Goal: Task Accomplishment & Management: Manage account settings

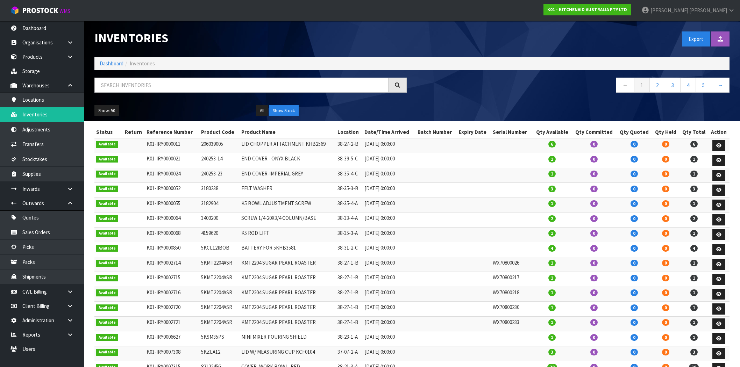
scroll to position [39, 0]
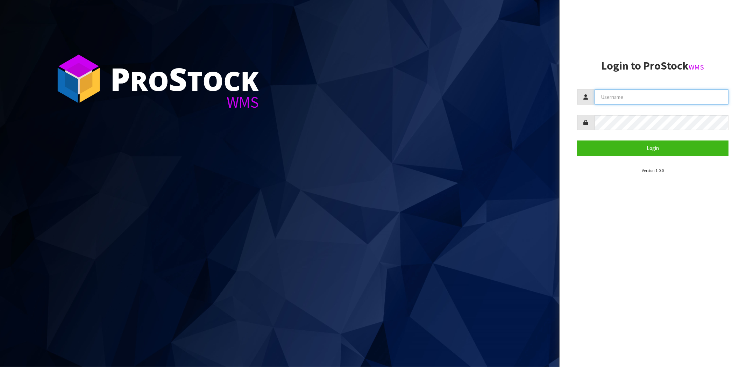
click at [622, 94] on input "text" at bounding box center [662, 97] width 134 height 15
type input "maji@cwl.co.nz"
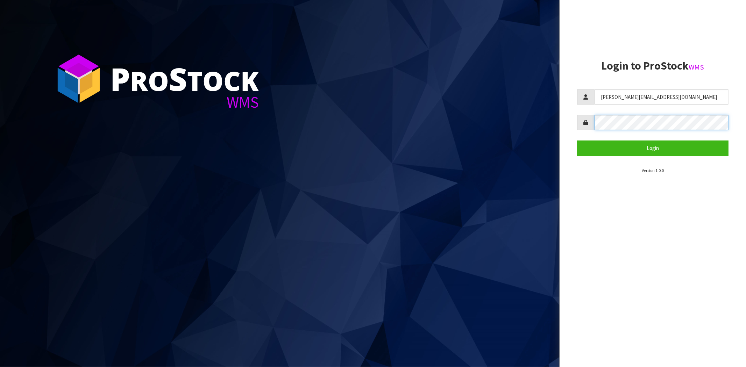
click at [577, 141] on button "Login" at bounding box center [652, 148] width 151 height 15
click at [586, 124] on div at bounding box center [652, 122] width 151 height 15
click at [577, 141] on button "Login" at bounding box center [652, 148] width 151 height 15
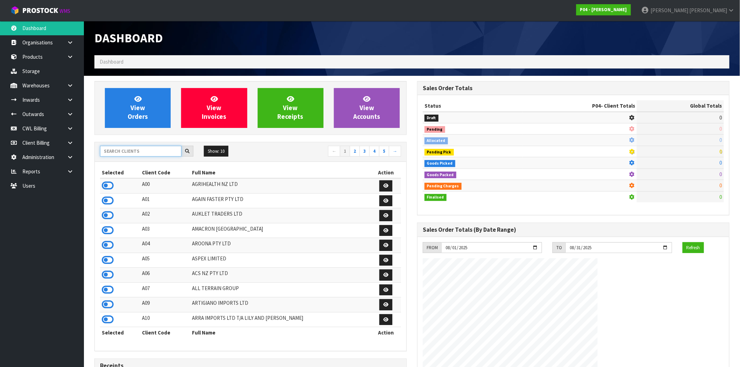
click at [161, 153] on input "text" at bounding box center [141, 151] width 82 height 11
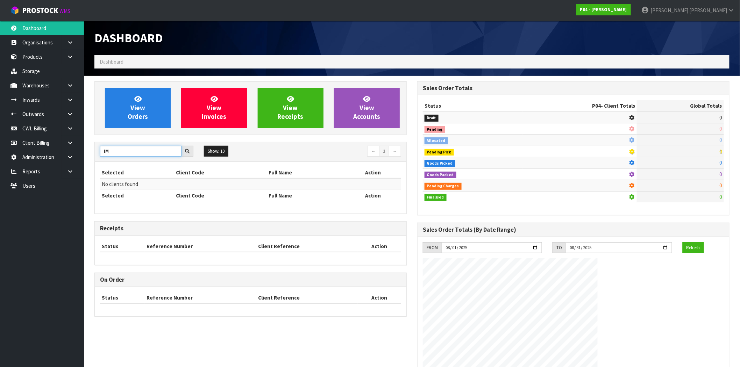
type input "I"
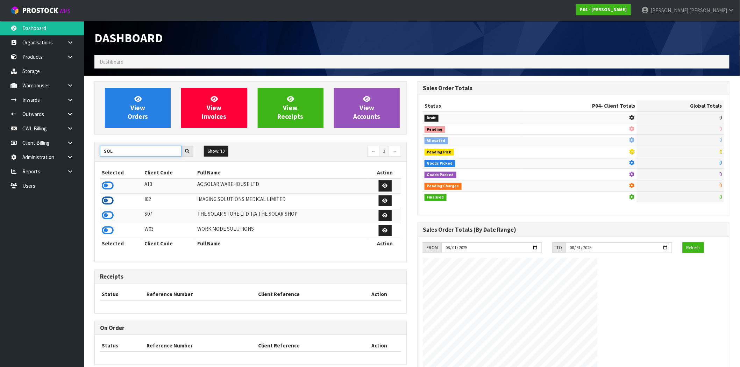
type input "SOL"
click at [111, 204] on icon at bounding box center [108, 201] width 12 height 10
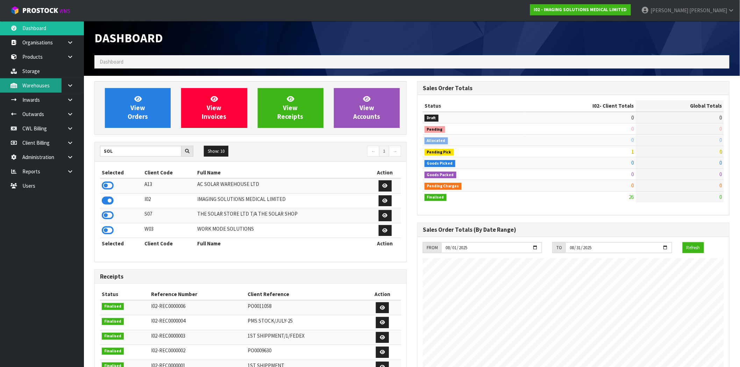
scroll to position [428, 323]
click at [39, 59] on link "Products" at bounding box center [42, 57] width 84 height 14
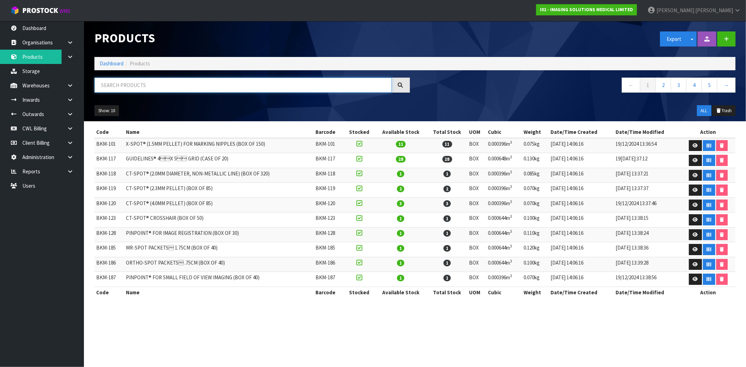
click at [163, 84] on input "text" at bounding box center [242, 85] width 297 height 15
paste input "BKM-219"
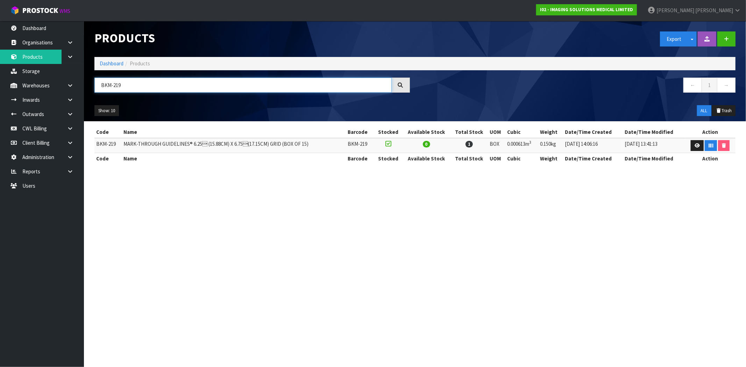
type input "BKM-219"
click at [695, 145] on icon at bounding box center [697, 145] width 5 height 5
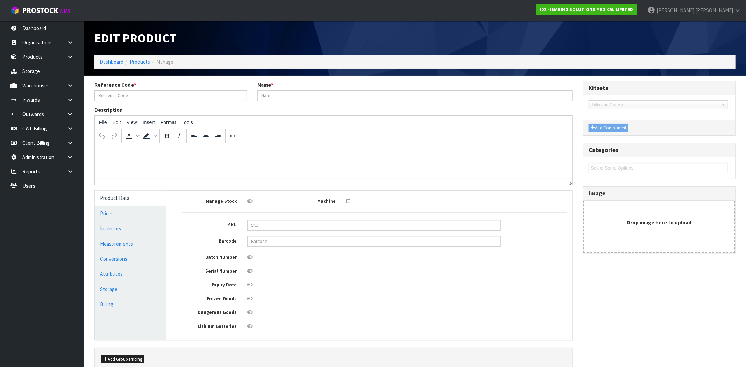
type input "BKM-219"
type input "MARK-THROUGH GUIDELINES® 6.25 (15.88CM) X 6.75(17.15CM) GRID (BOX OF 15)"
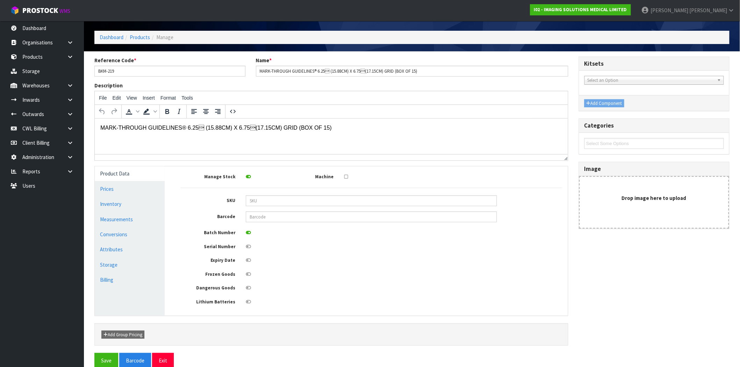
scroll to position [38, 0]
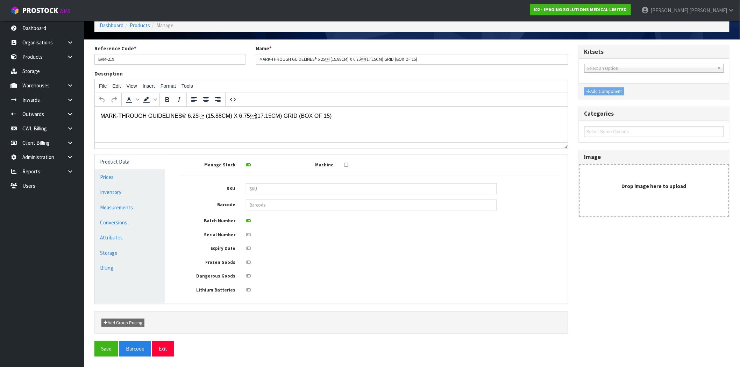
click at [248, 247] on icon at bounding box center [248, 248] width 5 height 5
click at [0, 0] on input "checkbox" at bounding box center [0, 0] width 0 height 0
click at [106, 351] on button "Save" at bounding box center [106, 348] width 24 height 15
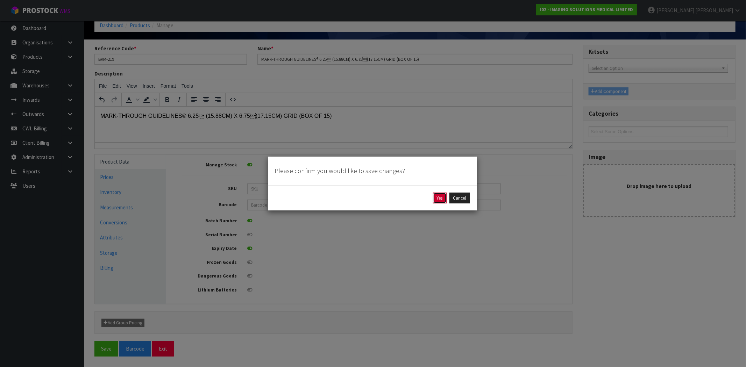
click at [440, 199] on button "Yes" at bounding box center [440, 198] width 14 height 11
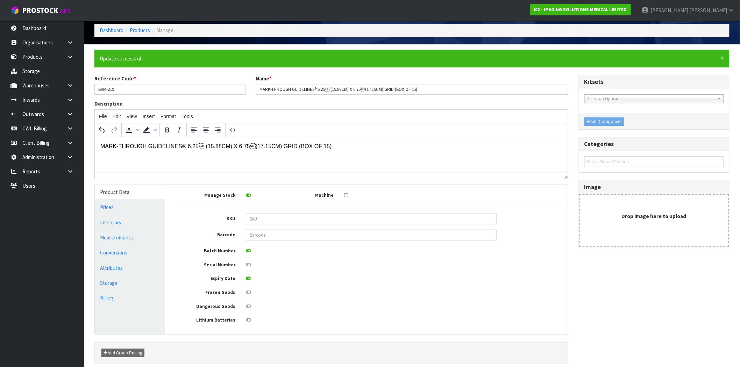
scroll to position [63, 0]
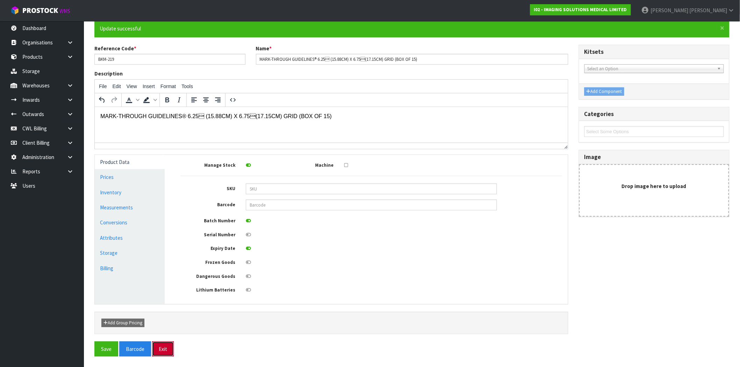
click at [159, 349] on button "Exit" at bounding box center [163, 349] width 22 height 15
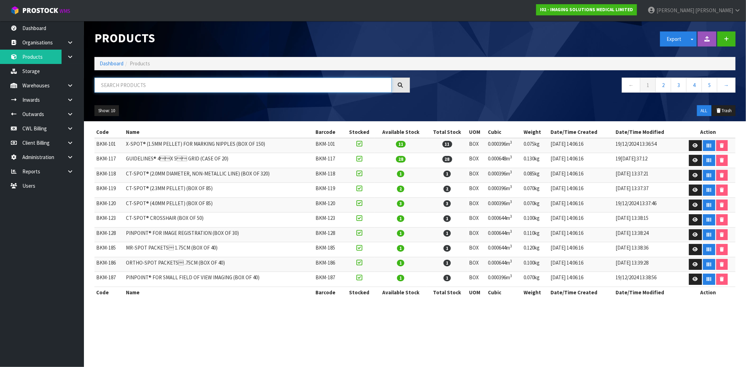
click at [144, 85] on input "text" at bounding box center [242, 85] width 297 height 15
paste input "BKM-221"
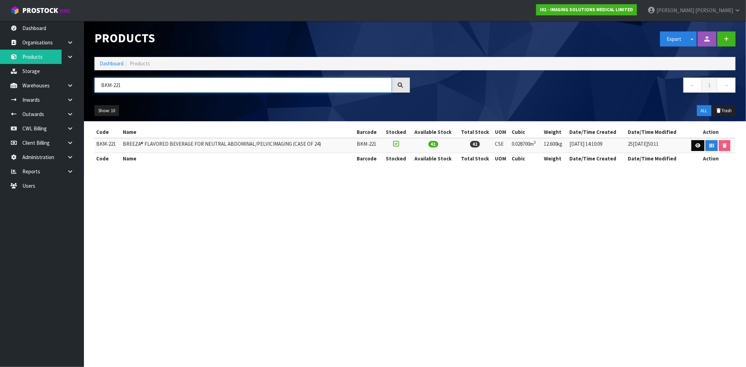
type input "BKM-221"
click at [696, 145] on icon at bounding box center [698, 145] width 5 height 5
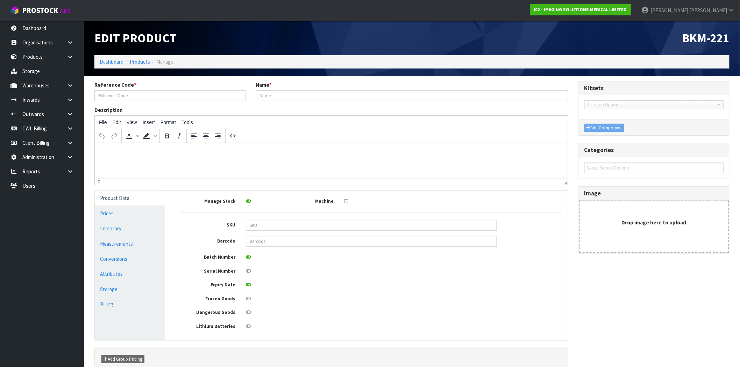
type input "BKM-221"
type input "BREEZA® FLAVORED BEVERAGE FOR NEUTRAL ABDOMINAL/PELVICIMAGING (CASE OF 24)"
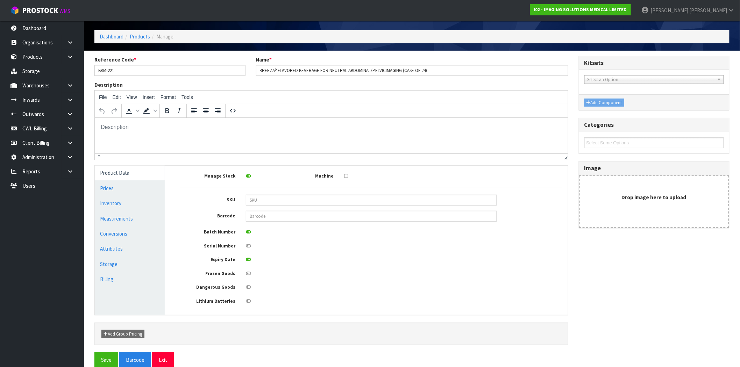
scroll to position [38, 0]
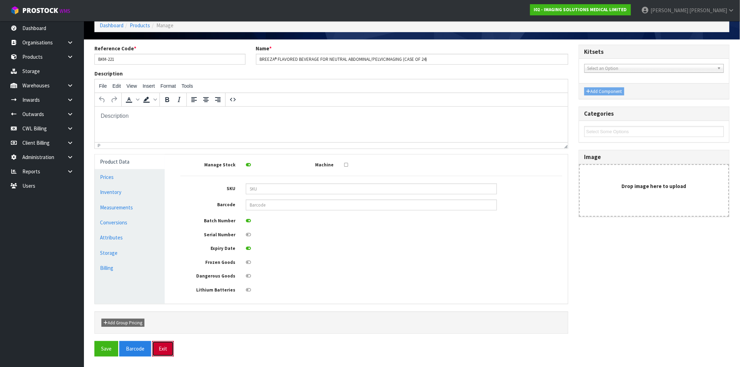
click at [166, 352] on button "Exit" at bounding box center [163, 348] width 22 height 15
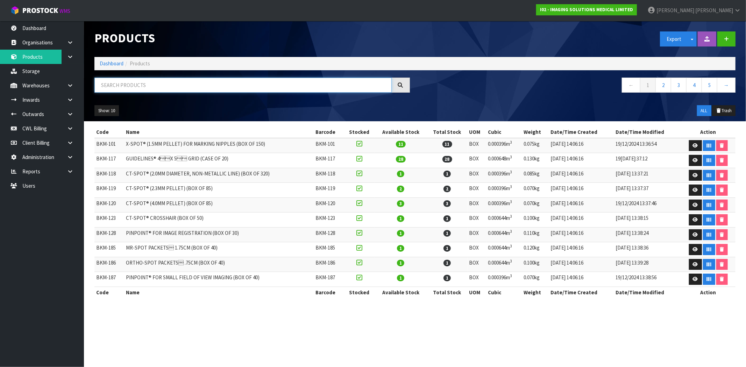
click at [156, 89] on input "text" at bounding box center [242, 85] width 297 height 15
paste input "BKM-219"
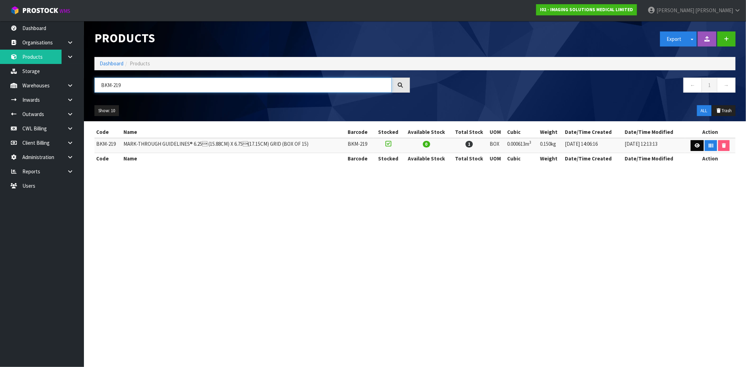
type input "BKM-219"
click at [692, 145] on link at bounding box center [697, 145] width 13 height 11
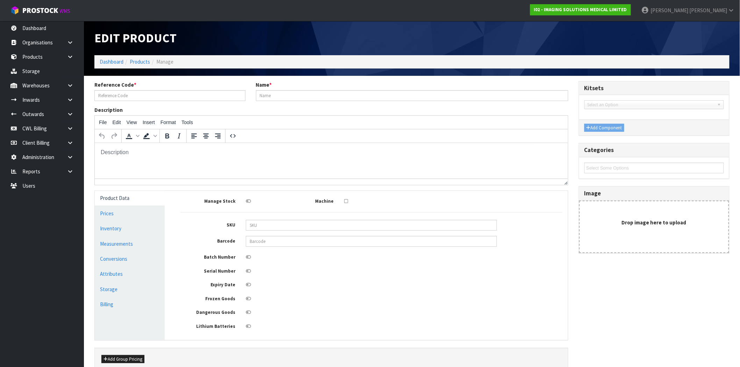
type input "BKM-219"
type input "MARK-THROUGH GUIDELINES® 6.25 (15.88CM) X 6.75(17.15CM) GRID (BOX OF 15)"
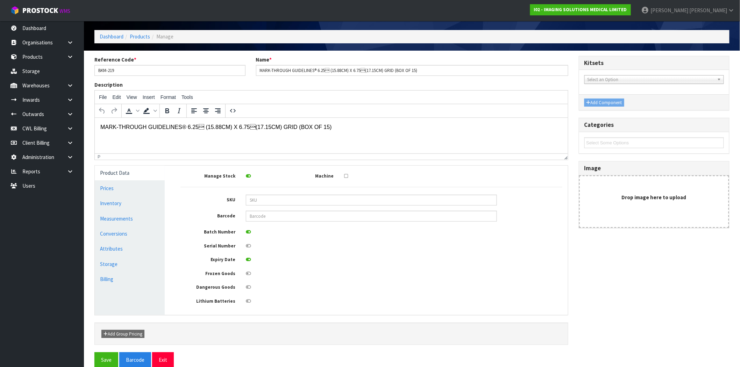
scroll to position [38, 0]
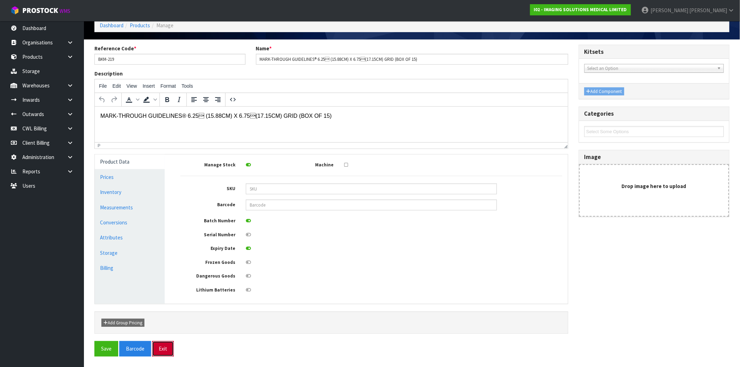
click at [166, 351] on button "Exit" at bounding box center [163, 348] width 22 height 15
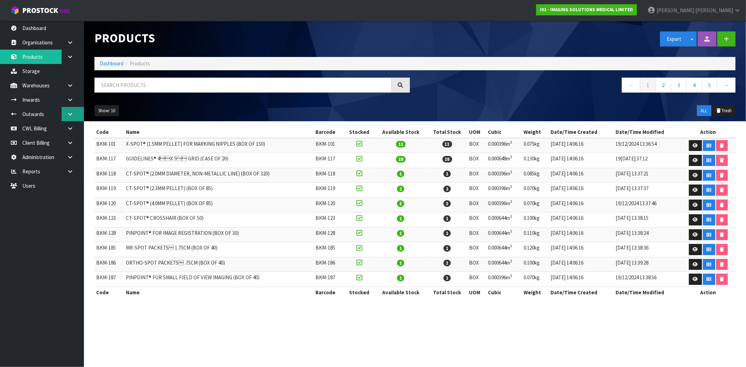
click at [77, 116] on link at bounding box center [73, 114] width 22 height 14
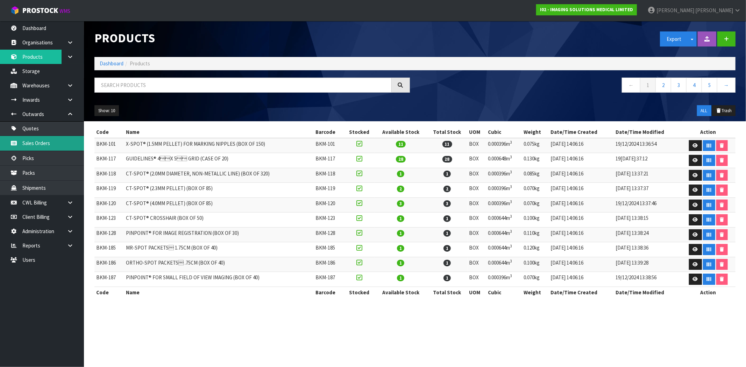
click at [50, 140] on link "Sales Orders" at bounding box center [42, 143] width 84 height 14
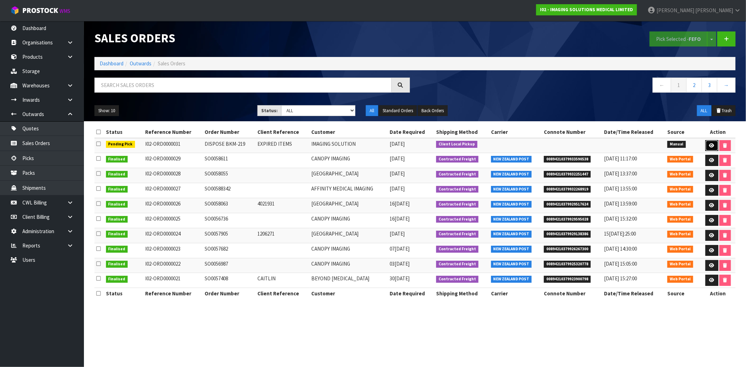
click at [711, 147] on icon at bounding box center [711, 145] width 5 height 5
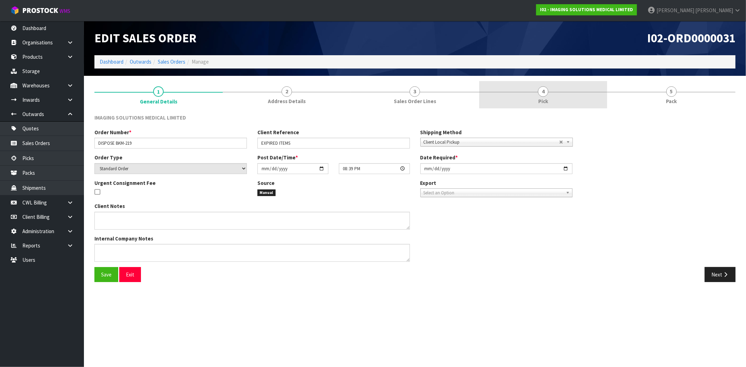
click at [548, 97] on link "4 Pick" at bounding box center [543, 95] width 128 height 28
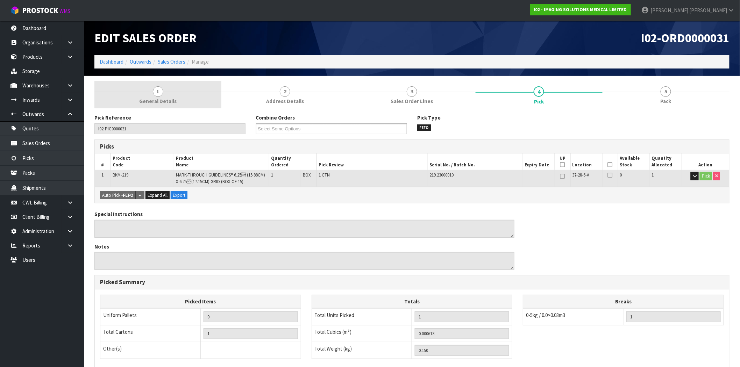
click at [153, 99] on span "General Details" at bounding box center [157, 101] width 37 height 7
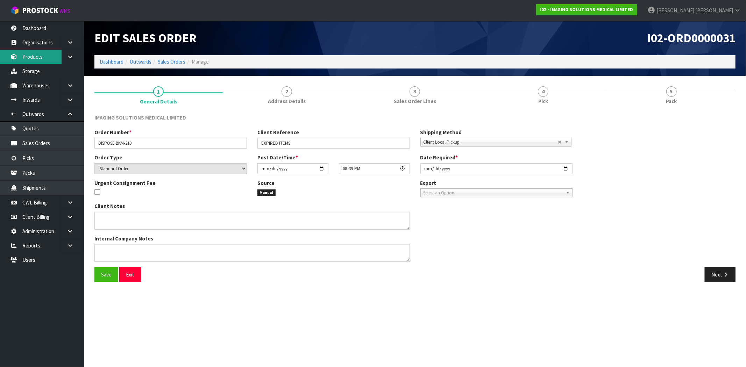
click at [33, 59] on link "Products" at bounding box center [42, 57] width 84 height 14
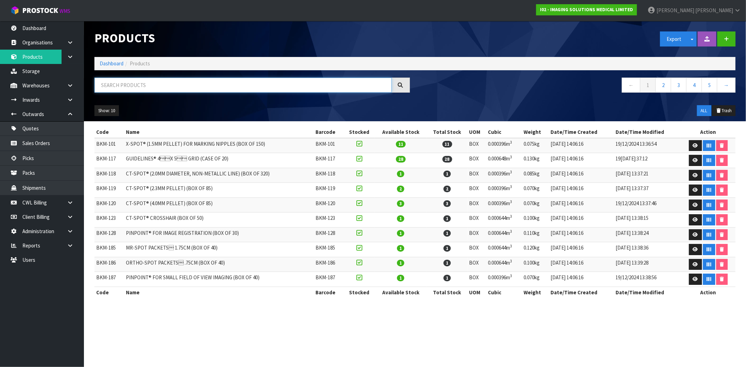
click at [135, 84] on input "text" at bounding box center [242, 85] width 297 height 15
click at [152, 82] on input "text" at bounding box center [242, 85] width 297 height 15
paste input "BKM-219"
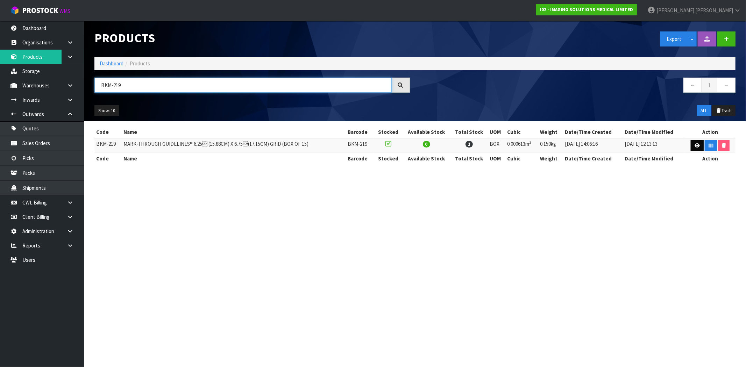
type input "BKM-219"
click at [698, 148] on icon at bounding box center [697, 145] width 5 height 5
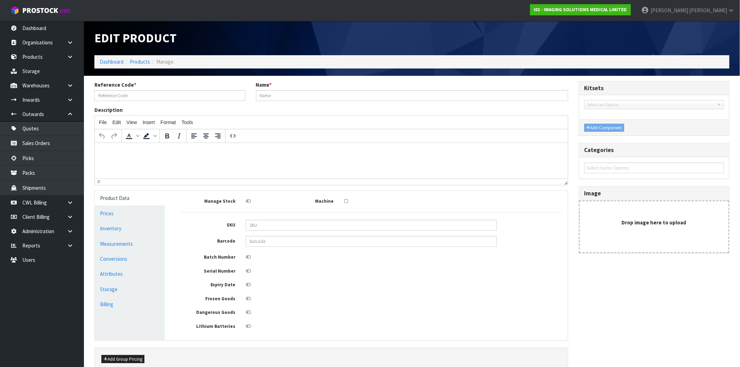
type input "BKM-219"
type input "MARK-THROUGH GUIDELINES® 6.25 (15.88CM) X 6.75(17.15CM) GRID (BOX OF 15)"
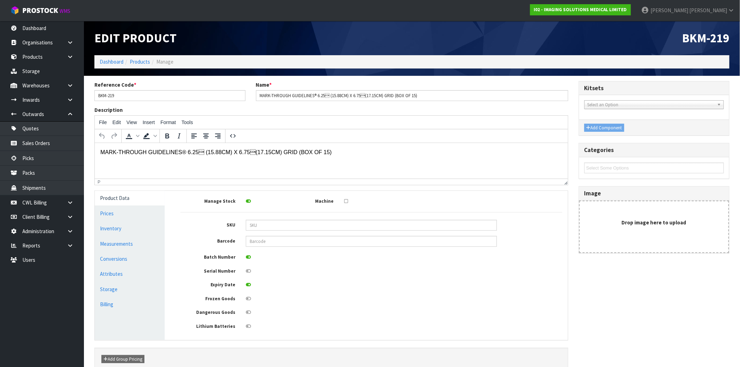
click at [247, 286] on icon at bounding box center [248, 285] width 5 height 5
click at [0, 0] on input "checkbox" at bounding box center [0, 0] width 0 height 0
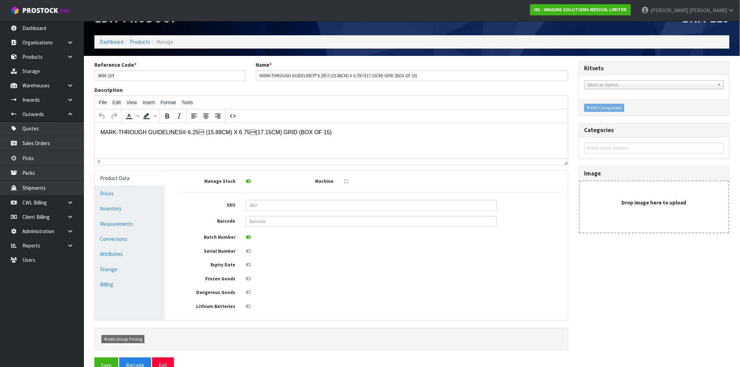
scroll to position [38, 0]
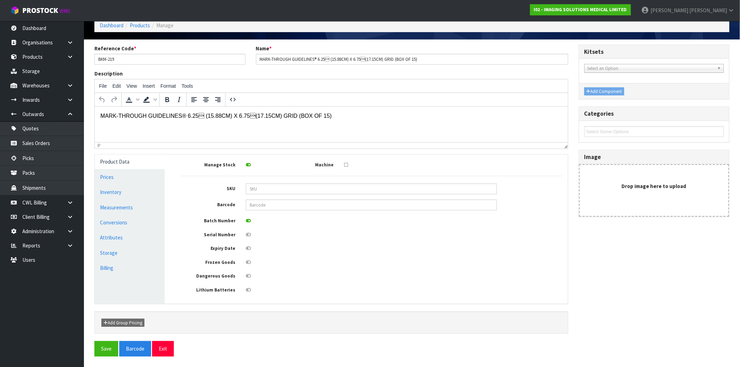
click at [248, 247] on icon at bounding box center [248, 248] width 5 height 5
click at [0, 0] on input "checkbox" at bounding box center [0, 0] width 0 height 0
click at [112, 347] on button "Save" at bounding box center [106, 348] width 24 height 15
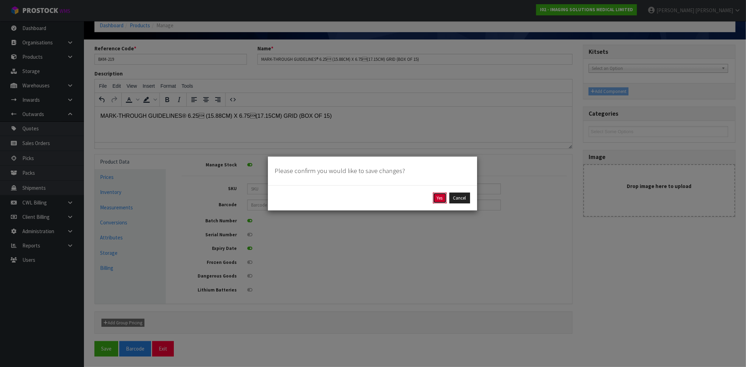
click at [443, 198] on button "Yes" at bounding box center [440, 198] width 14 height 11
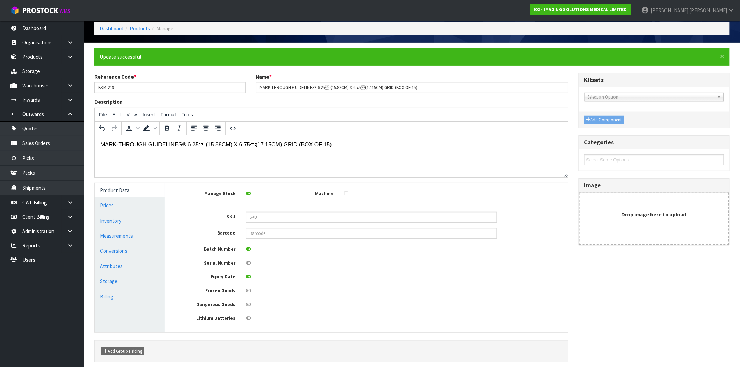
scroll to position [63, 0]
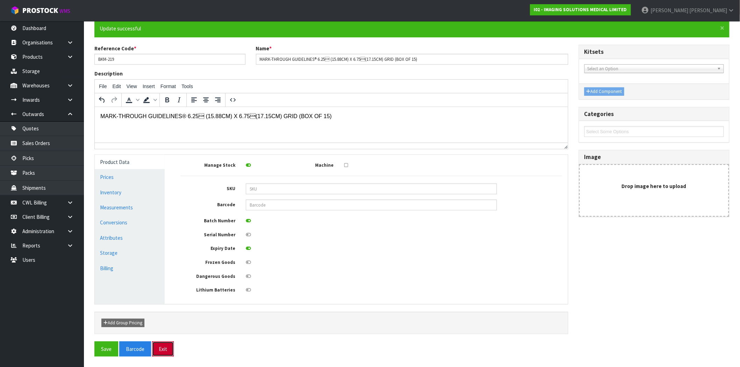
click at [161, 350] on button "Exit" at bounding box center [163, 349] width 22 height 15
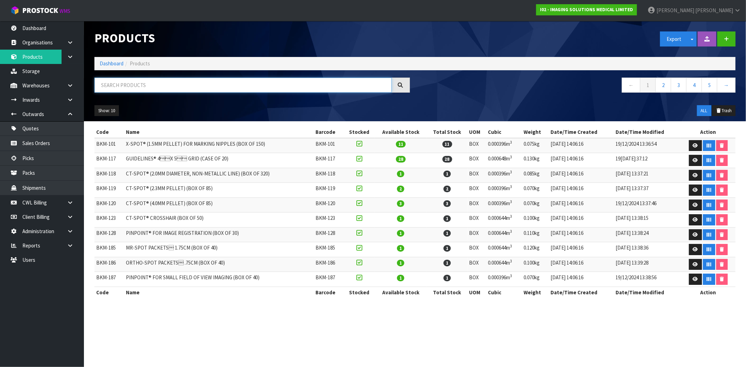
click at [202, 88] on input "text" at bounding box center [242, 85] width 297 height 15
paste input "PMS-989803152291"
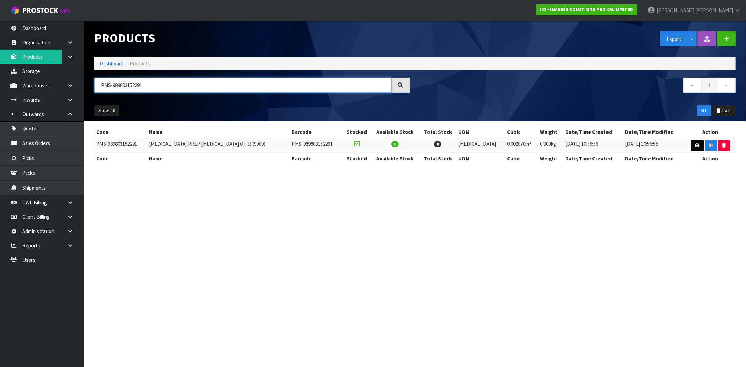
type input "PMS-989803152291"
click at [695, 146] on icon at bounding box center [697, 145] width 5 height 5
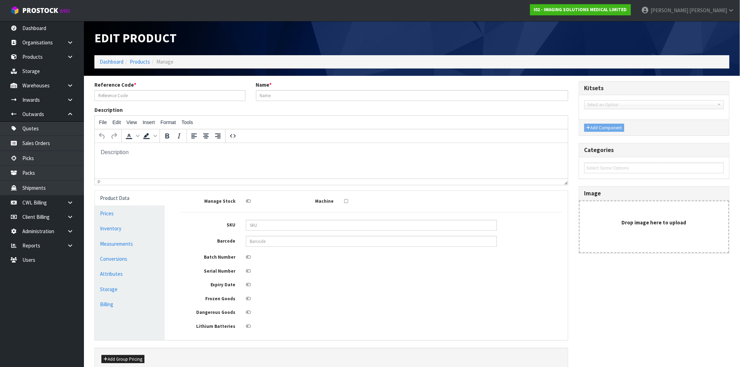
type input "PMS-989803152291"
type input "ECG PREP GEL (PACK OF 3) (9009)"
click at [249, 285] on icon at bounding box center [248, 285] width 5 height 5
click at [0, 0] on input "checkbox" at bounding box center [0, 0] width 0 height 0
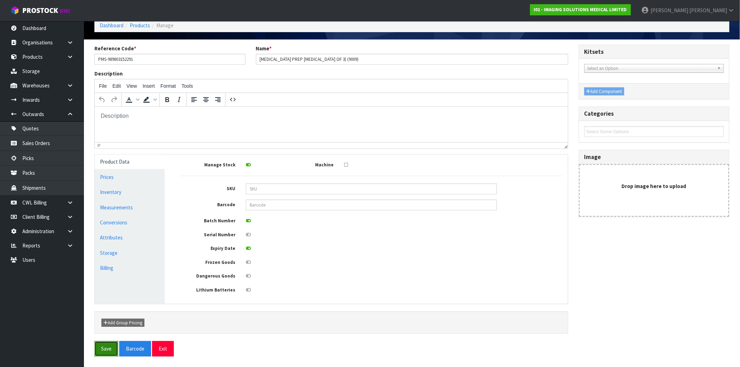
click at [107, 350] on button "Save" at bounding box center [106, 348] width 24 height 15
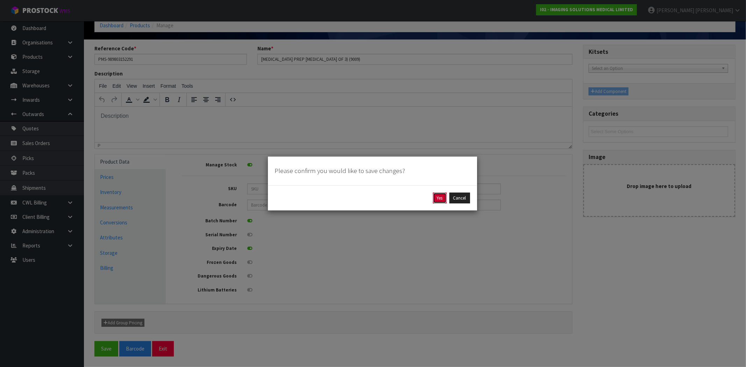
click at [438, 197] on button "Yes" at bounding box center [440, 198] width 14 height 11
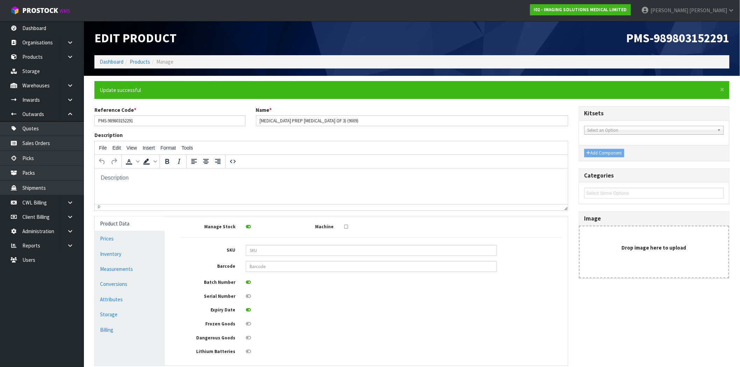
scroll to position [63, 0]
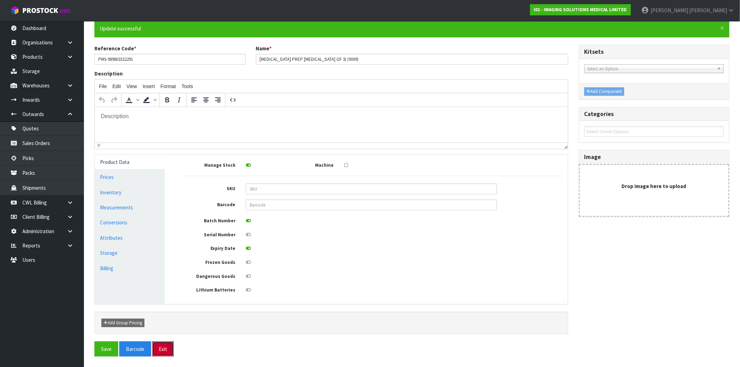
click at [165, 353] on button "Exit" at bounding box center [163, 349] width 22 height 15
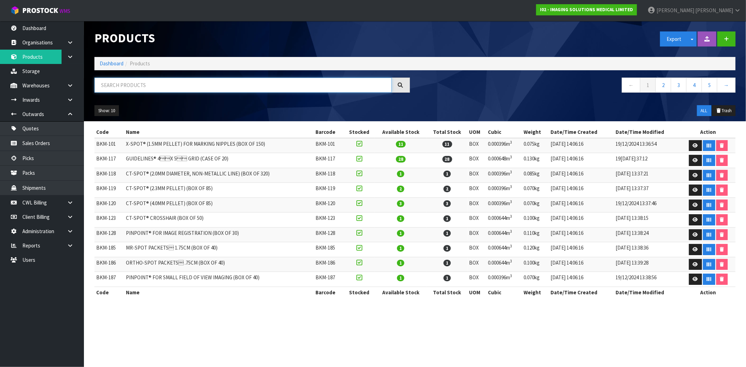
click at [178, 88] on input "text" at bounding box center [242, 85] width 297 height 15
paste input "PMS-989803152561"
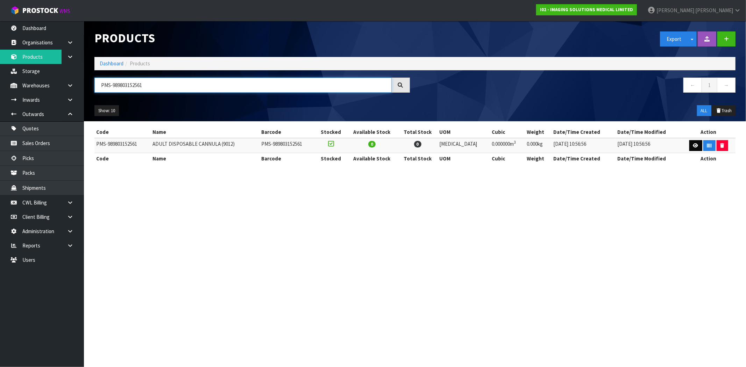
type input "PMS-989803152561"
click at [693, 145] on icon at bounding box center [695, 145] width 5 height 5
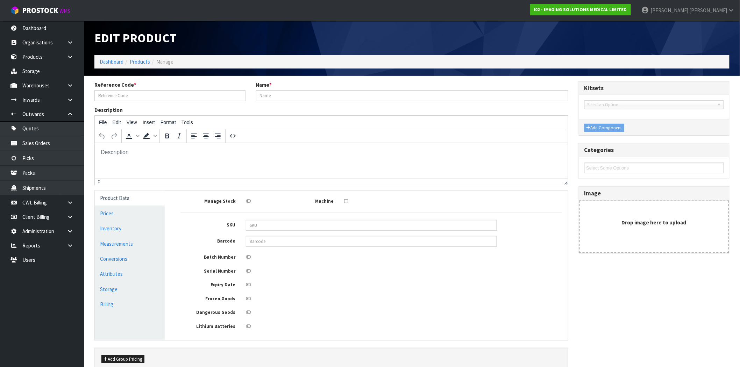
type input "PMS-989803152561"
type input "ADULT DISPOSABLE CANNULA (9012)"
click at [250, 286] on icon at bounding box center [248, 285] width 5 height 5
click at [0, 0] on input "checkbox" at bounding box center [0, 0] width 0 height 0
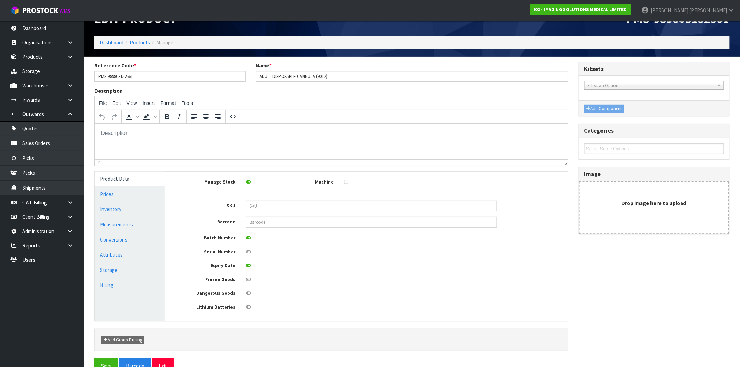
scroll to position [38, 0]
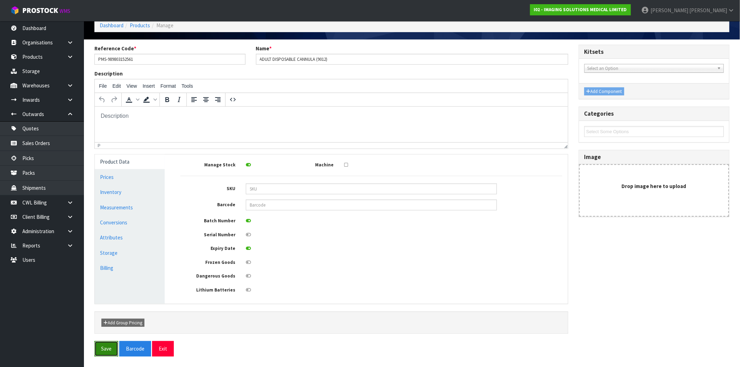
click at [110, 348] on button "Save" at bounding box center [106, 348] width 24 height 15
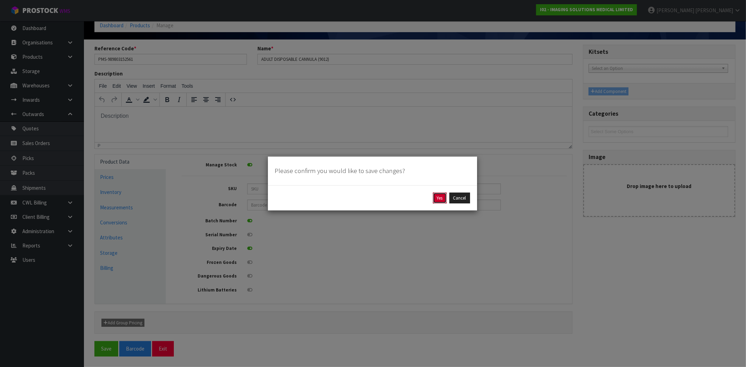
click at [439, 201] on button "Yes" at bounding box center [440, 198] width 14 height 11
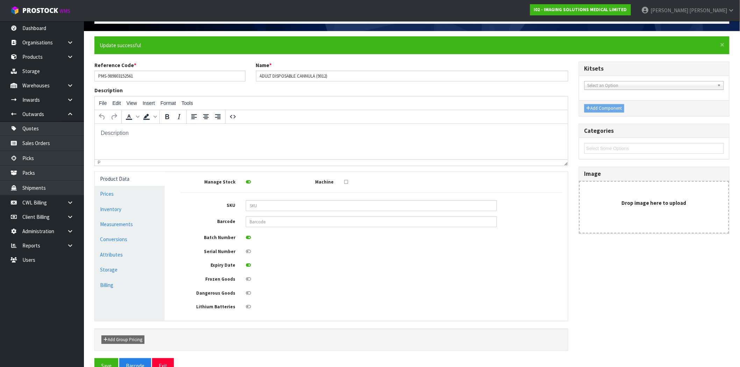
scroll to position [63, 0]
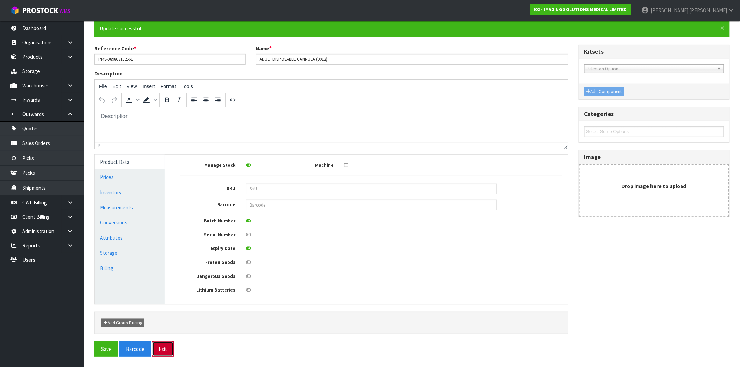
click at [166, 345] on button "Exit" at bounding box center [163, 349] width 22 height 15
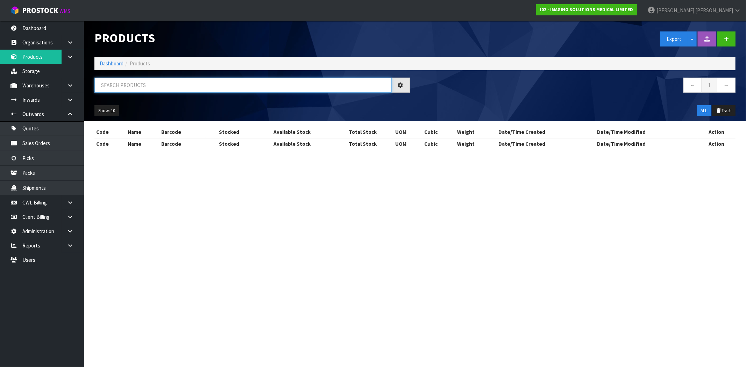
click at [197, 78] on input "text" at bounding box center [242, 85] width 297 height 15
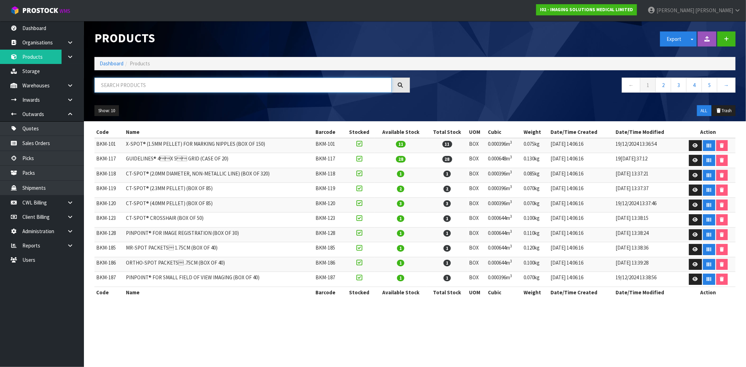
paste input "PMS-989803152571"
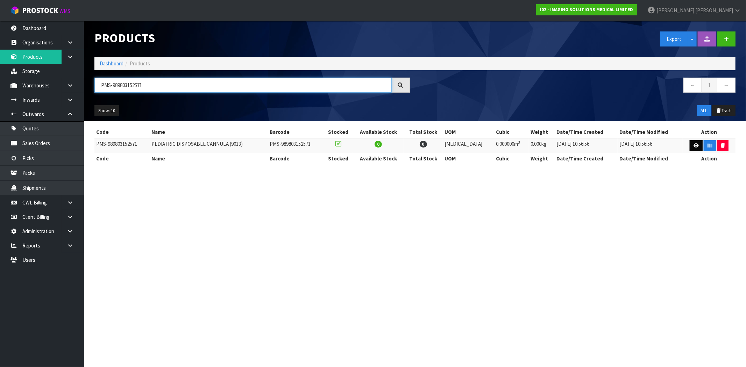
type input "PMS-989803152571"
click at [694, 148] on icon at bounding box center [696, 145] width 5 height 5
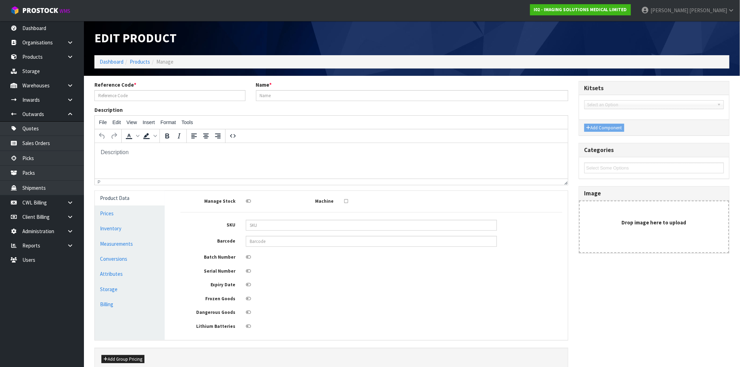
type input "PMS-989803152571"
type input "PEDIATRIC DISPOSABLE CANNULA (9013)"
click at [248, 287] on icon at bounding box center [248, 285] width 5 height 5
click at [0, 0] on input "checkbox" at bounding box center [0, 0] width 0 height 0
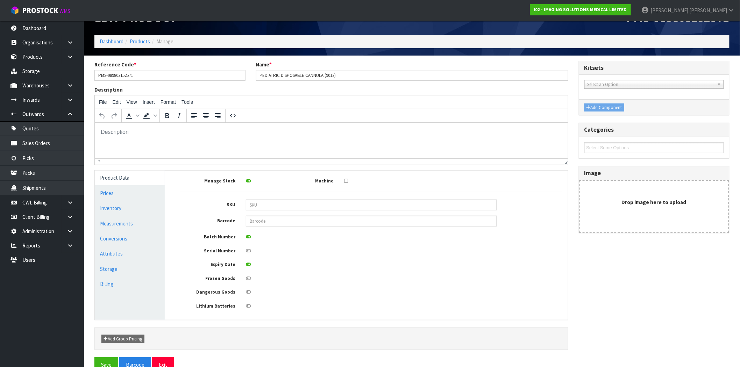
scroll to position [38, 0]
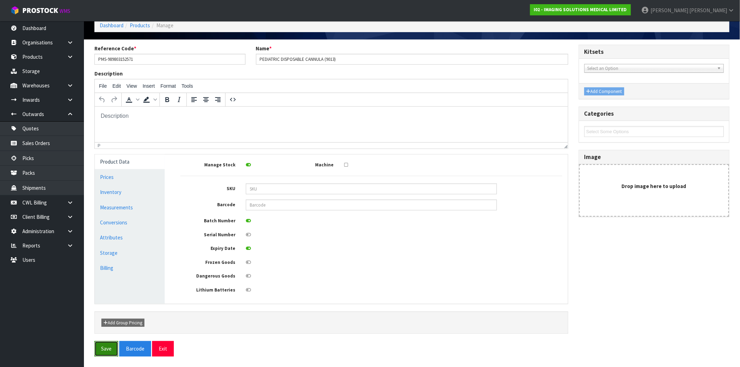
click at [108, 348] on button "Save" at bounding box center [106, 348] width 24 height 15
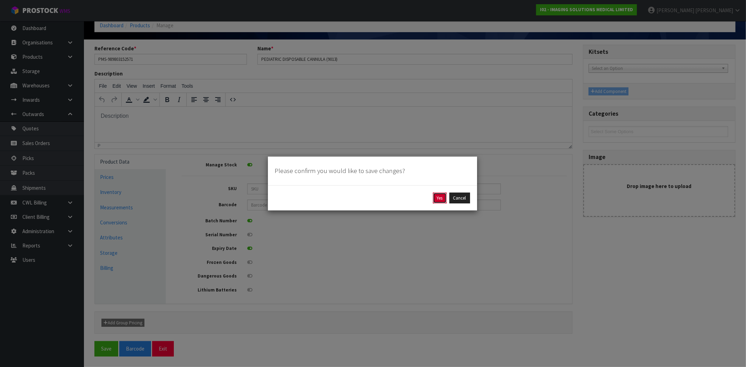
click at [438, 198] on button "Yes" at bounding box center [440, 198] width 14 height 11
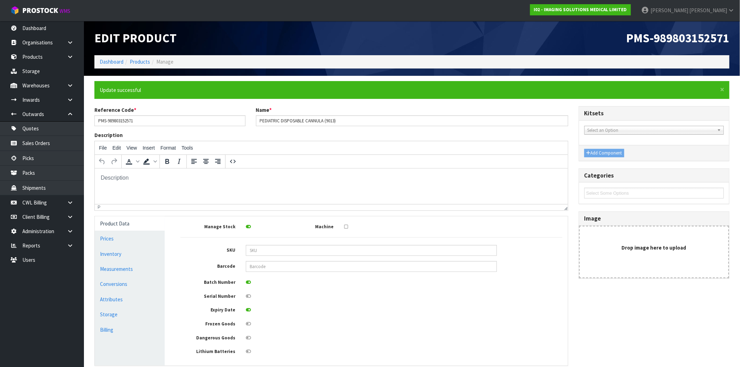
scroll to position [63, 0]
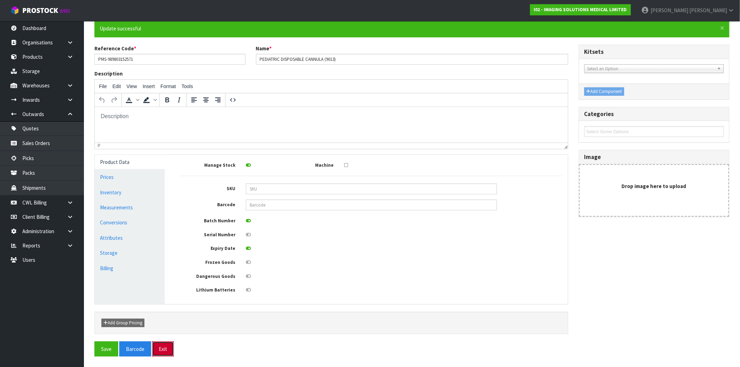
click at [162, 346] on button "Exit" at bounding box center [163, 349] width 22 height 15
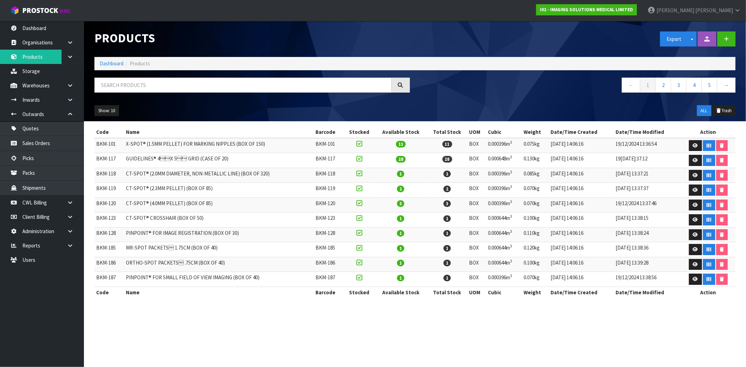
drag, startPoint x: 163, startPoint y: 77, endPoint x: 163, endPoint y: 84, distance: 7.4
click at [163, 77] on div "Products Export Split button! SOH Summary Measurements Dangerous Goods Import P…" at bounding box center [415, 71] width 652 height 100
click at [164, 84] on input "text" at bounding box center [242, 85] width 297 height 15
paste input "PMS-989803152581"
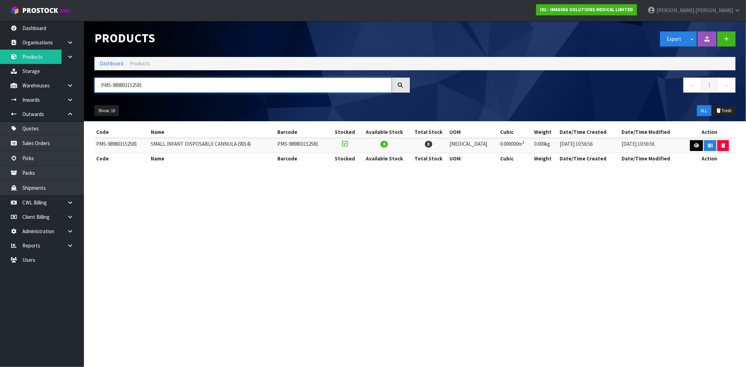
type input "PMS-989803152581"
click at [694, 145] on icon at bounding box center [696, 145] width 5 height 5
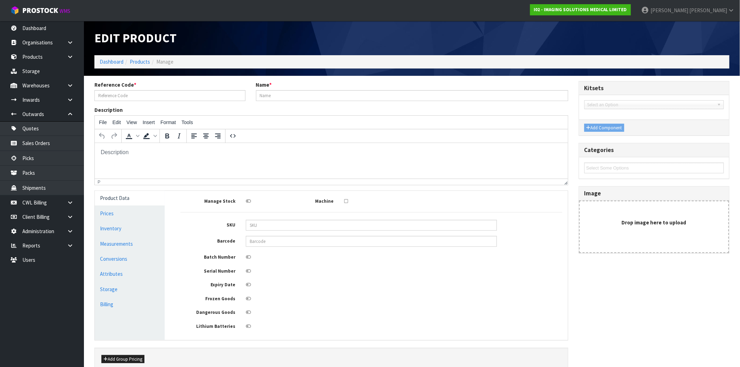
type input "PMS-989803152581"
type input "SMALL INFANT DISPOSABLE CANNULA (9014)"
click at [248, 285] on icon at bounding box center [248, 285] width 5 height 5
click at [0, 0] on input "checkbox" at bounding box center [0, 0] width 0 height 0
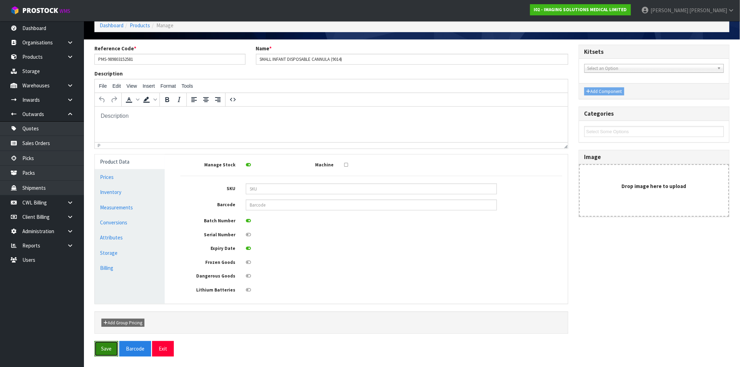
click at [104, 356] on button "Save" at bounding box center [106, 348] width 24 height 15
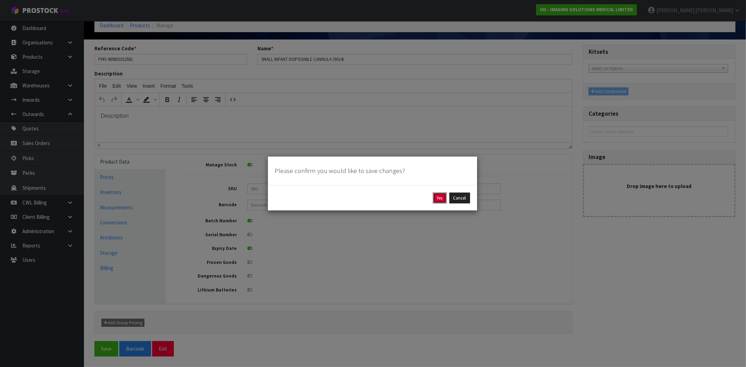
click at [439, 201] on button "Yes" at bounding box center [440, 198] width 14 height 11
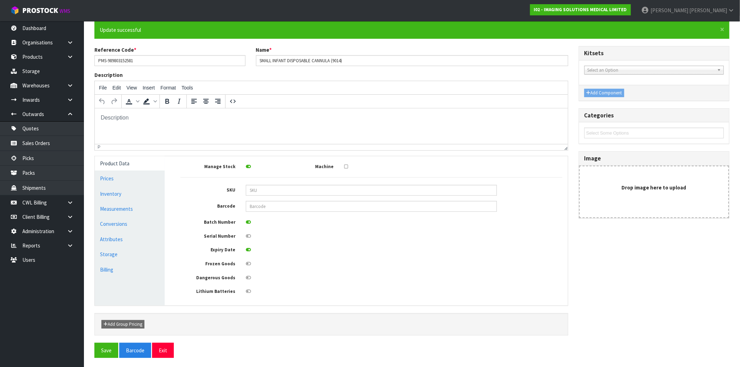
scroll to position [63, 0]
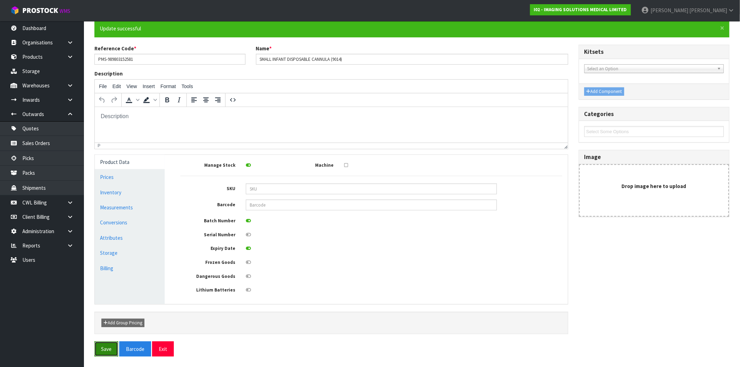
click at [109, 352] on button "Save" at bounding box center [106, 349] width 24 height 15
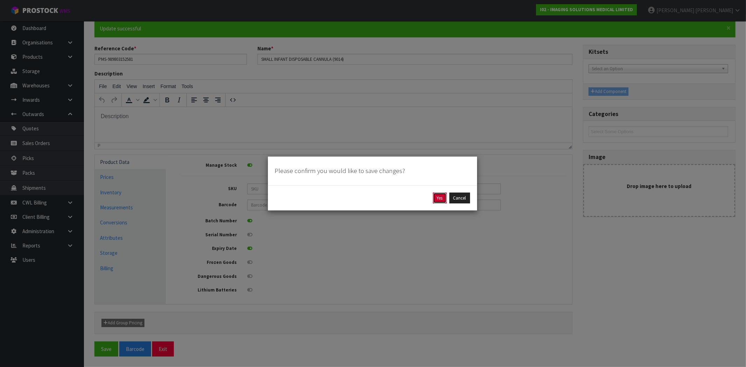
click at [440, 200] on button "Yes" at bounding box center [440, 198] width 14 height 11
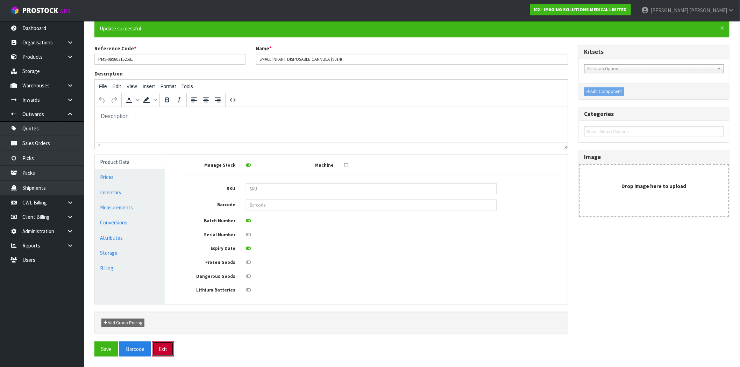
click at [162, 351] on button "Exit" at bounding box center [163, 349] width 22 height 15
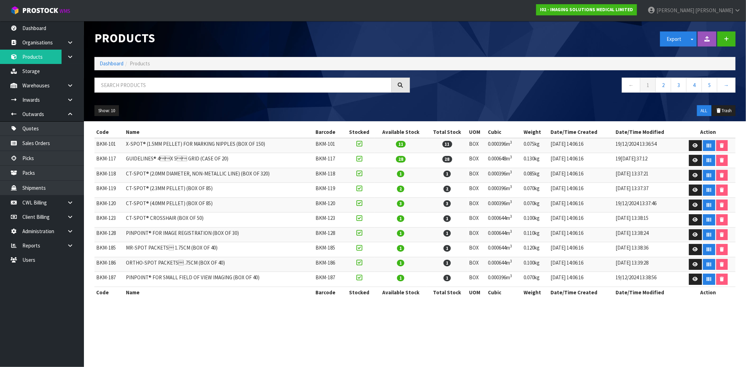
drag, startPoint x: 263, startPoint y: 75, endPoint x: 261, endPoint y: 82, distance: 7.1
click at [263, 75] on div "Products Export Split button! SOH Summary Measurements Dangerous Goods Import P…" at bounding box center [415, 71] width 652 height 100
click at [262, 83] on input "text" at bounding box center [242, 85] width 297 height 15
paste input "PMS-989803152591"
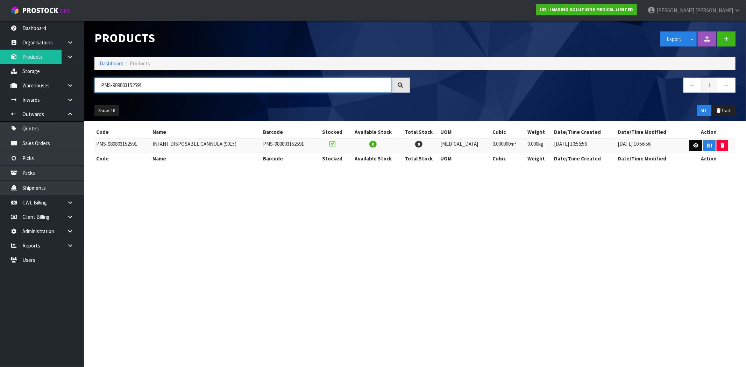
type input "PMS-989803152591"
click at [693, 146] on icon at bounding box center [695, 145] width 5 height 5
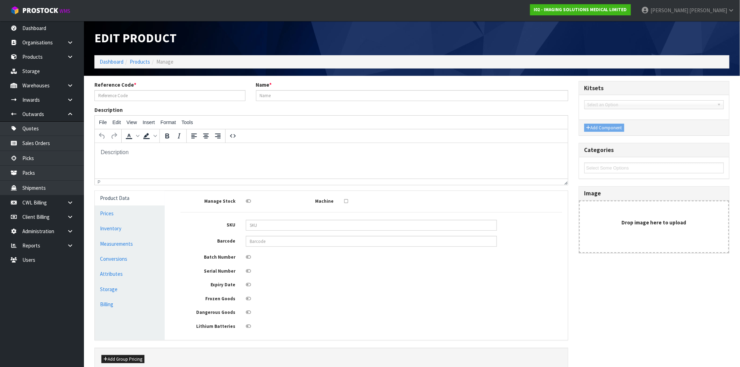
type input "PMS-989803152591"
type input "INFANT DISPOSABLE CANNULA (9015)"
click at [250, 285] on icon at bounding box center [248, 285] width 5 height 5
click at [0, 0] on input "checkbox" at bounding box center [0, 0] width 0 height 0
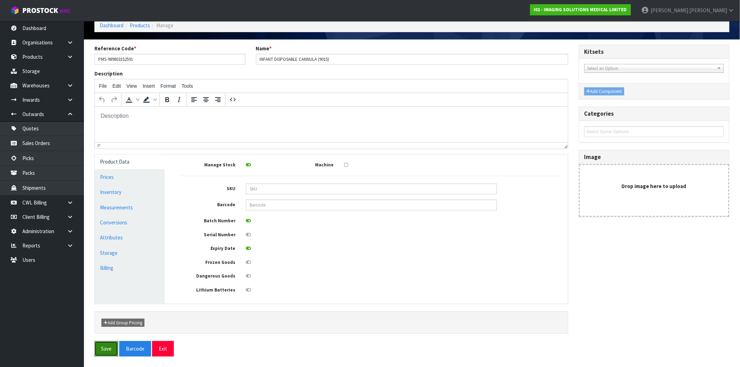
click at [104, 352] on button "Save" at bounding box center [106, 348] width 24 height 15
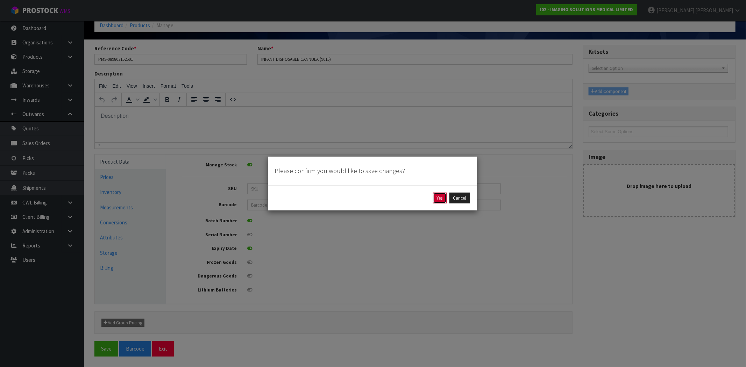
click at [434, 201] on button "Yes" at bounding box center [440, 198] width 14 height 11
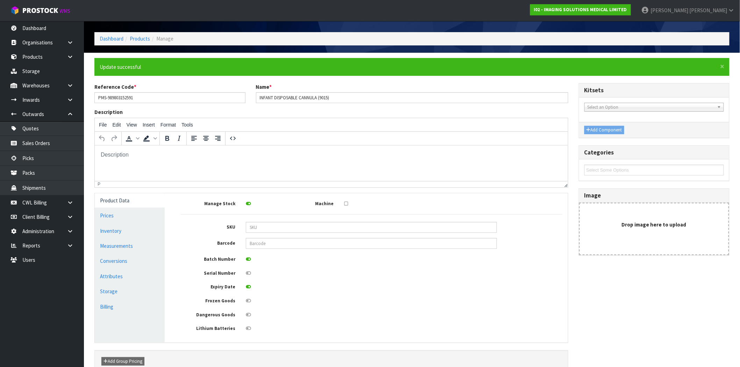
scroll to position [63, 0]
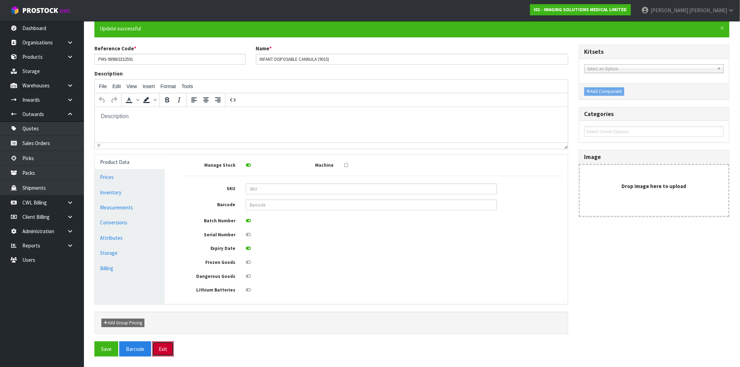
click at [160, 348] on button "Exit" at bounding box center [163, 349] width 22 height 15
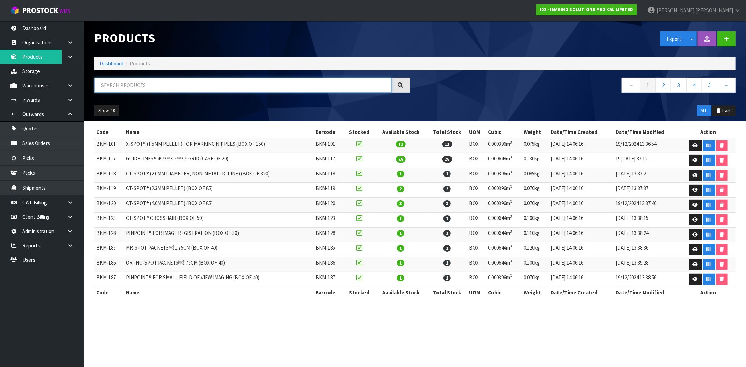
click at [137, 86] on input "text" at bounding box center [242, 85] width 297 height 15
paste input "PMS-989803152601"
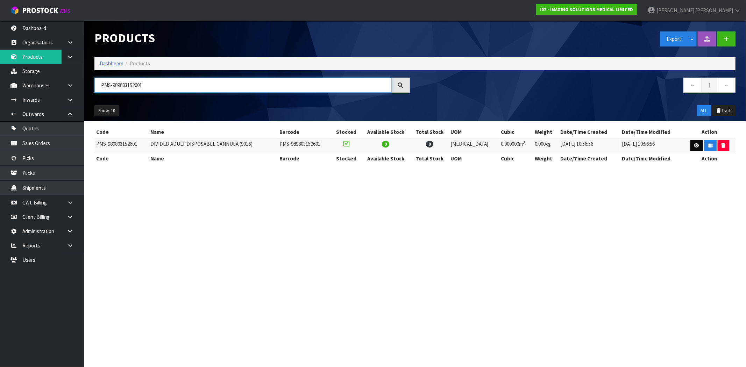
type input "PMS-989803152601"
click at [694, 146] on icon at bounding box center [696, 145] width 5 height 5
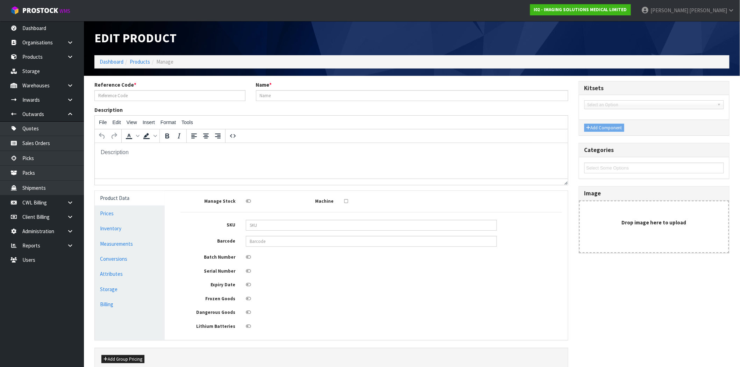
type input "PMS-989803152601"
type input "DIVIDED ADULT DISPOSABLE CANNULA (9016)"
click at [251, 285] on icon at bounding box center [248, 285] width 5 height 5
click at [0, 0] on input "checkbox" at bounding box center [0, 0] width 0 height 0
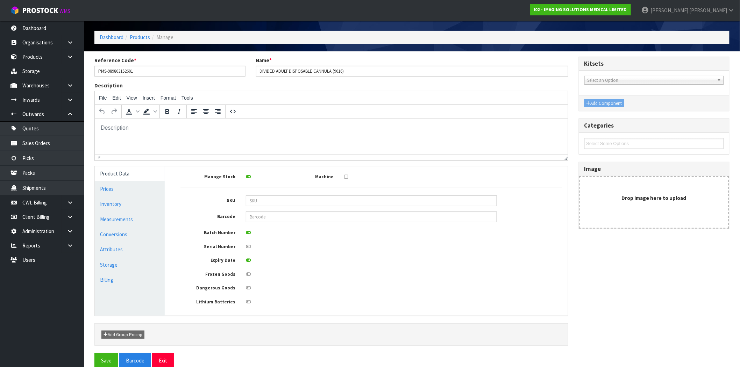
scroll to position [38, 0]
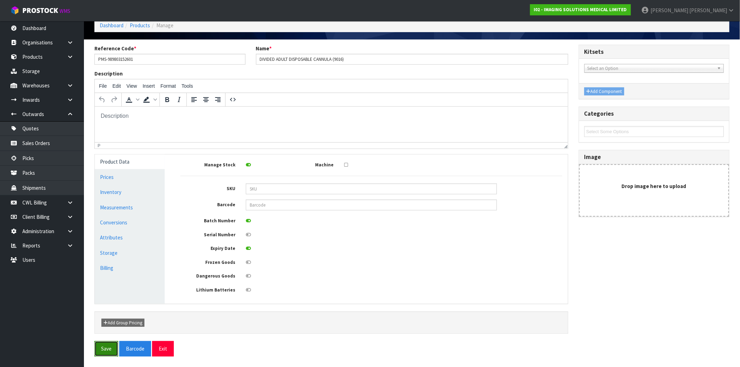
click at [109, 345] on button "Save" at bounding box center [106, 348] width 24 height 15
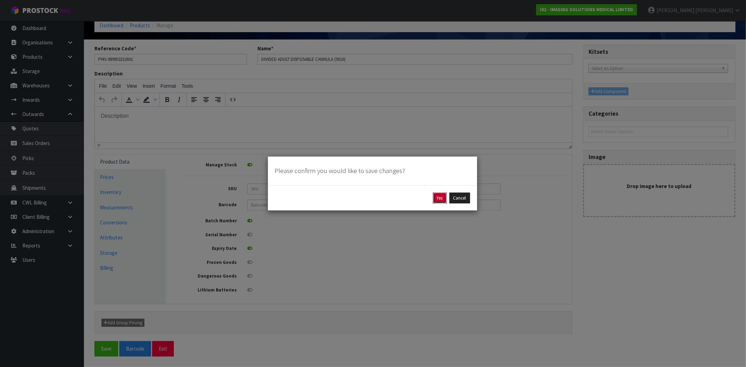
click at [436, 198] on button "Yes" at bounding box center [440, 198] width 14 height 11
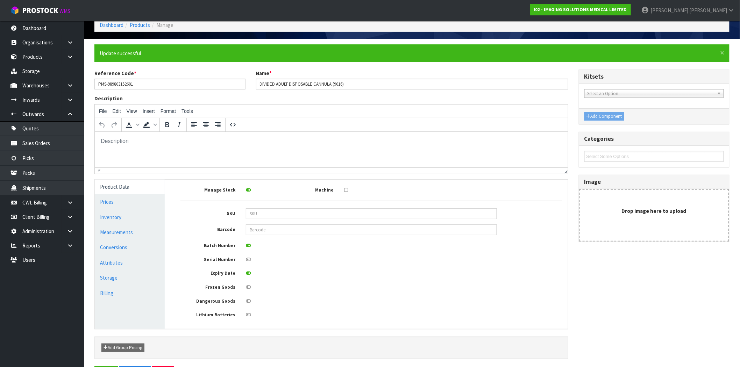
scroll to position [63, 0]
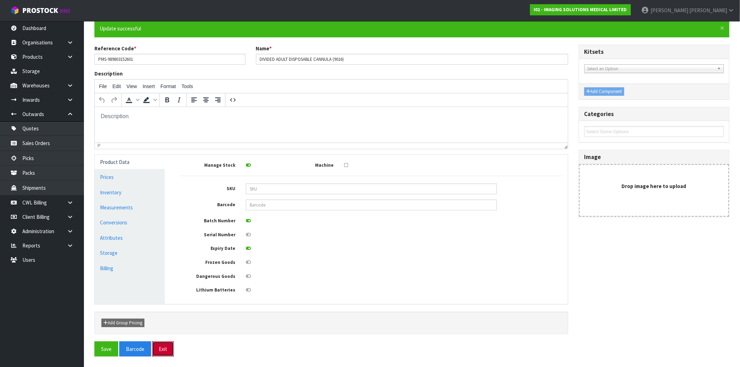
click at [164, 352] on button "Exit" at bounding box center [163, 349] width 22 height 15
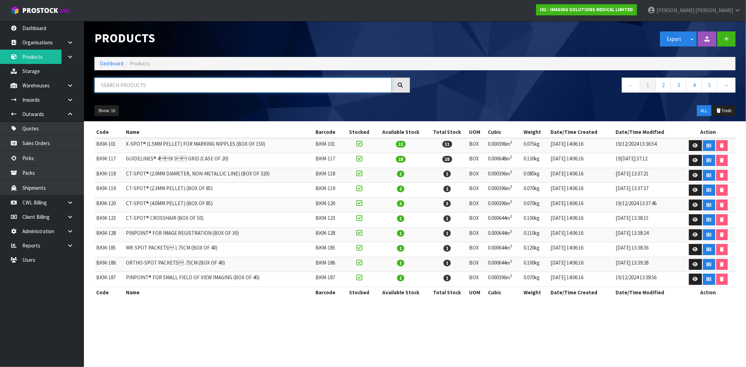
click at [182, 83] on input "text" at bounding box center [242, 85] width 297 height 15
paste input "BKM-219"
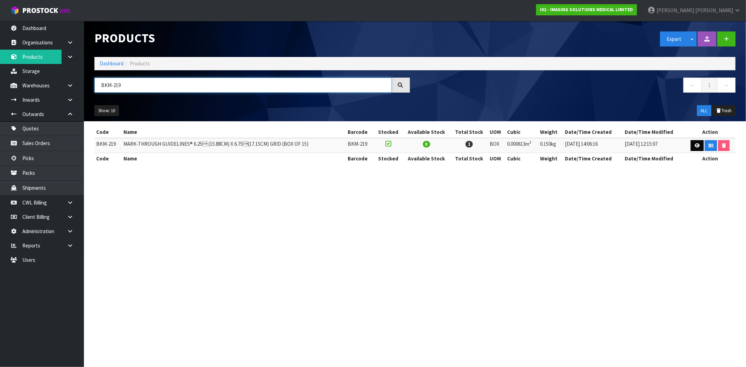
type input "BKM-219"
click at [695, 145] on icon at bounding box center [697, 145] width 5 height 5
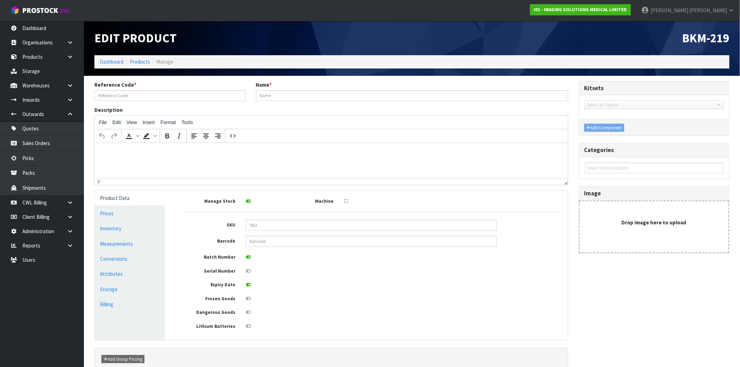
type input "BKM-219"
type input "MARK-THROUGH GUIDELINES® 6.25 (15.88CM) X 6.75(17.15CM) GRID (BOX OF 15)"
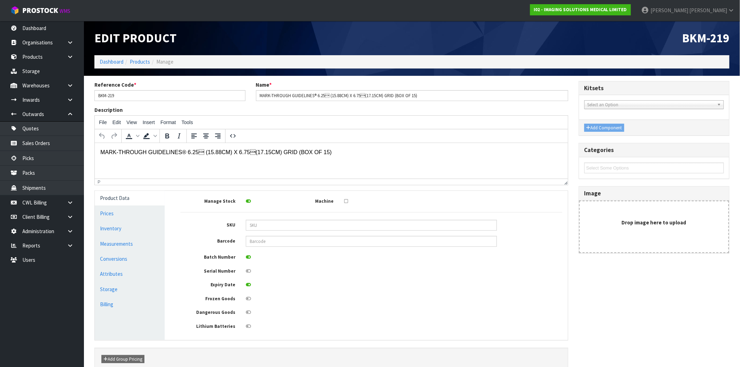
click at [248, 286] on icon at bounding box center [248, 285] width 5 height 5
click at [0, 0] on input "checkbox" at bounding box center [0, 0] width 0 height 0
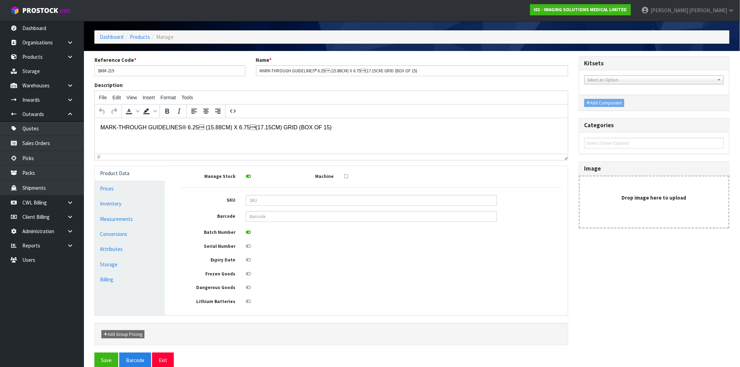
scroll to position [38, 0]
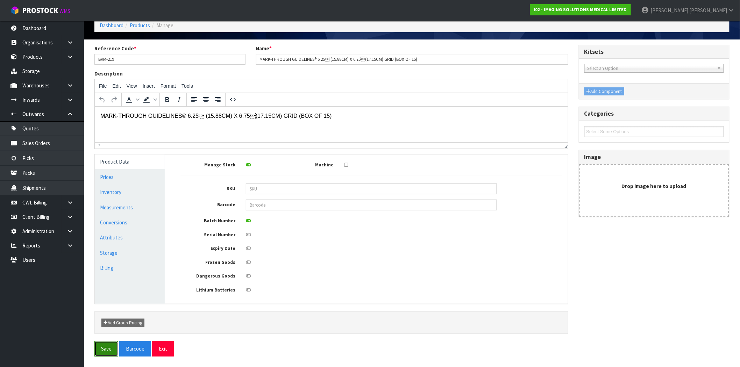
click at [104, 348] on button "Save" at bounding box center [106, 348] width 24 height 15
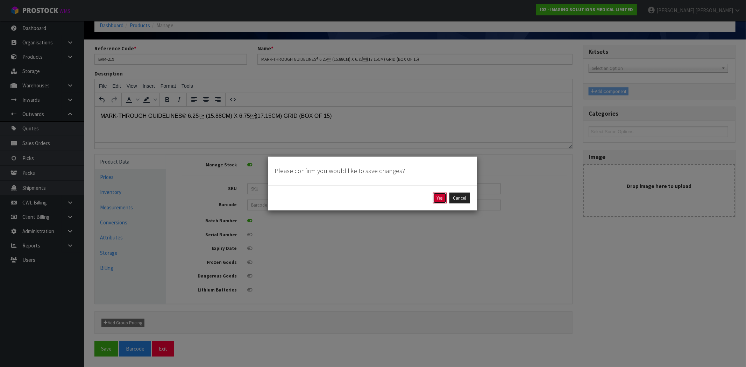
click at [442, 194] on button "Yes" at bounding box center [440, 198] width 14 height 11
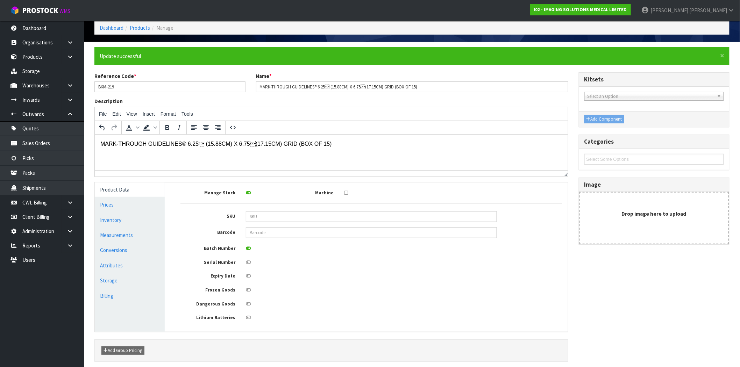
scroll to position [63, 0]
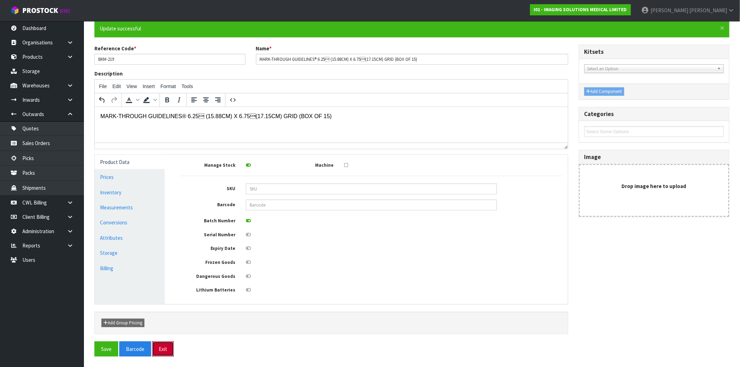
click at [160, 354] on button "Exit" at bounding box center [163, 349] width 22 height 15
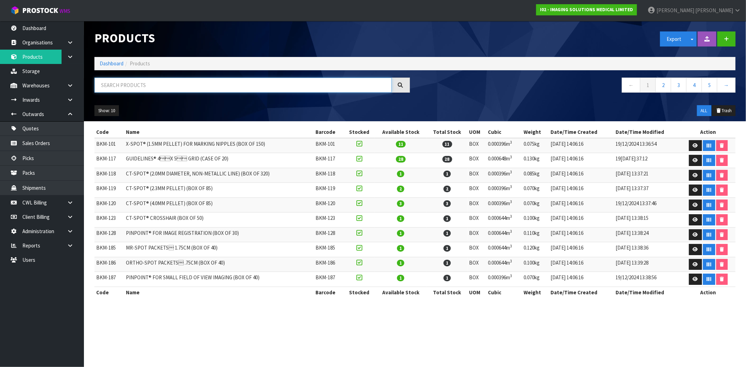
click at [157, 92] on input "text" at bounding box center [242, 85] width 297 height 15
paste input "PMS-989803152611"
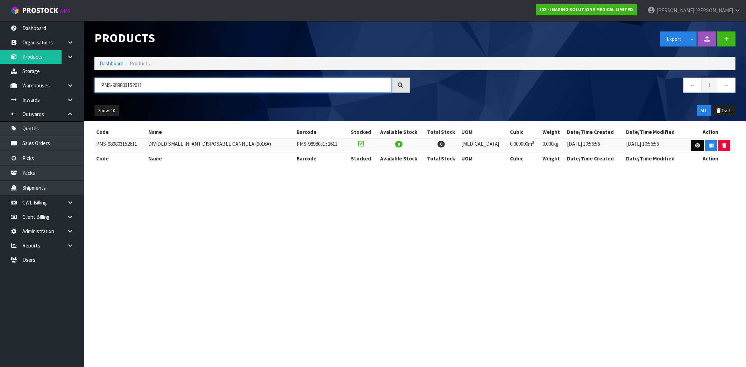
type input "PMS-989803152611"
click at [701, 149] on link at bounding box center [697, 145] width 13 height 11
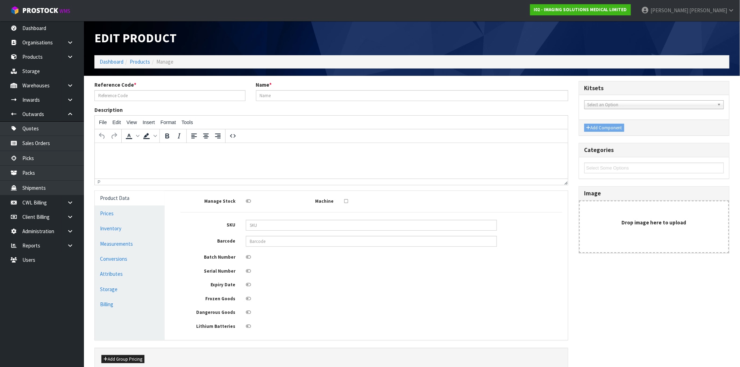
type input "PMS-989803152611"
type input "DIVIDED SMALL INFANT DISPOSABLE CANNULA (9016A)"
click at [250, 285] on icon at bounding box center [248, 285] width 5 height 5
click at [0, 0] on input "checkbox" at bounding box center [0, 0] width 0 height 0
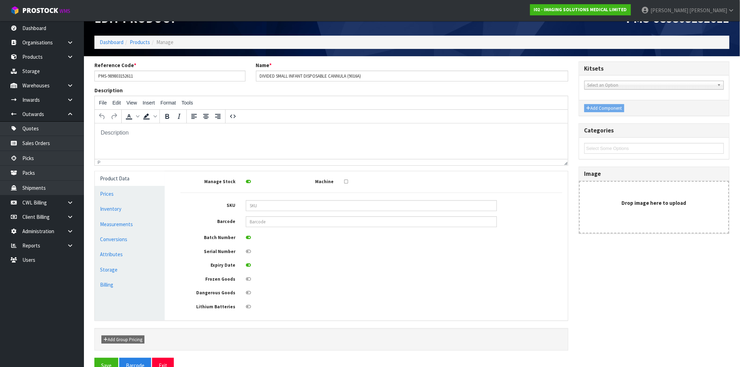
scroll to position [38, 0]
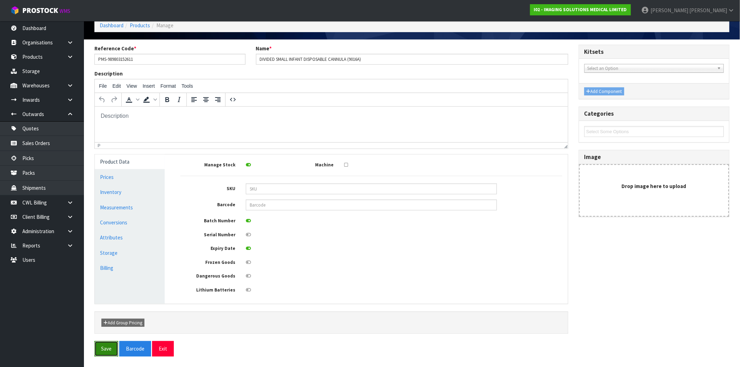
click at [105, 354] on button "Save" at bounding box center [106, 348] width 24 height 15
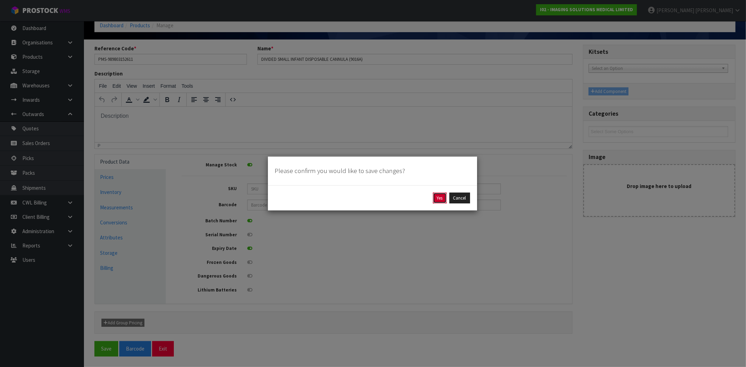
click at [437, 199] on button "Yes" at bounding box center [440, 198] width 14 height 11
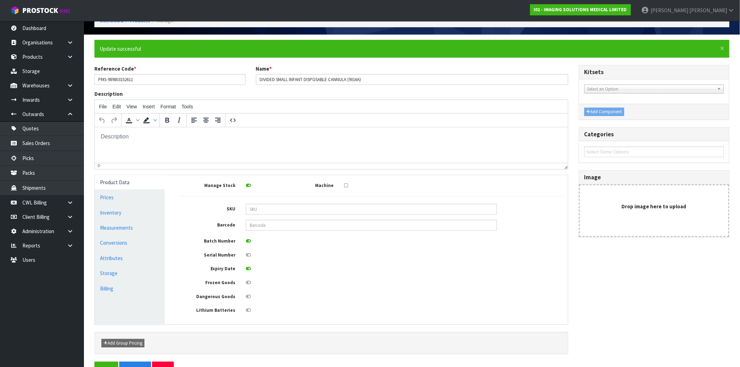
scroll to position [63, 0]
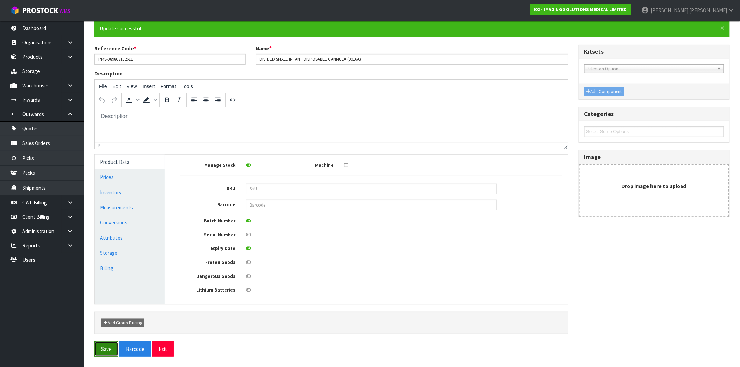
click at [105, 348] on button "Save" at bounding box center [106, 349] width 24 height 15
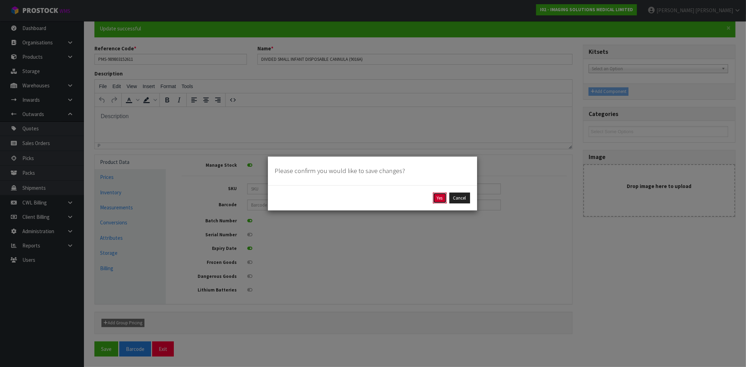
click at [442, 198] on button "Yes" at bounding box center [440, 198] width 14 height 11
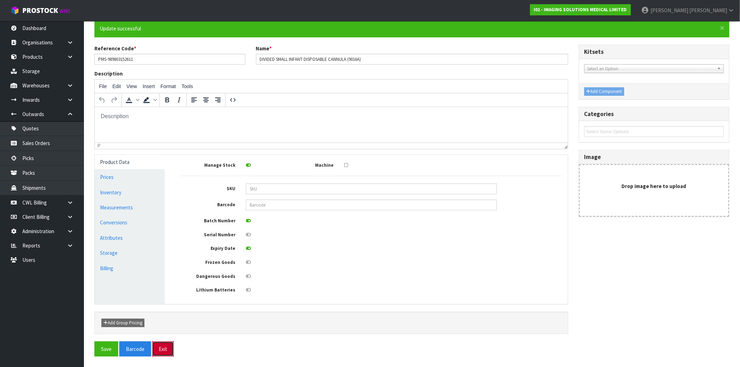
click at [158, 351] on button "Exit" at bounding box center [163, 349] width 22 height 15
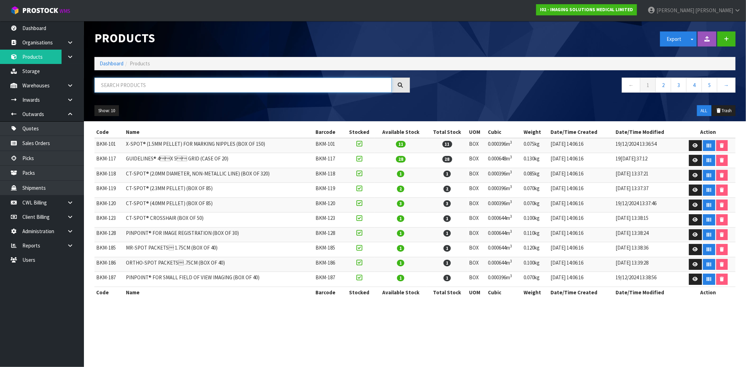
click at [143, 89] on input "text" at bounding box center [242, 85] width 297 height 15
paste input "PMS-989803152621"
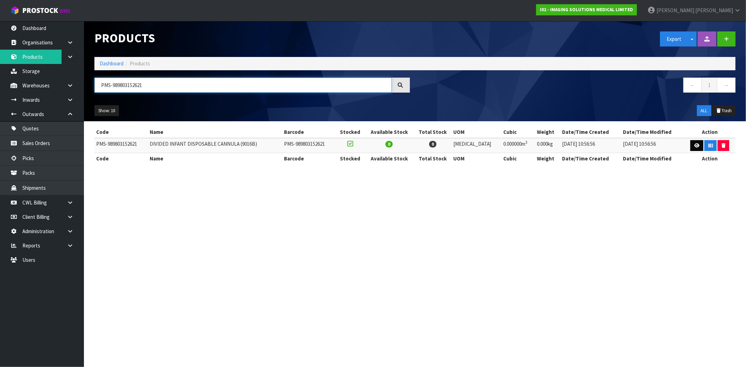
type input "PMS-989803152621"
click at [698, 148] on link at bounding box center [697, 145] width 13 height 11
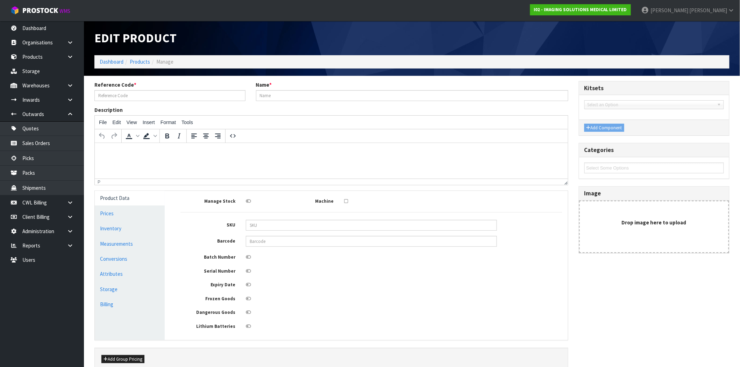
type input "PMS-989803152621"
type input "DIVIDED INFANT DISPOSABLE CANNULA (9016B)"
click at [248, 286] on icon at bounding box center [248, 285] width 5 height 5
click at [0, 0] on input "checkbox" at bounding box center [0, 0] width 0 height 0
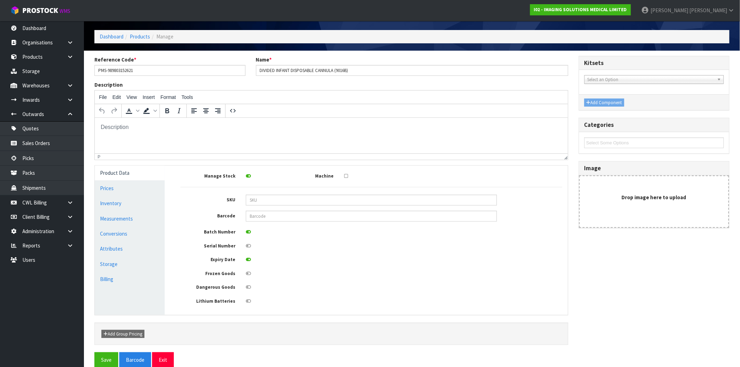
scroll to position [38, 0]
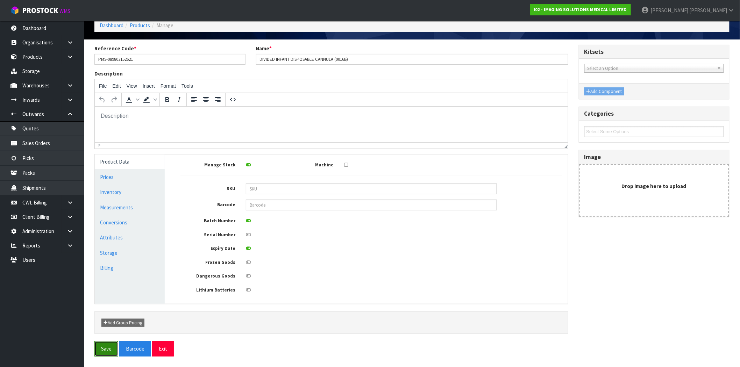
click at [104, 351] on button "Save" at bounding box center [106, 348] width 24 height 15
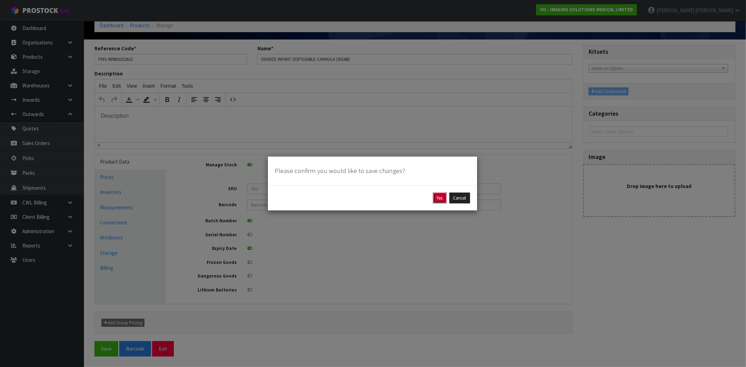
click at [438, 198] on button "Yes" at bounding box center [440, 198] width 14 height 11
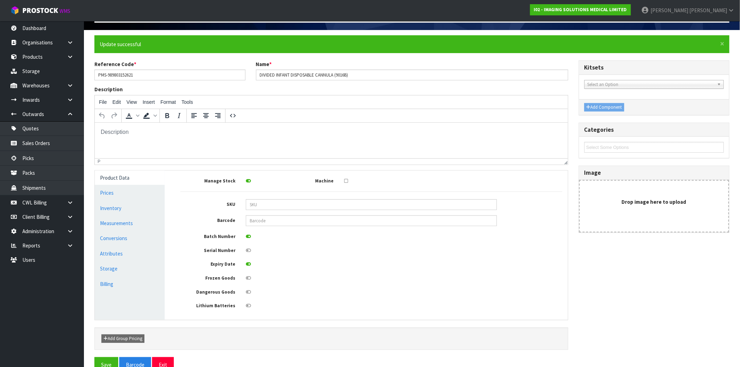
scroll to position [63, 0]
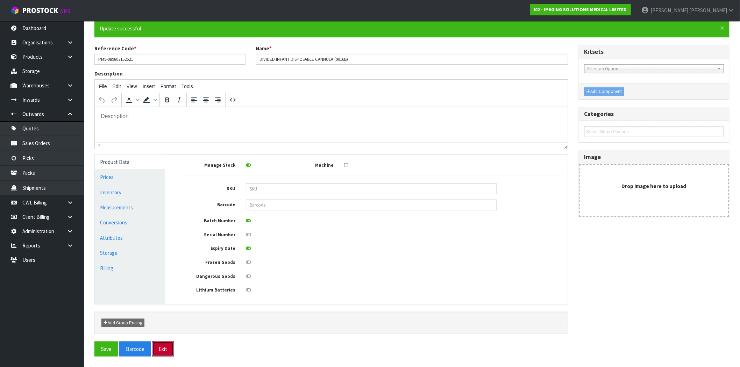
click at [169, 348] on button "Exit" at bounding box center [163, 349] width 22 height 15
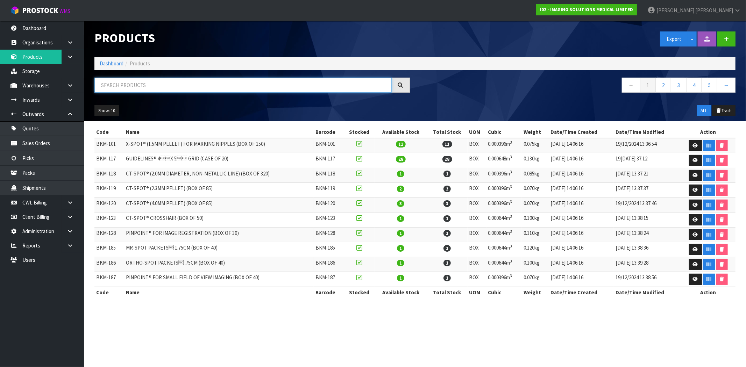
click at [190, 85] on input "text" at bounding box center [242, 85] width 297 height 15
paste input "PMS-989803152631"
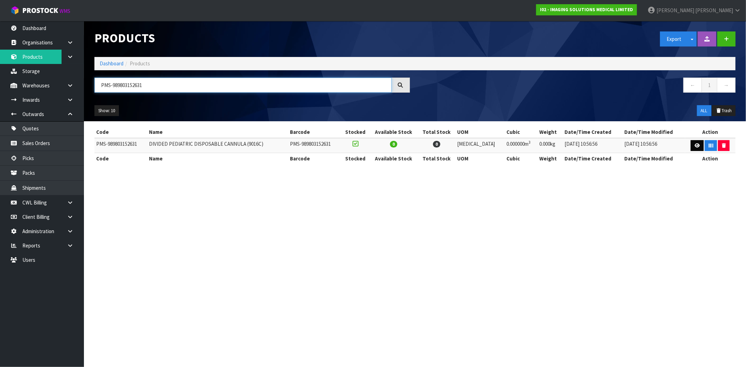
type input "PMS-989803152631"
click at [697, 144] on icon at bounding box center [697, 145] width 5 height 5
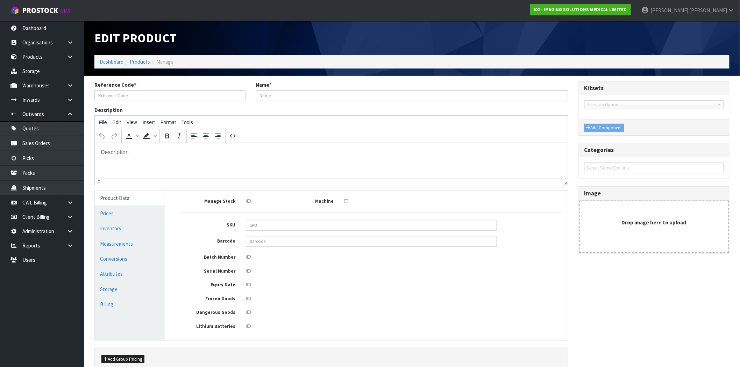
type input "PMS-989803152631"
type input "DIVIDED PEDIATRIC DISPOSABLE CANNULA (9016C)"
click at [250, 287] on icon at bounding box center [248, 285] width 5 height 5
click at [0, 0] on input "checkbox" at bounding box center [0, 0] width 0 height 0
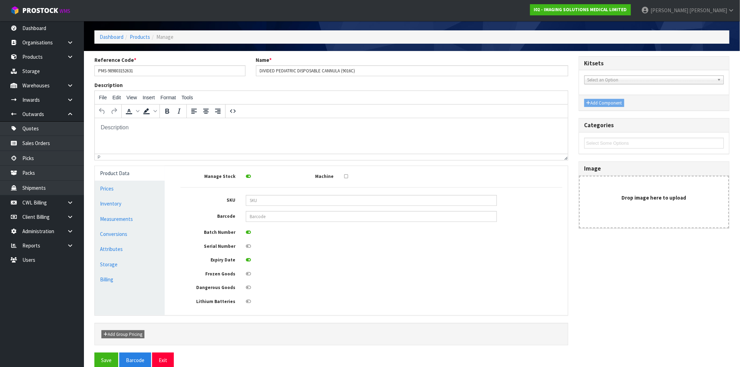
scroll to position [38, 0]
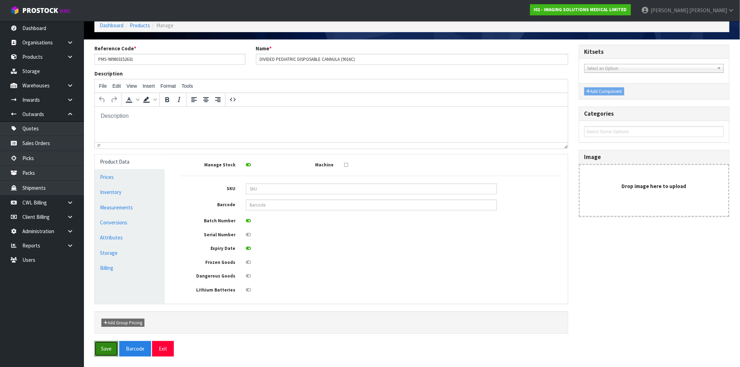
click at [97, 351] on button "Save" at bounding box center [106, 348] width 24 height 15
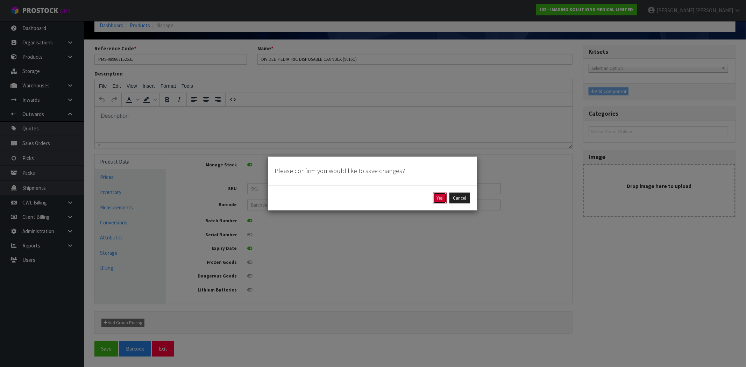
click at [439, 198] on button "Yes" at bounding box center [440, 198] width 14 height 11
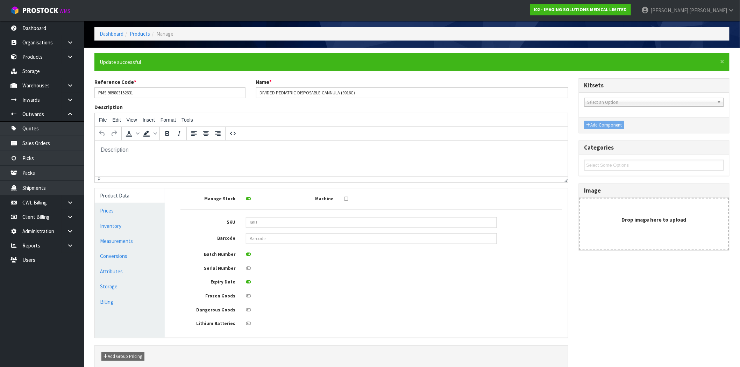
scroll to position [63, 0]
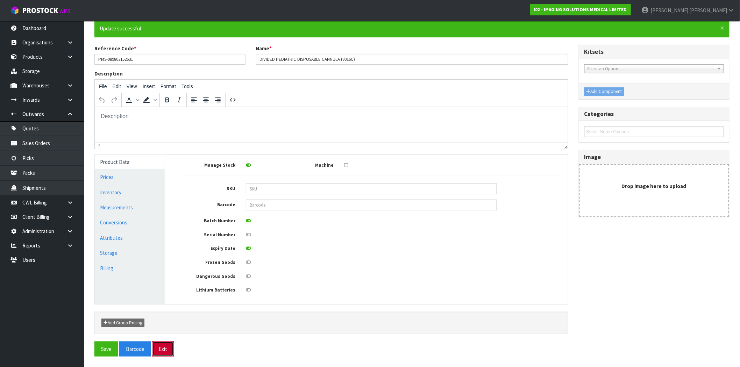
click at [164, 344] on button "Exit" at bounding box center [163, 349] width 22 height 15
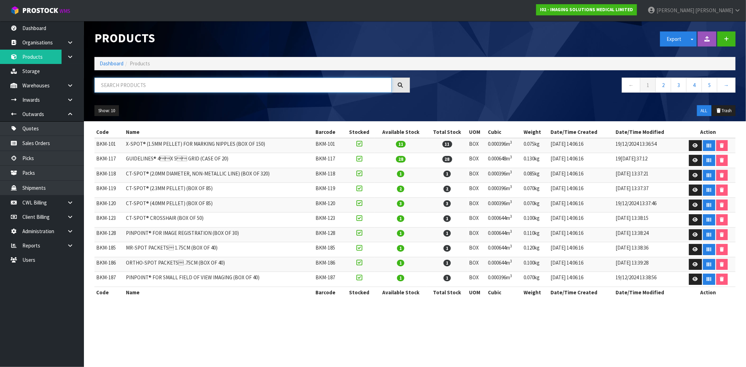
click at [156, 84] on input "text" at bounding box center [242, 85] width 297 height 15
paste input "PMS-989803152641"
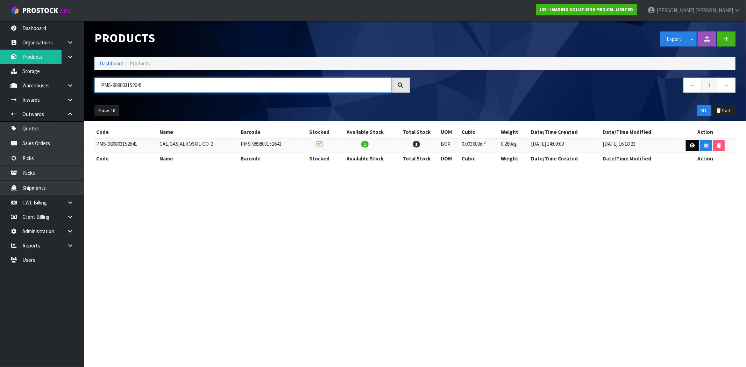
type input "PMS-989803152641"
click at [693, 146] on icon at bounding box center [692, 145] width 5 height 5
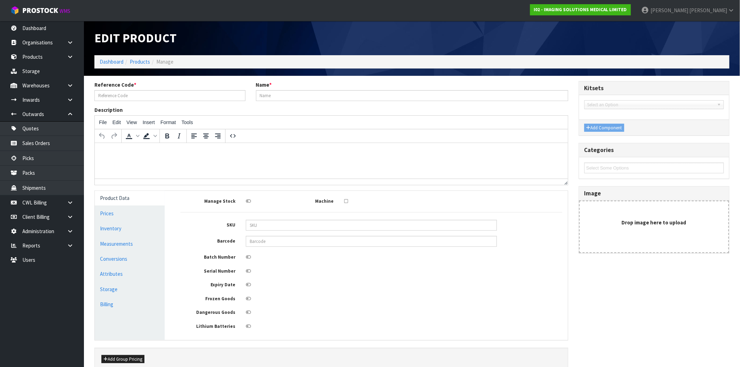
type input "PMS-989803152641"
type input "CAL,GAS,AEROSOL CO-2"
click at [249, 286] on icon at bounding box center [248, 285] width 5 height 5
click at [0, 0] on input "checkbox" at bounding box center [0, 0] width 0 height 0
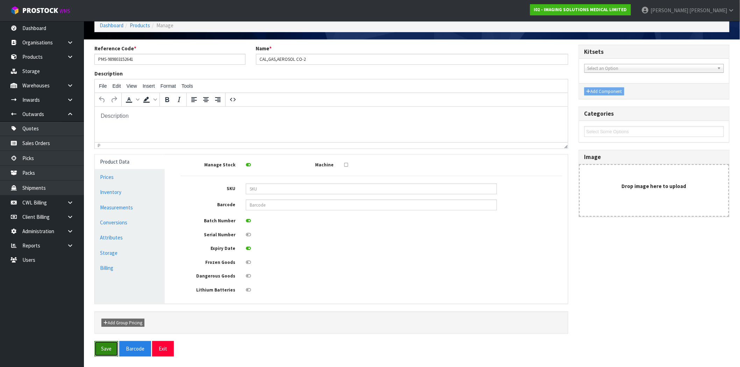
click at [110, 352] on button "Save" at bounding box center [106, 348] width 24 height 15
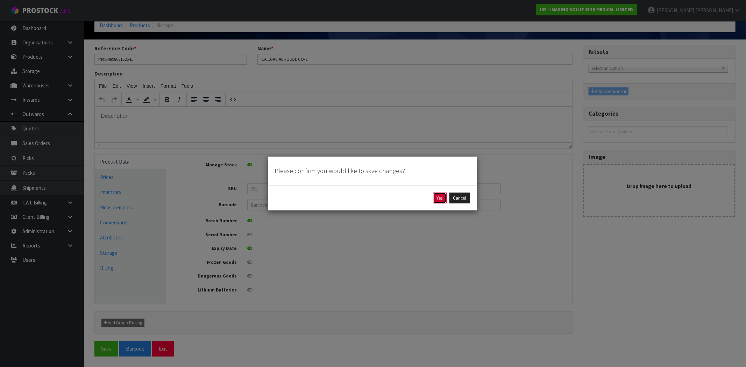
click at [438, 198] on button "Yes" at bounding box center [440, 198] width 14 height 11
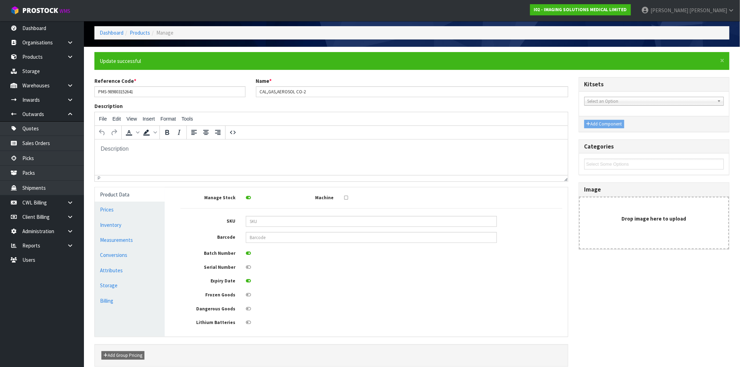
scroll to position [63, 0]
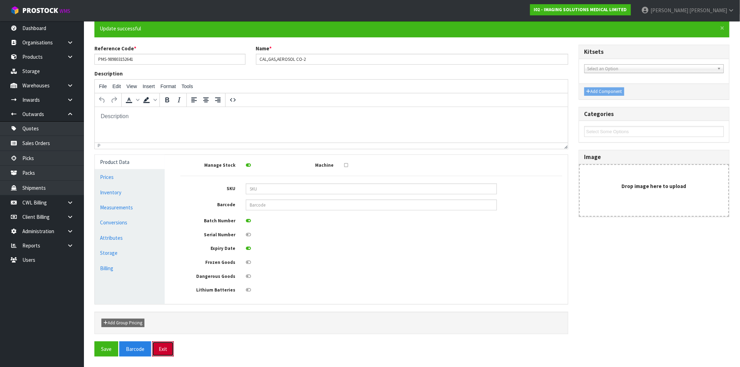
click at [162, 347] on button "Exit" at bounding box center [163, 349] width 22 height 15
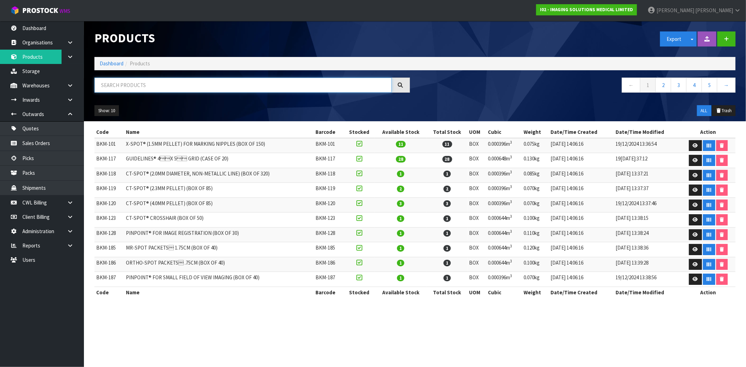
click at [219, 92] on input "text" at bounding box center [242, 85] width 297 height 15
paste input "PMS-989803152661"
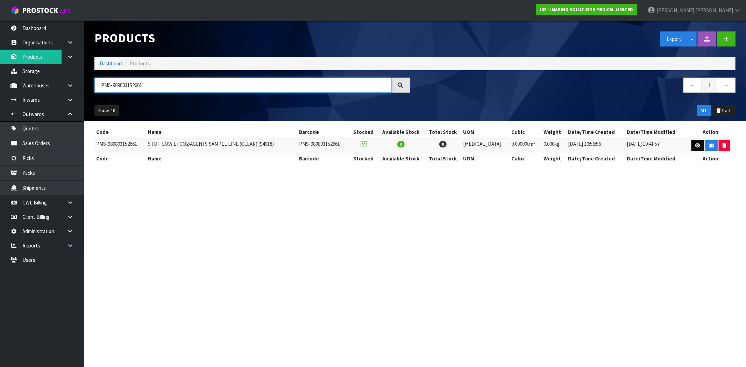
type input "PMS-989803152661"
click at [695, 142] on link at bounding box center [698, 145] width 13 height 11
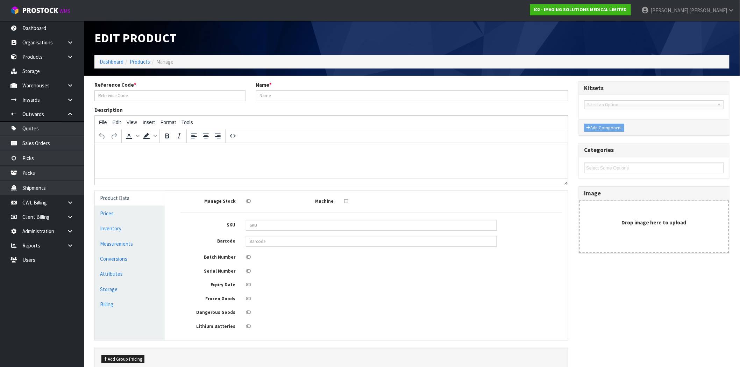
type input "PMS-989803152661"
type input "STD-FLOW ETCO2/AGENTS SAMPLE LINE (CLEAR) (94018)"
click at [249, 287] on icon at bounding box center [248, 285] width 5 height 5
click at [0, 0] on input "checkbox" at bounding box center [0, 0] width 0 height 0
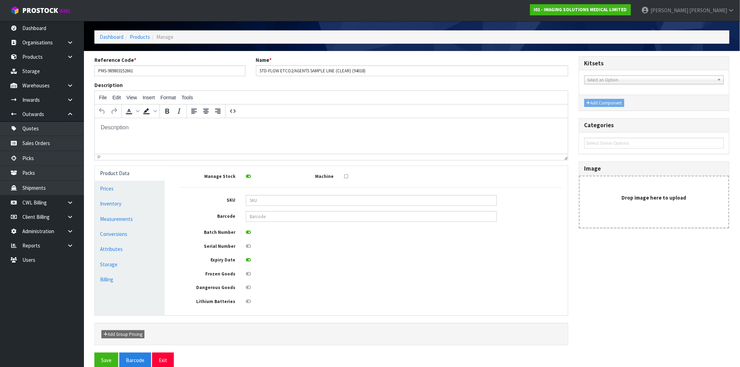
scroll to position [38, 0]
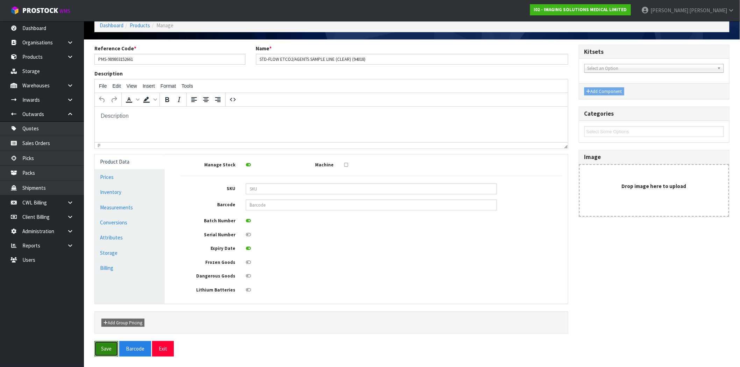
click at [94, 352] on button "Save" at bounding box center [106, 348] width 24 height 15
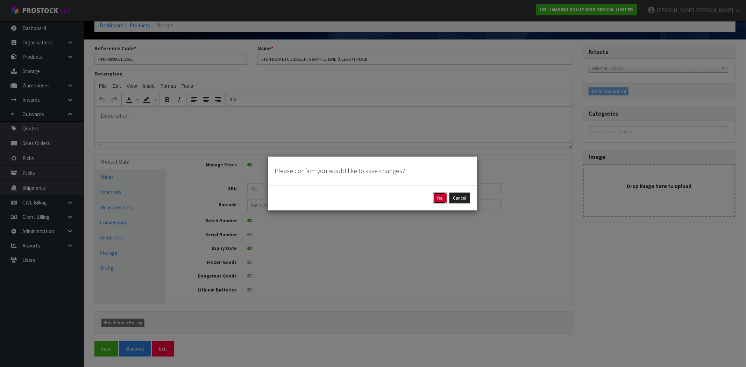
click at [437, 197] on button "Yes" at bounding box center [440, 198] width 14 height 11
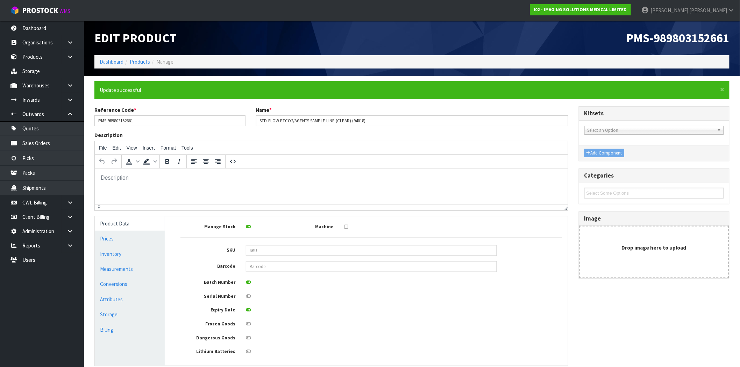
scroll to position [63, 0]
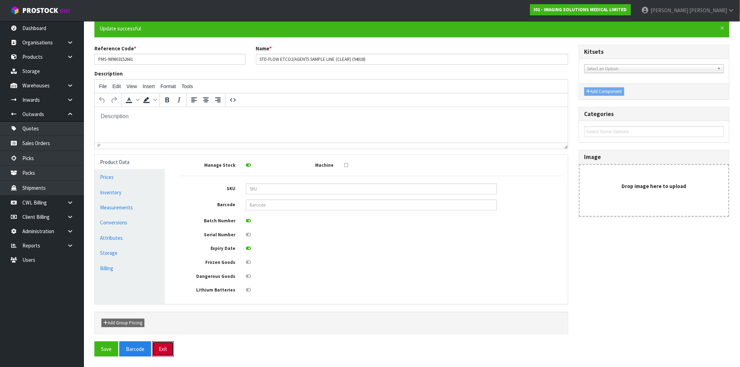
click at [170, 347] on button "Exit" at bounding box center [163, 349] width 22 height 15
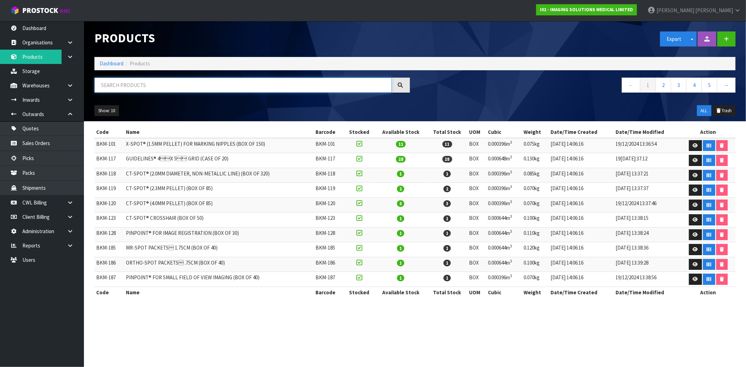
click at [239, 83] on input "text" at bounding box center [242, 85] width 297 height 15
paste input "PMS-989803152671"
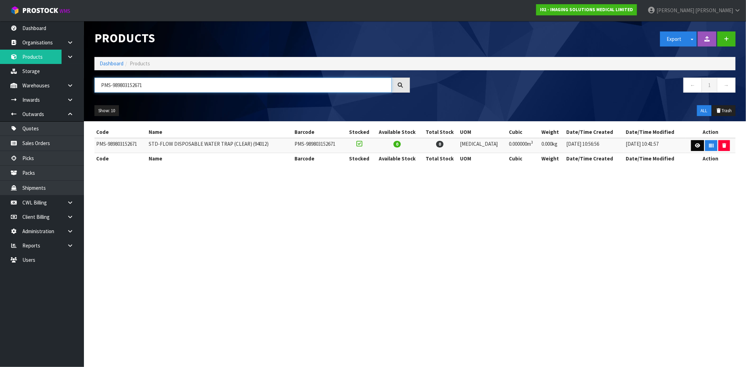
type input "PMS-989803152671"
click at [696, 146] on icon at bounding box center [697, 145] width 5 height 5
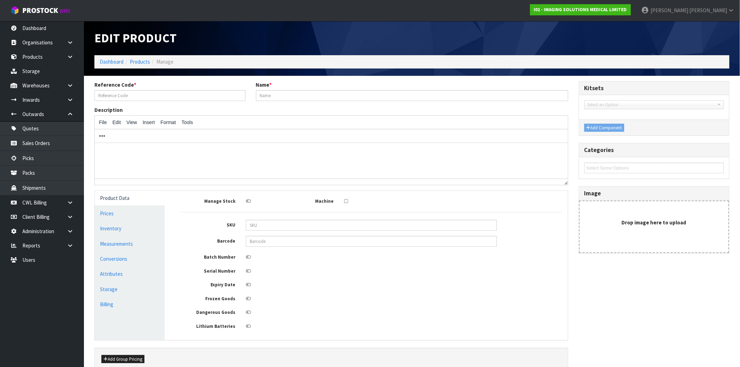
type input "PMS-989803152671"
type input "STD-FLOW DISPOSABLE WATER TRAP (CLEAR) (94012)"
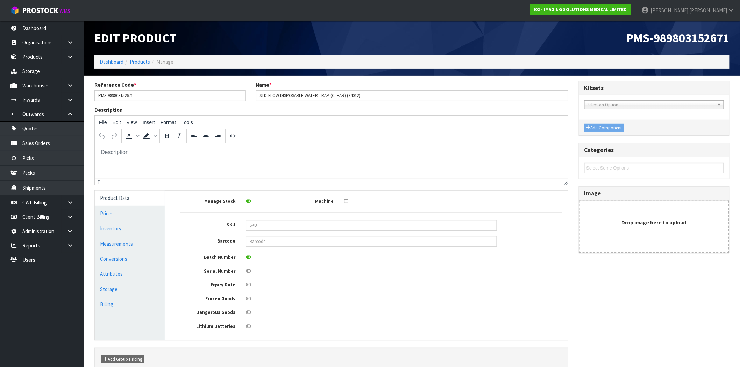
drag, startPoint x: 249, startPoint y: 286, endPoint x: 263, endPoint y: 287, distance: 14.0
click at [250, 285] on icon at bounding box center [248, 285] width 5 height 5
click at [0, 0] on input "checkbox" at bounding box center [0, 0] width 0 height 0
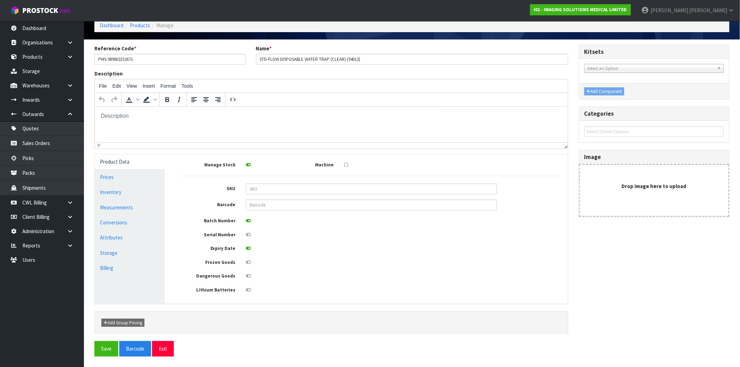
scroll to position [38, 0]
click at [111, 351] on button "Save" at bounding box center [106, 348] width 24 height 15
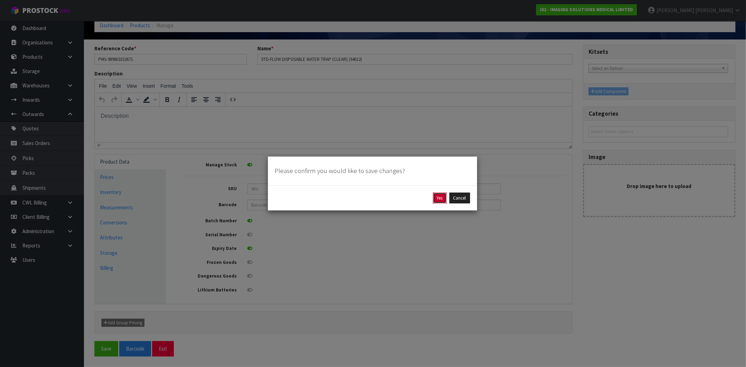
click at [440, 200] on button "Yes" at bounding box center [440, 198] width 14 height 11
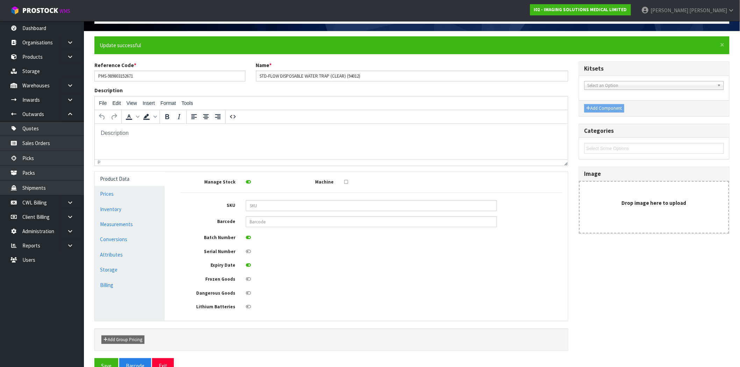
scroll to position [63, 0]
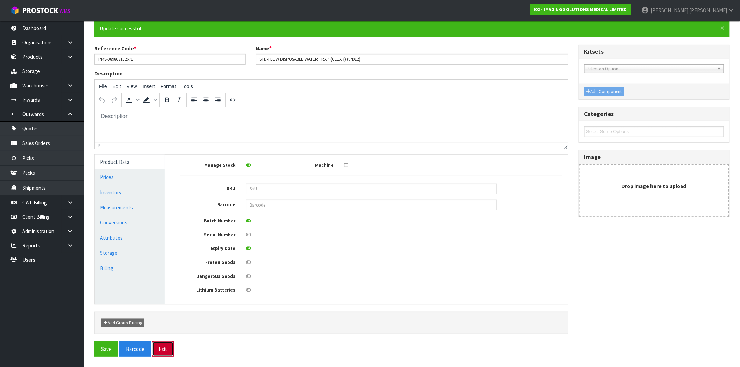
click at [160, 356] on button "Exit" at bounding box center [163, 349] width 22 height 15
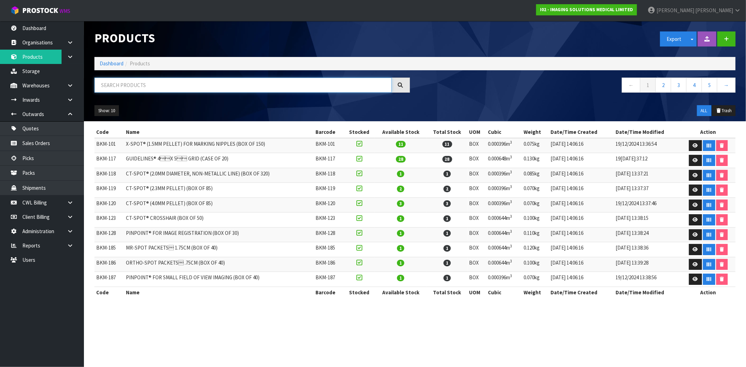
click at [226, 84] on input "text" at bounding box center [242, 85] width 297 height 15
paste input "PMS-989803152881"
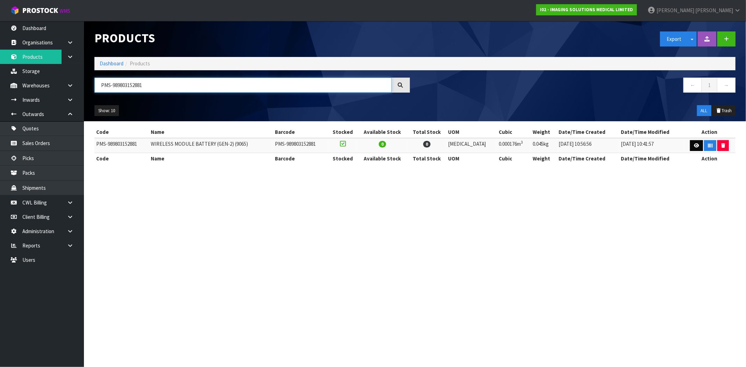
type input "PMS-989803152881"
click at [694, 144] on icon at bounding box center [696, 145] width 5 height 5
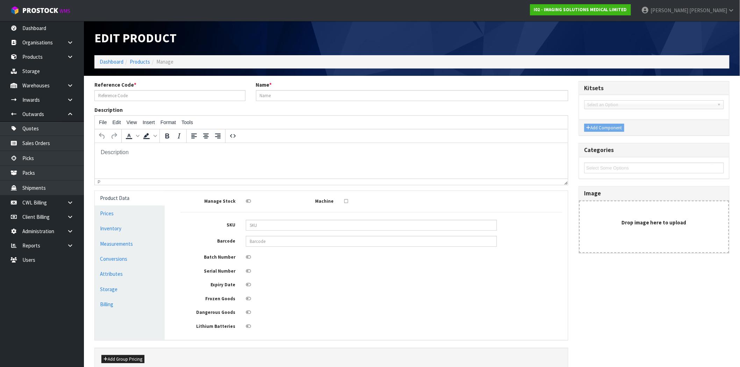
type input "PMS-989803152881"
type input "WIRELESS MODULE BATTERY (GEN-2) (9065)"
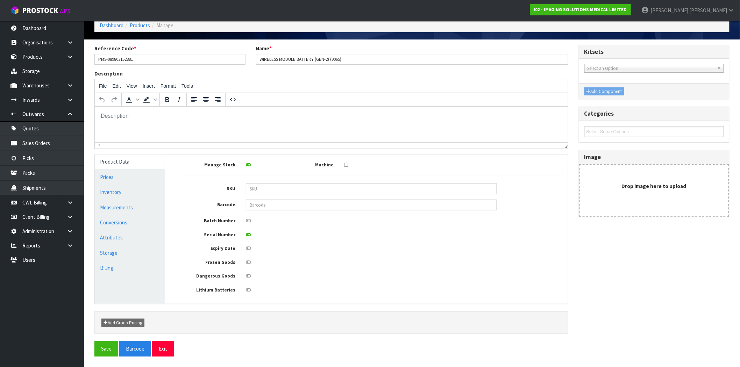
scroll to position [38, 0]
drag, startPoint x: 170, startPoint y: 349, endPoint x: 171, endPoint y: 345, distance: 4.0
click at [170, 349] on button "Exit" at bounding box center [163, 348] width 22 height 15
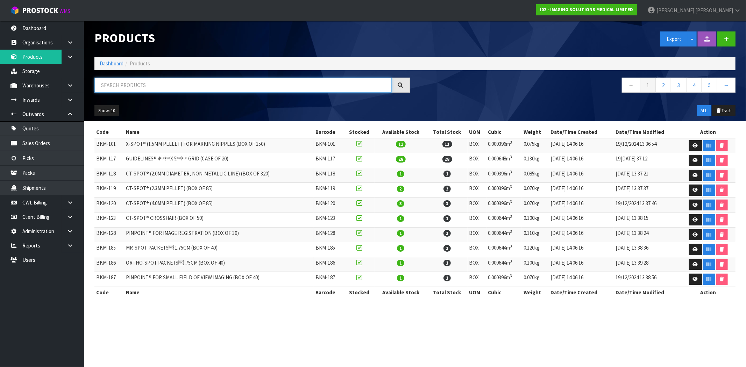
click at [182, 85] on input "text" at bounding box center [242, 85] width 297 height 15
paste input "PMS-989803152661"
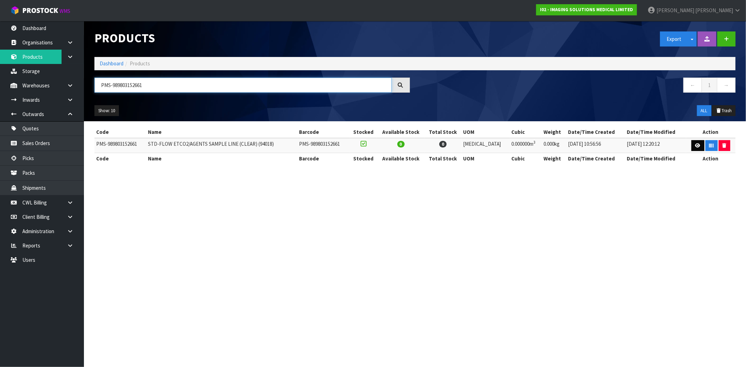
type input "PMS-989803152661"
click at [698, 144] on icon at bounding box center [698, 145] width 5 height 5
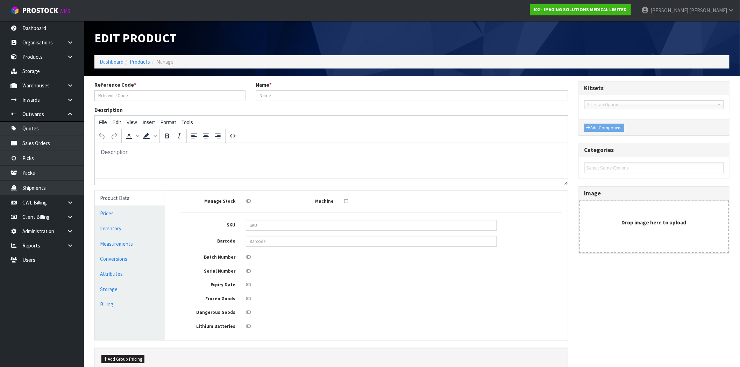
type input "PMS-989803152661"
type input "STD-FLOW ETCO2/AGENTS SAMPLE LINE (CLEAR) (94018)"
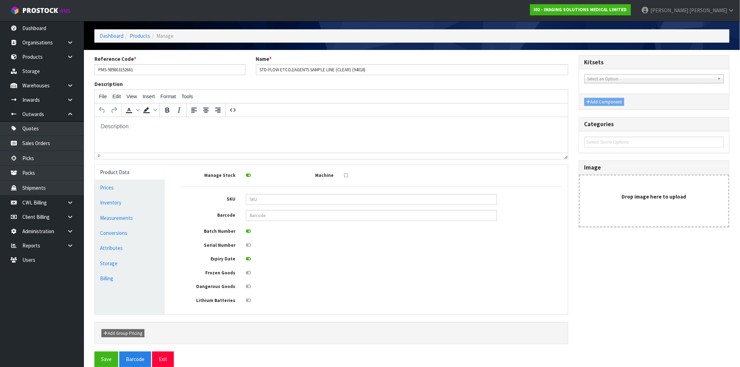
scroll to position [38, 0]
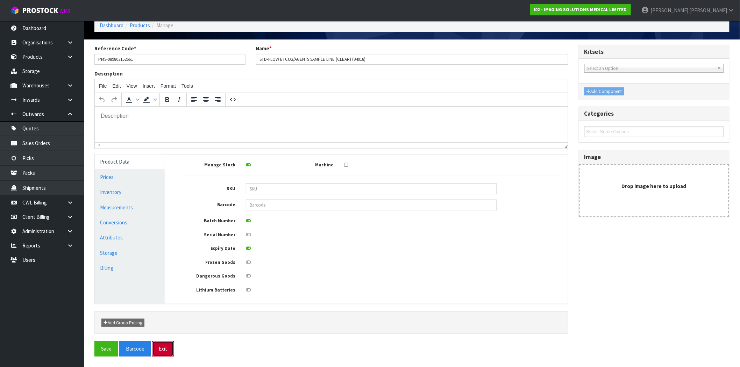
click at [166, 351] on button "Exit" at bounding box center [163, 348] width 22 height 15
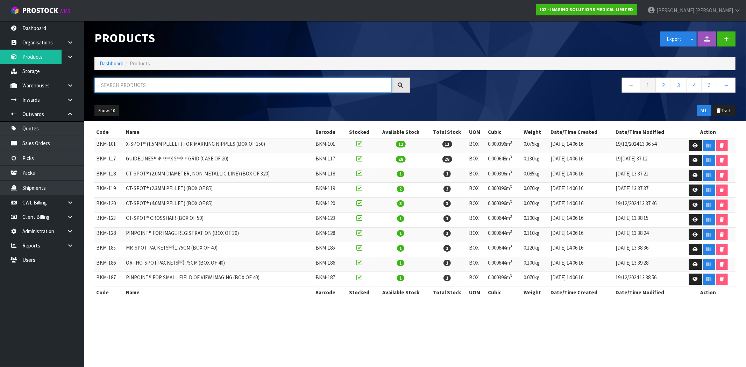
click at [158, 85] on input "text" at bounding box center [242, 85] width 297 height 15
paste input "PMS-989803152661"
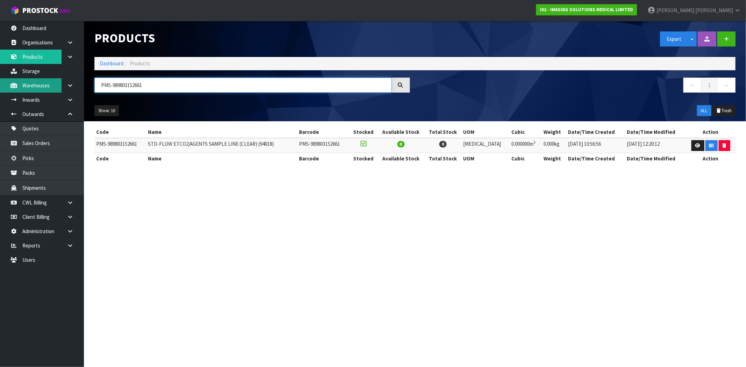
drag, startPoint x: 152, startPoint y: 81, endPoint x: 24, endPoint y: 85, distance: 128.1
click at [23, 85] on body "Toggle navigation ProStock WMS I02 - IMAGING SOLUTIONS MEDICAL LIMITED Maji Tor…" at bounding box center [373, 183] width 746 height 367
paste input "7"
drag, startPoint x: 170, startPoint y: 79, endPoint x: -28, endPoint y: 79, distance: 197.3
click at [0, 79] on html "Toggle navigation ProStock WMS I02 - IMAGING SOLUTIONS MEDICAL LIMITED Maji Tor…" at bounding box center [373, 183] width 746 height 367
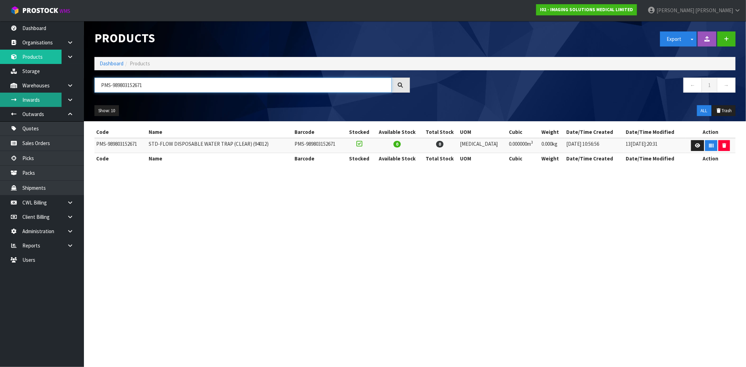
paste input "6"
drag, startPoint x: 177, startPoint y: 82, endPoint x: -18, endPoint y: 87, distance: 195.0
click at [0, 87] on html "Toggle navigation ProStock WMS I02 - IMAGING SOLUTIONS MEDICAL LIMITED Maji Tor…" at bounding box center [373, 183] width 746 height 367
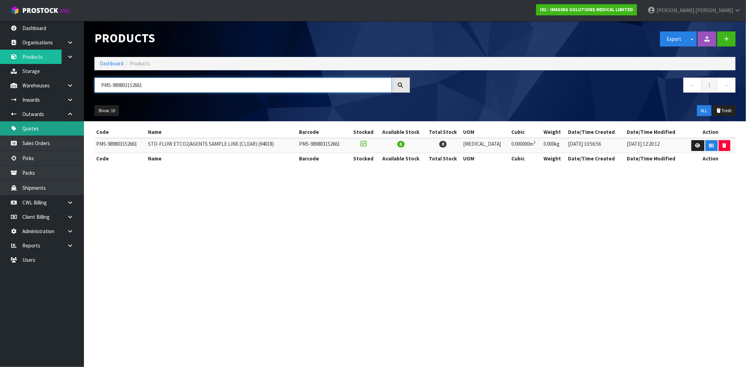
paste input "4"
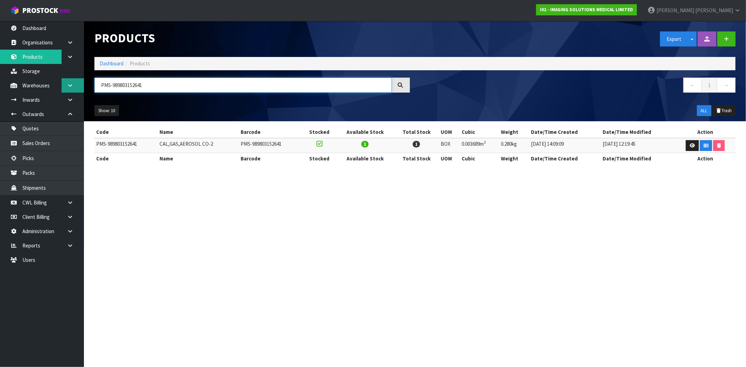
drag, startPoint x: 116, startPoint y: 85, endPoint x: 82, endPoint y: 85, distance: 34.6
click at [82, 85] on body "Toggle navigation ProStock WMS I02 - IMAGING SOLUTIONS MEDICAL LIMITED Maji Tor…" at bounding box center [373, 183] width 746 height 367
paste input "6205"
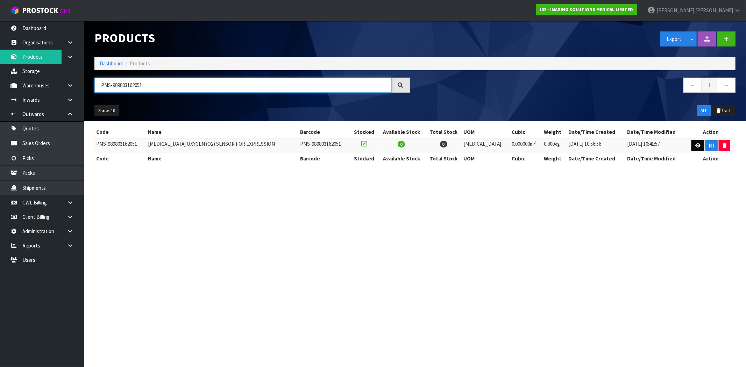
type input "PMS-989803162051"
click at [696, 146] on icon at bounding box center [698, 145] width 5 height 5
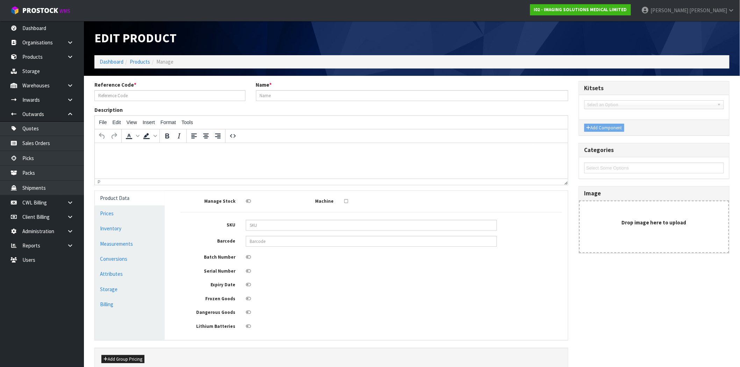
type input "PMS-989803162051"
type input "ANESTHETIC OXYGEN (O2) SENSOR FOR EXPRESSION"
drag, startPoint x: 247, startPoint y: 285, endPoint x: 262, endPoint y: 288, distance: 14.6
click at [247, 285] on icon at bounding box center [248, 285] width 5 height 5
click at [0, 0] on input "checkbox" at bounding box center [0, 0] width 0 height 0
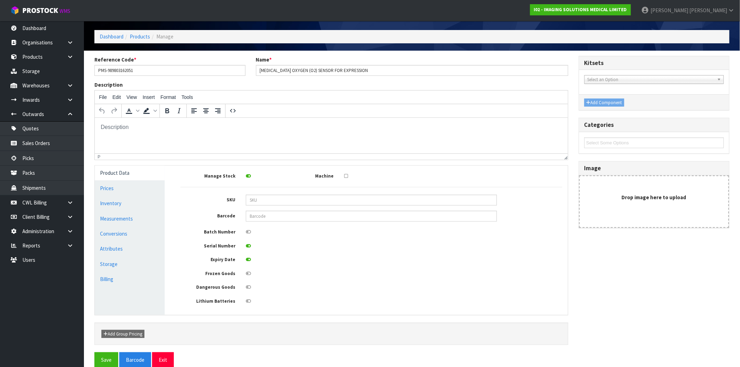
scroll to position [38, 0]
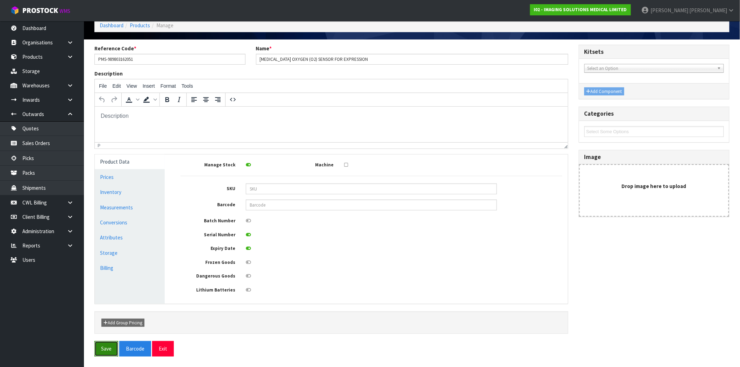
click at [110, 351] on button "Save" at bounding box center [106, 348] width 24 height 15
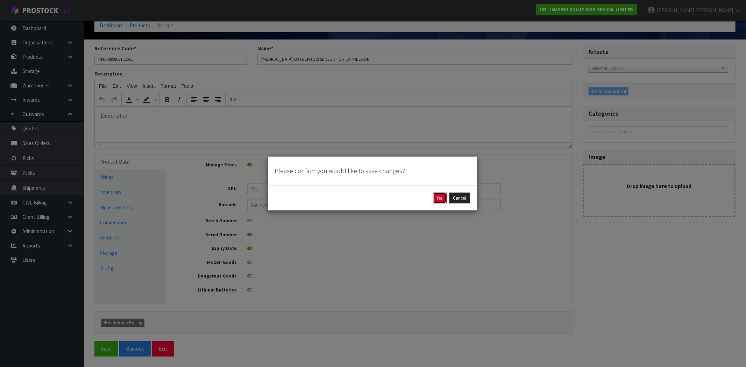
click at [439, 197] on button "Yes" at bounding box center [440, 198] width 14 height 11
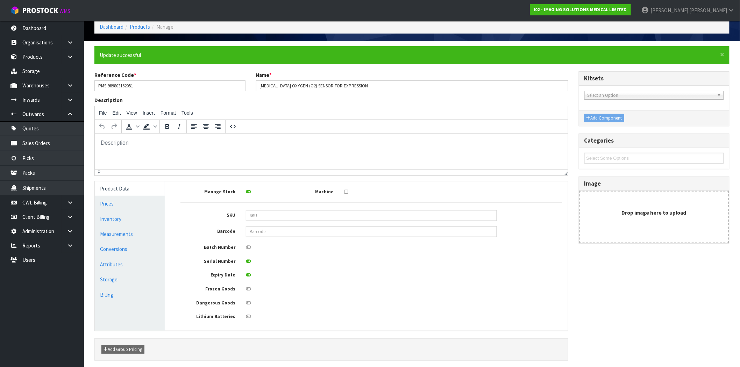
scroll to position [63, 0]
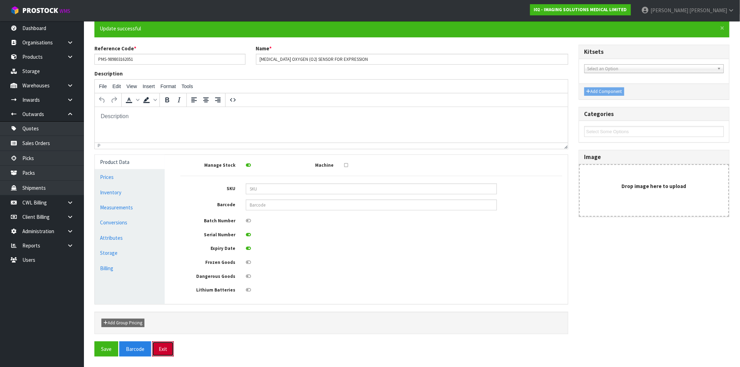
click at [167, 352] on button "Exit" at bounding box center [163, 349] width 22 height 15
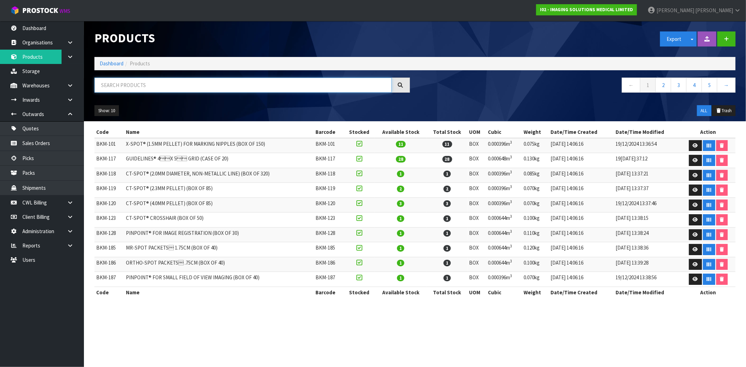
click at [181, 86] on input "text" at bounding box center [242, 85] width 297 height 15
paste input "PMS-989803166531"
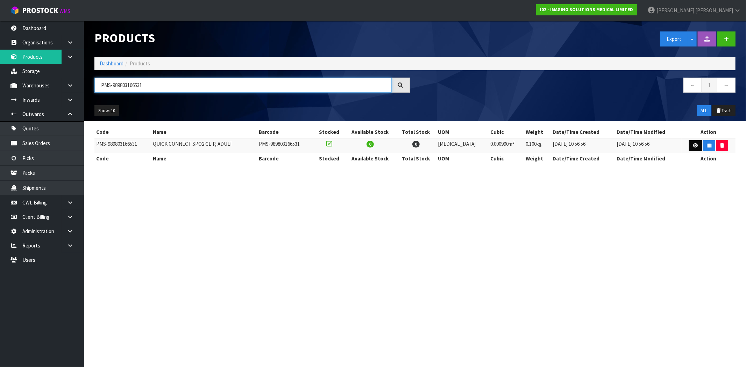
type input "PMS-989803166531"
click at [698, 145] on link at bounding box center [695, 145] width 13 height 11
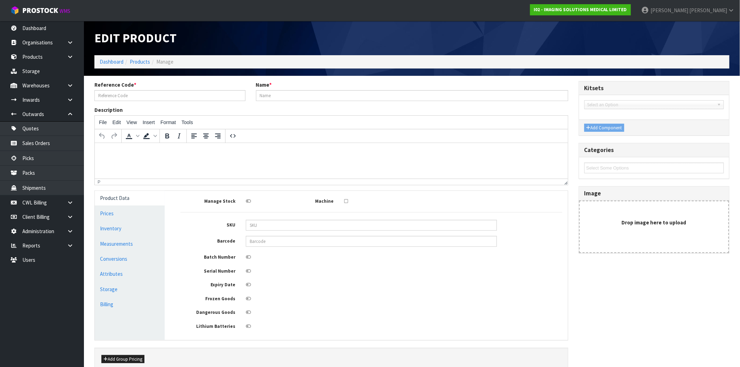
type input "PMS-989803166531"
type input "QUICK CONNECT SPO2 CLIP, ADULT"
click at [249, 258] on icon at bounding box center [248, 257] width 5 height 5
click at [0, 0] on input "checkbox" at bounding box center [0, 0] width 0 height 0
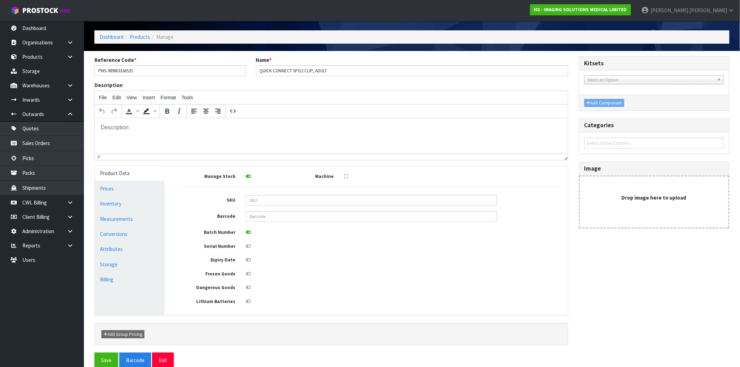
scroll to position [38, 0]
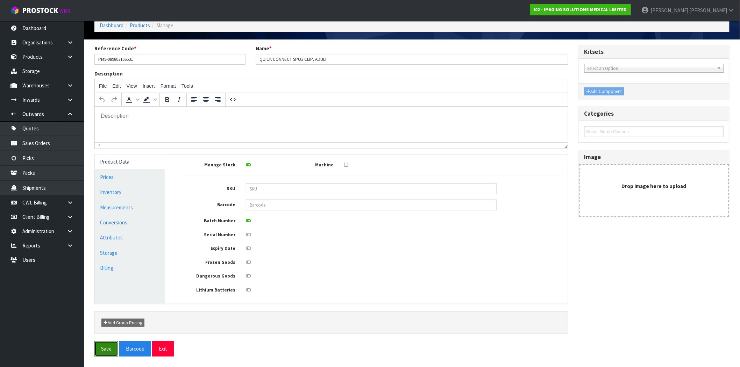
click at [115, 349] on button "Save" at bounding box center [106, 348] width 24 height 15
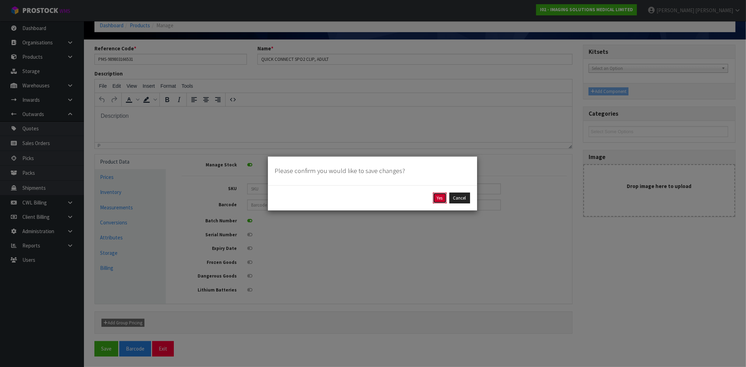
click at [435, 195] on button "Yes" at bounding box center [440, 198] width 14 height 11
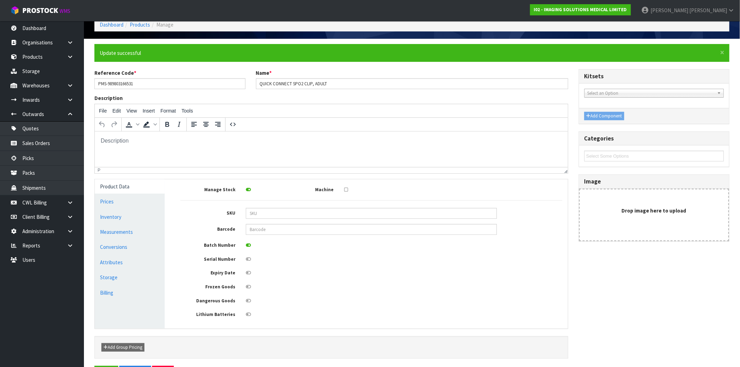
scroll to position [63, 0]
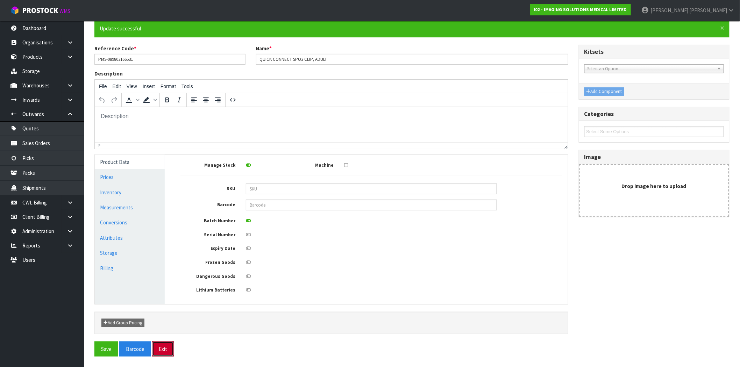
drag, startPoint x: 167, startPoint y: 349, endPoint x: 113, endPoint y: 334, distance: 55.2
click at [167, 350] on button "Exit" at bounding box center [163, 349] width 22 height 15
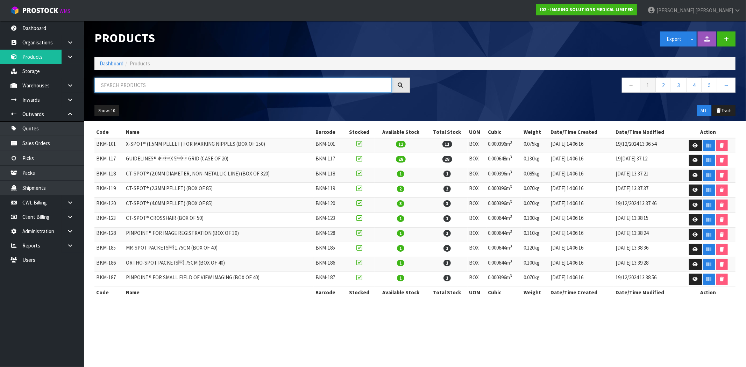
click at [242, 84] on input "text" at bounding box center [242, 85] width 297 height 15
paste input "PMS-989803166541"
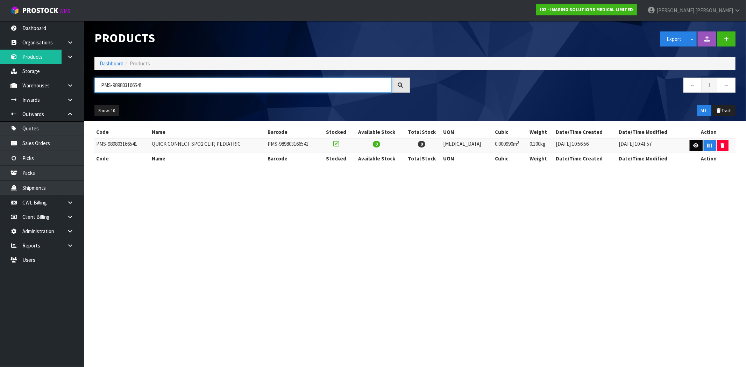
type input "PMS-989803166541"
click at [697, 147] on link at bounding box center [696, 145] width 13 height 11
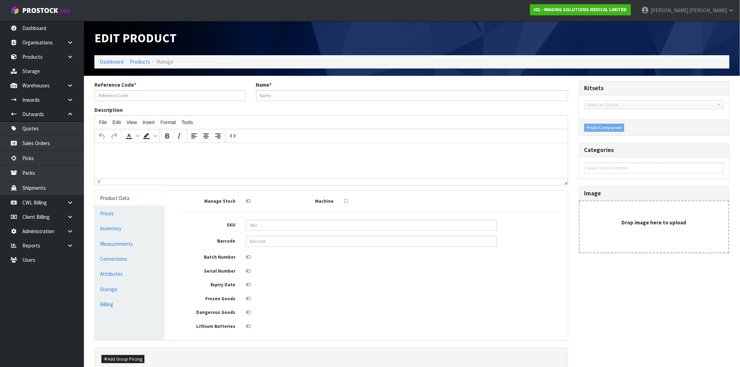
type input "PMS-989803166541"
type input "QUICK CONNECT SPO2 CLIP, PEDIATRIC"
click at [249, 257] on icon at bounding box center [248, 257] width 5 height 5
click at [0, 0] on input "checkbox" at bounding box center [0, 0] width 0 height 0
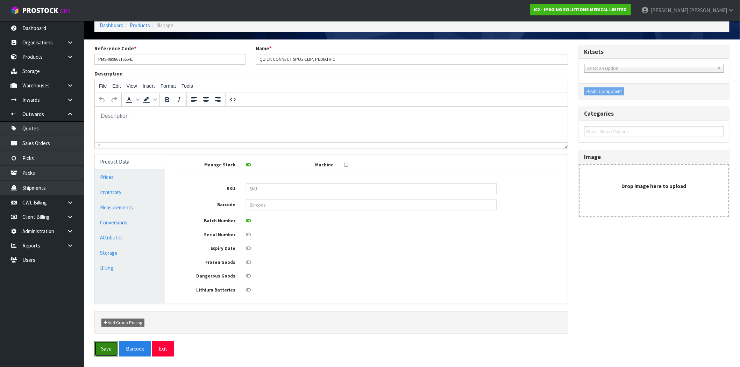
click at [112, 352] on button "Save" at bounding box center [106, 348] width 24 height 15
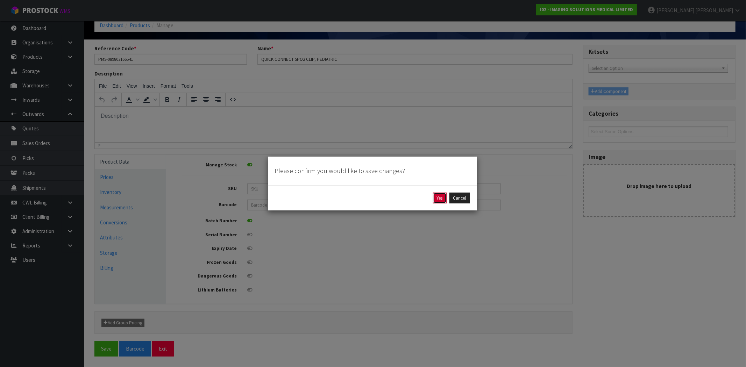
click at [435, 197] on button "Yes" at bounding box center [440, 198] width 14 height 11
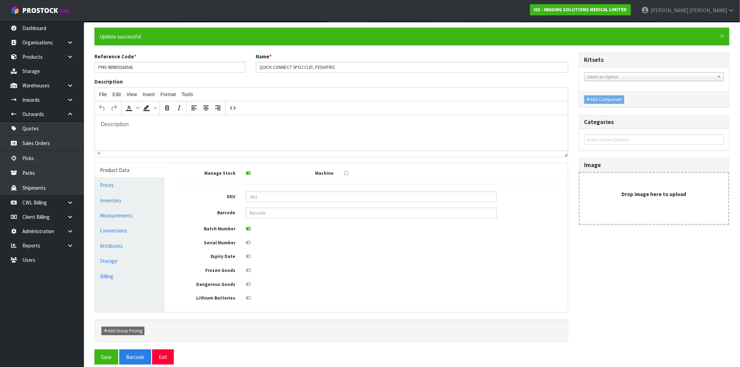
scroll to position [63, 0]
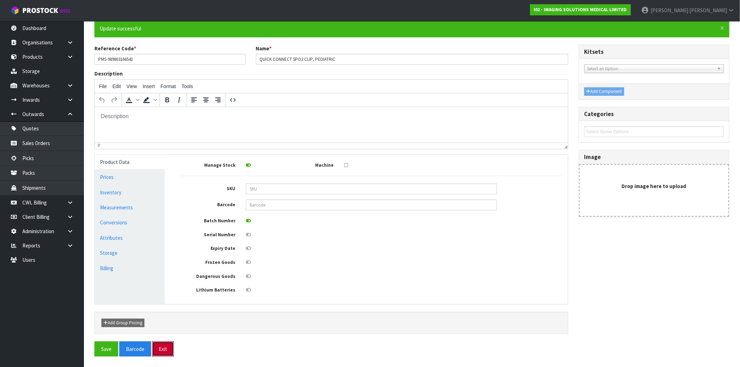
click at [165, 348] on button "Exit" at bounding box center [163, 349] width 22 height 15
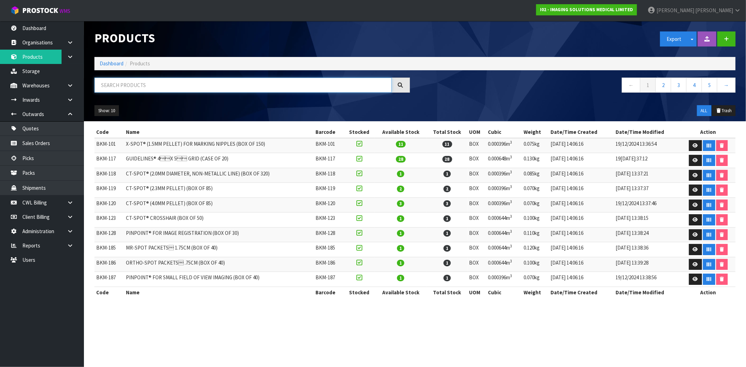
click at [254, 82] on input "text" at bounding box center [242, 85] width 297 height 15
paste input "PMS-989803166551"
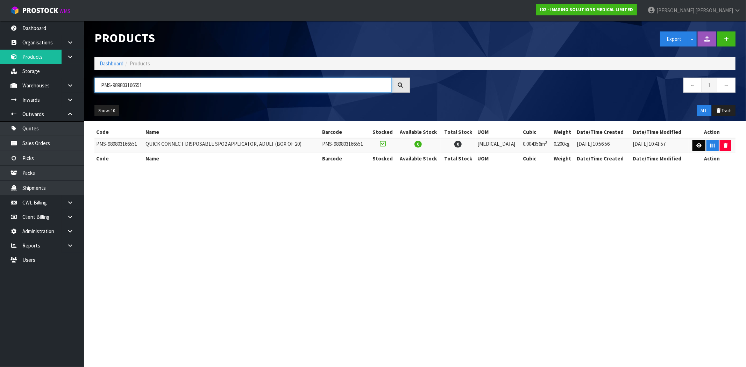
type input "PMS-989803166551"
click at [698, 144] on icon at bounding box center [699, 145] width 5 height 5
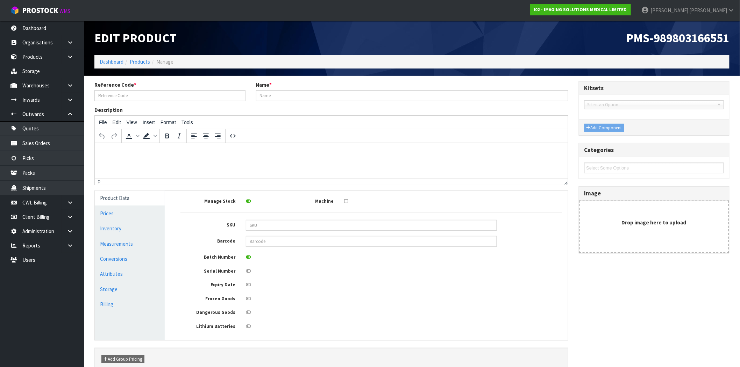
type input "PMS-989803166551"
type input "QUICK CONNECT DISPOSABLE SPO2 APPLICATOR, ADULT (BOX OF 20)"
click at [250, 287] on icon at bounding box center [248, 285] width 5 height 5
click at [0, 0] on input "checkbox" at bounding box center [0, 0] width 0 height 0
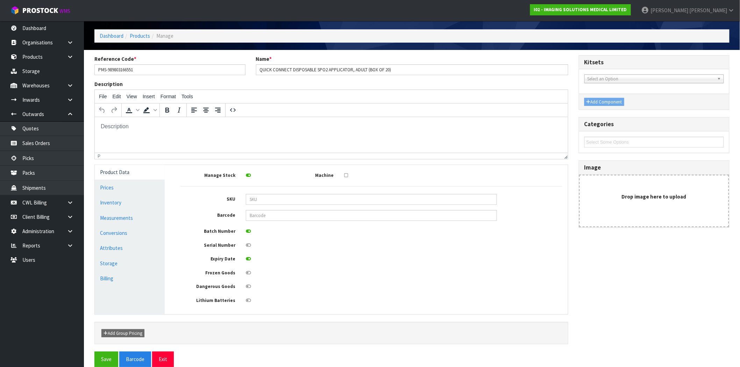
scroll to position [38, 0]
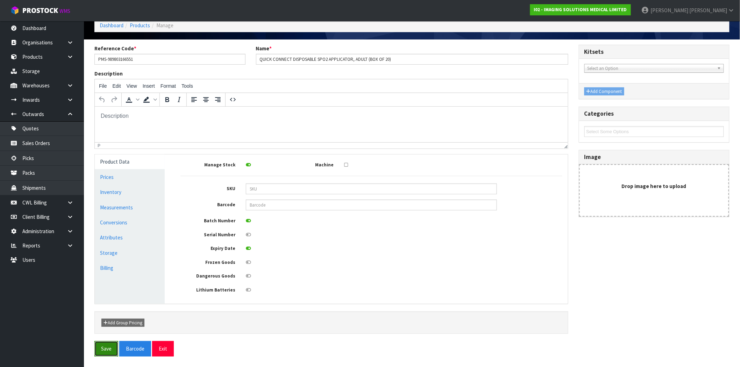
click at [108, 348] on button "Save" at bounding box center [106, 348] width 24 height 15
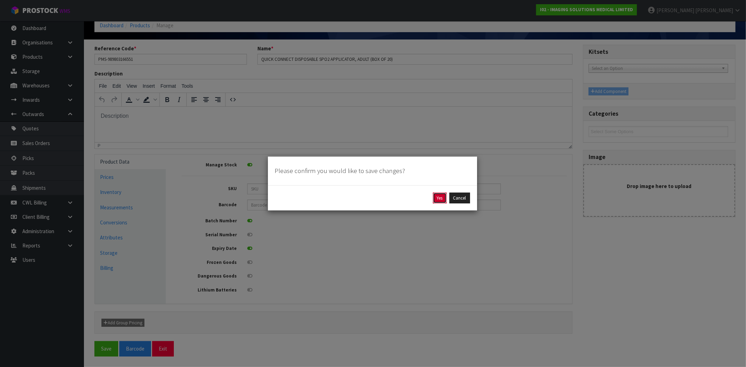
click at [436, 197] on button "Yes" at bounding box center [440, 198] width 14 height 11
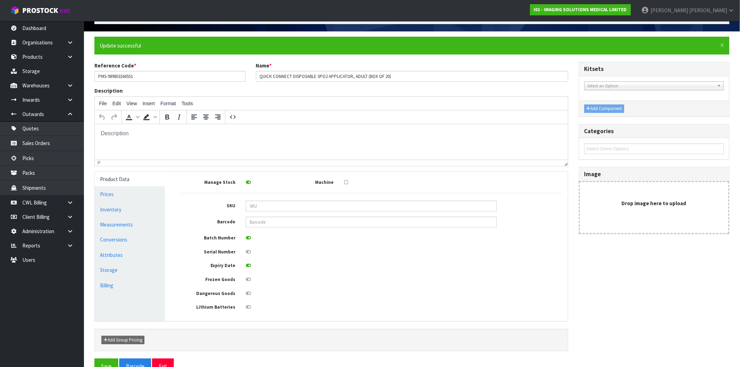
scroll to position [63, 0]
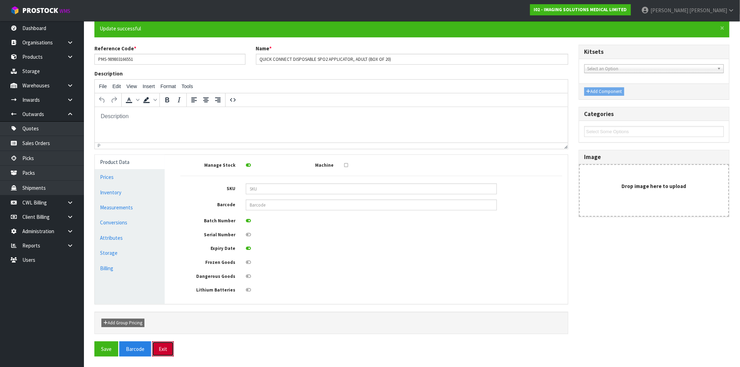
click at [162, 355] on button "Exit" at bounding box center [163, 349] width 22 height 15
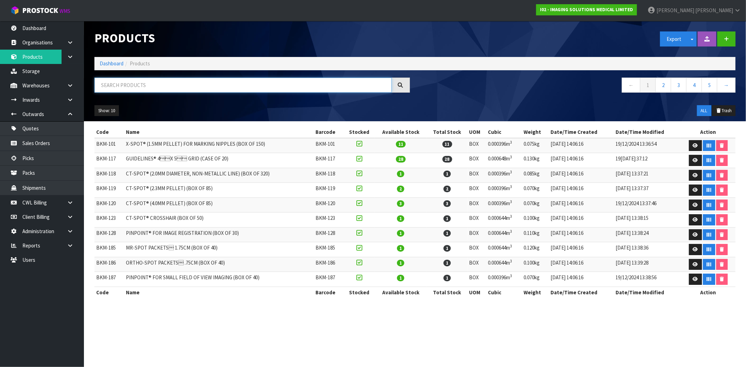
click at [281, 87] on input "text" at bounding box center [242, 85] width 297 height 15
paste input "PMS-989803166561"
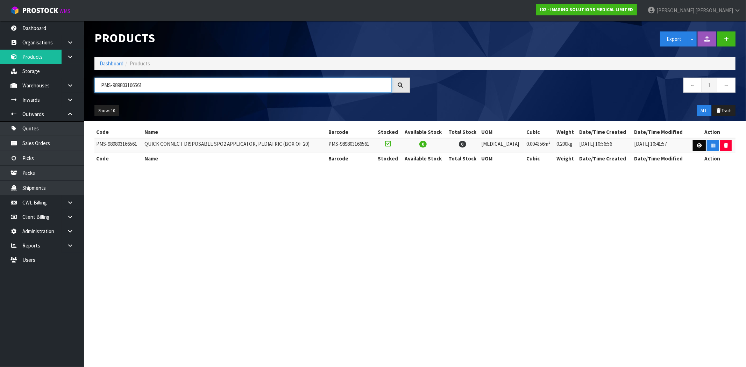
type input "PMS-989803166561"
click at [699, 146] on icon at bounding box center [699, 145] width 5 height 5
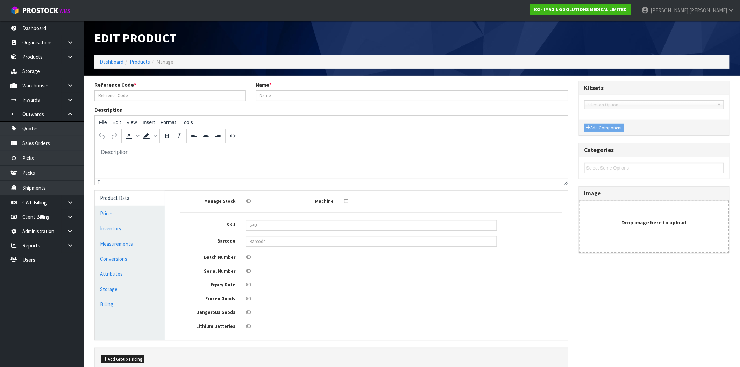
type input "PMS-989803166561"
type input "QUICK CONNECT DISPOSABLE SPO2 APPLICATOR, PEDIATRIC (BOX OF 20)"
click at [250, 286] on icon at bounding box center [248, 285] width 5 height 5
click at [0, 0] on input "checkbox" at bounding box center [0, 0] width 0 height 0
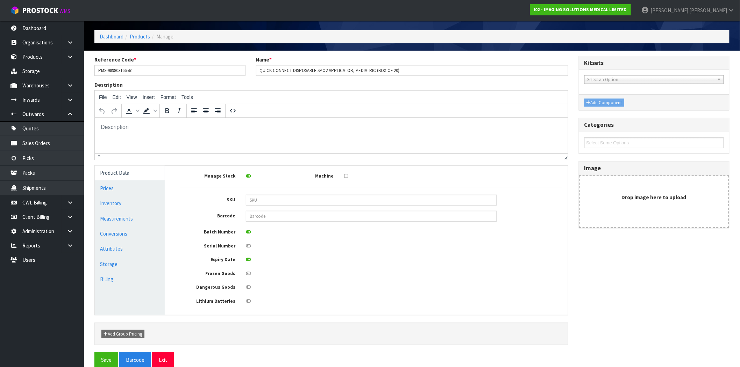
scroll to position [38, 0]
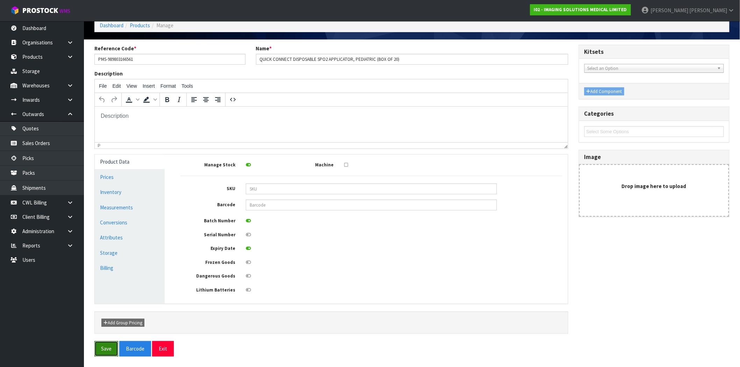
click at [111, 351] on button "Save" at bounding box center [106, 348] width 24 height 15
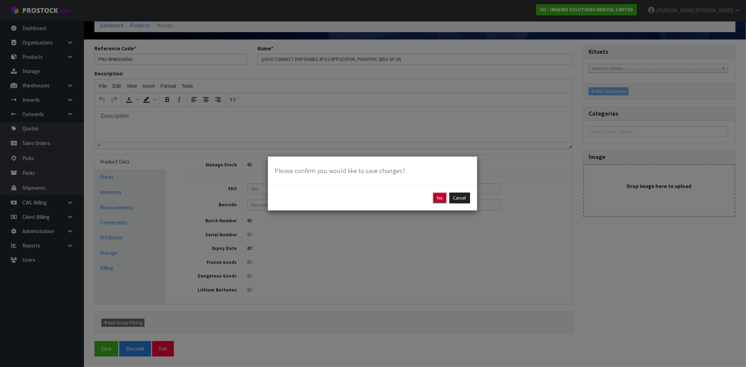
click at [439, 197] on button "Yes" at bounding box center [440, 198] width 14 height 11
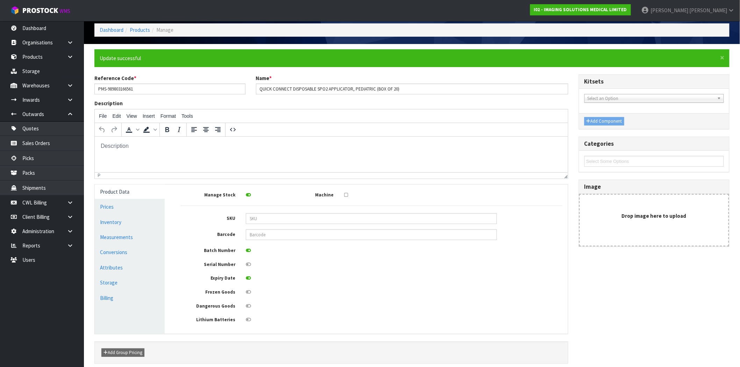
scroll to position [63, 0]
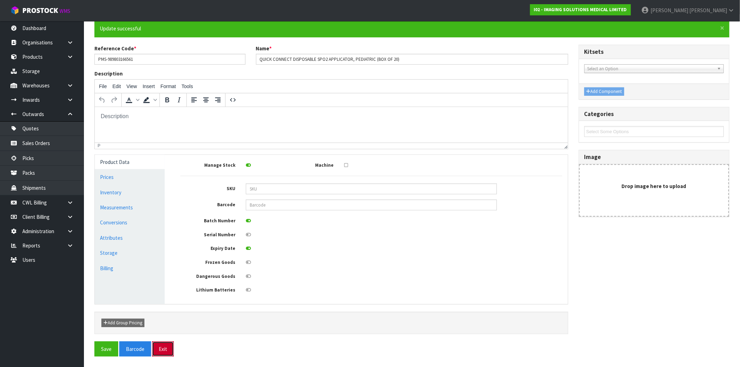
click at [166, 349] on button "Exit" at bounding box center [163, 349] width 22 height 15
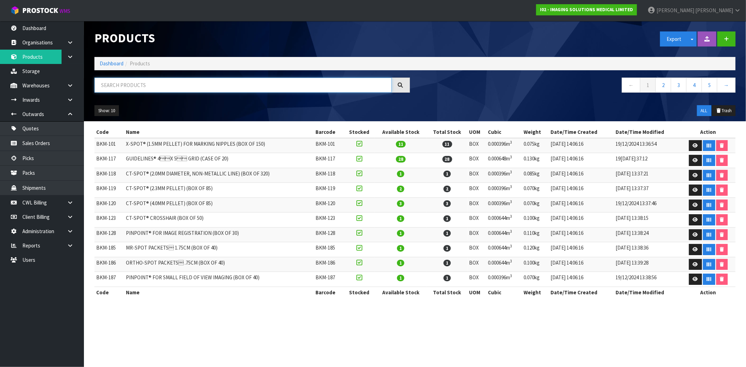
drag, startPoint x: 183, startPoint y: 85, endPoint x: 178, endPoint y: 83, distance: 5.2
click at [183, 85] on input "text" at bounding box center [242, 85] width 297 height 15
paste input "PMS-989803166571"
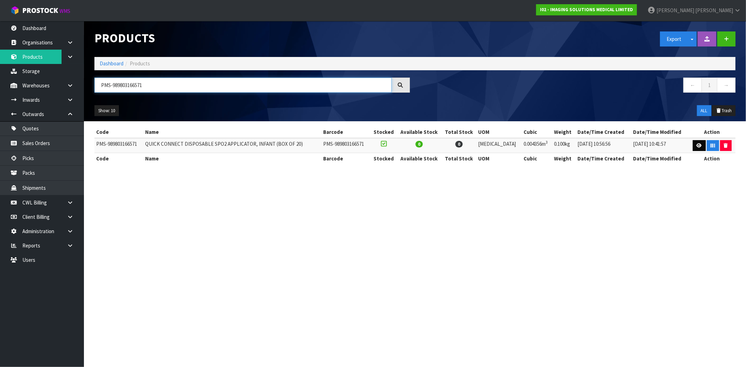
type input "PMS-989803166571"
click at [699, 142] on link at bounding box center [699, 145] width 13 height 11
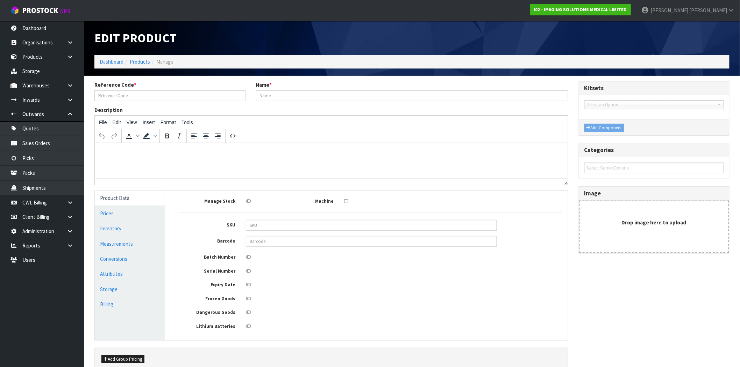
type input "PMS-989803166571"
type input "QUICK CONNECT DISPOSABLE SPO2 APPLICATOR, INFANT (BOX OF 20)"
click at [250, 283] on icon at bounding box center [248, 285] width 5 height 5
click at [0, 0] on input "checkbox" at bounding box center [0, 0] width 0 height 0
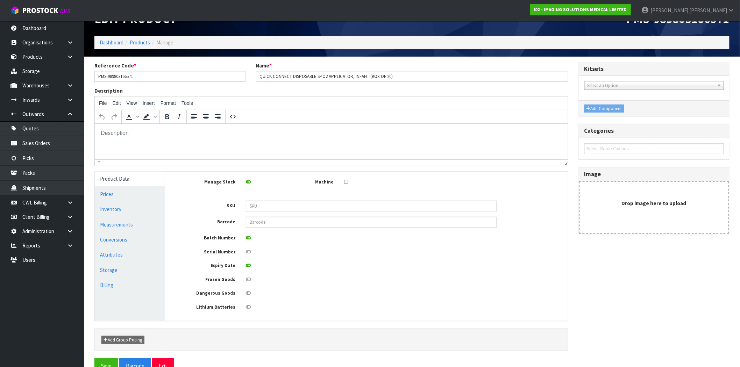
scroll to position [38, 0]
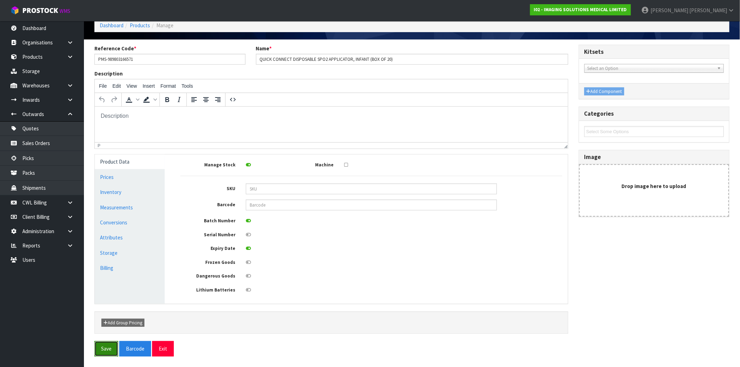
click at [105, 350] on button "Save" at bounding box center [106, 348] width 24 height 15
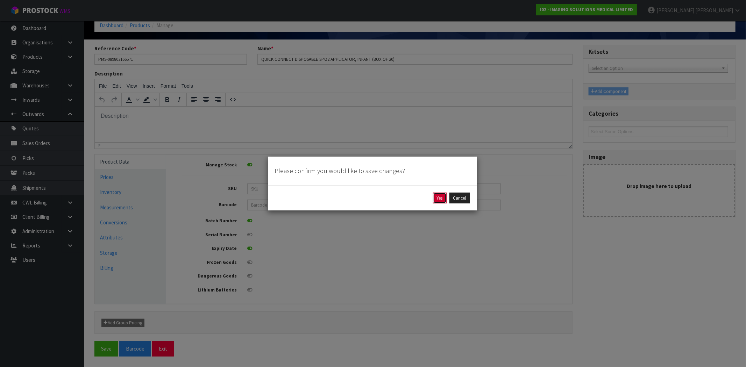
click at [444, 198] on button "Yes" at bounding box center [440, 198] width 14 height 11
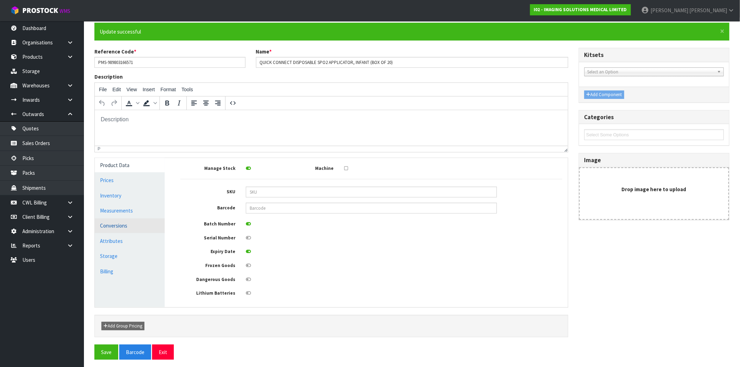
scroll to position [63, 0]
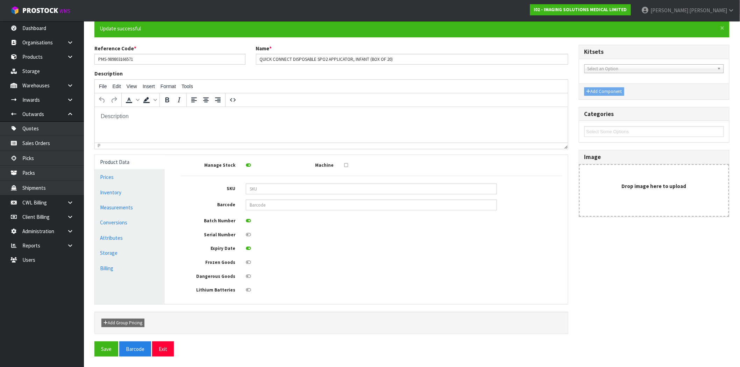
click at [173, 347] on div "Save Barcode Exit" at bounding box center [411, 349] width 635 height 15
click at [164, 351] on button "Exit" at bounding box center [163, 349] width 22 height 15
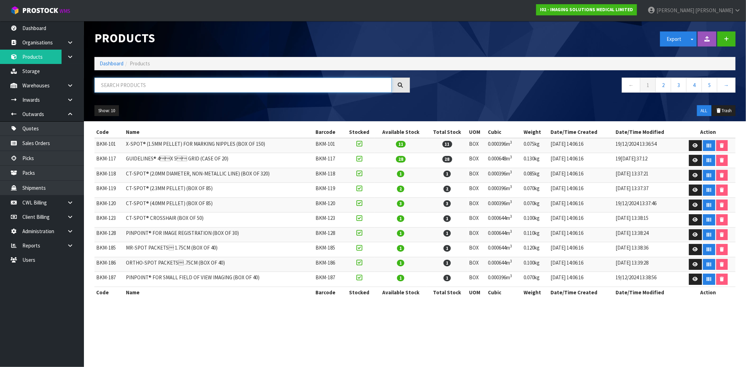
click at [228, 90] on input "text" at bounding box center [242, 85] width 297 height 15
paste input "PMS-989803166581"
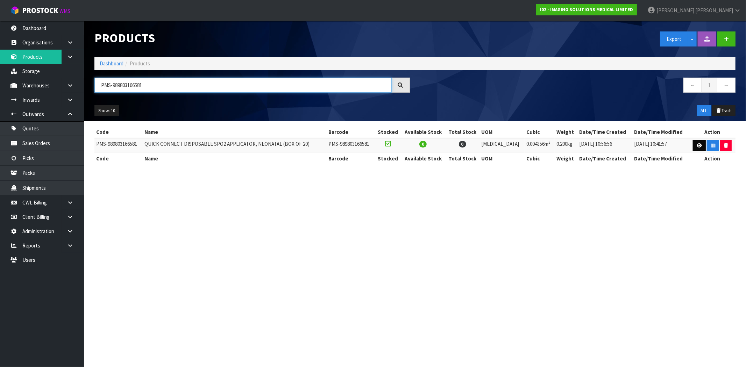
type input "PMS-989803166581"
click at [700, 146] on icon at bounding box center [699, 145] width 5 height 5
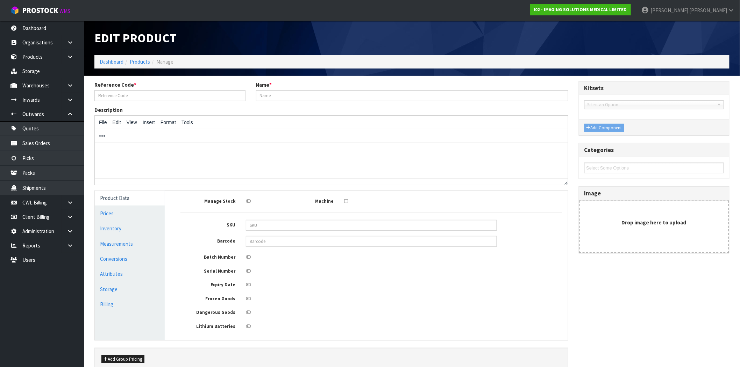
type input "PMS-989803166581"
type input "QUICK CONNECT DISPOSABLE SPO2 APPLICATOR, NEONATAL (BOX OF 20)"
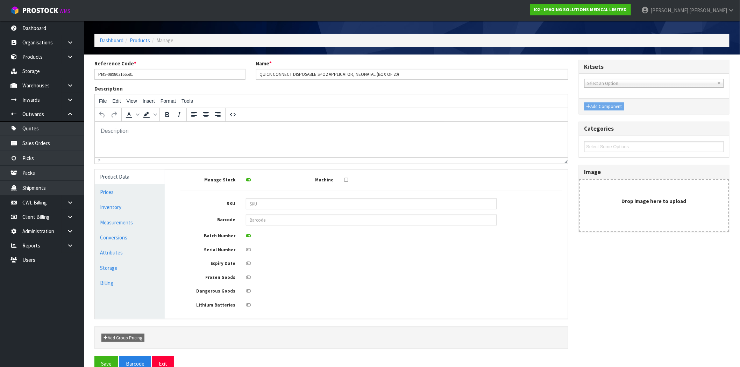
scroll to position [38, 0]
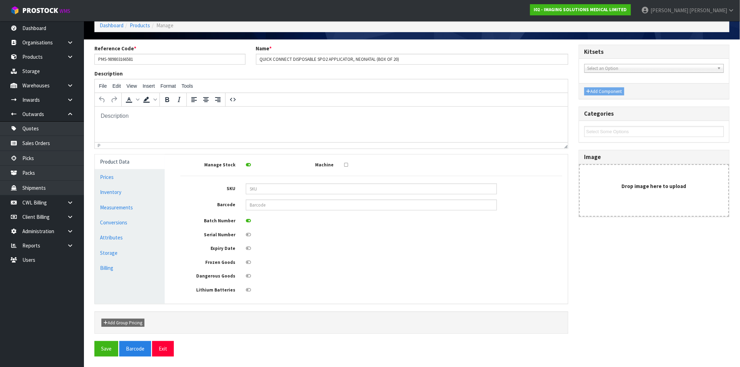
click at [248, 248] on icon at bounding box center [248, 248] width 5 height 5
click at [0, 0] on input "checkbox" at bounding box center [0, 0] width 0 height 0
click at [104, 351] on button "Save" at bounding box center [106, 348] width 24 height 15
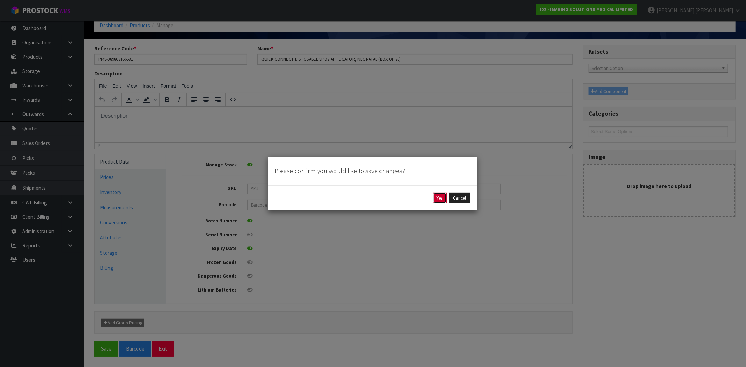
click at [439, 194] on button "Yes" at bounding box center [440, 198] width 14 height 11
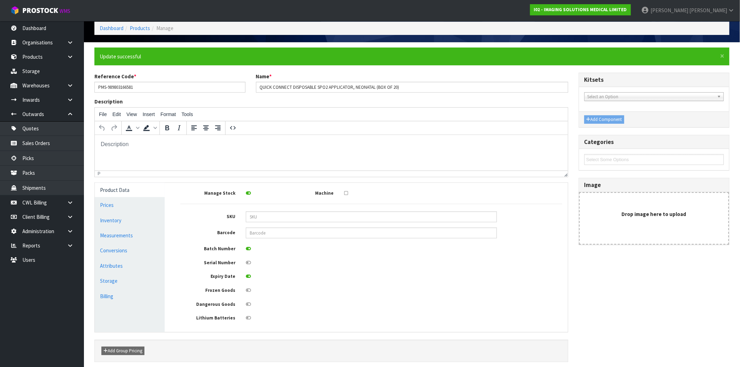
scroll to position [63, 0]
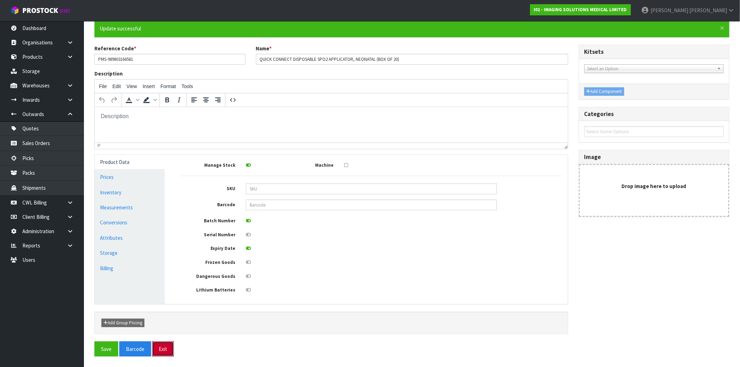
click at [162, 351] on button "Exit" at bounding box center [163, 349] width 22 height 15
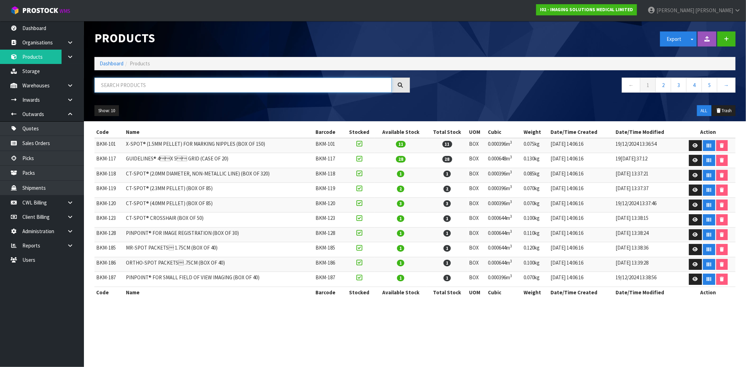
click at [221, 89] on input "text" at bounding box center [242, 85] width 297 height 15
paste input "PMS-989803167111"
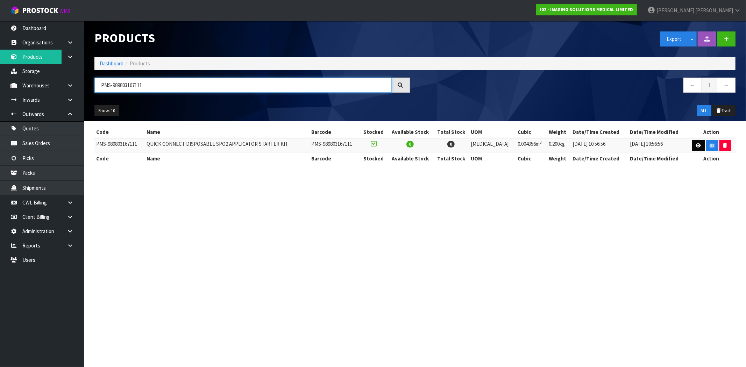
type input "PMS-989803167111"
click at [697, 146] on icon at bounding box center [698, 145] width 5 height 5
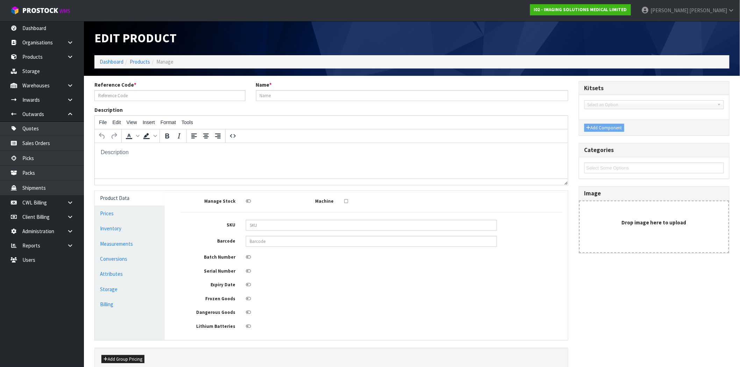
type input "PMS-989803167111"
type input "QUICK CONNECT DISPOSABLE SPO2 APPLICATOR STARTER KIT"
click at [248, 257] on icon at bounding box center [248, 257] width 5 height 5
click at [0, 0] on input "checkbox" at bounding box center [0, 0] width 0 height 0
click at [250, 286] on icon at bounding box center [248, 285] width 5 height 5
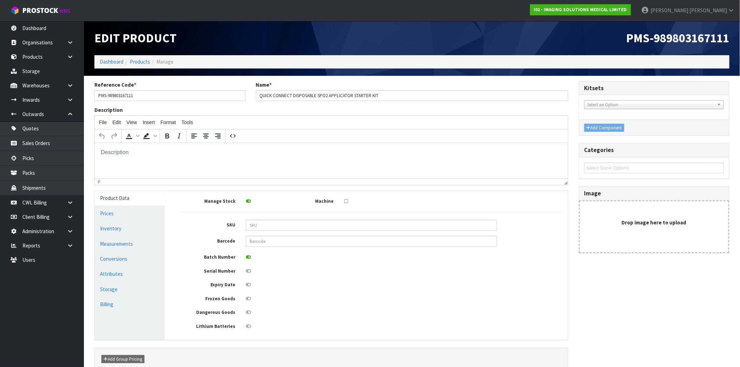
click at [0, 0] on input "checkbox" at bounding box center [0, 0] width 0 height 0
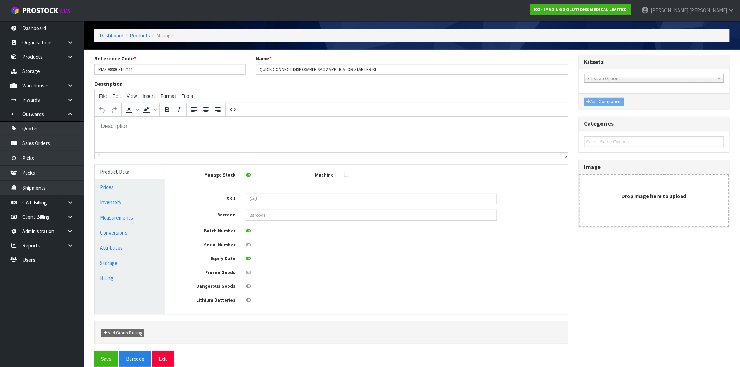
scroll to position [38, 0]
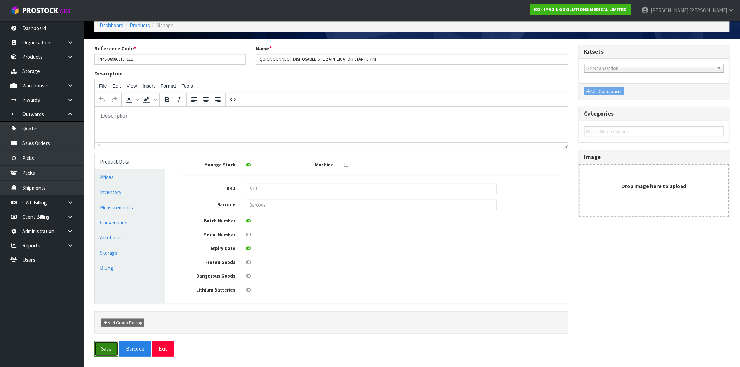
click at [104, 352] on button "Save" at bounding box center [106, 348] width 24 height 15
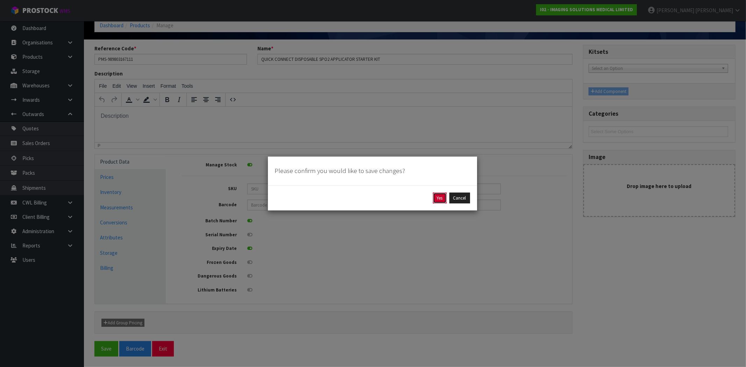
click at [438, 200] on button "Yes" at bounding box center [440, 198] width 14 height 11
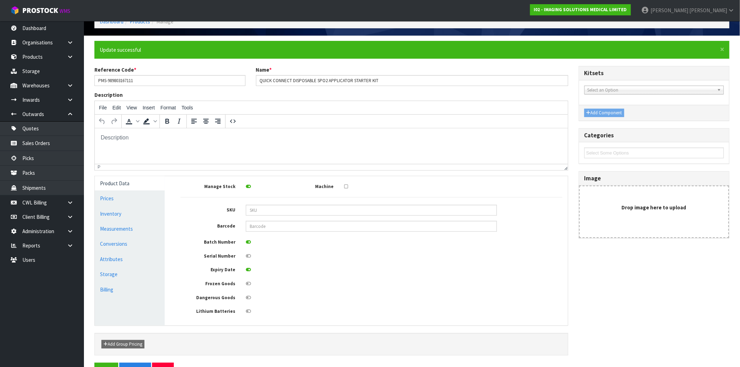
scroll to position [63, 0]
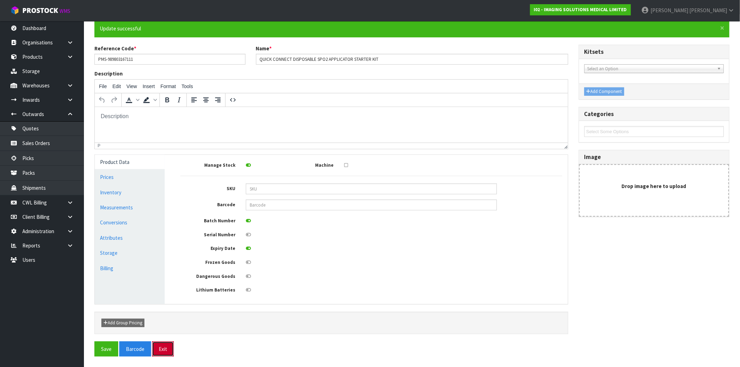
click at [169, 350] on button "Exit" at bounding box center [163, 349] width 22 height 15
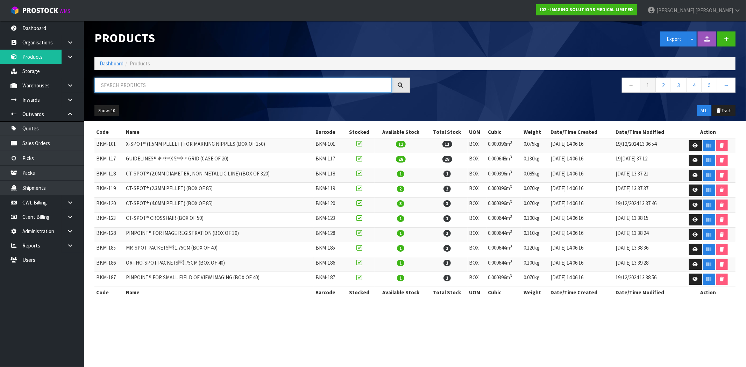
click at [154, 83] on input "text" at bounding box center [242, 85] width 297 height 15
paste input "PMS-989803178181"
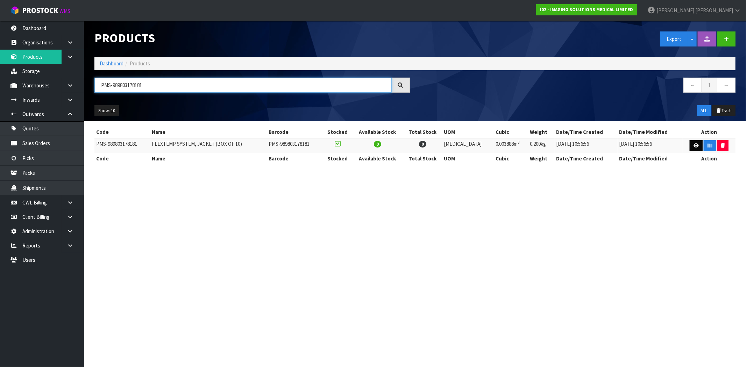
type input "PMS-989803178181"
click at [690, 141] on link at bounding box center [696, 145] width 13 height 11
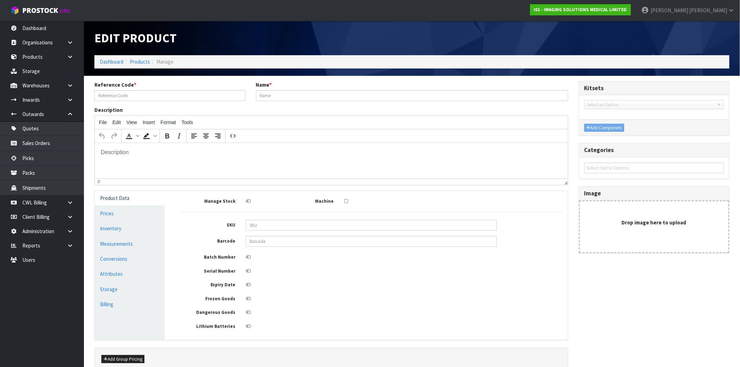
type input "PMS-989803178181"
type input "FLEXTEMP SYSTEM, JACKET (BOX OF 10)"
click at [248, 286] on icon at bounding box center [248, 285] width 5 height 5
click at [0, 0] on input "checkbox" at bounding box center [0, 0] width 0 height 0
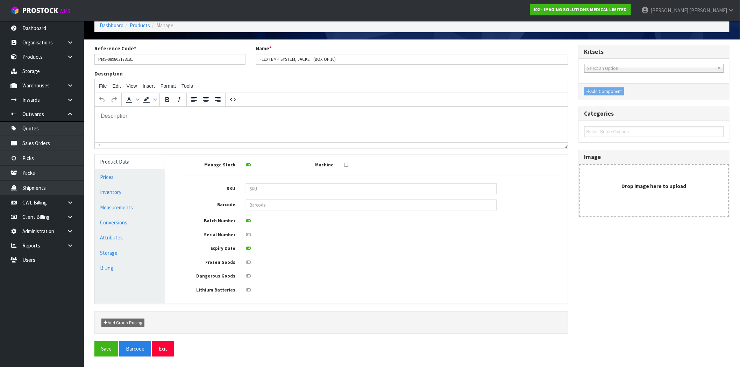
scroll to position [38, 0]
click at [108, 351] on button "Save" at bounding box center [106, 348] width 24 height 15
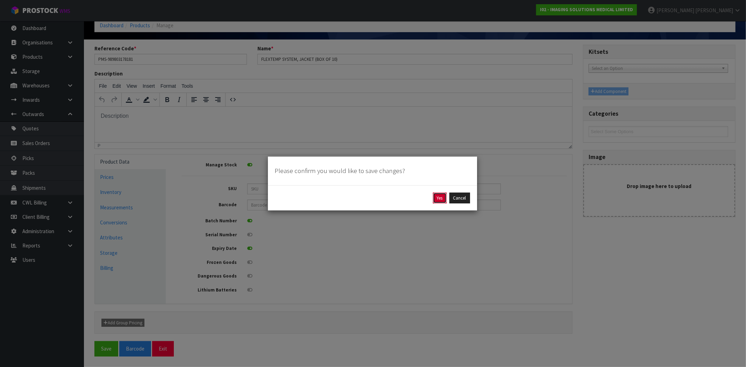
click at [440, 199] on button "Yes" at bounding box center [440, 198] width 14 height 11
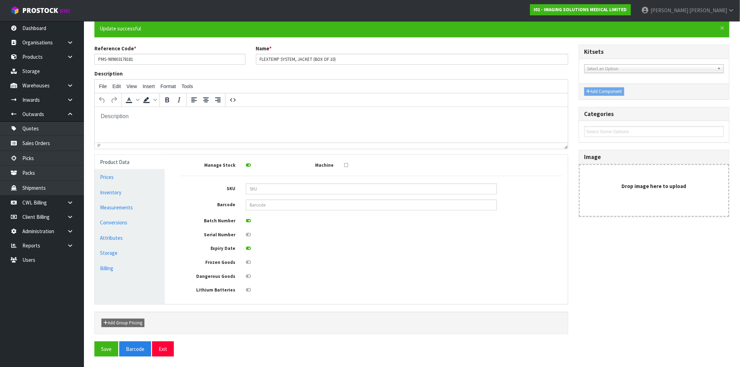
scroll to position [63, 0]
click at [160, 349] on button "Exit" at bounding box center [163, 349] width 22 height 15
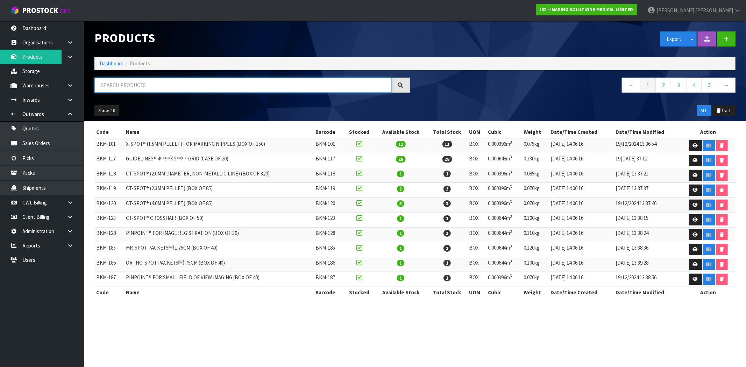
click at [140, 79] on input "text" at bounding box center [242, 85] width 297 height 15
paste input "PMS-989803179031"
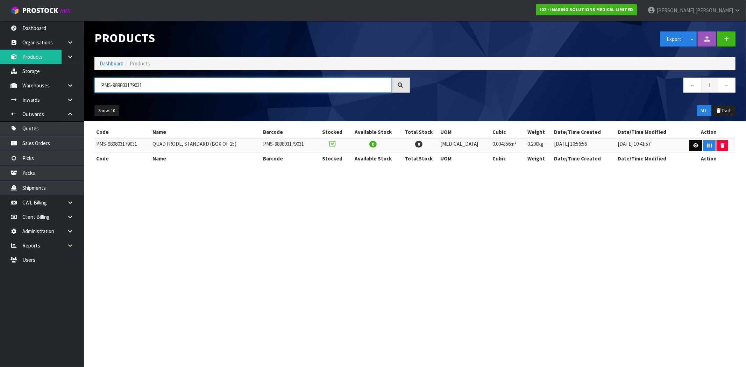
type input "PMS-989803179031"
click at [694, 146] on icon at bounding box center [695, 145] width 5 height 5
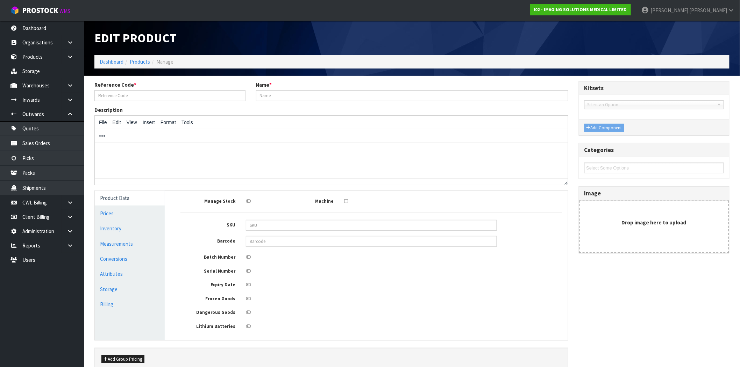
type input "PMS-989803179031"
type input "QUADTRODE, STANDARD (BOX OF 25)"
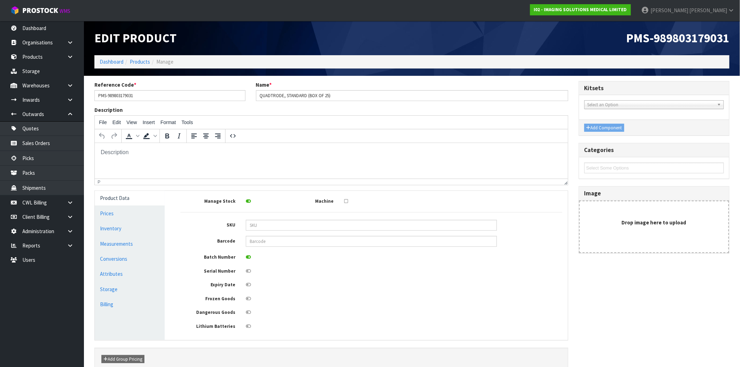
click at [248, 285] on icon at bounding box center [248, 285] width 5 height 5
click at [0, 0] on input "checkbox" at bounding box center [0, 0] width 0 height 0
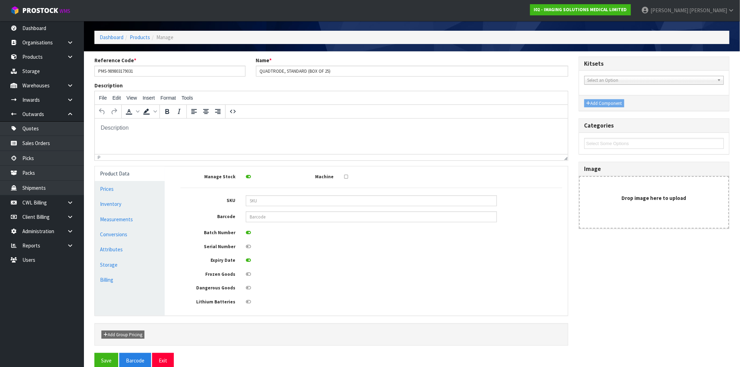
scroll to position [38, 0]
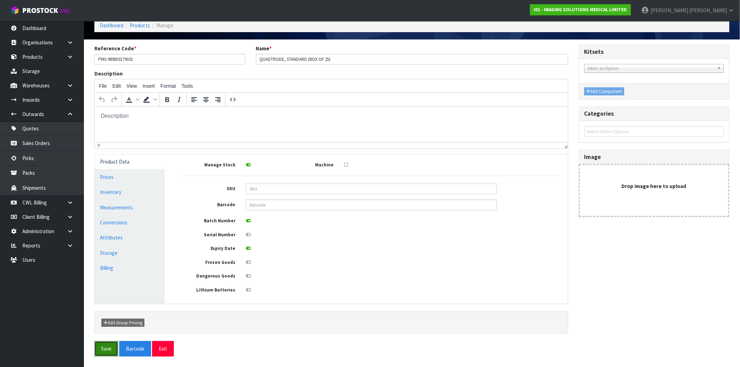
click at [105, 352] on button "Save" at bounding box center [106, 348] width 24 height 15
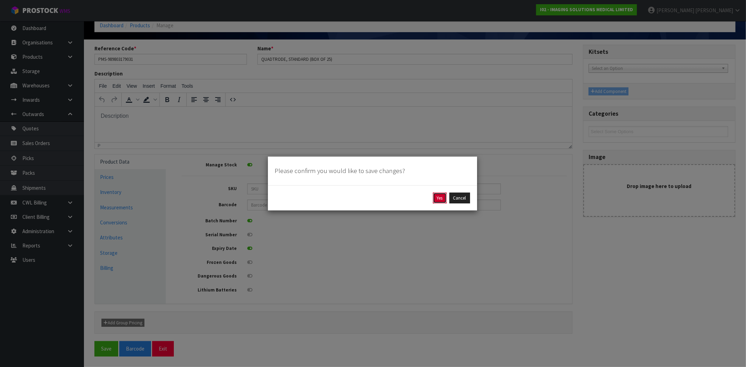
click at [441, 197] on button "Yes" at bounding box center [440, 198] width 14 height 11
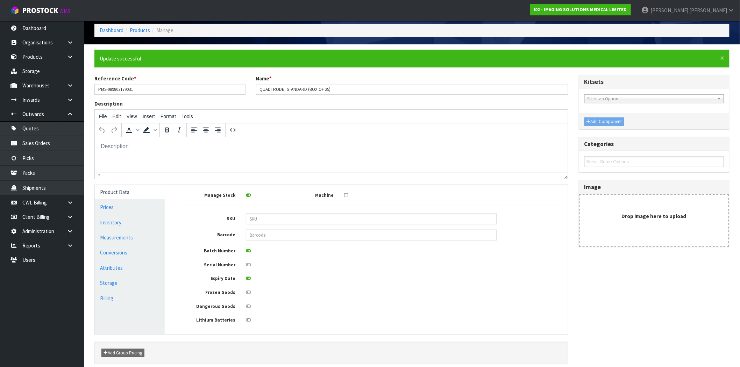
scroll to position [63, 0]
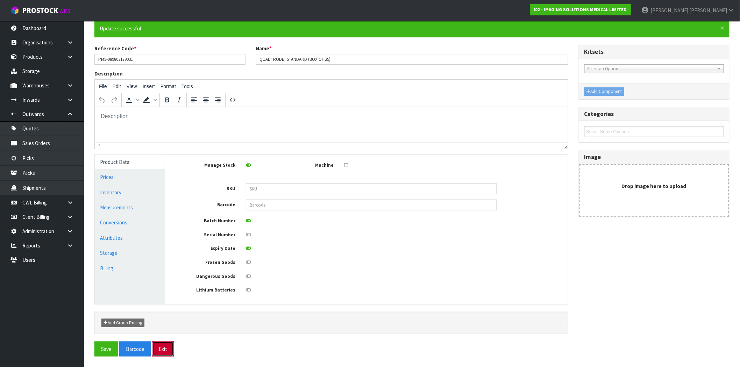
drag, startPoint x: 166, startPoint y: 351, endPoint x: 165, endPoint y: 348, distance: 3.5
click at [166, 351] on button "Exit" at bounding box center [163, 349] width 22 height 15
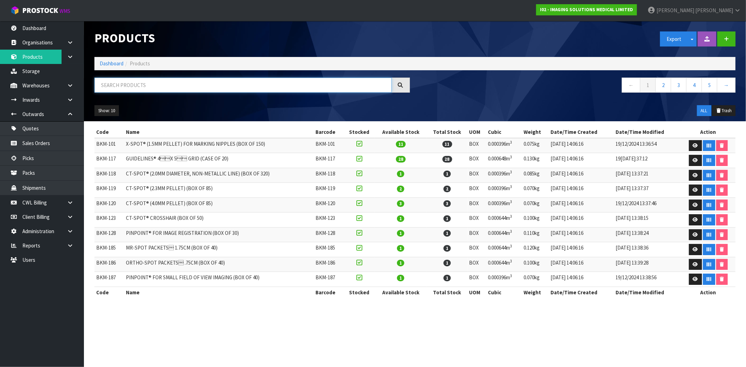
click at [177, 89] on input "text" at bounding box center [242, 85] width 297 height 15
paste input "PMS-989803179041"
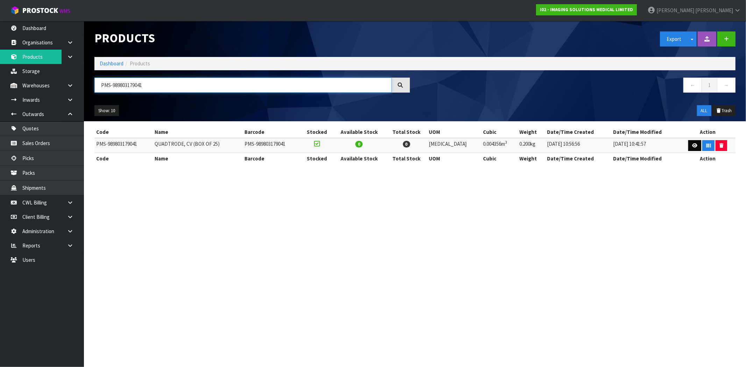
type input "PMS-989803179041"
click at [692, 146] on icon at bounding box center [694, 145] width 5 height 5
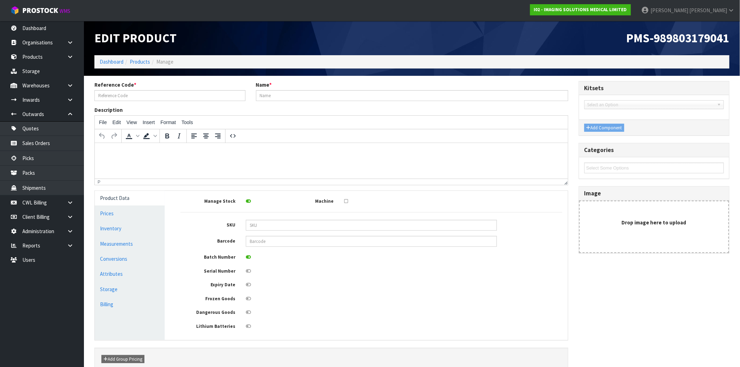
type input "PMS-989803179041"
type input "QUADTRODE, CV (BOX OF 25)"
click at [250, 285] on icon at bounding box center [248, 285] width 5 height 5
click at [0, 0] on input "checkbox" at bounding box center [0, 0] width 0 height 0
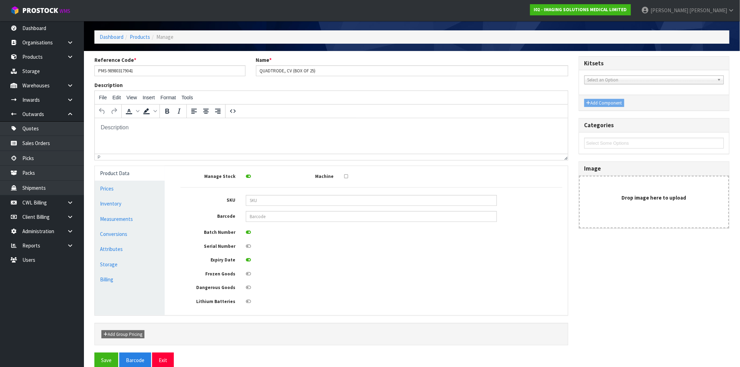
scroll to position [38, 0]
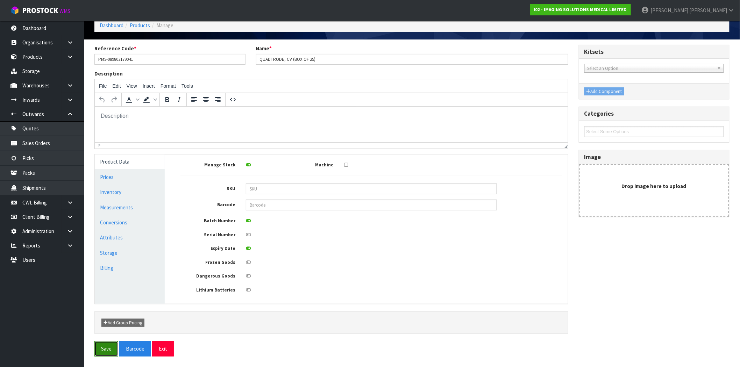
click at [109, 348] on button "Save" at bounding box center [106, 348] width 24 height 15
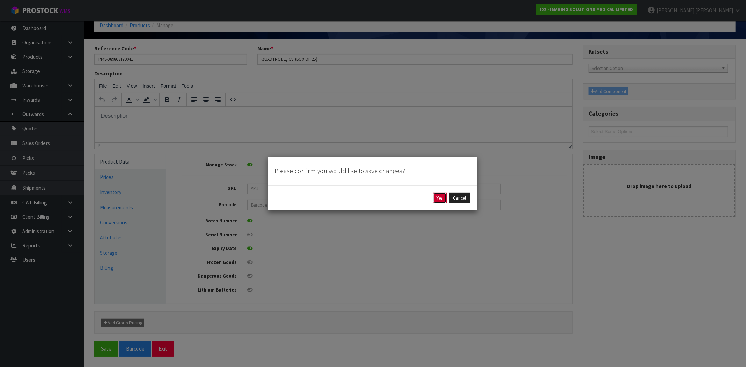
click at [440, 199] on button "Yes" at bounding box center [440, 198] width 14 height 11
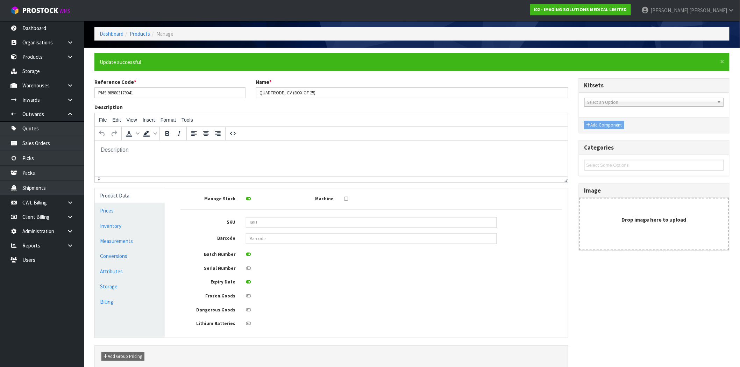
scroll to position [63, 0]
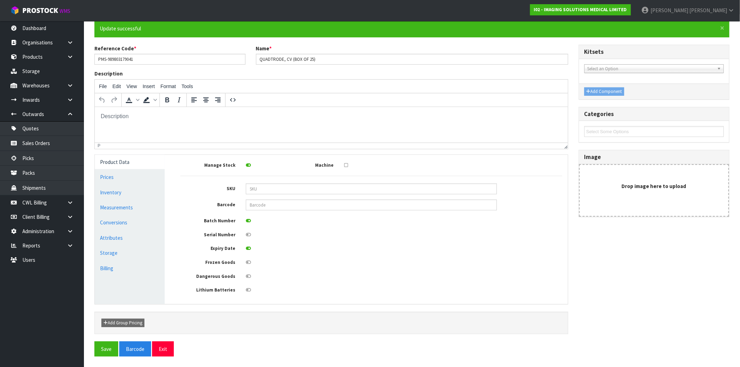
click at [92, 349] on div "× Close Update successful Reference Code * PMS-989803179041 Name * QUADTRODE, C…" at bounding box center [412, 191] width 646 height 343
click at [99, 348] on button "Save" at bounding box center [106, 349] width 24 height 15
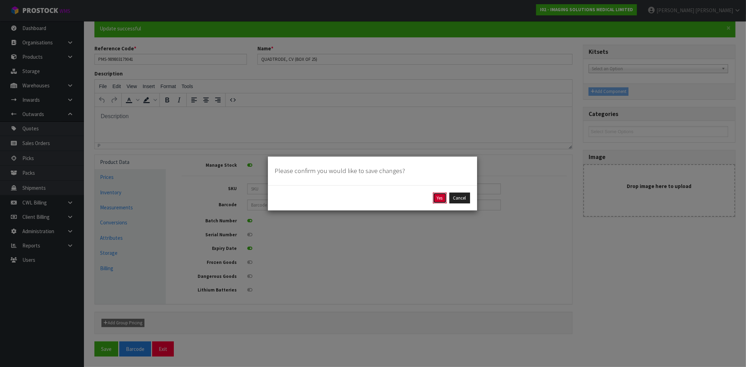
click at [440, 198] on button "Yes" at bounding box center [440, 198] width 14 height 11
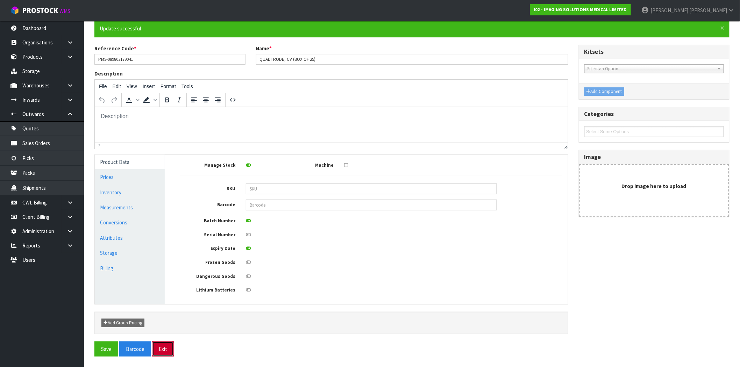
click at [161, 346] on button "Exit" at bounding box center [163, 349] width 22 height 15
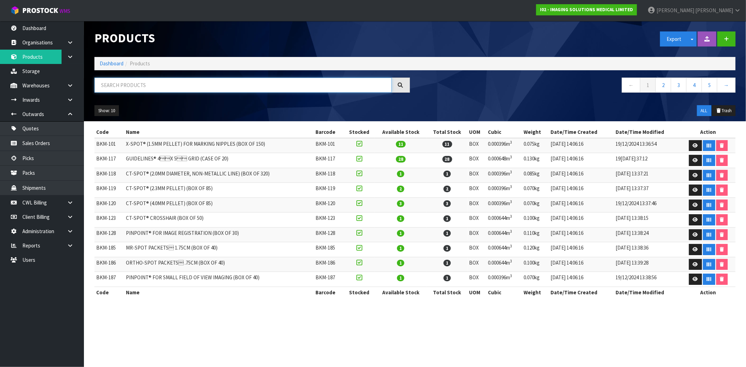
click at [206, 87] on input "text" at bounding box center [242, 85] width 297 height 15
paste input "PMS-989803179051"
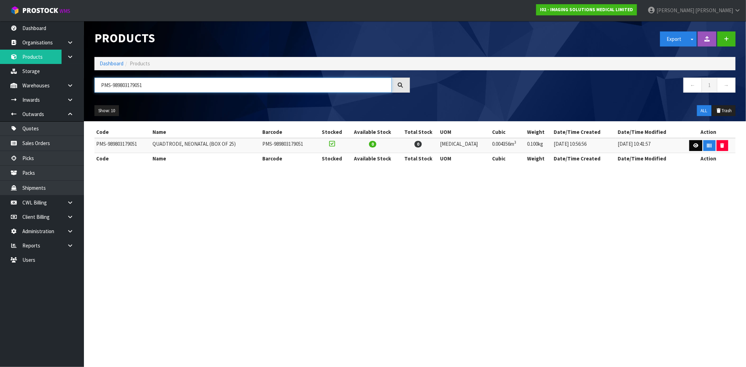
type input "PMS-989803179051"
click at [694, 147] on icon at bounding box center [695, 145] width 5 height 5
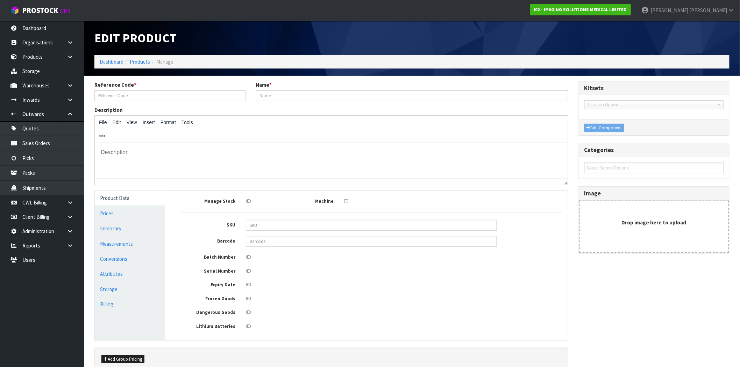
type input "PMS-989803179051"
type input "QUADTRODE, NEONATAL (BOX OF 25)"
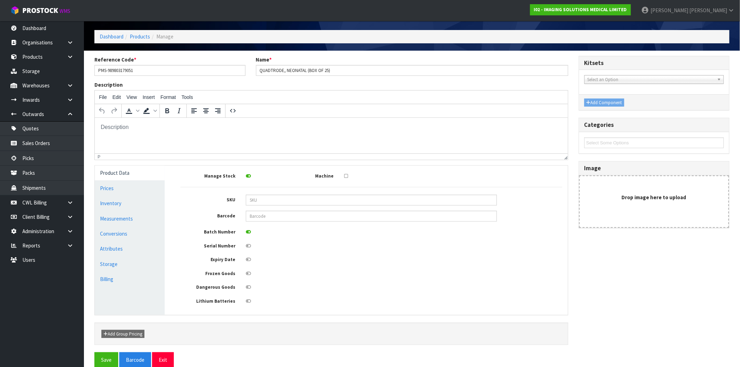
scroll to position [38, 0]
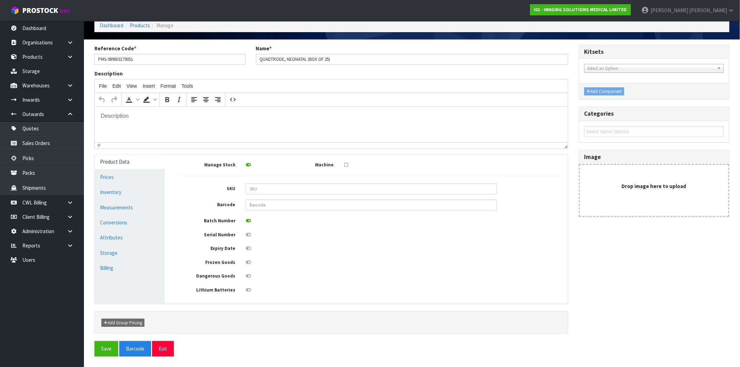
click at [250, 249] on icon at bounding box center [248, 248] width 5 height 5
click at [0, 0] on input "checkbox" at bounding box center [0, 0] width 0 height 0
click at [110, 344] on button "Save" at bounding box center [106, 348] width 24 height 15
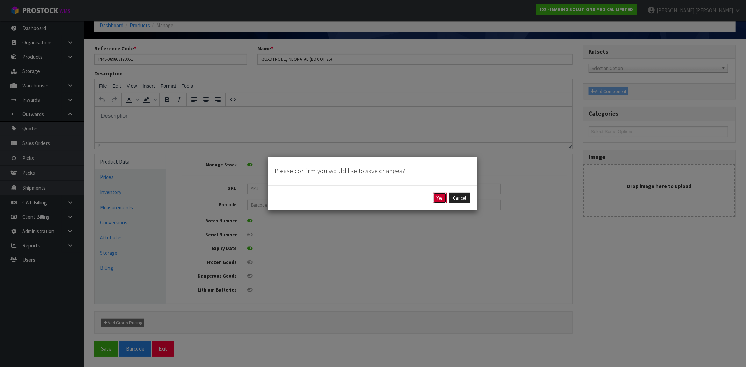
click at [439, 199] on button "Yes" at bounding box center [440, 198] width 14 height 11
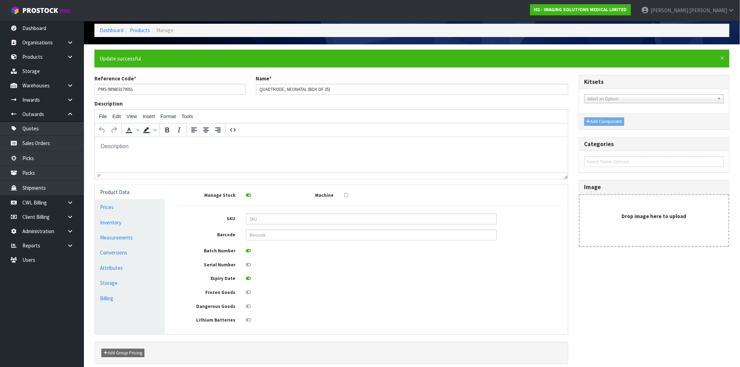
scroll to position [63, 0]
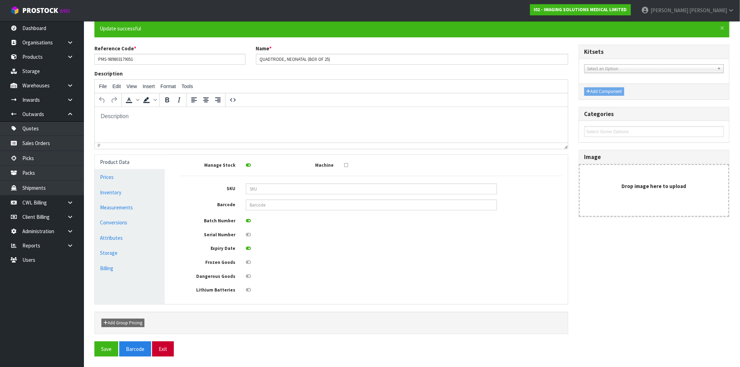
drag, startPoint x: 164, startPoint y: 357, endPoint x: 163, endPoint y: 348, distance: 9.1
click at [164, 357] on div "× Close Update successful Reference Code * PMS-989803179051 Name * QUADTRODE, N…" at bounding box center [412, 191] width 646 height 343
drag, startPoint x: 161, startPoint y: 355, endPoint x: 162, endPoint y: 351, distance: 3.9
click at [161, 355] on button "Exit" at bounding box center [163, 349] width 22 height 15
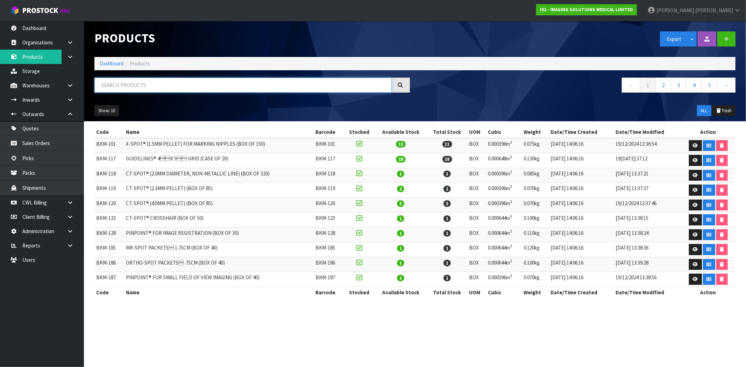
click at [167, 86] on input "text" at bounding box center [242, 85] width 297 height 15
paste input "PMS-989803183241"
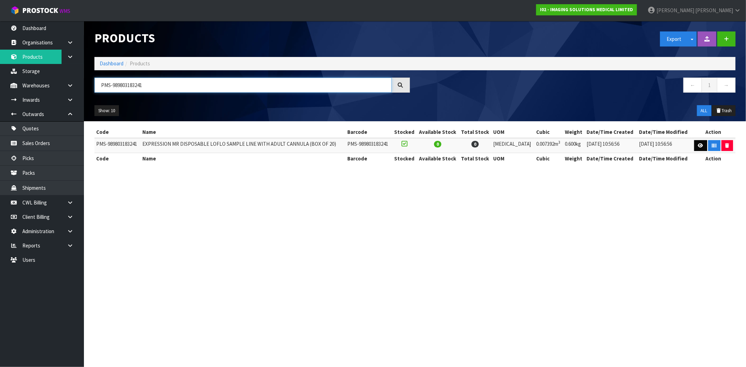
type input "PMS-989803183241"
click at [698, 146] on icon at bounding box center [700, 145] width 5 height 5
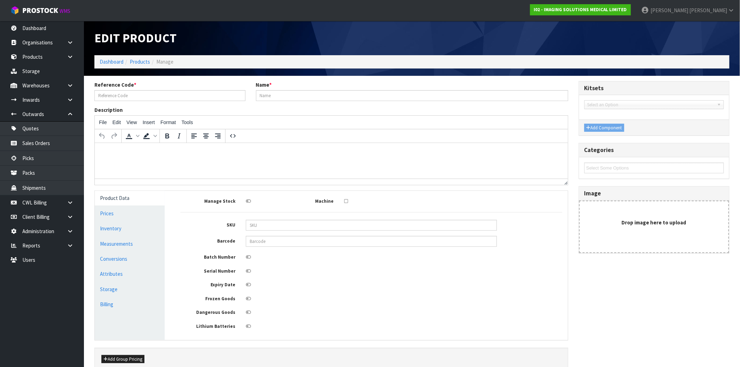
type input "PMS-989803183241"
type input "EXPRESSION MR DISPOSABLE LOFLO SAMPLE LINE WITH ADULT CANNULA (BOX OF 20)"
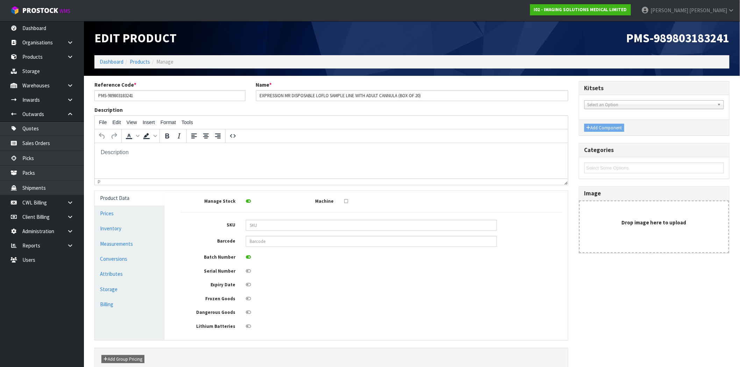
click at [250, 286] on icon at bounding box center [248, 285] width 5 height 5
click at [0, 0] on input "checkbox" at bounding box center [0, 0] width 0 height 0
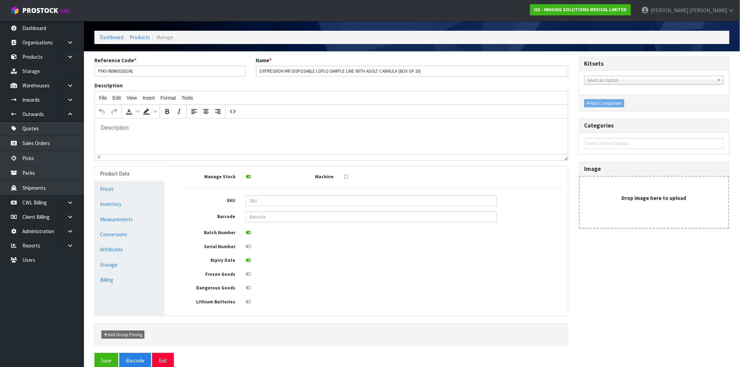
scroll to position [38, 0]
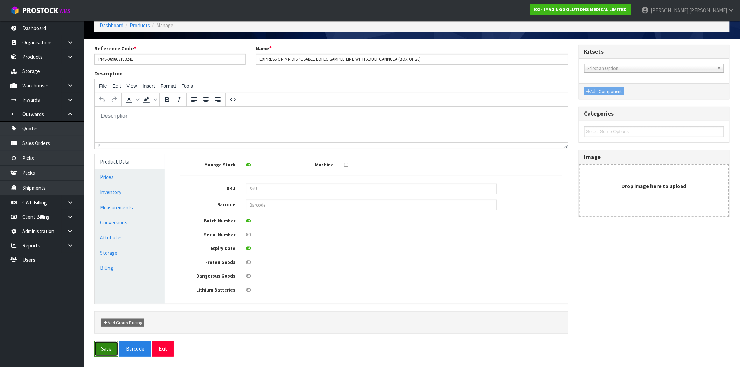
click at [103, 345] on button "Save" at bounding box center [106, 348] width 24 height 15
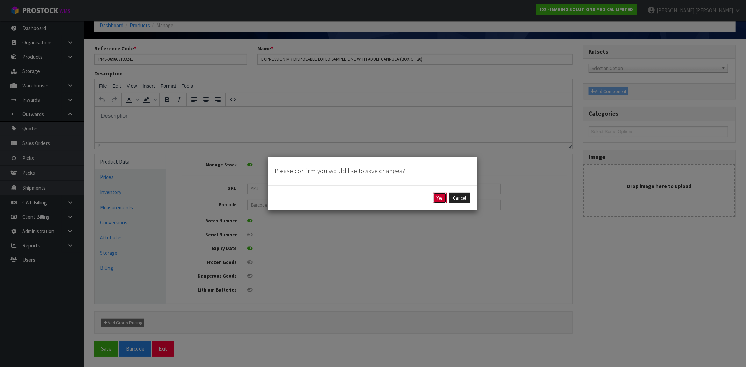
click at [441, 197] on button "Yes" at bounding box center [440, 198] width 14 height 11
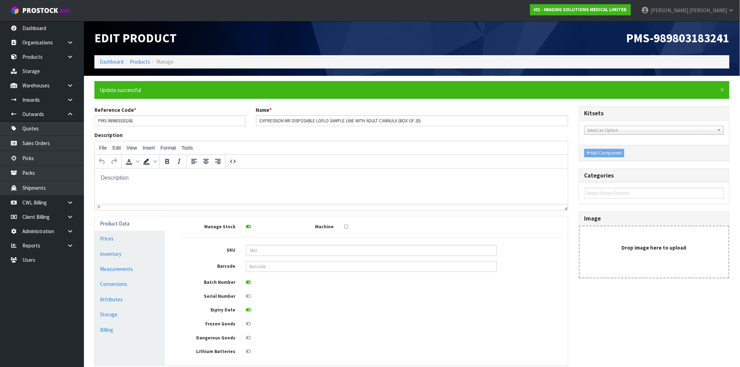
scroll to position [63, 0]
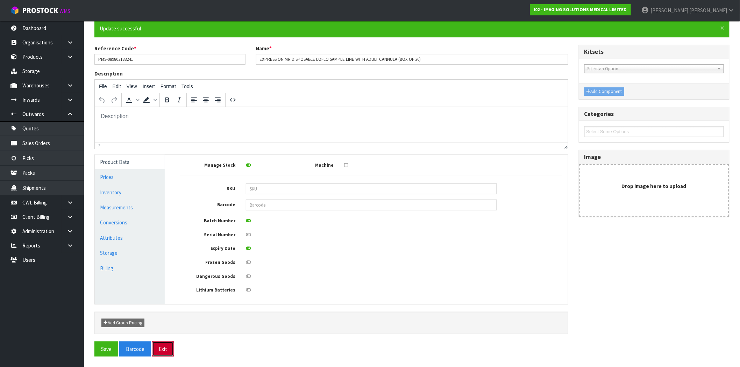
click at [160, 354] on button "Exit" at bounding box center [163, 349] width 22 height 15
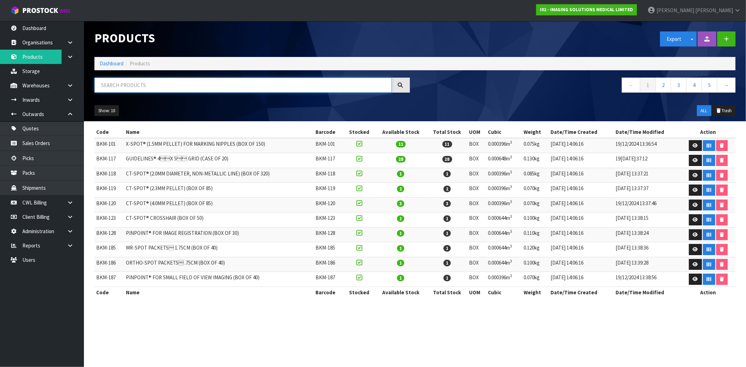
click at [178, 82] on input "text" at bounding box center [242, 85] width 297 height 15
paste input "PMS-989803183251"
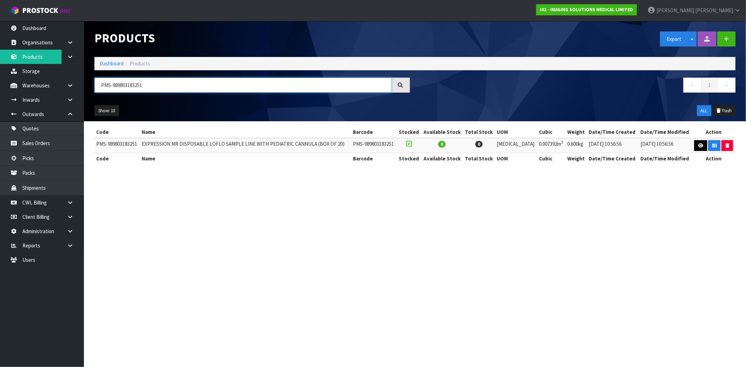
type input "PMS-989803183251"
click at [702, 144] on link at bounding box center [700, 145] width 13 height 11
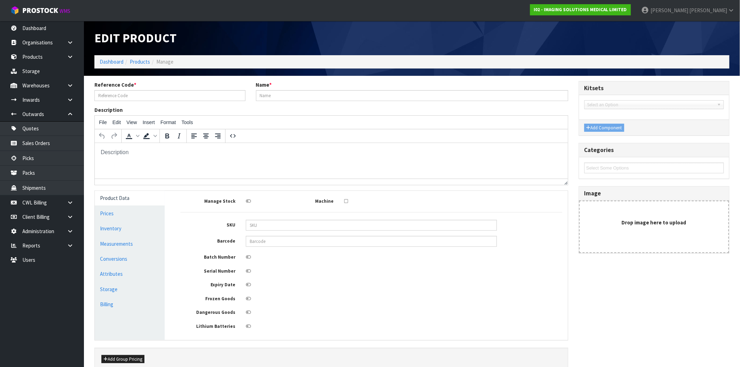
type input "PMS-989803183251"
type input "EXPRESSION MR DISPOSABLE LOFLO SAMPLE LINE WITH PEDIATRIC CANNULA (BOX OF 20)"
click at [250, 284] on icon at bounding box center [248, 285] width 5 height 5
click at [0, 0] on input "checkbox" at bounding box center [0, 0] width 0 height 0
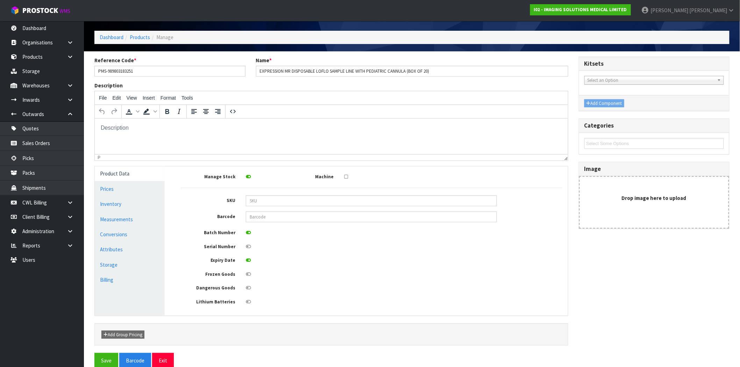
scroll to position [38, 0]
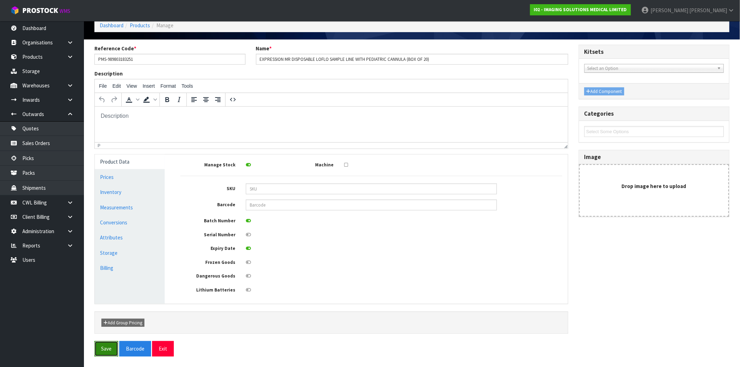
click at [105, 347] on button "Save" at bounding box center [106, 348] width 24 height 15
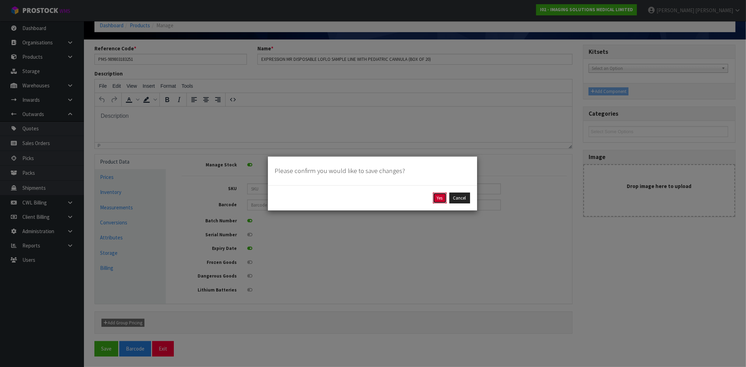
click at [442, 198] on button "Yes" at bounding box center [440, 198] width 14 height 11
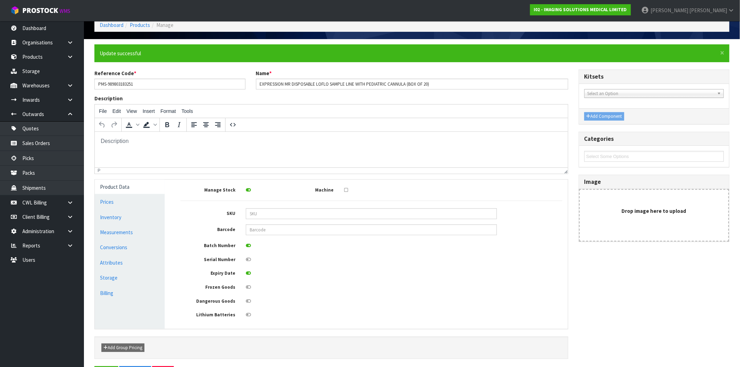
scroll to position [63, 0]
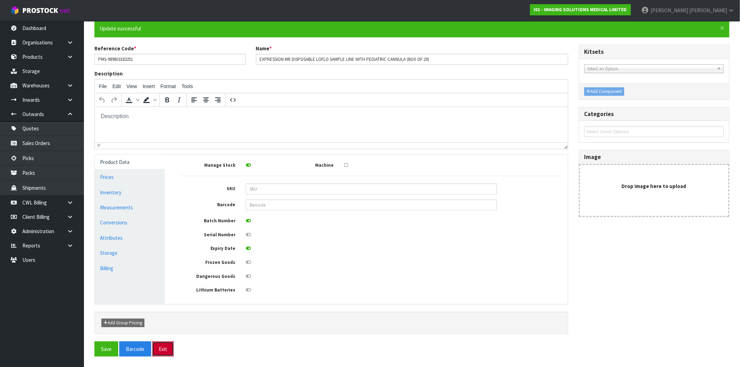
click at [162, 349] on button "Exit" at bounding box center [163, 349] width 22 height 15
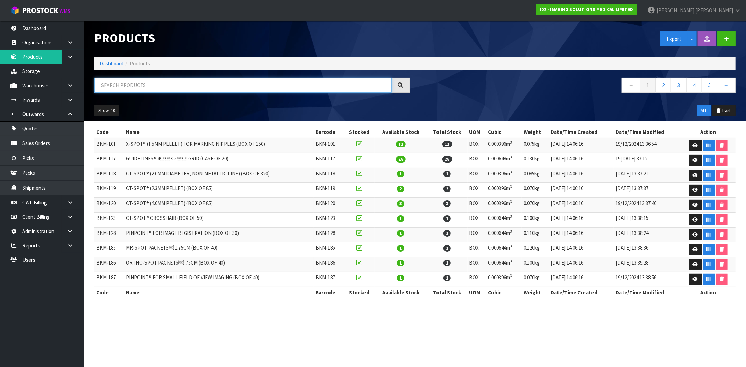
click at [157, 85] on input "text" at bounding box center [242, 85] width 297 height 15
paste input "PMS-989803183261"
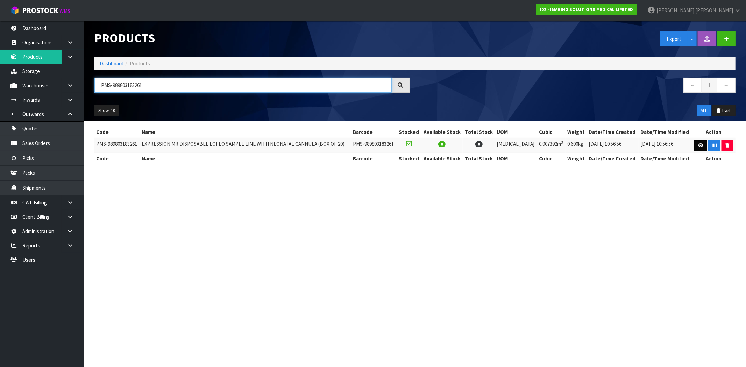
type input "PMS-989803183261"
click at [702, 141] on link at bounding box center [700, 145] width 13 height 11
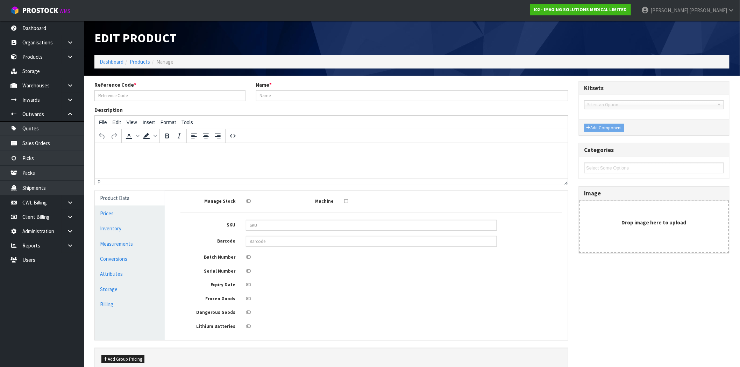
type input "PMS-989803183261"
type input "EXPRESSION MR DISPOSABLE LOFLO SAMPLE LINE WITH NEONATAL CANNULA (BOX OF 20)"
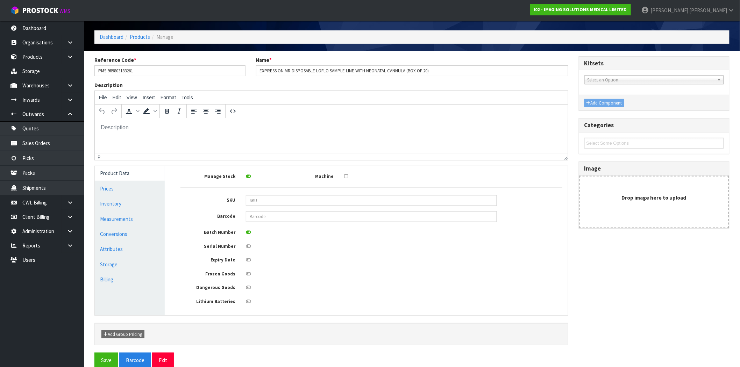
scroll to position [38, 0]
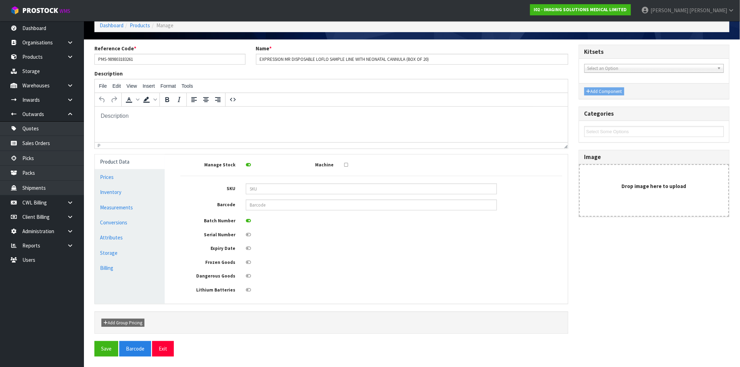
click at [247, 248] on icon at bounding box center [248, 248] width 5 height 5
click at [0, 0] on input "checkbox" at bounding box center [0, 0] width 0 height 0
click at [103, 347] on button "Save" at bounding box center [106, 348] width 24 height 15
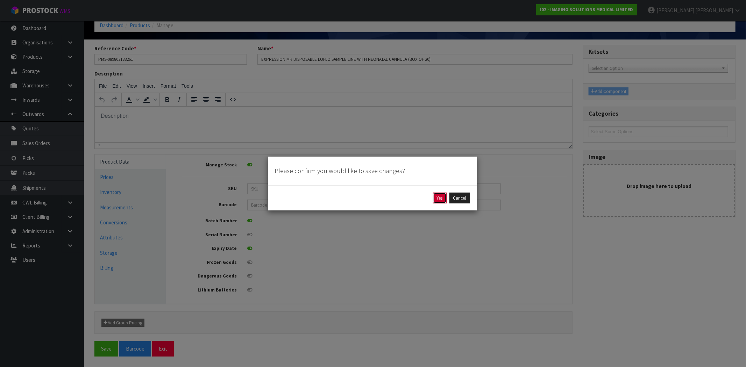
click at [439, 197] on button "Yes" at bounding box center [440, 198] width 14 height 11
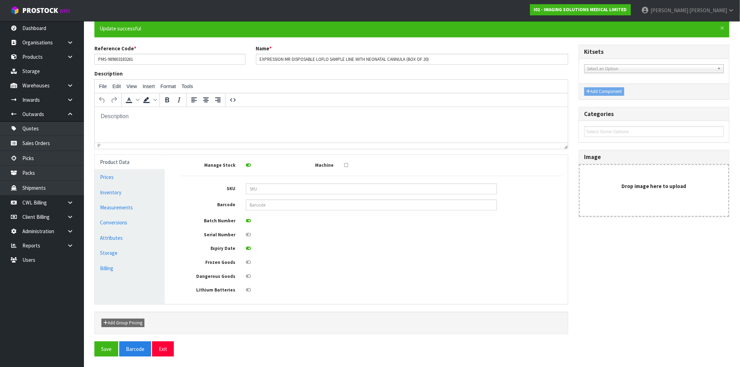
scroll to position [63, 0]
click at [165, 359] on div "× Close Update successful Reference Code * PMS-989803183261 Name * EXPRESSION M…" at bounding box center [412, 191] width 646 height 343
click at [164, 349] on button "Exit" at bounding box center [163, 349] width 22 height 15
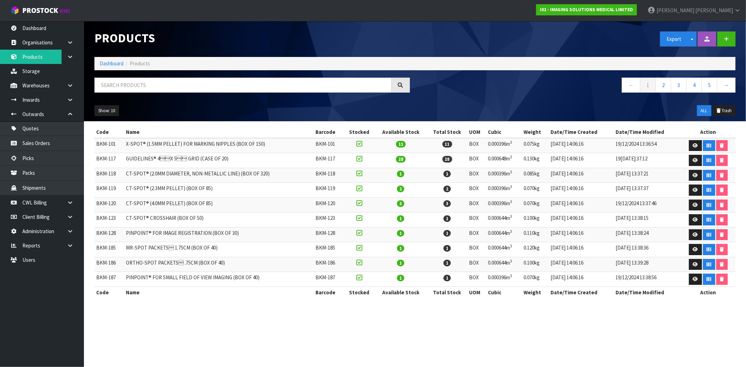
click at [226, 96] on div at bounding box center [252, 88] width 326 height 20
click at [230, 88] on input "text" at bounding box center [242, 85] width 297 height 15
paste input "PMS-989803183271"
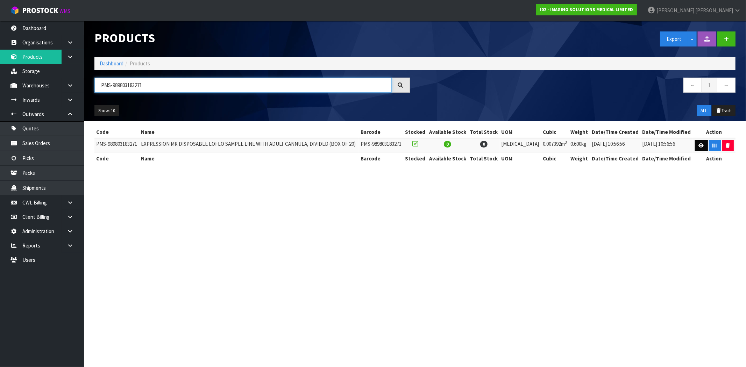
type input "PMS-989803183271"
click at [699, 144] on icon at bounding box center [701, 145] width 5 height 5
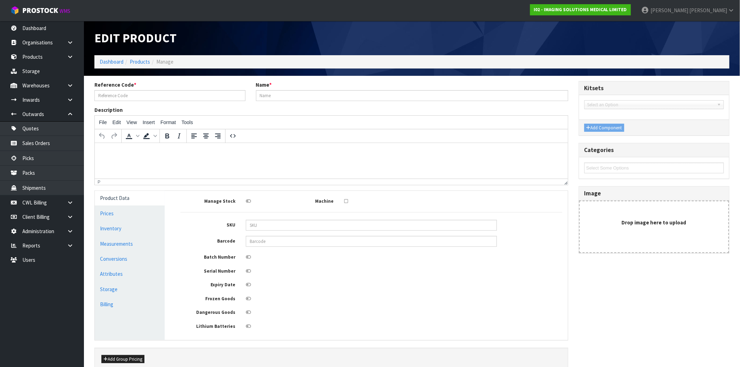
type input "PMS-989803183271"
type input "EXPRESSION MR DISPOSABLE LOFLO SAMPLE LINE WITH ADULT CANNULA, DIVIDED (BOX OF …"
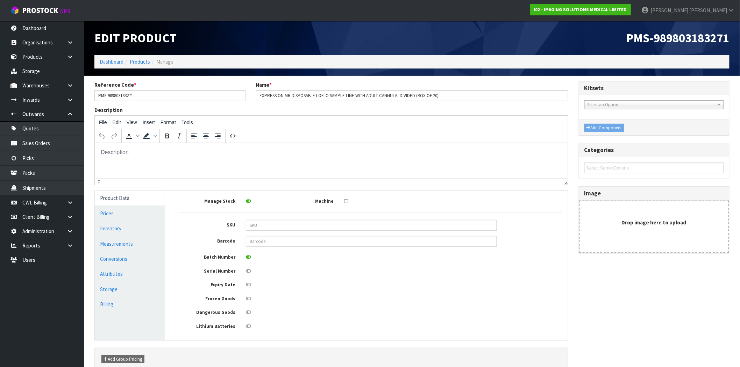
scroll to position [38, 0]
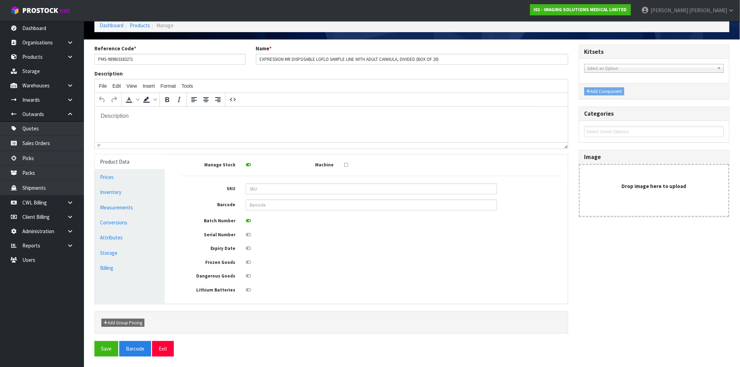
click at [247, 246] on icon at bounding box center [248, 248] width 5 height 5
click at [0, 0] on input "checkbox" at bounding box center [0, 0] width 0 height 0
click at [110, 348] on button "Save" at bounding box center [106, 348] width 24 height 15
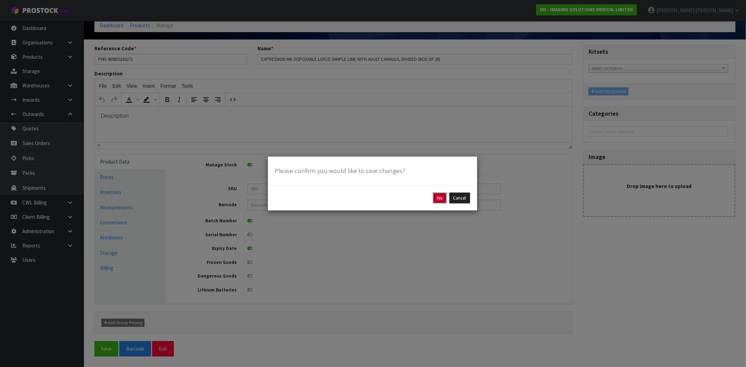
click at [440, 198] on button "Yes" at bounding box center [440, 198] width 14 height 11
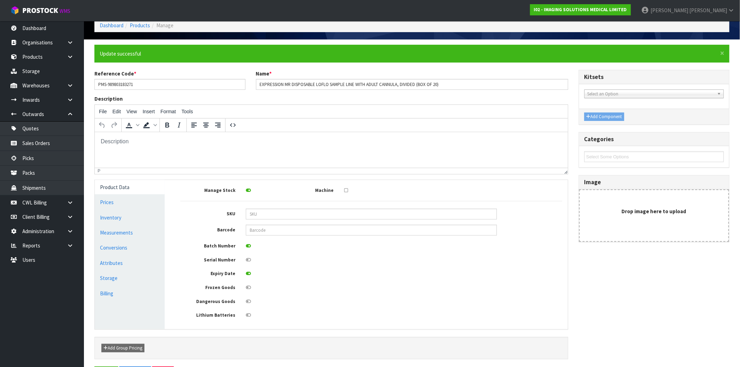
scroll to position [63, 0]
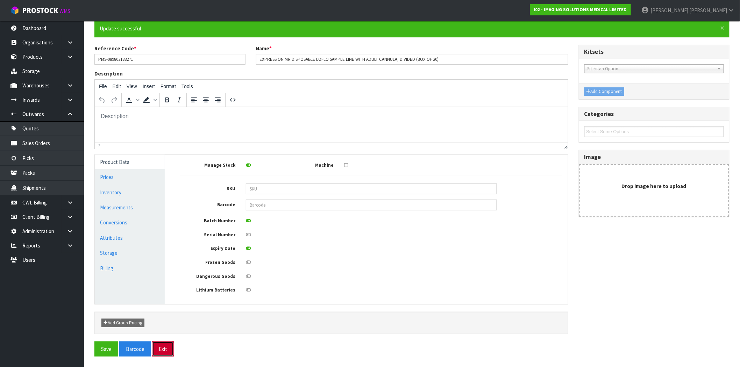
click at [164, 352] on button "Exit" at bounding box center [163, 349] width 22 height 15
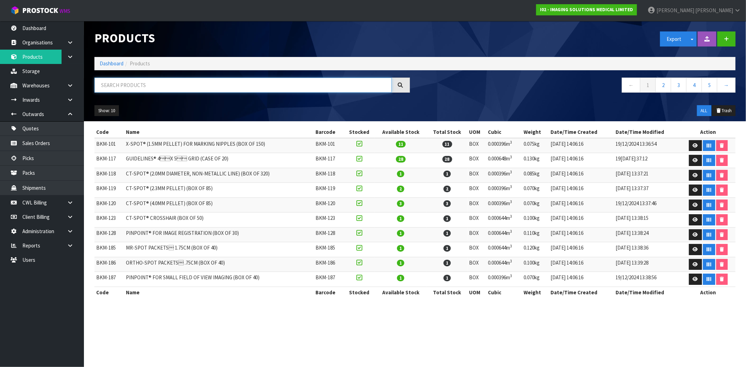
click at [168, 86] on input "text" at bounding box center [242, 85] width 297 height 15
paste input "PMS-989803183281"
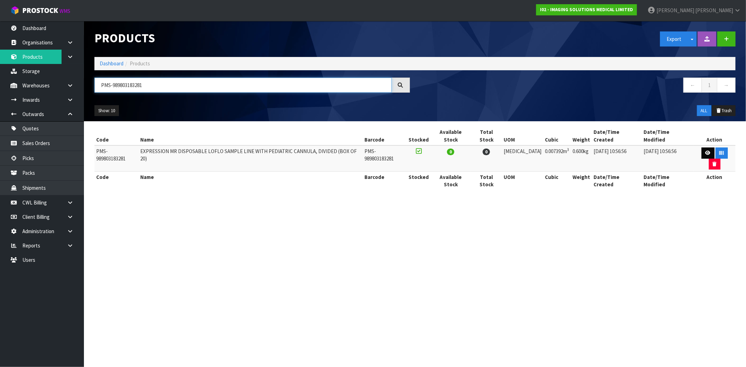
type input "PMS-989803183281"
click at [702, 148] on link at bounding box center [708, 153] width 13 height 11
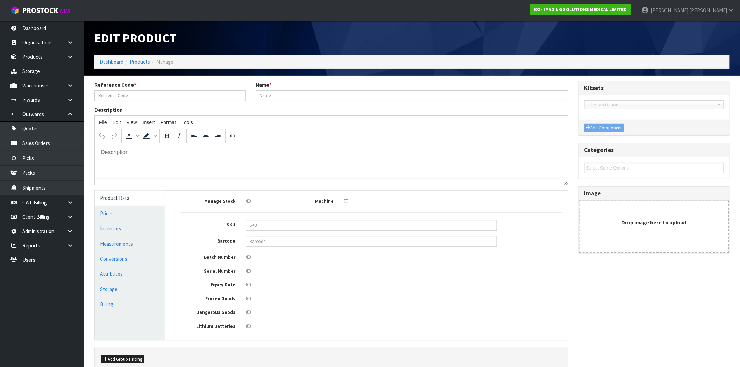
type input "PMS-989803183281"
type input "EXPRESSION MR DISPOSABLE LOFLO SAMPLE LINE WITH PEDIATRIC CANNULA, DIVIDED (BOX…"
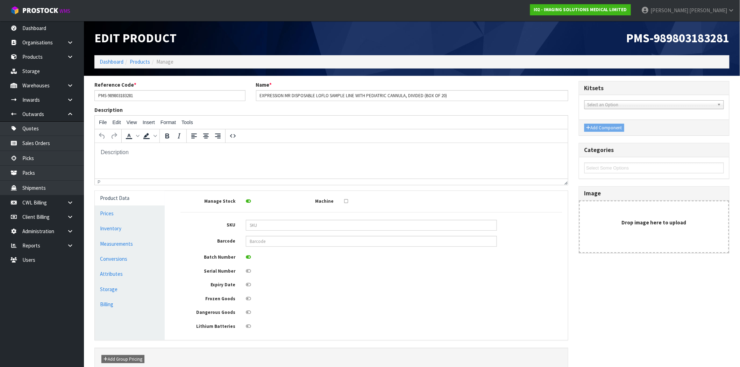
click at [250, 285] on icon at bounding box center [248, 285] width 5 height 5
click at [0, 0] on input "checkbox" at bounding box center [0, 0] width 0 height 0
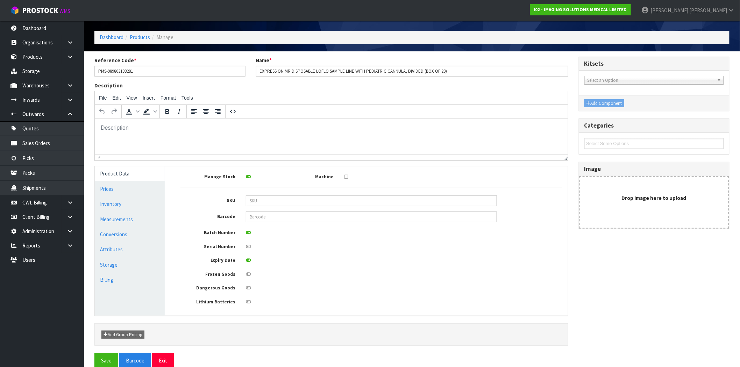
scroll to position [38, 0]
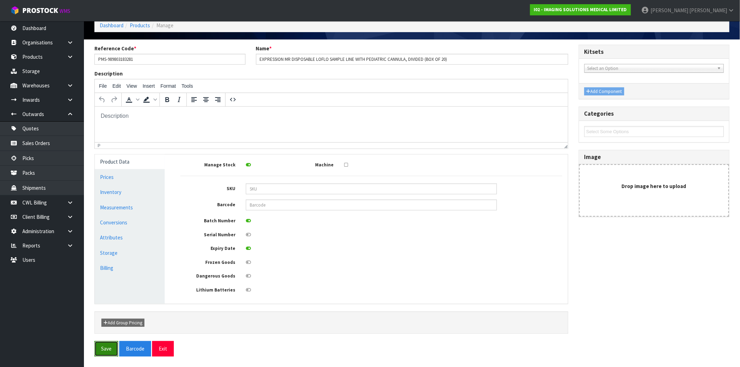
click at [100, 354] on button "Save" at bounding box center [106, 348] width 24 height 15
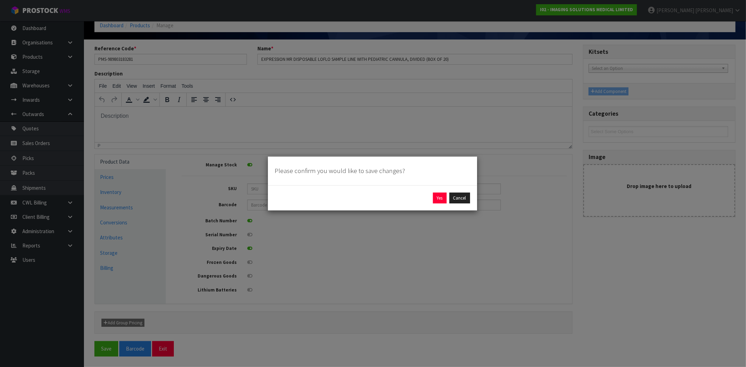
click at [431, 196] on div "Yes Cancel" at bounding box center [372, 198] width 195 height 11
click at [435, 200] on button "Yes" at bounding box center [440, 198] width 14 height 11
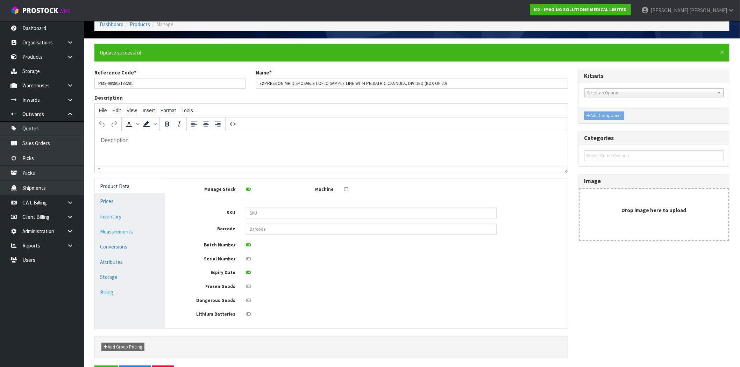
scroll to position [63, 0]
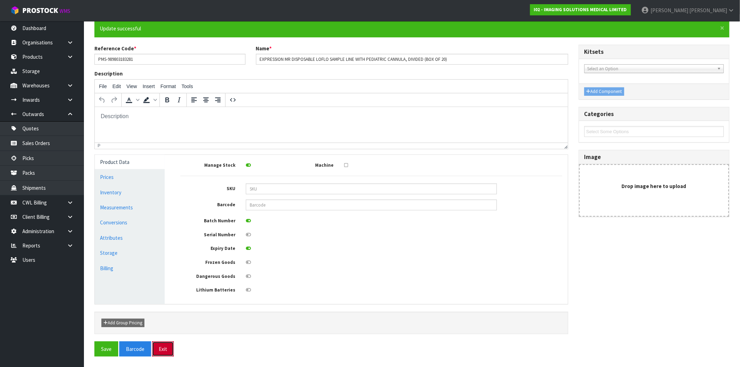
click at [166, 352] on button "Exit" at bounding box center [163, 349] width 22 height 15
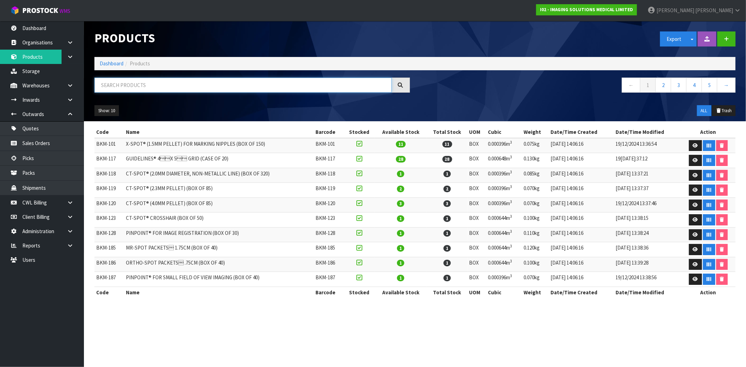
click at [175, 84] on input "text" at bounding box center [242, 85] width 297 height 15
paste input "PMS-989803183291"
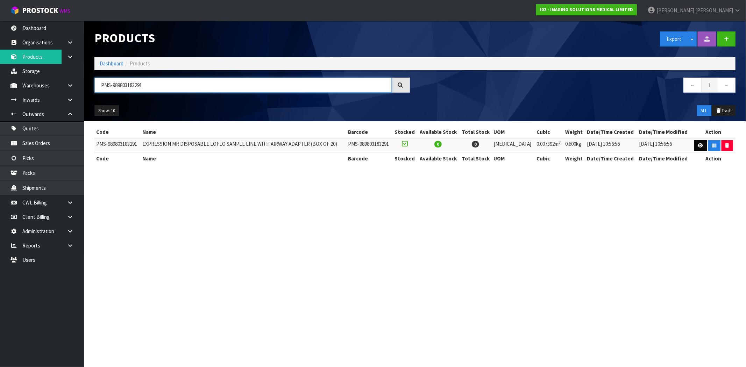
type input "PMS-989803183291"
drag, startPoint x: 698, startPoint y: 146, endPoint x: 691, endPoint y: 150, distance: 8.6
click at [698, 146] on icon at bounding box center [700, 145] width 5 height 5
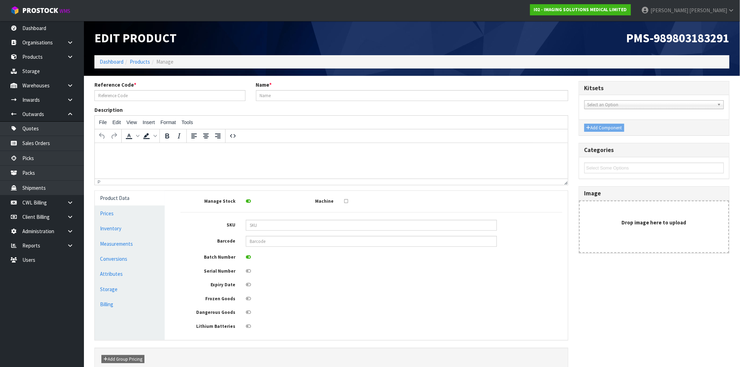
type input "PMS-989803183291"
type input "EXPRESSION MR DISPOSABLE LOFLO SAMPLE LINE WITH AIRWAY ADAPTER (BOX OF 20)"
click at [250, 285] on icon at bounding box center [248, 285] width 5 height 5
click at [0, 0] on input "checkbox" at bounding box center [0, 0] width 0 height 0
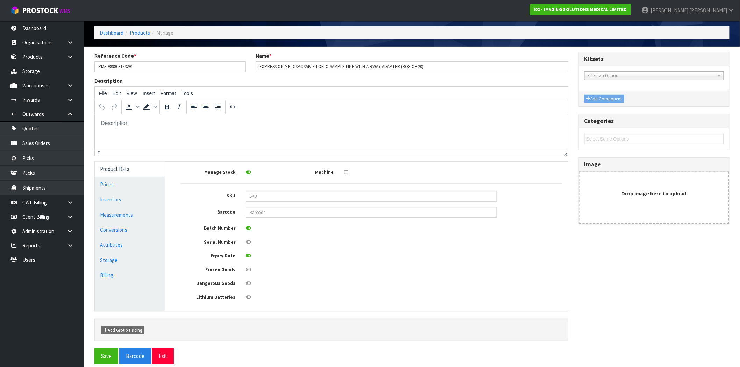
scroll to position [38, 0]
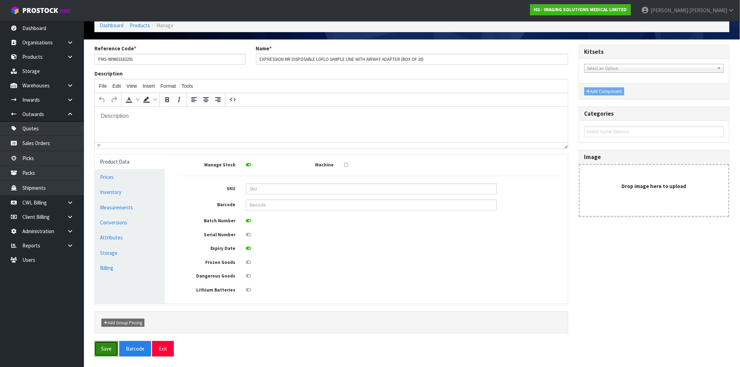
click at [111, 350] on button "Save" at bounding box center [106, 348] width 24 height 15
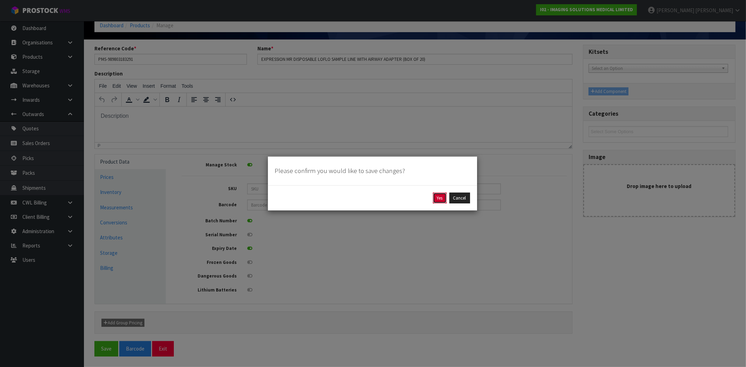
click at [436, 193] on button "Yes" at bounding box center [440, 198] width 14 height 11
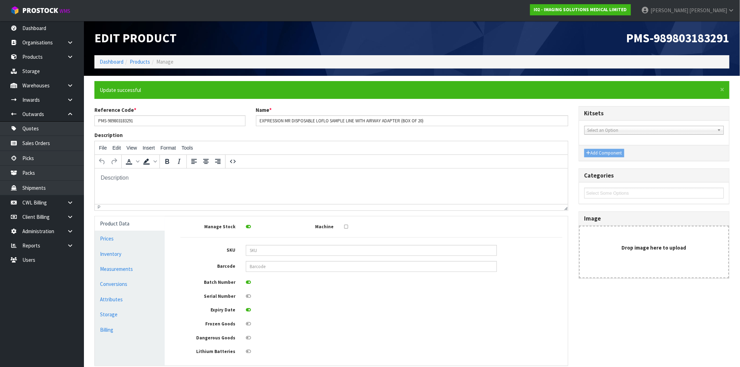
scroll to position [63, 0]
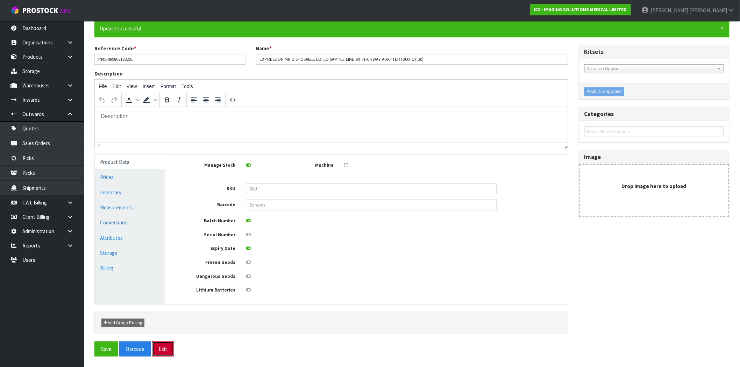
click at [167, 350] on button "Exit" at bounding box center [163, 349] width 22 height 15
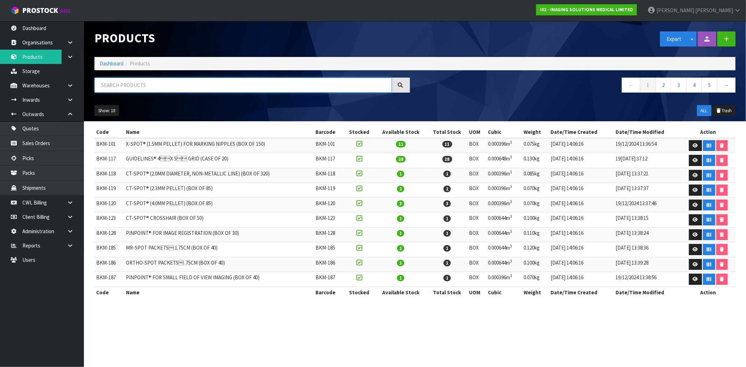
click at [188, 82] on input "text" at bounding box center [242, 85] width 297 height 15
paste input "PMS-989803183541"
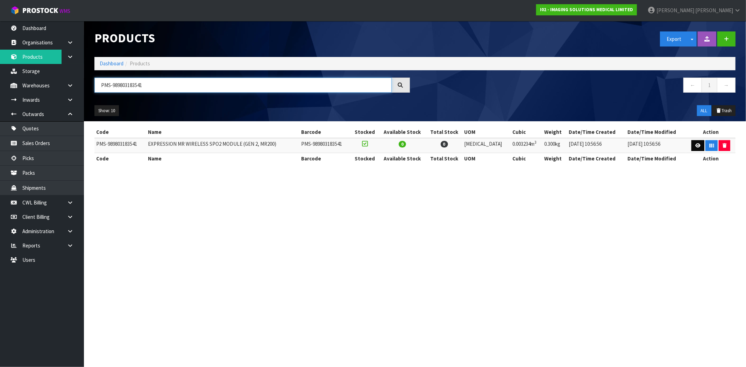
type input "PMS-989803183541"
click at [696, 147] on icon at bounding box center [698, 145] width 5 height 5
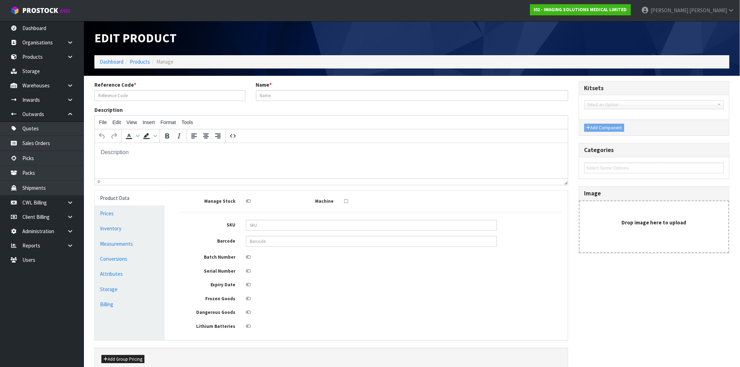
type input "PMS-989803183541"
type input "EXPRESSION MR WIRELESS SPO2 MODULE (GEN 2, MR200)"
click at [344, 201] on icon at bounding box center [346, 201] width 4 height 5
click at [0, 0] on input "checkbox" at bounding box center [0, 0] width 0 height 0
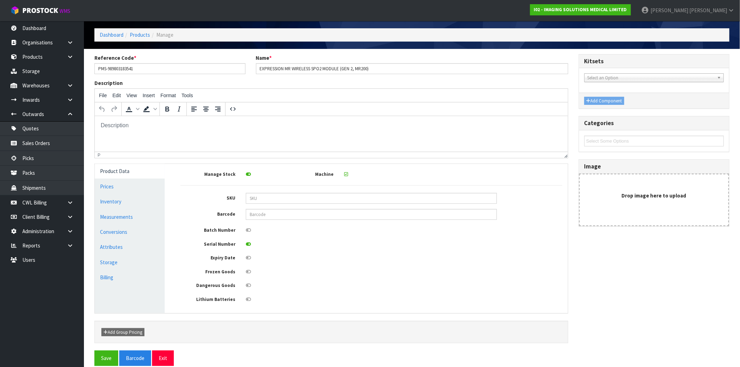
scroll to position [38, 0]
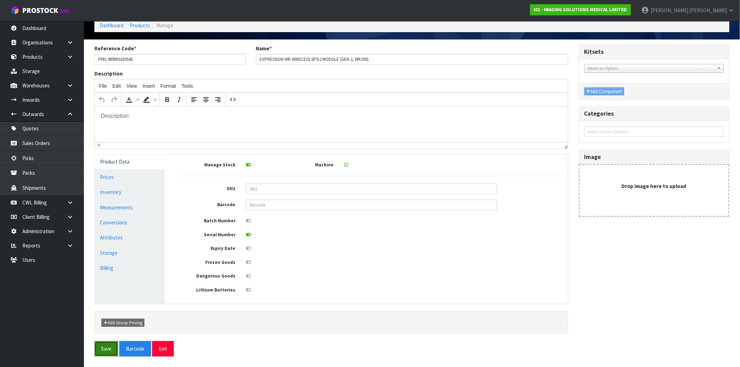
click at [102, 348] on button "Save" at bounding box center [106, 348] width 24 height 15
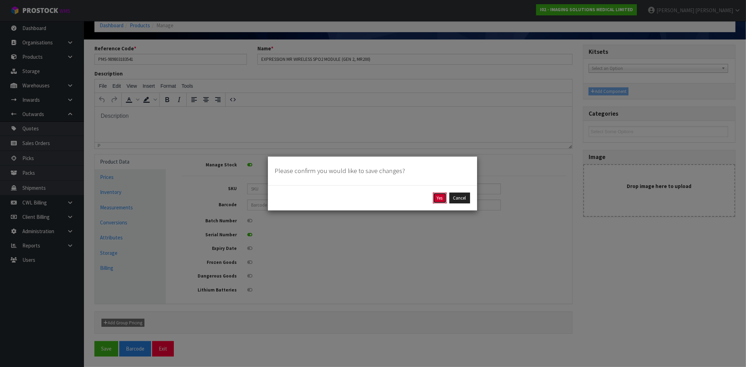
click at [437, 201] on button "Yes" at bounding box center [440, 198] width 14 height 11
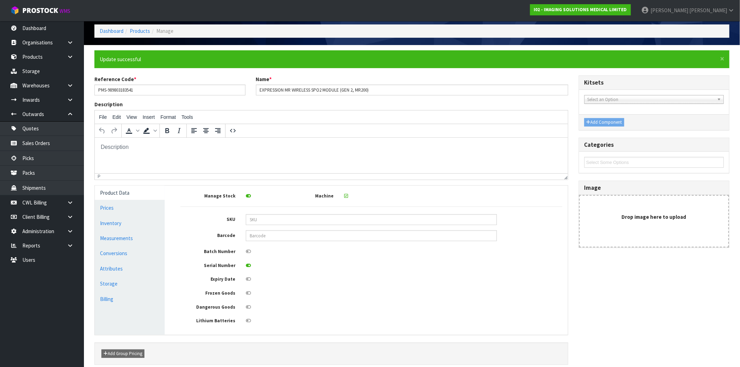
scroll to position [63, 0]
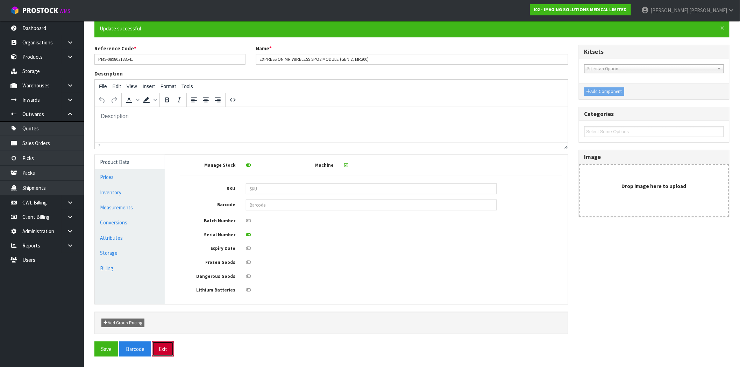
click at [169, 351] on button "Exit" at bounding box center [163, 349] width 22 height 15
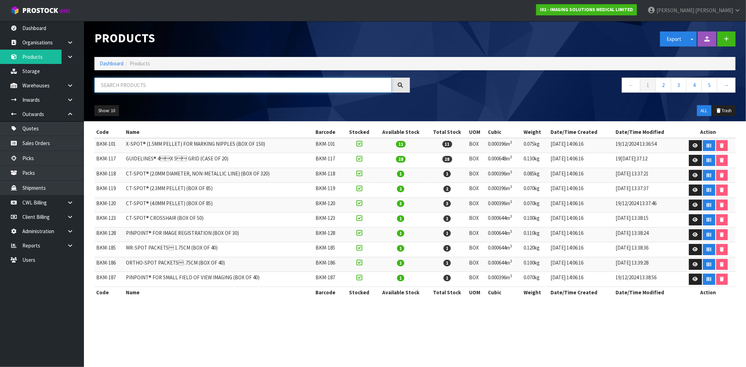
click at [194, 79] on input "text" at bounding box center [242, 85] width 297 height 15
paste input "PMS-989803183661"
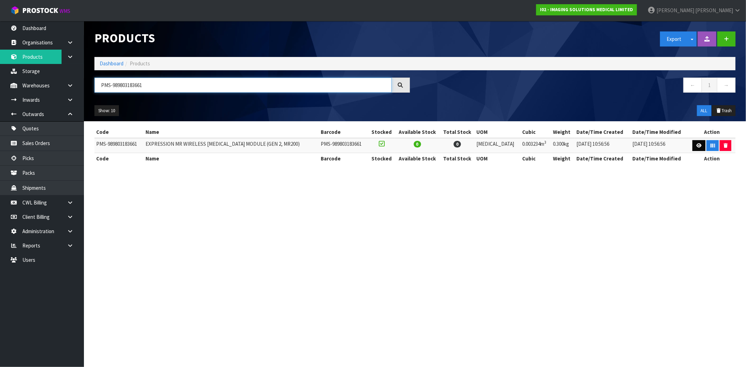
type input "PMS-989803183661"
drag, startPoint x: 697, startPoint y: 144, endPoint x: 678, endPoint y: 156, distance: 22.5
click at [697, 144] on icon at bounding box center [699, 145] width 5 height 5
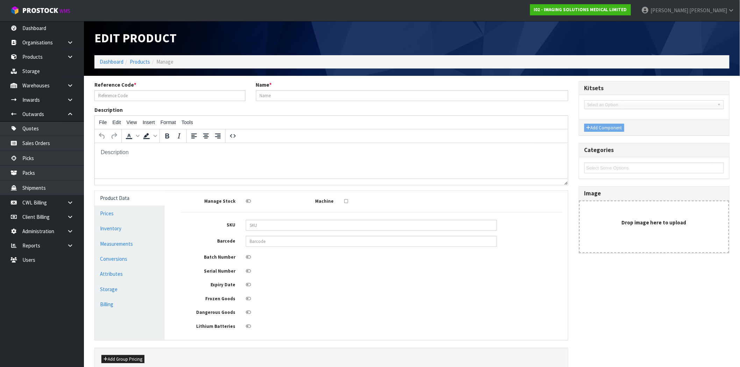
type input "PMS-989803183661"
type input "EXPRESSION MR WIRELESS ECG MODULE (GEN 2, MR200)"
click at [346, 200] on icon at bounding box center [346, 201] width 4 height 5
click at [0, 0] on input "checkbox" at bounding box center [0, 0] width 0 height 0
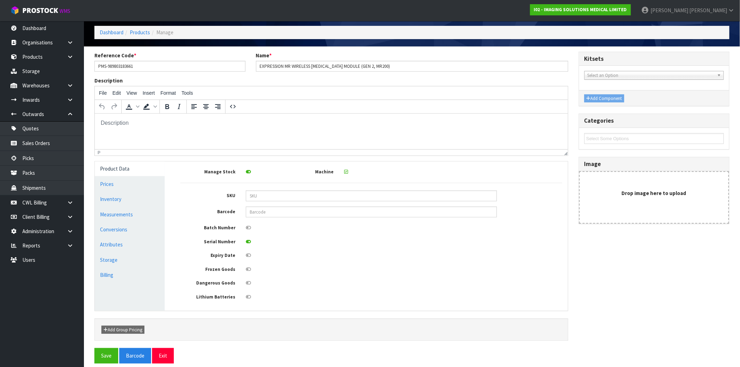
scroll to position [38, 0]
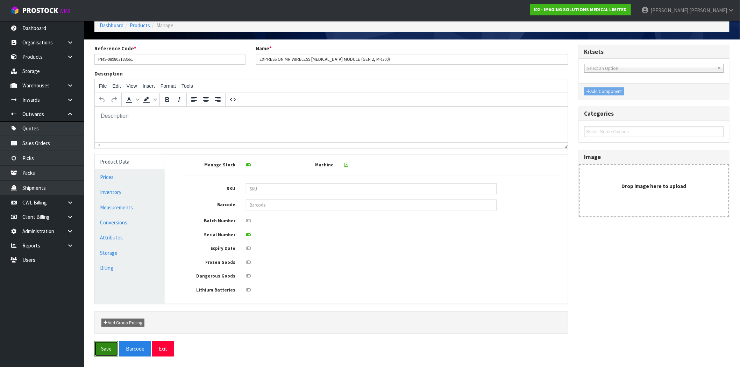
click at [106, 347] on button "Save" at bounding box center [106, 348] width 24 height 15
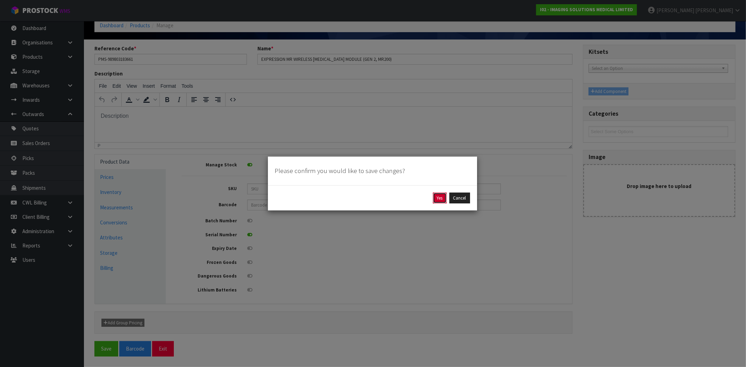
click at [440, 198] on button "Yes" at bounding box center [440, 198] width 14 height 11
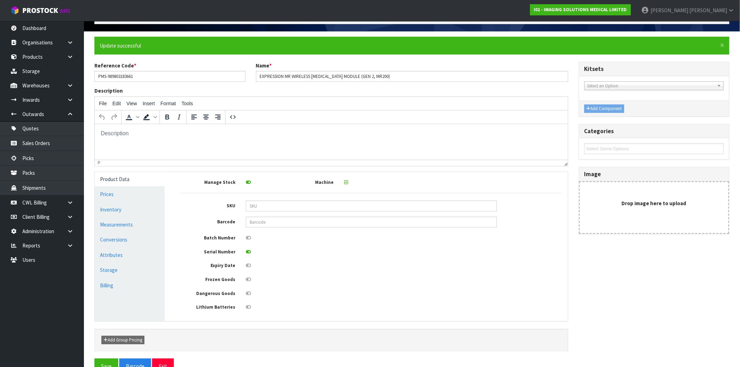
scroll to position [63, 0]
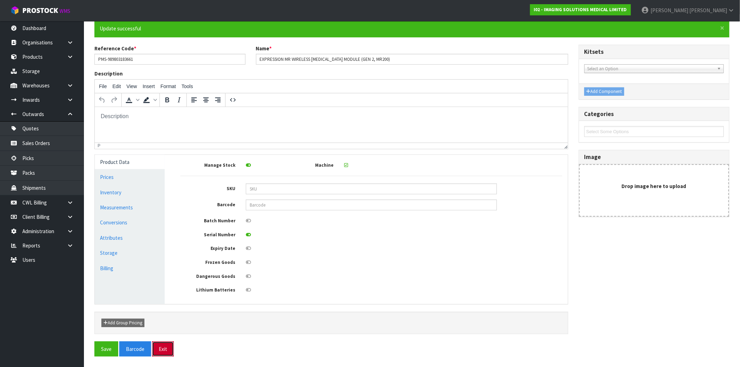
click at [167, 351] on button "Exit" at bounding box center [163, 349] width 22 height 15
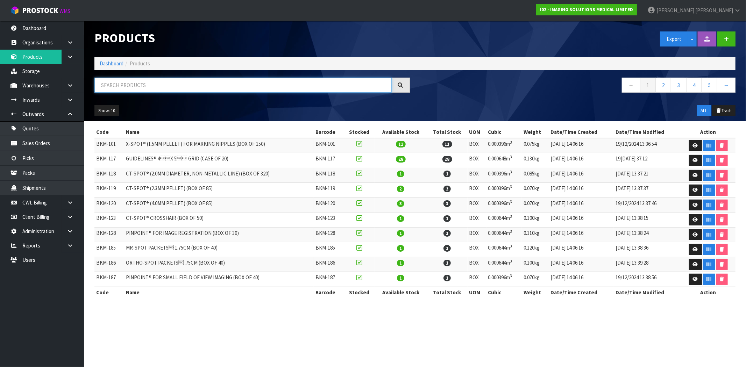
click at [261, 89] on input "text" at bounding box center [242, 85] width 297 height 15
paste input "PMS-989803191031"
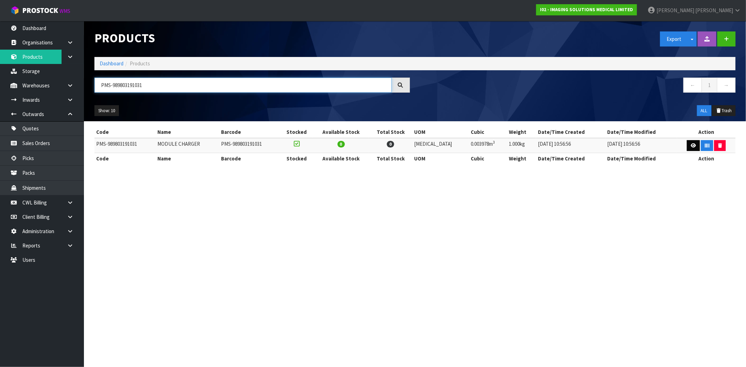
type input "PMS-989803191031"
click at [691, 147] on icon at bounding box center [693, 145] width 5 height 5
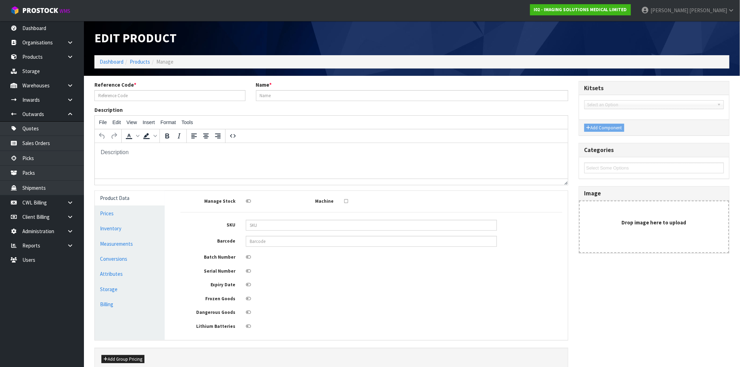
type input "PMS-989803191031"
type input "MODULE CHARGER"
click at [348, 202] on icon at bounding box center [346, 201] width 4 height 5
click at [0, 0] on input "checkbox" at bounding box center [0, 0] width 0 height 0
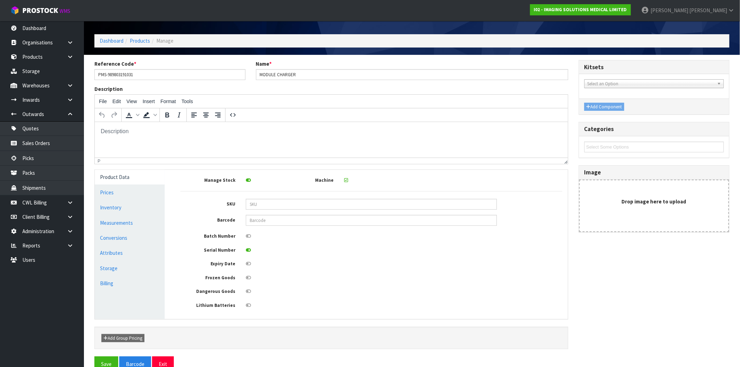
scroll to position [38, 0]
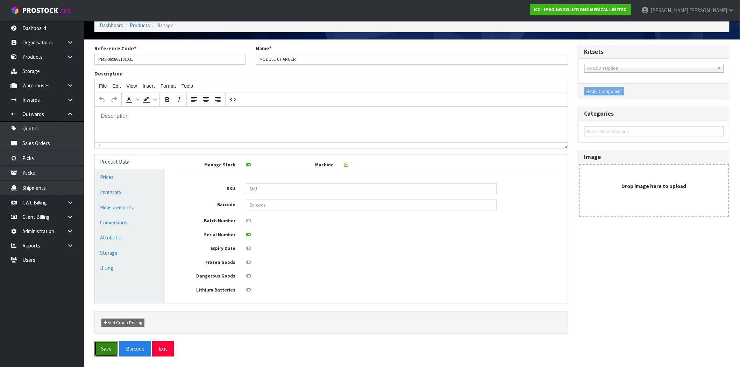
click at [111, 353] on button "Save" at bounding box center [106, 348] width 24 height 15
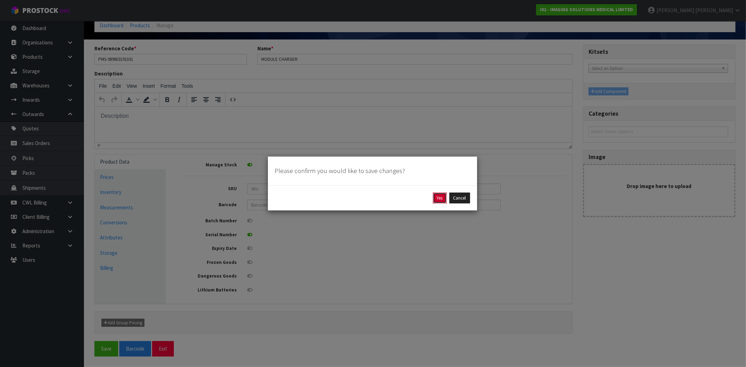
click at [440, 200] on button "Yes" at bounding box center [440, 198] width 14 height 11
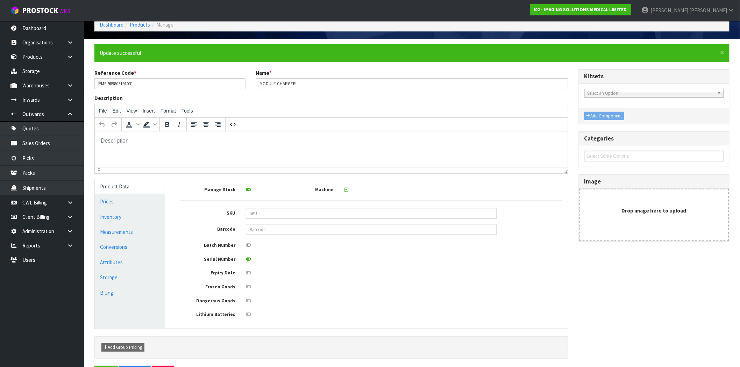
scroll to position [63, 0]
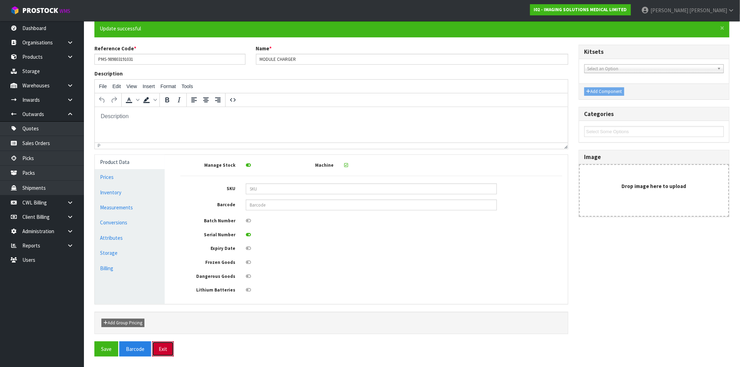
click at [165, 345] on button "Exit" at bounding box center [163, 349] width 22 height 15
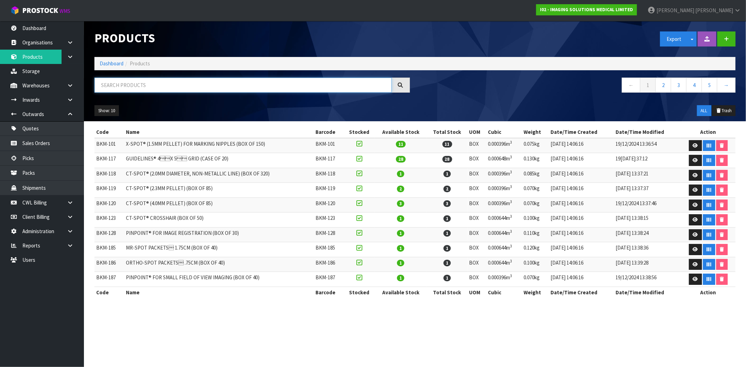
click at [153, 87] on input "text" at bounding box center [242, 85] width 297 height 15
paste input "PMS-989803192761"
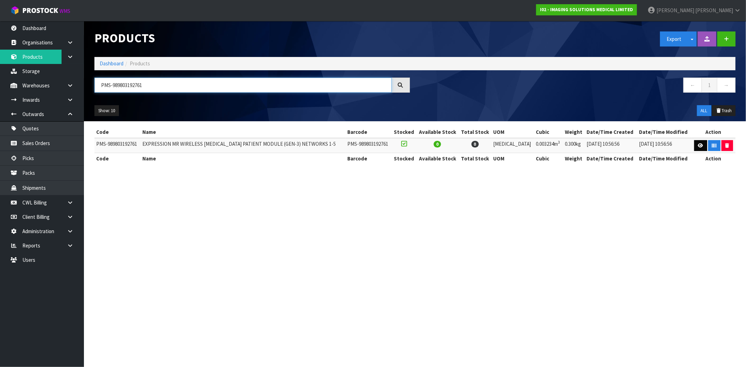
type input "PMS-989803192761"
click at [698, 146] on icon at bounding box center [700, 145] width 5 height 5
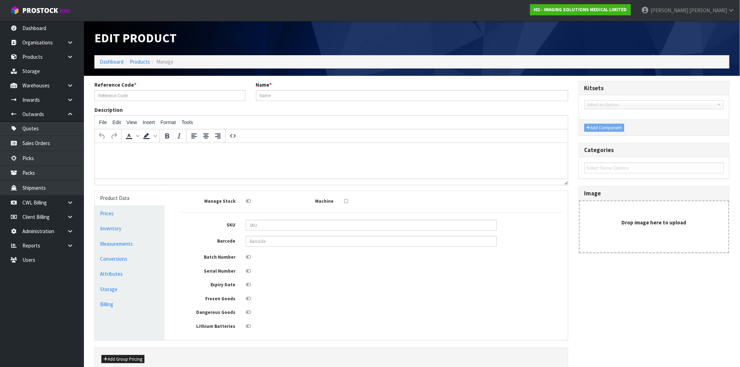
type input "PMS-989803192761"
type input "EXPRESSION MR WIRELESS ECG PATIENT MODULE (GEN-3) NETWORKS 1-5"
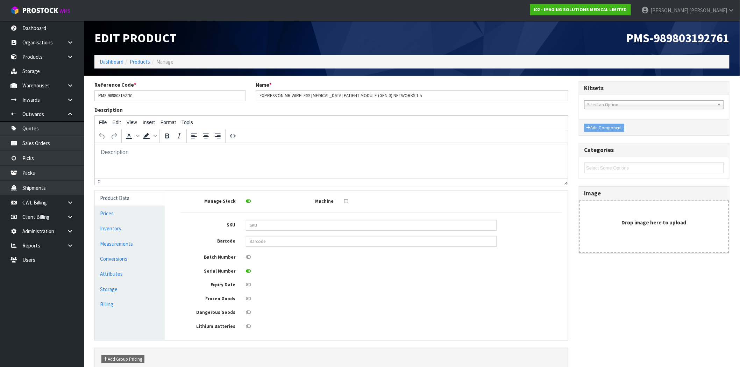
click at [348, 201] on icon at bounding box center [346, 201] width 4 height 5
click at [0, 0] on input "checkbox" at bounding box center [0, 0] width 0 height 0
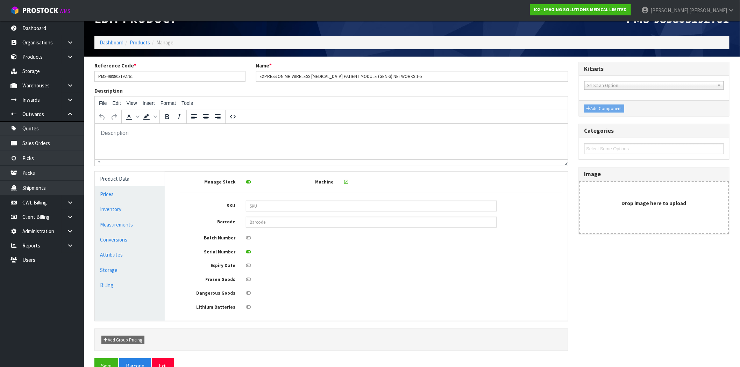
scroll to position [38, 0]
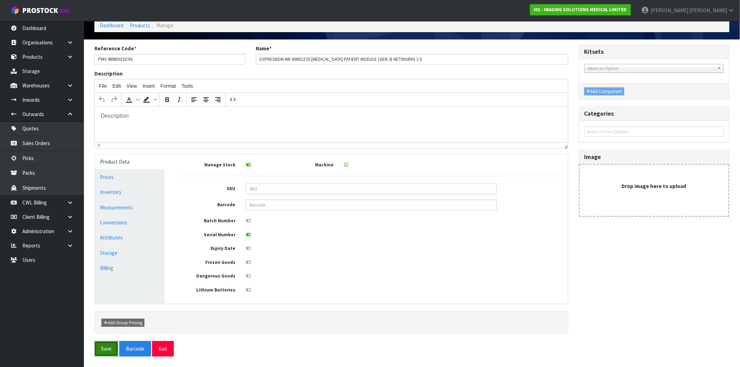
click at [108, 349] on button "Save" at bounding box center [106, 348] width 24 height 15
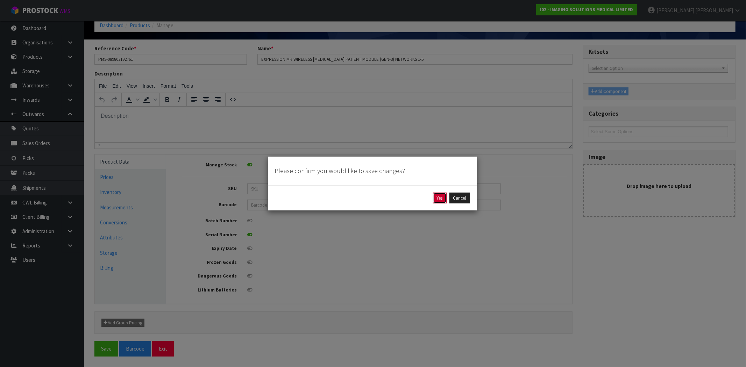
click at [433, 196] on button "Yes" at bounding box center [440, 198] width 14 height 11
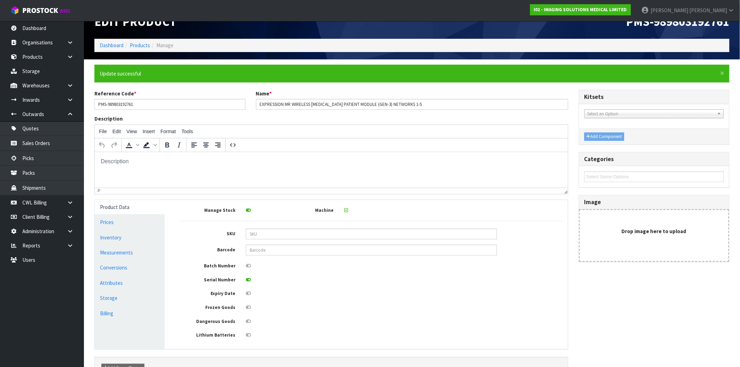
scroll to position [63, 0]
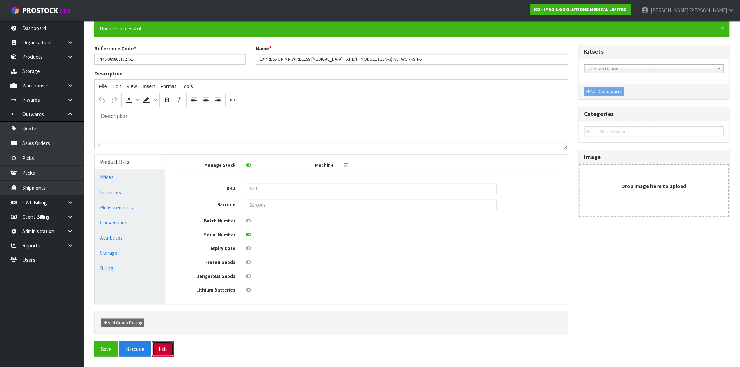
click at [163, 344] on button "Exit" at bounding box center [163, 349] width 22 height 15
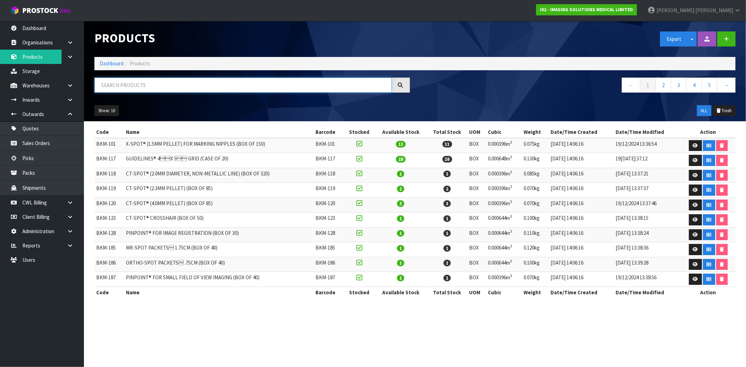
click at [199, 83] on input "text" at bounding box center [242, 85] width 297 height 15
paste input "PMS-989803192771"
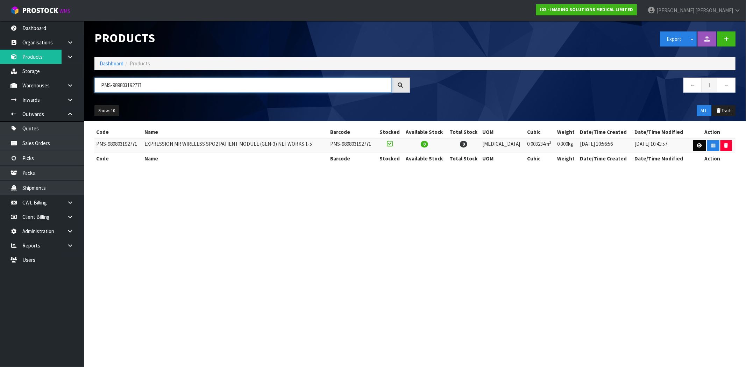
type input "PMS-989803192771"
click at [698, 145] on icon at bounding box center [699, 145] width 5 height 5
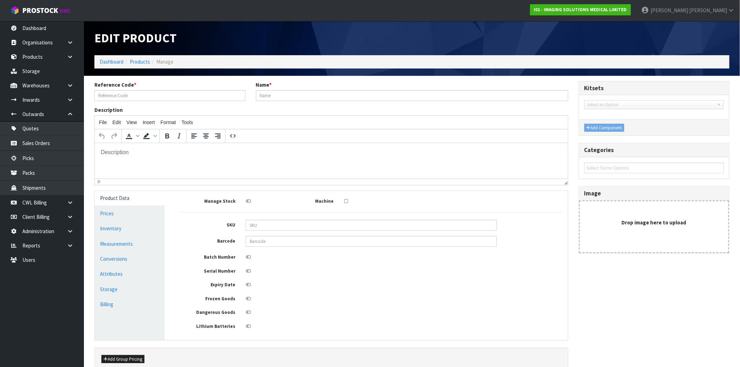
type input "PMS-989803192771"
type input "EXPRESSION MR WIRELESS SPO2 PATIENT MODULE (GEN-3) NETWORKS 1-5"
click at [347, 202] on icon at bounding box center [346, 201] width 4 height 5
click at [0, 0] on input "checkbox" at bounding box center [0, 0] width 0 height 0
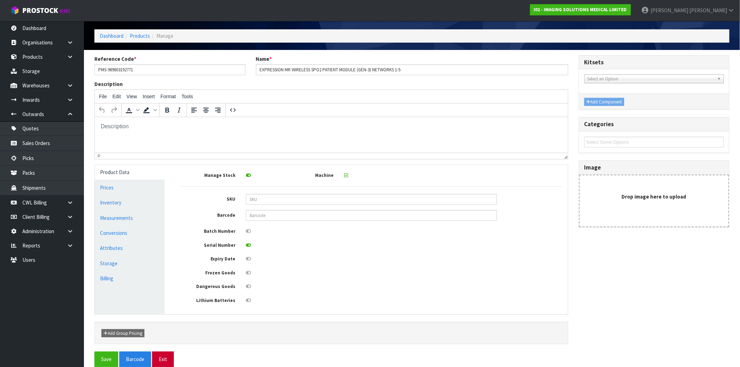
scroll to position [38, 0]
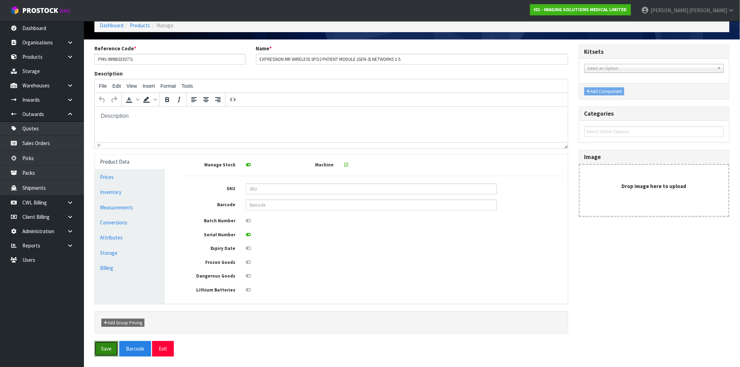
click at [114, 347] on button "Save" at bounding box center [106, 348] width 24 height 15
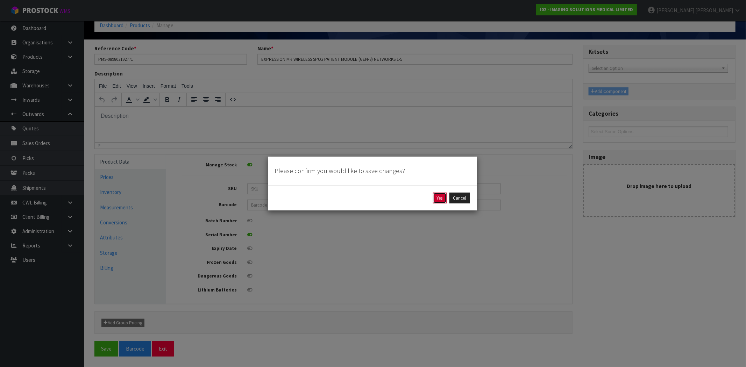
click at [441, 198] on button "Yes" at bounding box center [440, 198] width 14 height 11
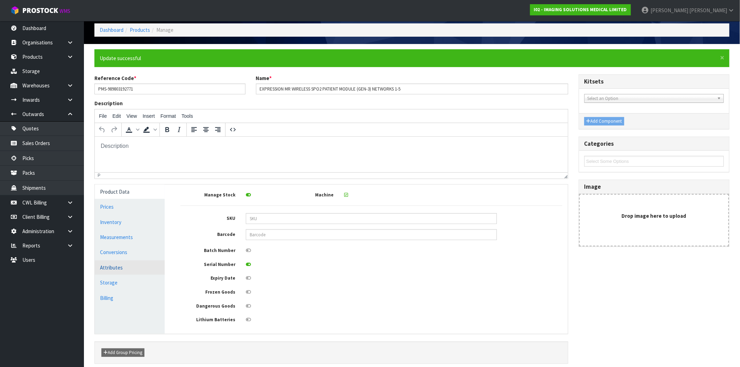
scroll to position [63, 0]
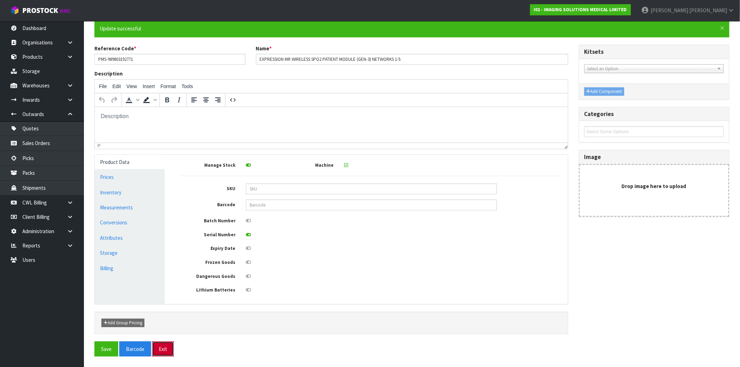
click at [169, 352] on button "Exit" at bounding box center [163, 349] width 22 height 15
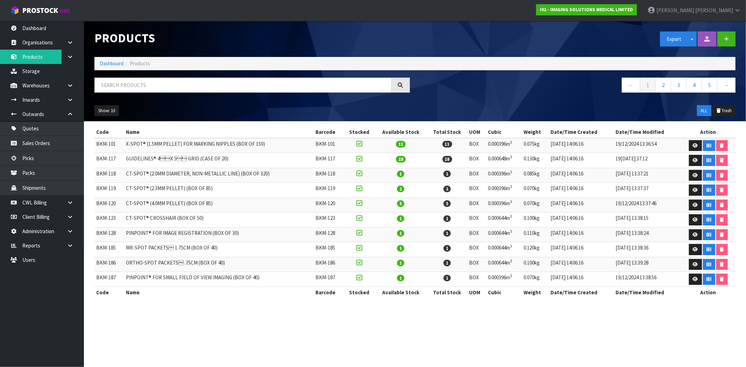
click at [154, 77] on div "Products Export Split button! SOH Summary Measurements Dangerous Goods Import P…" at bounding box center [415, 71] width 652 height 100
click at [145, 88] on input "text" at bounding box center [242, 85] width 297 height 15
paste input "PMS-989803204941"
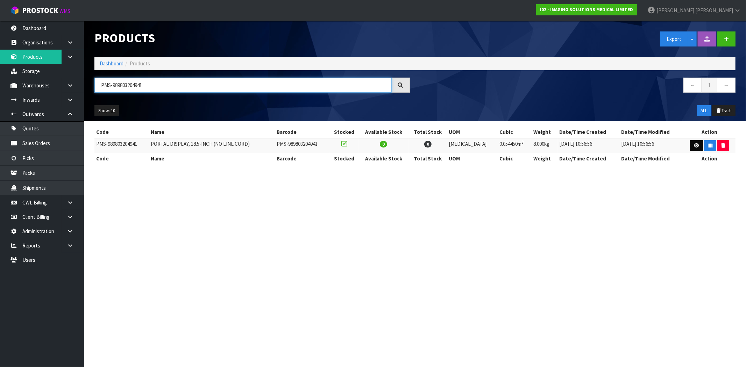
type input "PMS-989803204941"
click at [693, 148] on link at bounding box center [696, 145] width 13 height 11
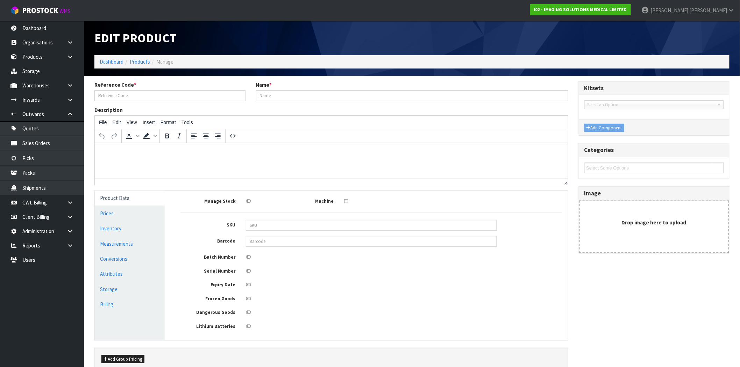
type input "PMS-989803204941"
type input "PORTAL DISPLAY, 18.5-INCH (NO LINE CORD)"
click at [346, 200] on icon at bounding box center [346, 201] width 4 height 5
click at [0, 0] on input "checkbox" at bounding box center [0, 0] width 0 height 0
click at [249, 271] on icon at bounding box center [248, 271] width 5 height 5
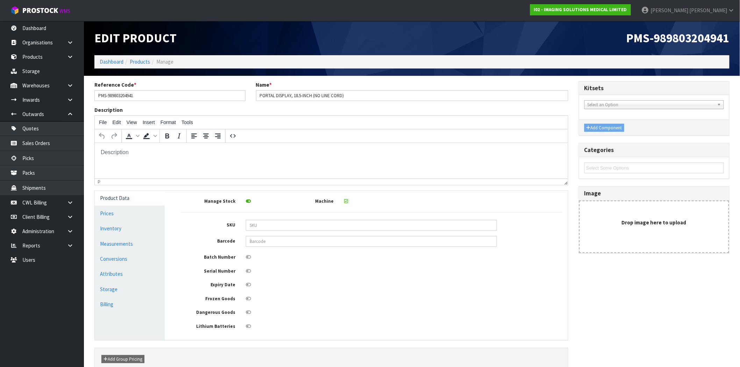
click at [0, 0] on input "checkbox" at bounding box center [0, 0] width 0 height 0
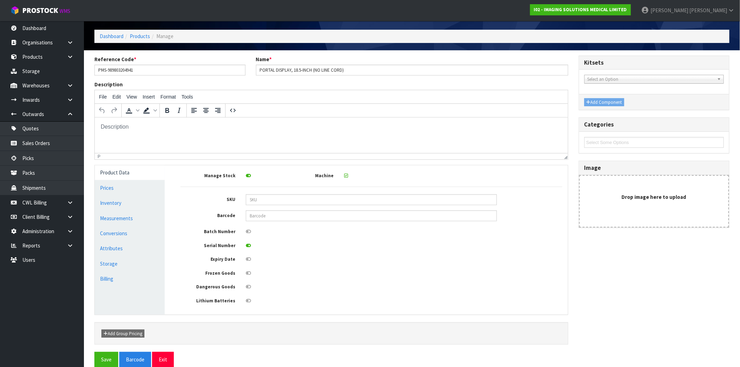
scroll to position [38, 0]
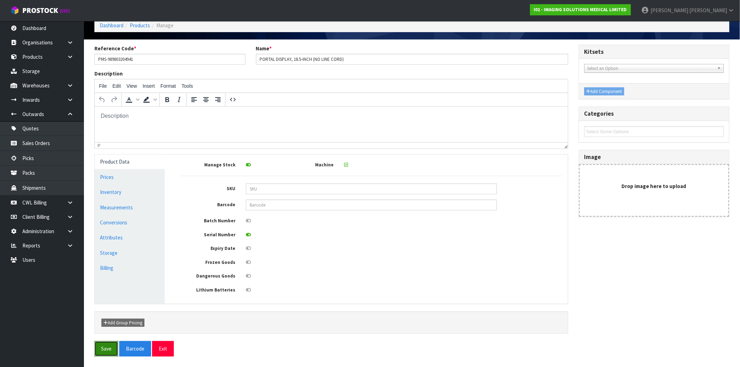
click at [112, 348] on button "Save" at bounding box center [106, 348] width 24 height 15
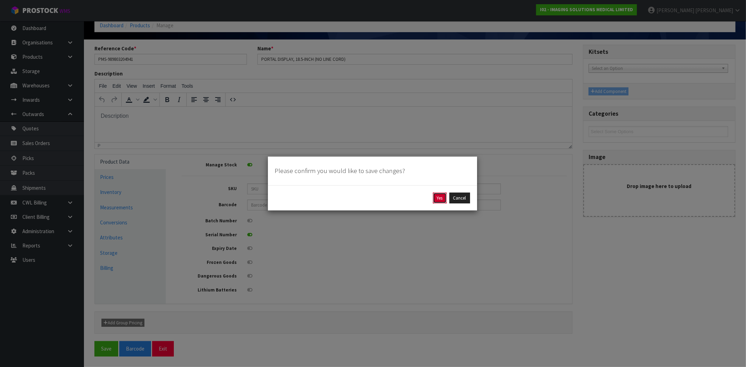
click at [435, 197] on button "Yes" at bounding box center [440, 198] width 14 height 11
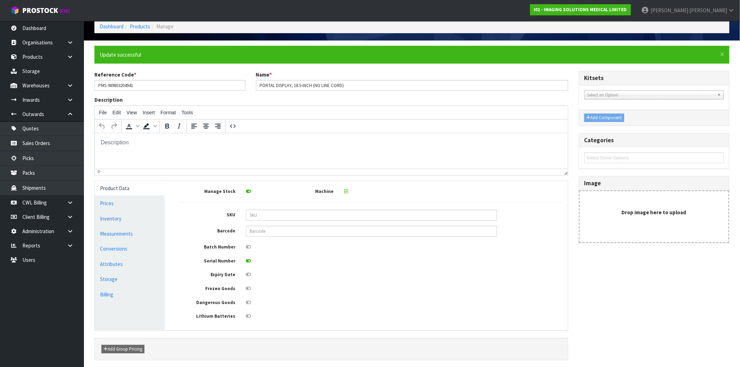
scroll to position [63, 0]
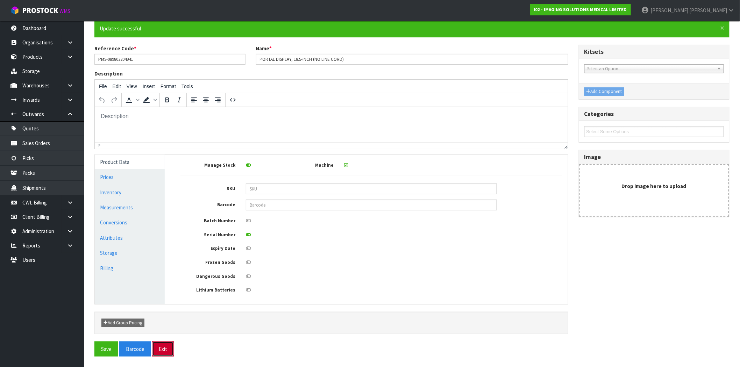
click at [167, 348] on button "Exit" at bounding box center [163, 349] width 22 height 15
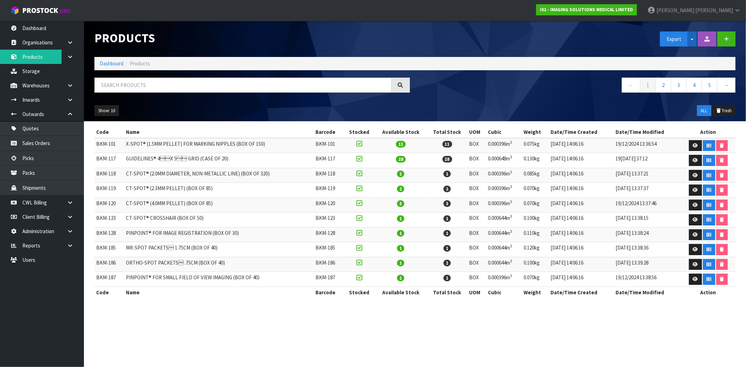
click at [691, 39] on button "Split button!" at bounding box center [692, 38] width 9 height 15
click at [677, 63] on link "Measurements" at bounding box center [688, 63] width 55 height 9
click at [143, 86] on input "text" at bounding box center [242, 85] width 297 height 15
paste input "BKM-219"
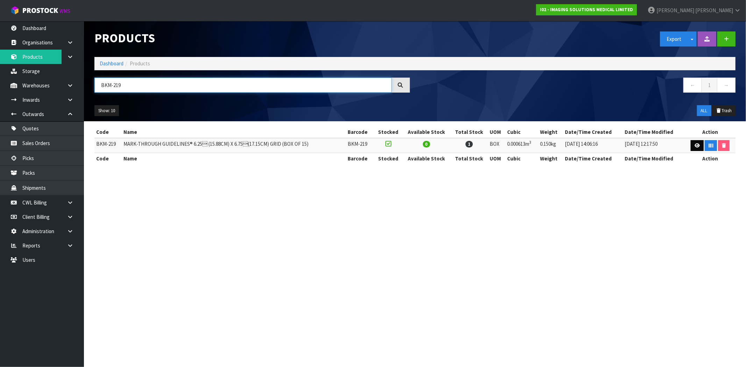
type input "BKM-219"
drag, startPoint x: 693, startPoint y: 142, endPoint x: 690, endPoint y: 144, distance: 3.7
click at [693, 142] on link at bounding box center [697, 145] width 13 height 11
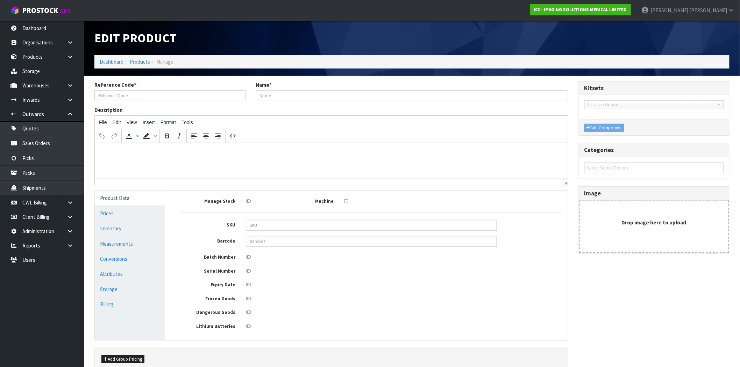
type input "BKM-219"
type input "MARK-THROUGH GUIDELINES® 6.25 (15.88CM) X 6.75(17.15CM) GRID (BOX OF 15)"
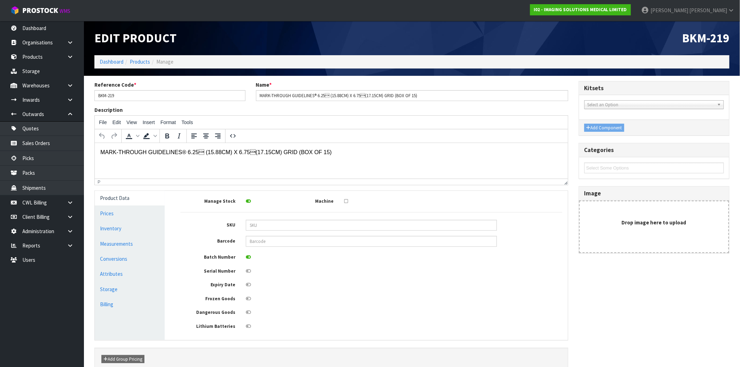
click at [249, 287] on icon at bounding box center [248, 285] width 5 height 5
click at [0, 0] on input "checkbox" at bounding box center [0, 0] width 0 height 0
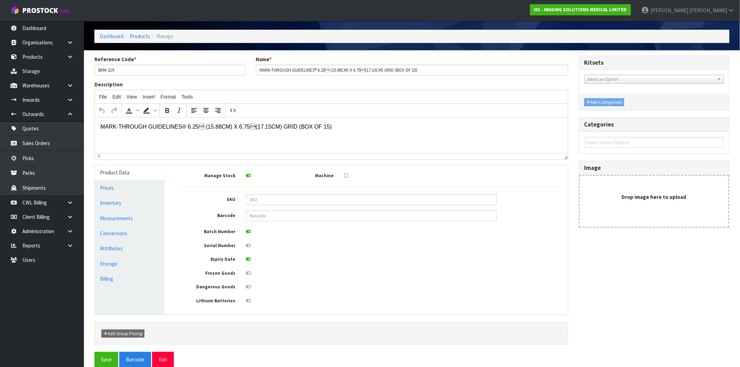
scroll to position [38, 0]
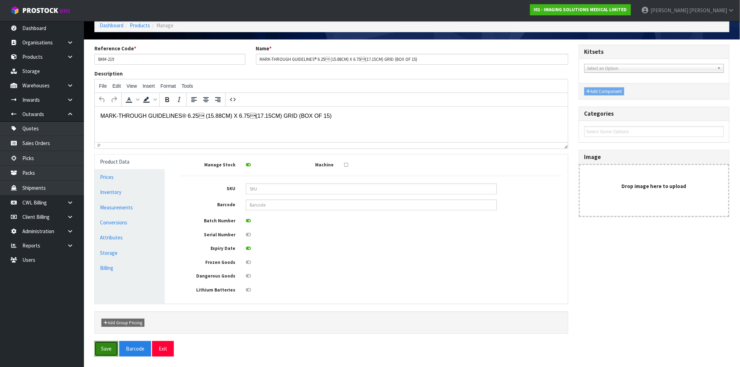
click at [104, 348] on button "Save" at bounding box center [106, 348] width 24 height 15
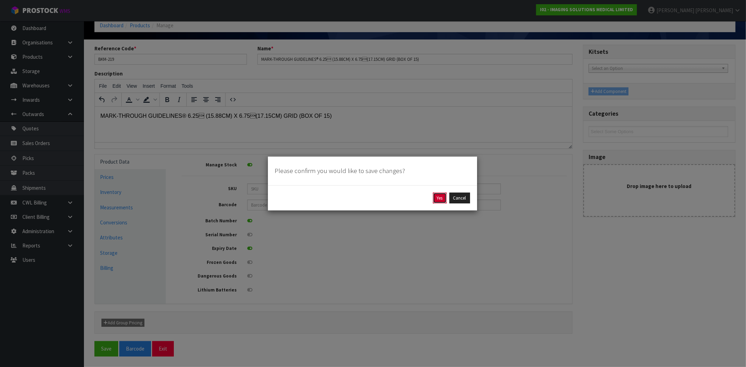
click at [442, 197] on button "Yes" at bounding box center [440, 198] width 14 height 11
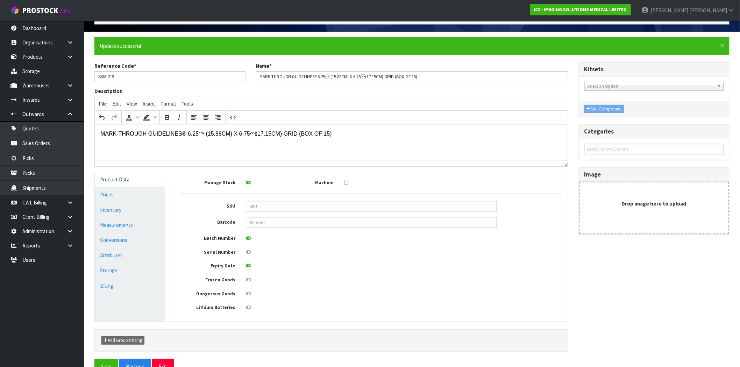
scroll to position [63, 0]
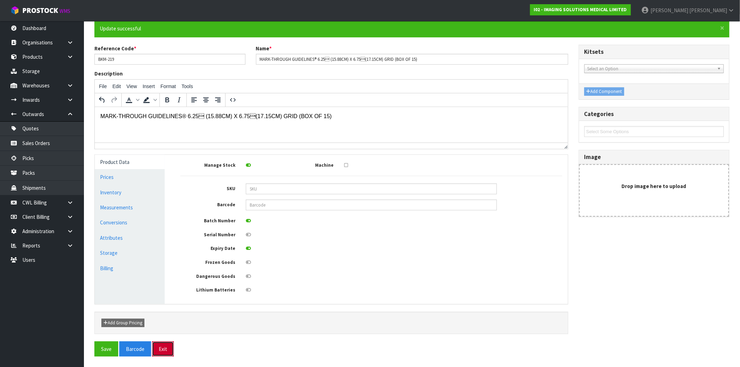
click at [169, 349] on button "Exit" at bounding box center [163, 349] width 22 height 15
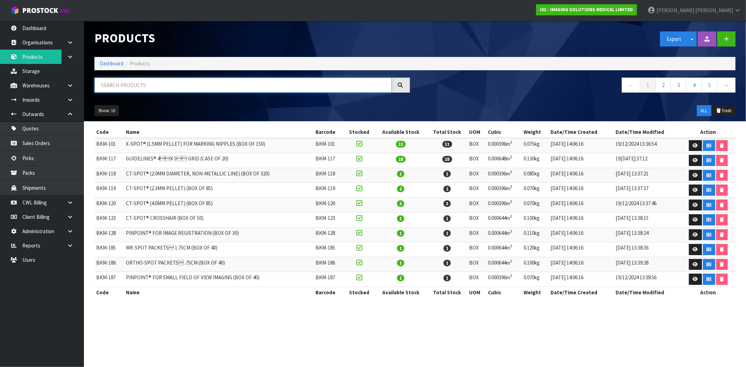
click at [271, 86] on input "text" at bounding box center [242, 85] width 297 height 15
paste input "PMS-989803152881"
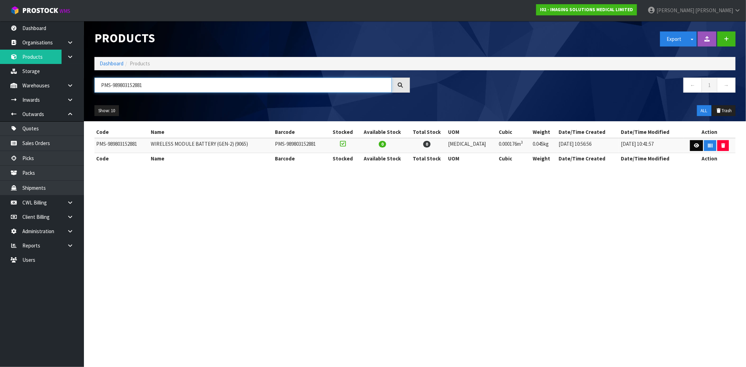
type input "PMS-989803152881"
click at [695, 148] on link at bounding box center [696, 145] width 13 height 11
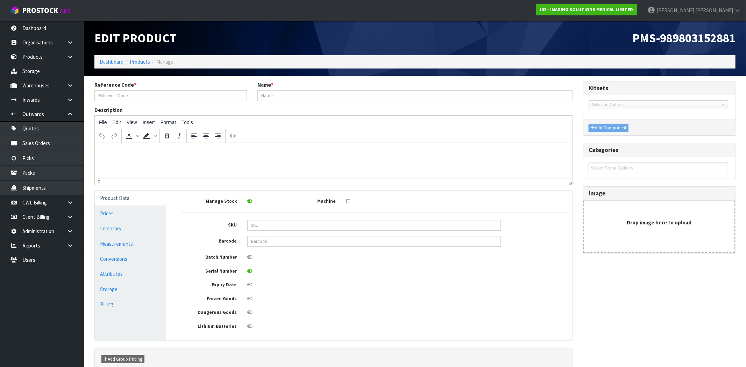
type input "PMS-989803152881"
type input "WIRELESS MODULE BATTERY (GEN-2) (9065)"
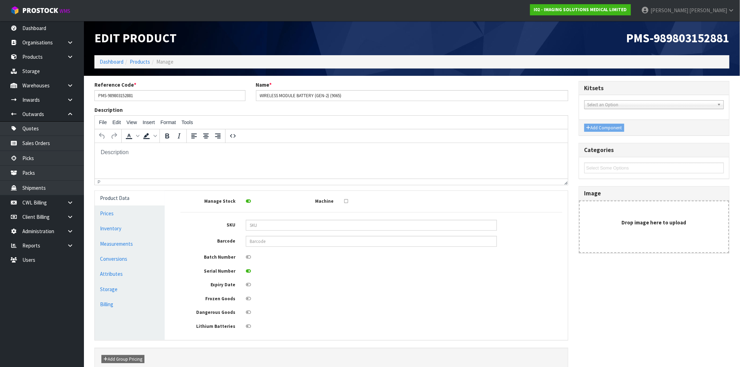
click at [247, 312] on icon at bounding box center [248, 312] width 5 height 5
click at [0, 0] on input "checkbox" at bounding box center [0, 0] width 0 height 0
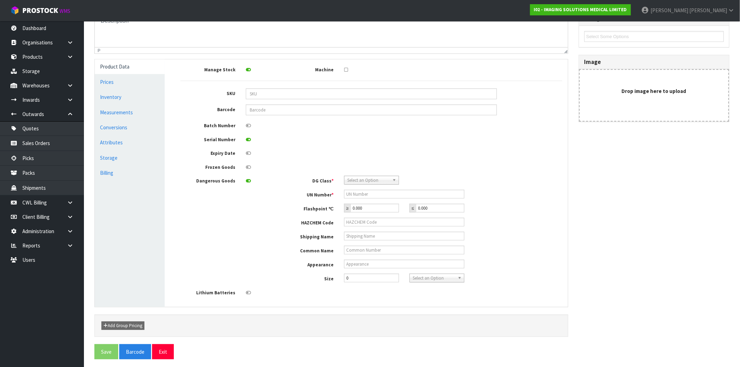
scroll to position [136, 0]
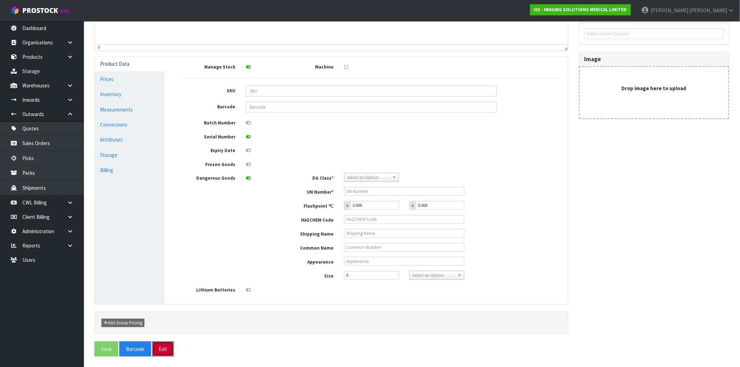
click at [159, 350] on button "Exit" at bounding box center [163, 349] width 22 height 15
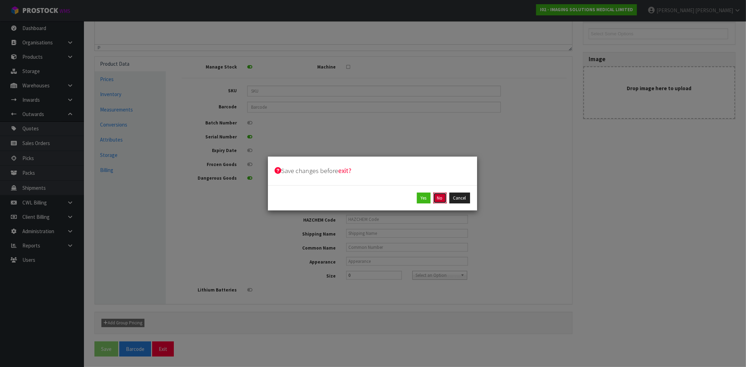
click at [441, 200] on button "No" at bounding box center [439, 198] width 13 height 11
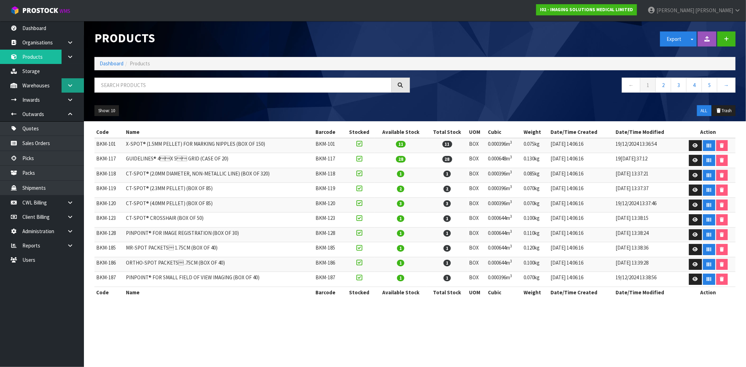
click at [64, 83] on link at bounding box center [73, 85] width 22 height 14
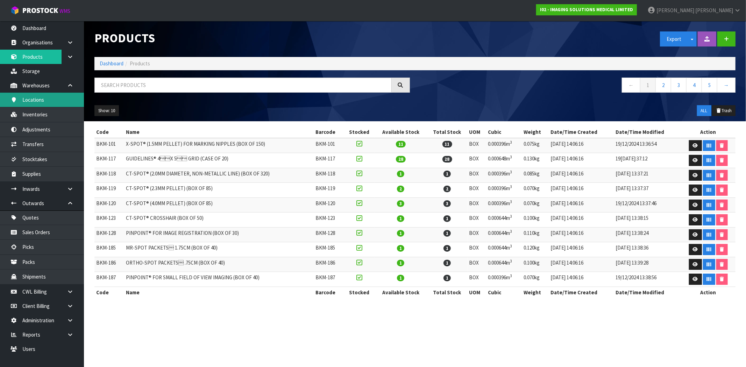
click at [37, 97] on link "Locations" at bounding box center [42, 100] width 84 height 14
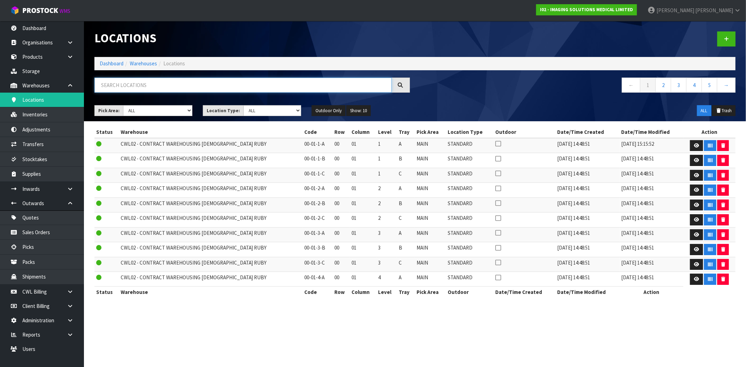
click at [147, 81] on input "text" at bounding box center [242, 85] width 297 height 15
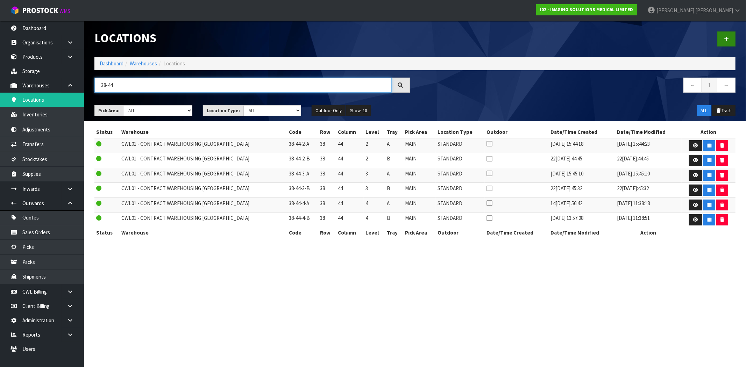
type input "38-44"
click at [730, 41] on link at bounding box center [727, 38] width 18 height 15
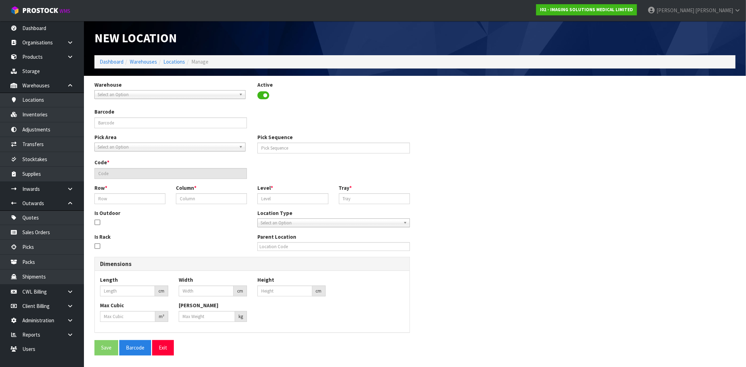
click at [118, 92] on span "Select an Option" at bounding box center [167, 95] width 139 height 8
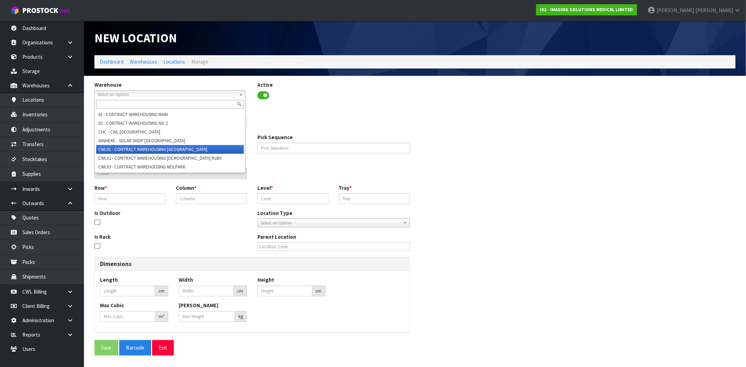
click at [150, 149] on li "CWL01 - CONTRACT WAREHOUSING ALLENS ROAD" at bounding box center [170, 149] width 148 height 9
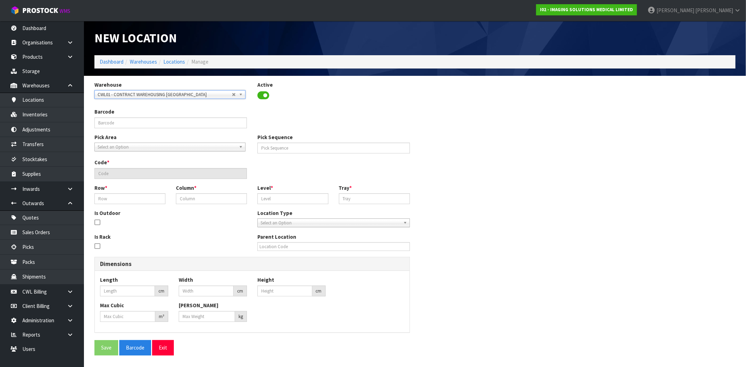
click at [137, 147] on span "Select an Option" at bounding box center [167, 147] width 139 height 8
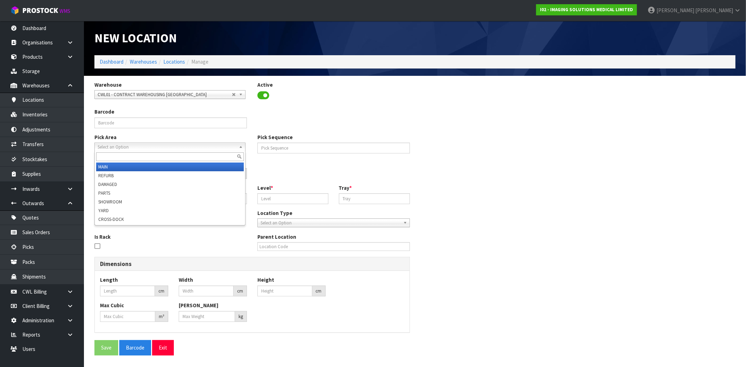
click at [121, 169] on li "MAIN" at bounding box center [170, 167] width 148 height 9
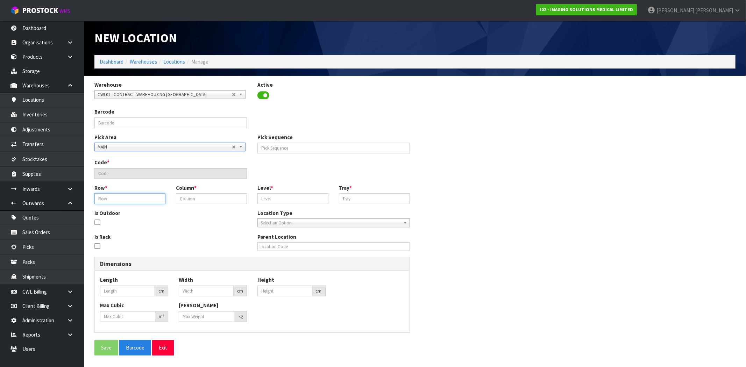
click at [119, 196] on input "text" at bounding box center [129, 198] width 71 height 11
type input "38"
type input "44"
type input "5"
type input "38-44-5-A"
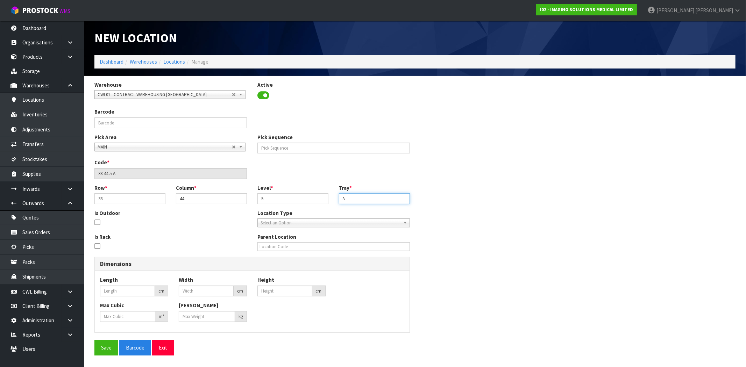
type input "A"
click at [264, 222] on span "Select an Option" at bounding box center [331, 223] width 140 height 8
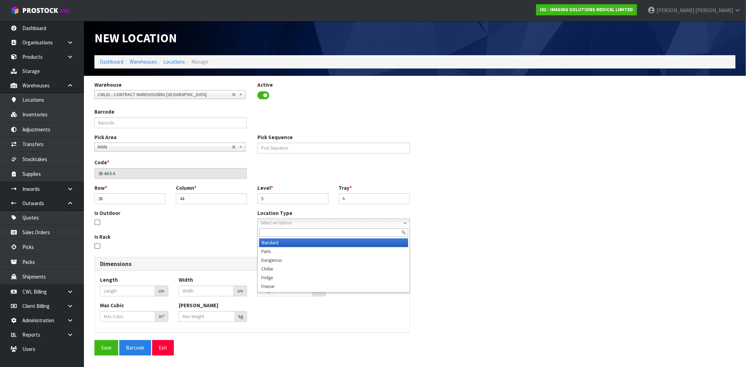
click at [281, 243] on li "Standard" at bounding box center [333, 243] width 149 height 9
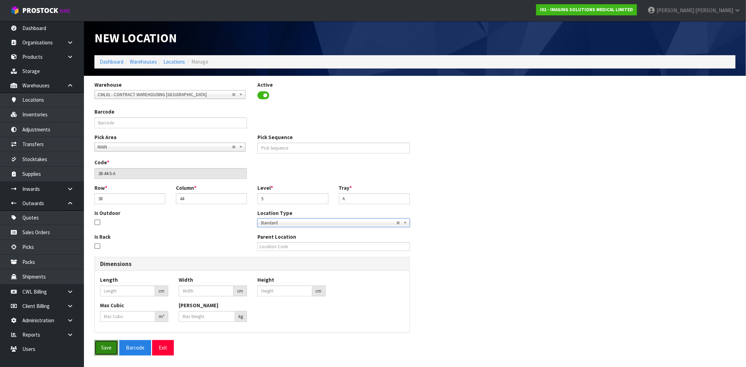
click at [110, 352] on button "Save" at bounding box center [106, 347] width 24 height 15
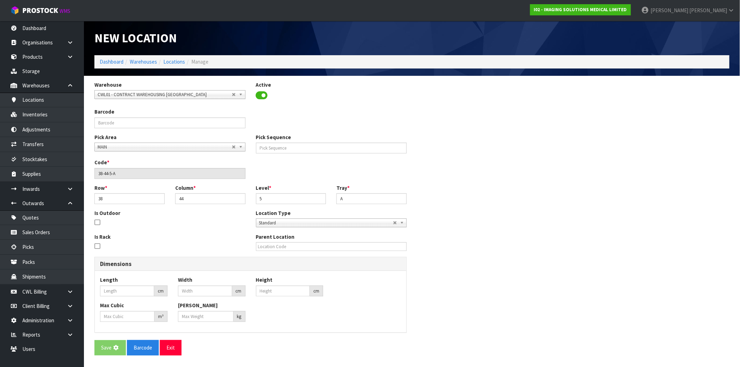
type input "0"
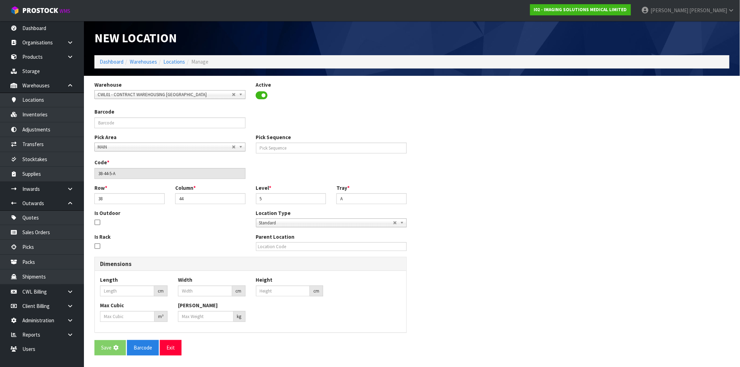
type input "0"
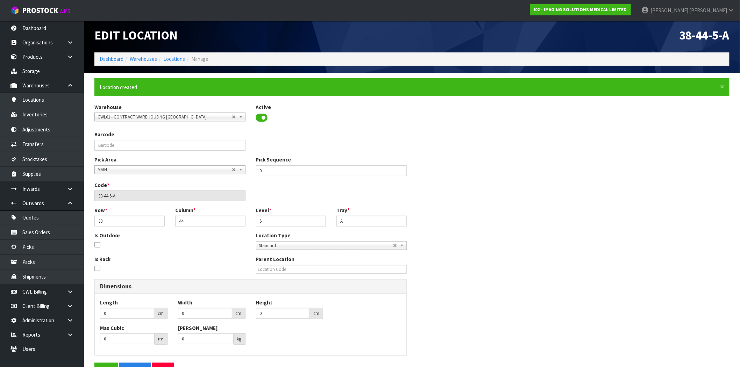
scroll to position [25, 0]
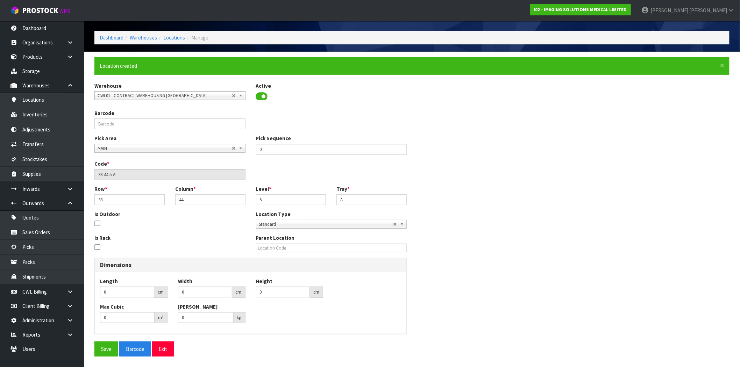
click at [167, 358] on div "× Close Location created Warehouse 01 - CONTRACT WAREHOUSING MAIN 02 - CONTRACT…" at bounding box center [412, 209] width 646 height 305
click at [167, 353] on button "Exit" at bounding box center [163, 349] width 22 height 15
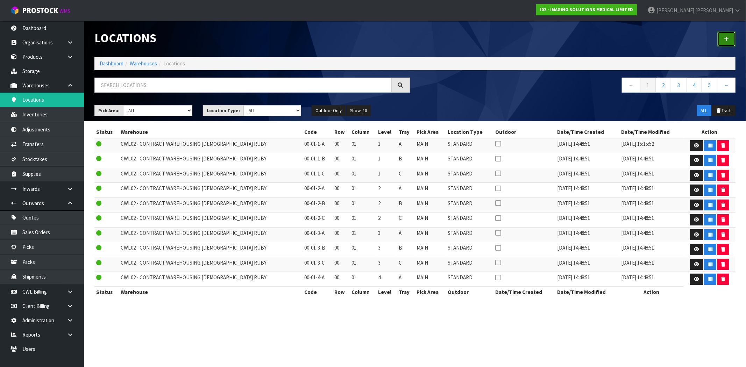
click at [726, 32] on link at bounding box center [727, 38] width 18 height 15
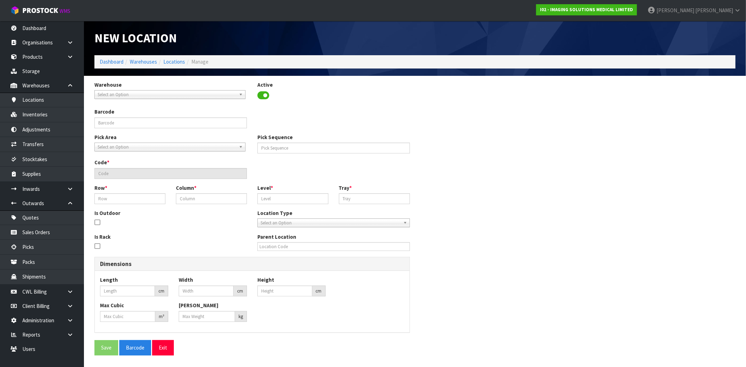
click at [131, 91] on span "Select an Option" at bounding box center [167, 95] width 139 height 8
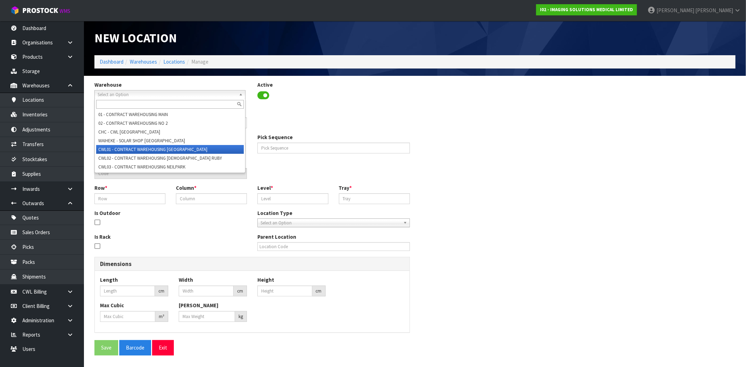
click at [180, 150] on li "CWL01 - CONTRACT WAREHOUSING ALLENS ROAD" at bounding box center [170, 149] width 148 height 9
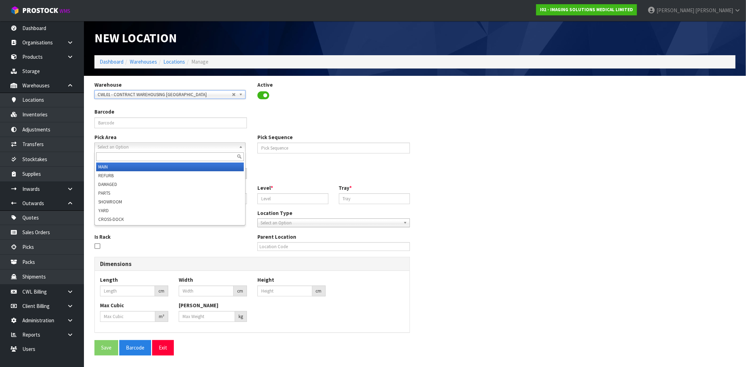
click at [142, 146] on span "Select an Option" at bounding box center [167, 147] width 139 height 8
click at [123, 168] on li "MAIN" at bounding box center [170, 167] width 148 height 9
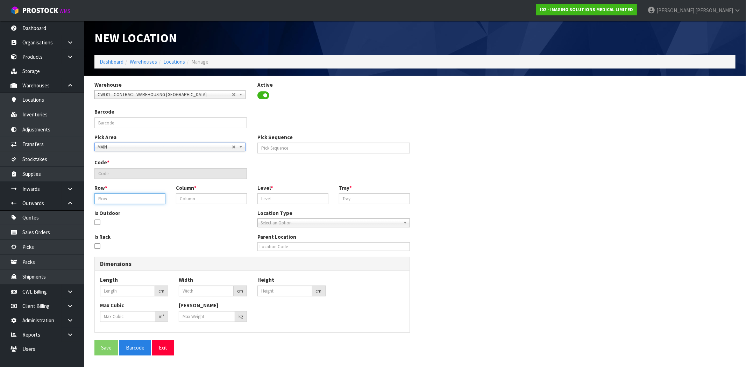
click at [123, 203] on input "text" at bounding box center [129, 198] width 71 height 11
type input "38"
type input "44"
type input "5"
type input "38-44-5-B"
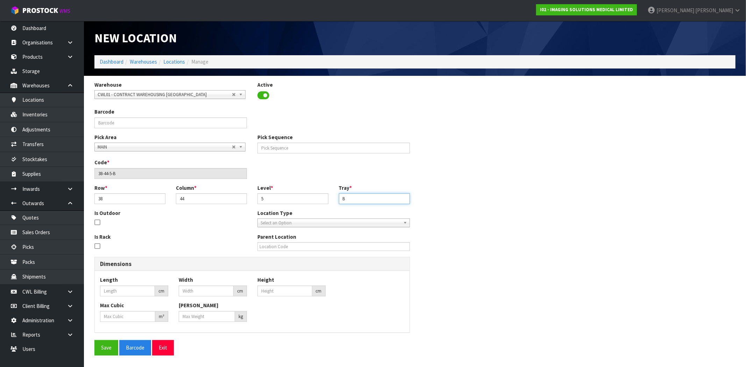
type input "B"
click at [270, 221] on span "Select an Option" at bounding box center [331, 223] width 140 height 8
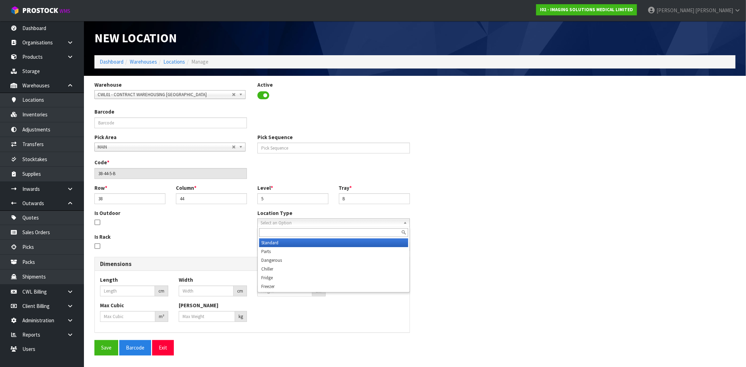
click at [281, 243] on li "Standard" at bounding box center [333, 243] width 149 height 9
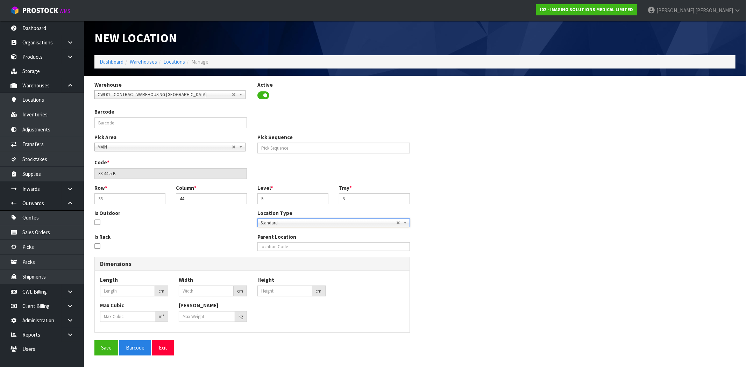
click at [94, 352] on div "Warehouse 01 - CONTRACT WAREHOUSING MAIN 02 - CONTRACT WAREHOUSING NO 2 CHC - C…" at bounding box center [415, 221] width 652 height 280
click at [114, 351] on button "Save" at bounding box center [106, 347] width 24 height 15
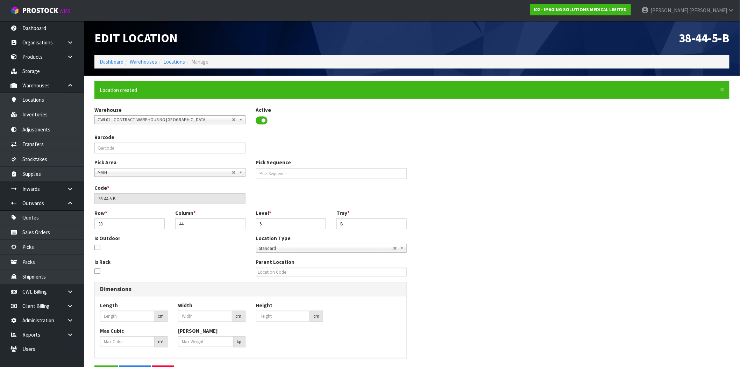
type input "0"
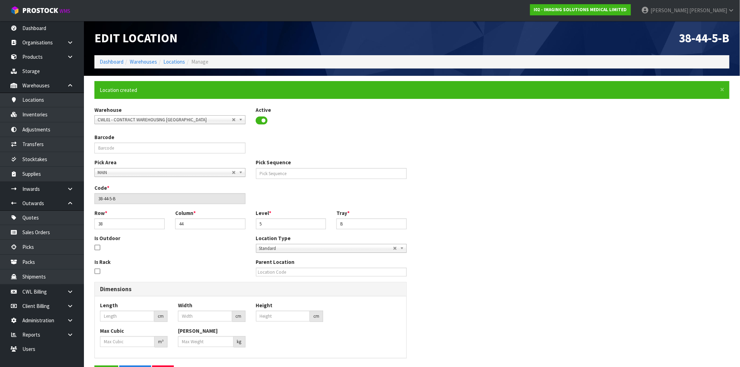
type input "0"
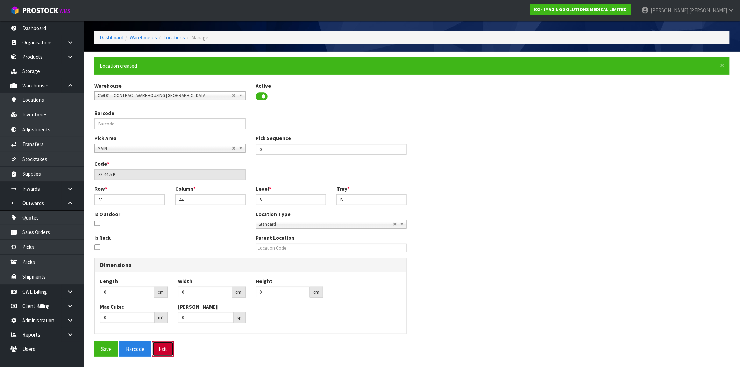
click at [163, 343] on button "Exit" at bounding box center [163, 349] width 22 height 15
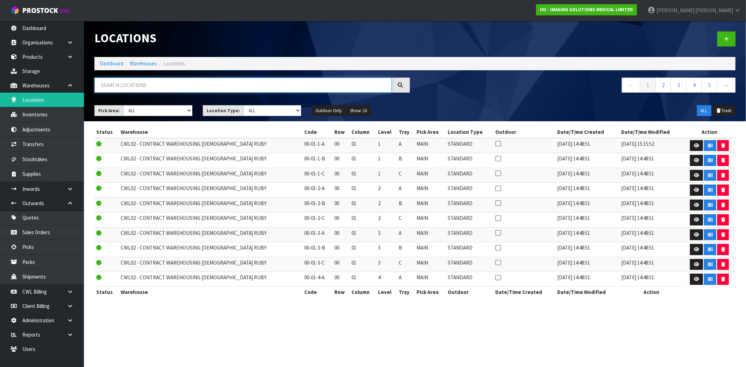
click at [143, 85] on input "text" at bounding box center [242, 85] width 297 height 15
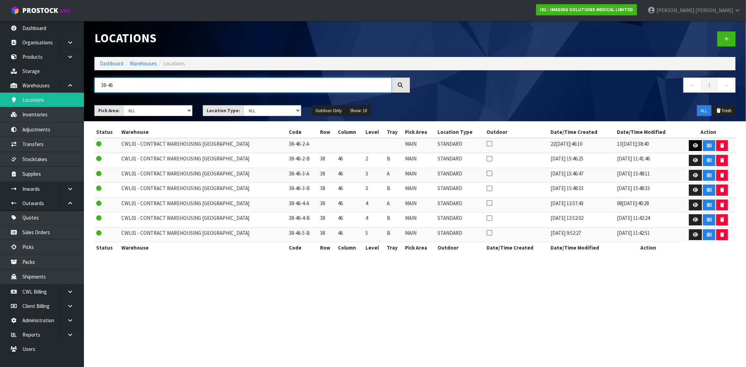
type input "38-46"
drag, startPoint x: 693, startPoint y: 144, endPoint x: 686, endPoint y: 144, distance: 7.4
click at [693, 144] on icon at bounding box center [695, 145] width 5 height 5
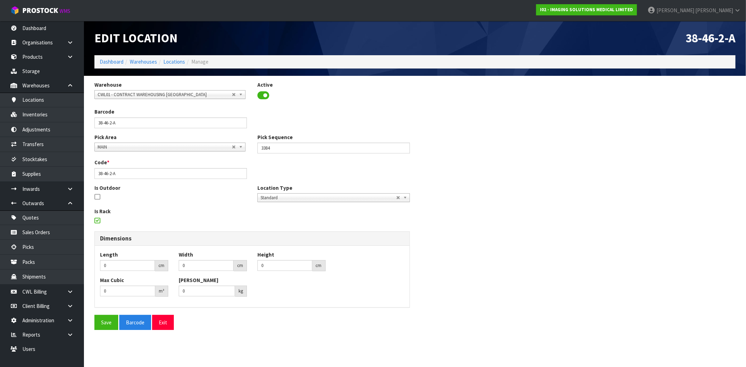
click at [97, 221] on icon at bounding box center [97, 221] width 6 height 0
click at [0, 0] on input "checkbox" at bounding box center [0, 0] width 0 height 0
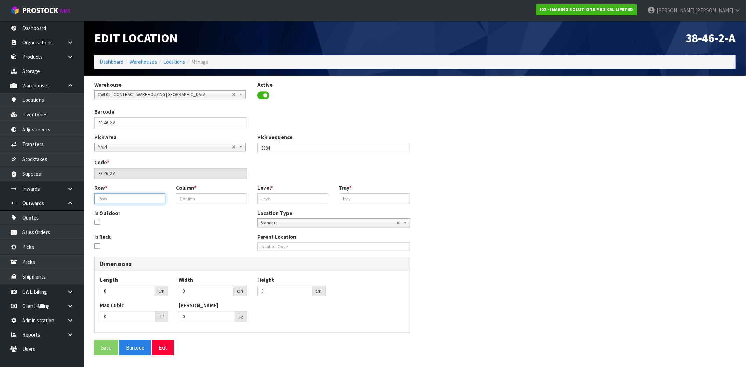
click at [108, 197] on input "text" at bounding box center [129, 198] width 71 height 11
type input "38"
type input "46"
type input "2"
type input "A"
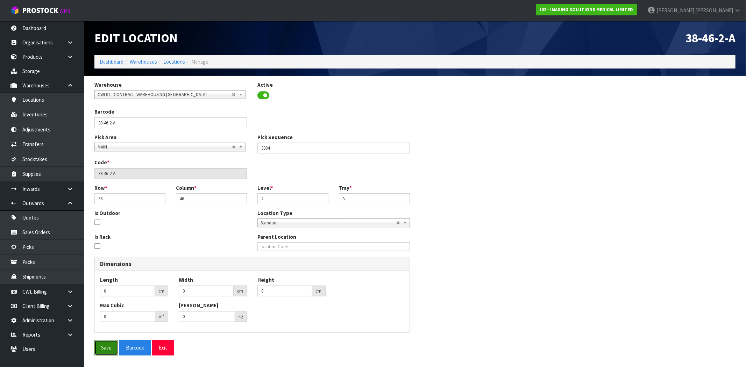
click at [106, 349] on button "Save" at bounding box center [106, 347] width 24 height 15
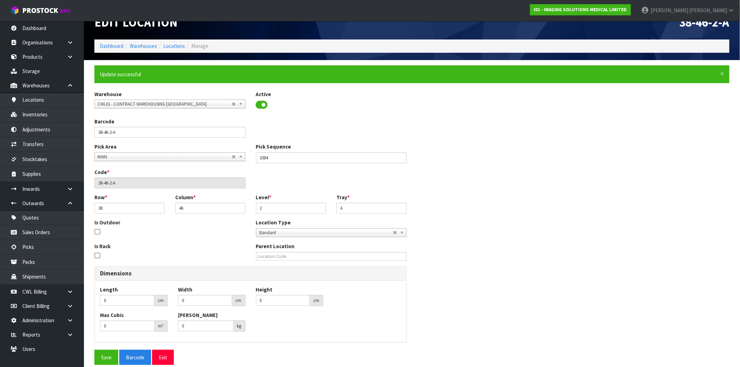
scroll to position [25, 0]
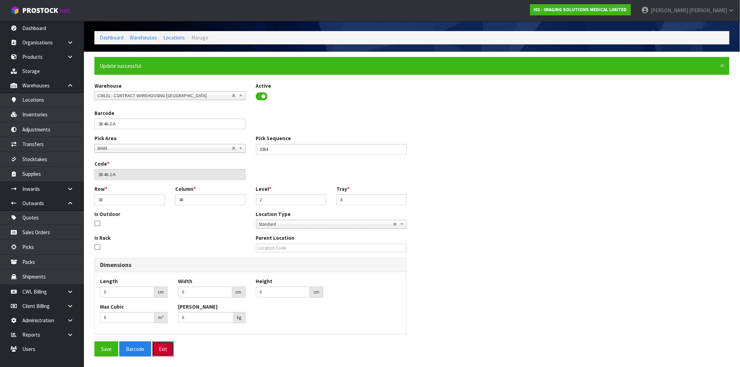
click at [163, 348] on button "Exit" at bounding box center [163, 349] width 22 height 15
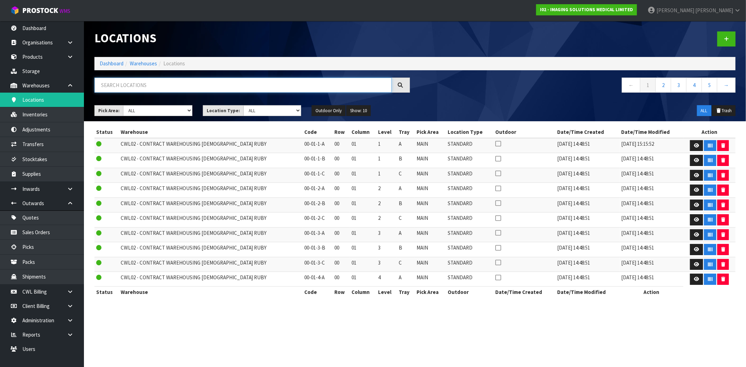
click at [216, 85] on input "text" at bounding box center [242, 85] width 297 height 15
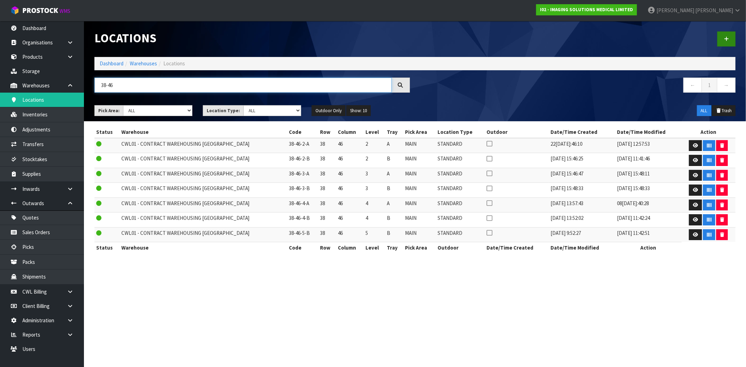
type input "38-46"
click at [729, 39] on link at bounding box center [727, 38] width 18 height 15
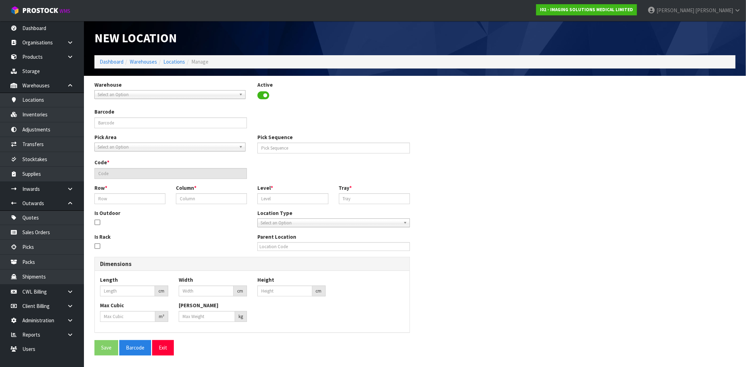
click at [174, 94] on span "Select an Option" at bounding box center [167, 95] width 139 height 8
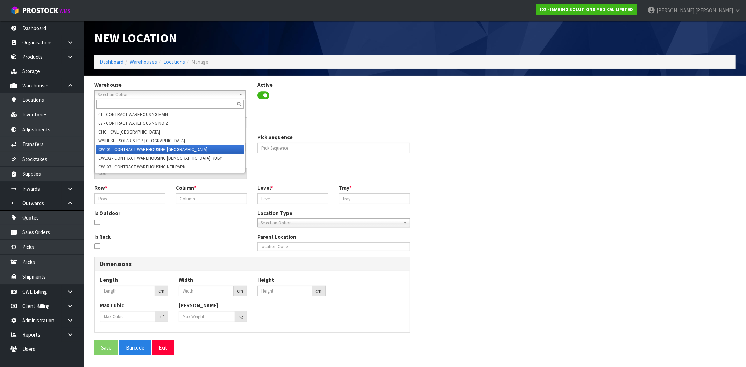
click at [175, 151] on li "CWL01 - CONTRACT WAREHOUSING ALLENS ROAD" at bounding box center [170, 149] width 148 height 9
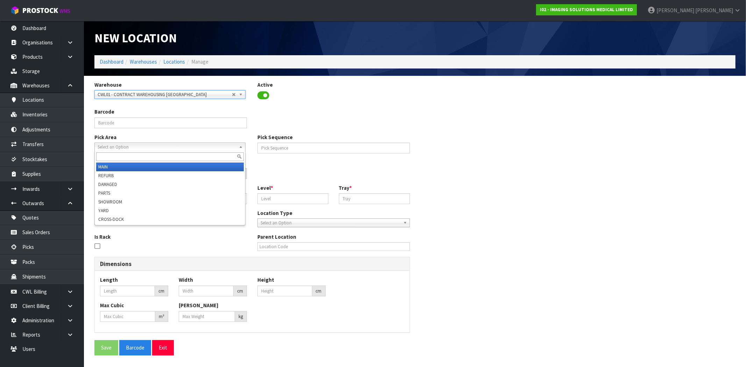
click at [144, 149] on span "Select an Option" at bounding box center [167, 147] width 139 height 8
click at [120, 165] on li "MAIN" at bounding box center [170, 167] width 148 height 9
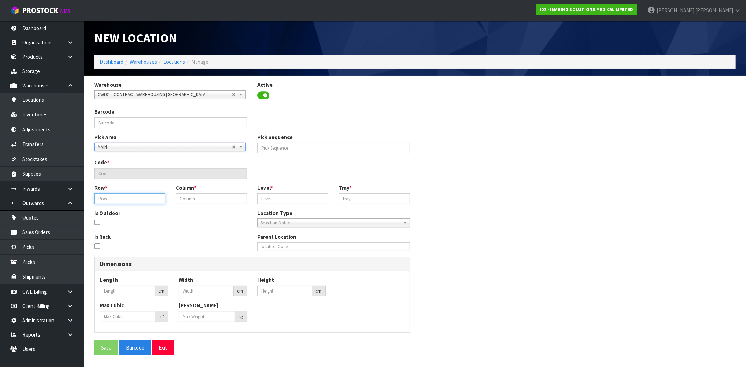
click at [127, 195] on input "text" at bounding box center [129, 198] width 71 height 11
type input "38"
type input "46"
type input "5"
type input "38-46-5-A"
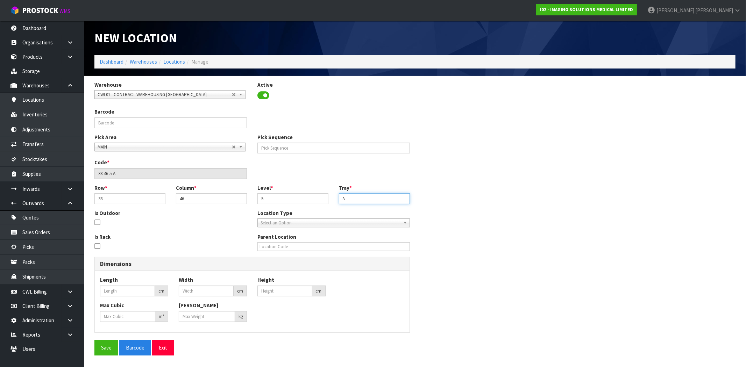
type input "A"
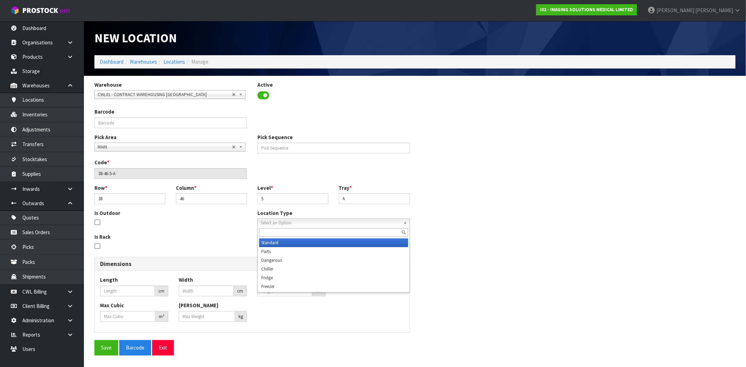
click at [284, 224] on span "Select an Option" at bounding box center [331, 223] width 140 height 8
click at [282, 243] on li "Standard" at bounding box center [333, 243] width 149 height 9
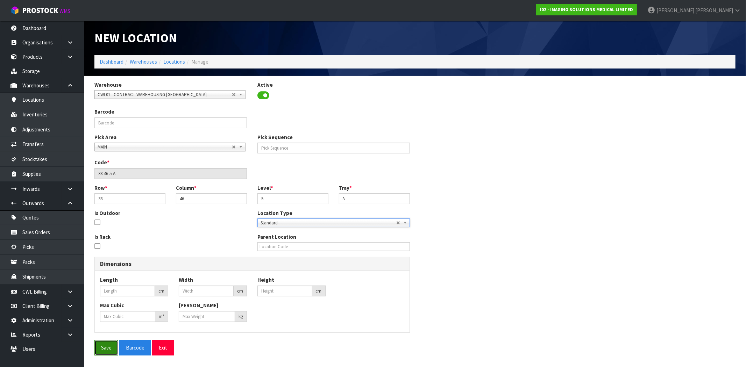
click at [106, 351] on button "Save" at bounding box center [106, 347] width 24 height 15
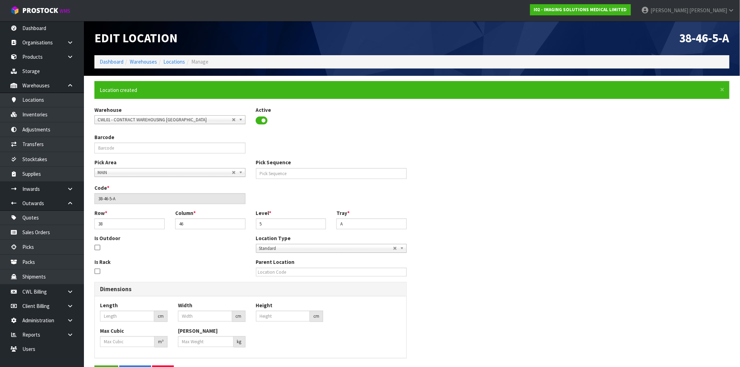
type input "0"
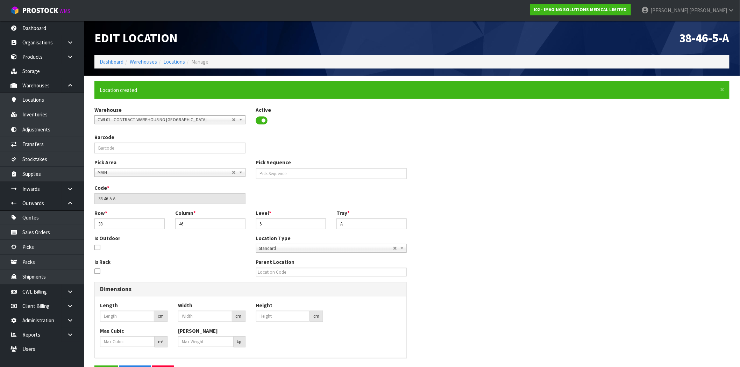
type input "0"
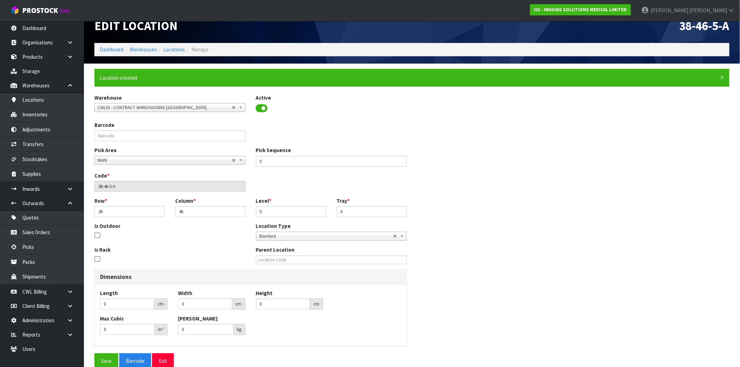
scroll to position [25, 0]
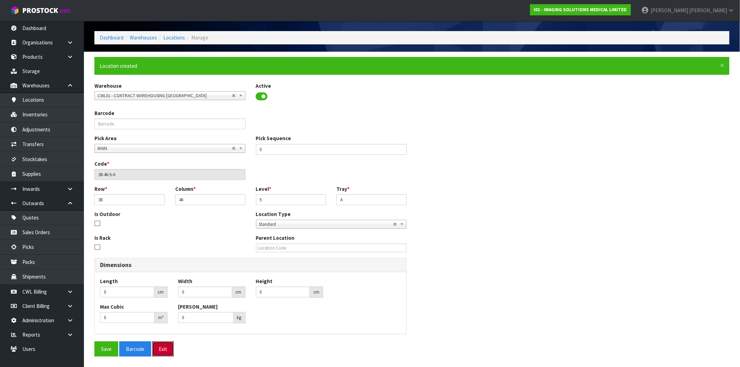
drag, startPoint x: 163, startPoint y: 348, endPoint x: 173, endPoint y: 331, distance: 19.9
click at [163, 347] on button "Exit" at bounding box center [163, 349] width 22 height 15
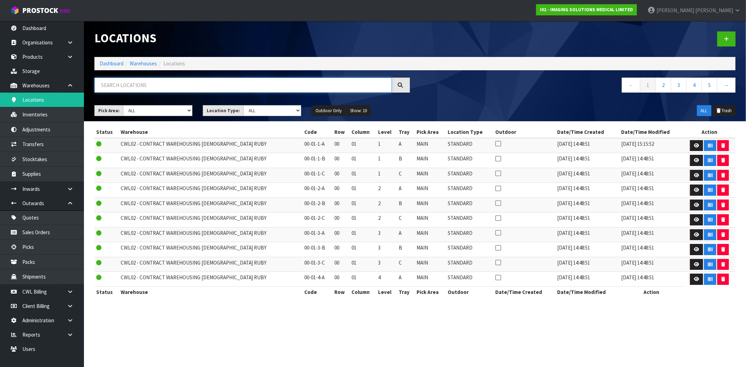
click at [160, 89] on input "text" at bounding box center [242, 85] width 297 height 15
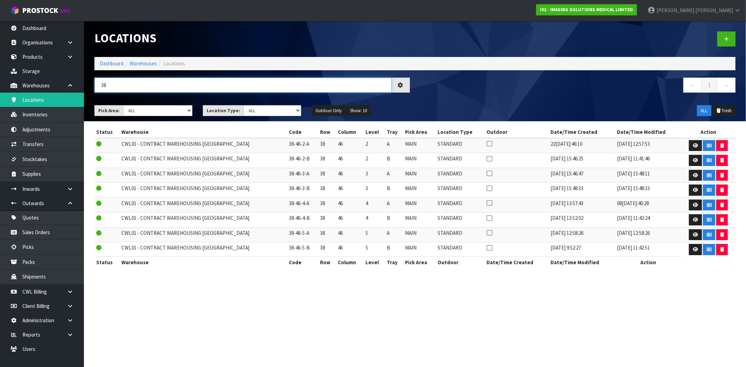
type input "3"
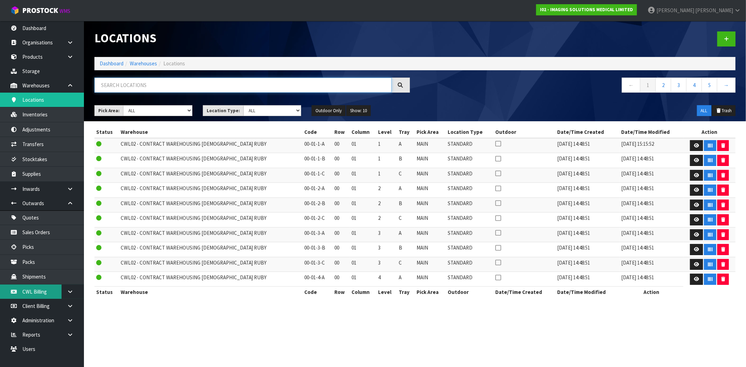
scroll to position [3, 0]
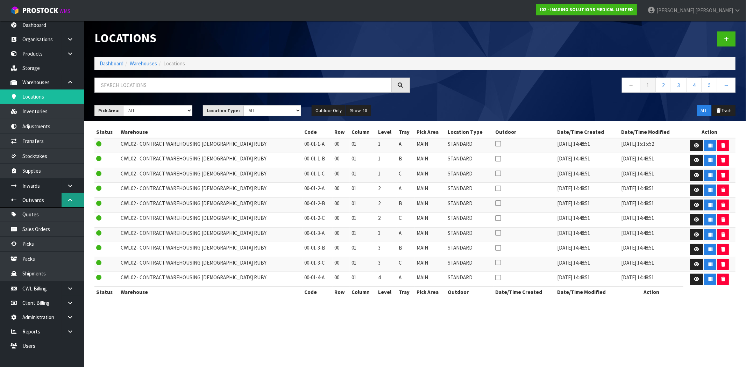
click at [72, 197] on link at bounding box center [73, 200] width 22 height 14
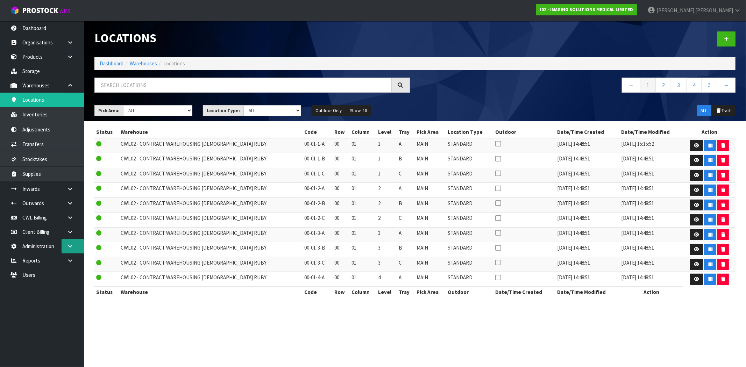
click at [72, 244] on icon at bounding box center [70, 246] width 7 height 5
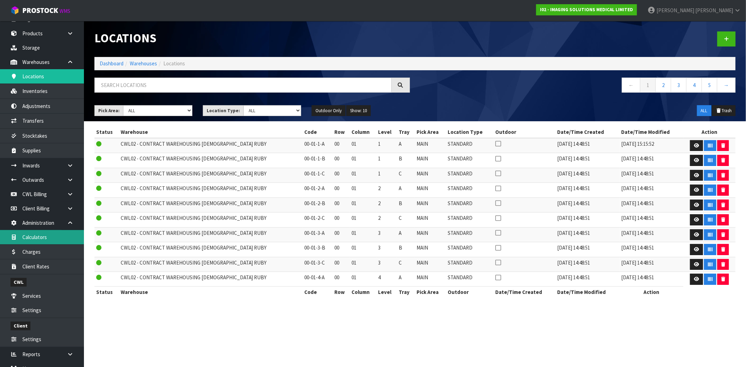
scroll to position [47, 0]
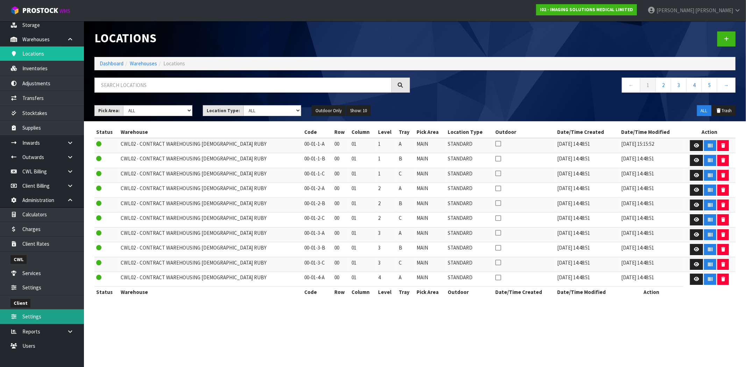
drag, startPoint x: 33, startPoint y: 317, endPoint x: 46, endPoint y: 314, distance: 13.3
click at [33, 317] on link "Settings" at bounding box center [42, 317] width 84 height 14
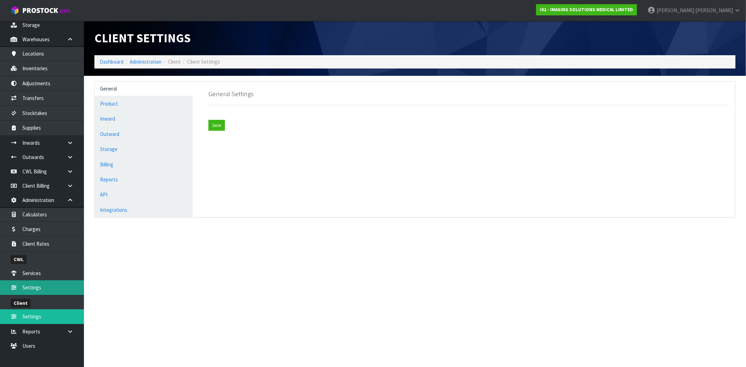
click at [36, 291] on link "Settings" at bounding box center [42, 288] width 84 height 14
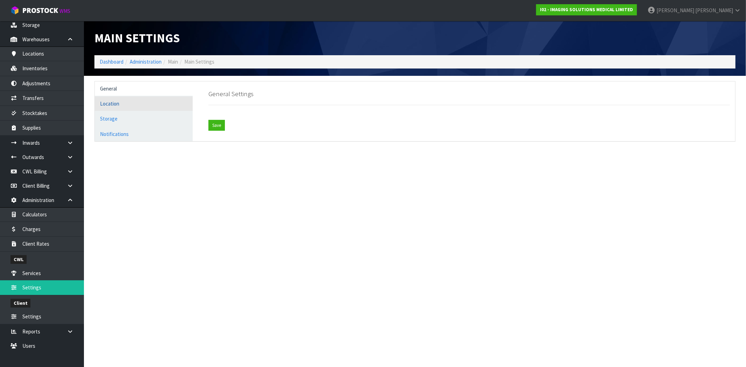
drag, startPoint x: 112, startPoint y: 107, endPoint x: 117, endPoint y: 107, distance: 4.9
click at [112, 107] on link "Location" at bounding box center [144, 104] width 98 height 14
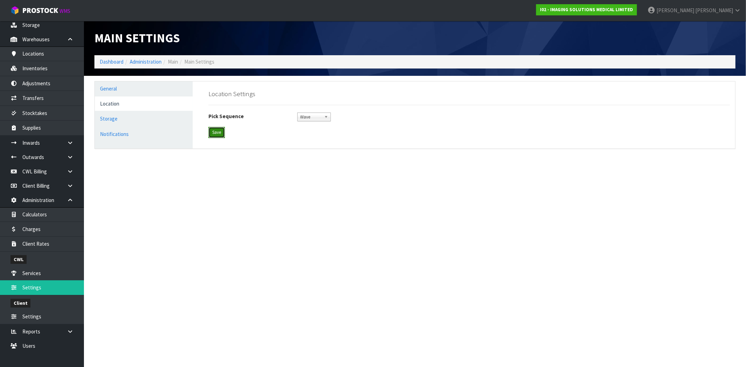
click at [215, 134] on button "Save" at bounding box center [217, 132] width 16 height 11
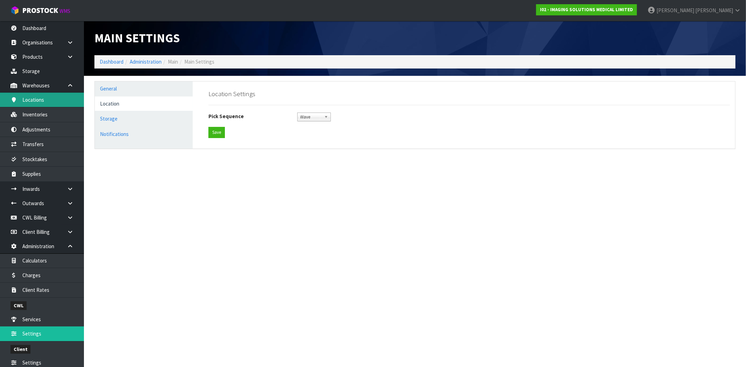
click at [49, 104] on link "Locations" at bounding box center [42, 100] width 84 height 14
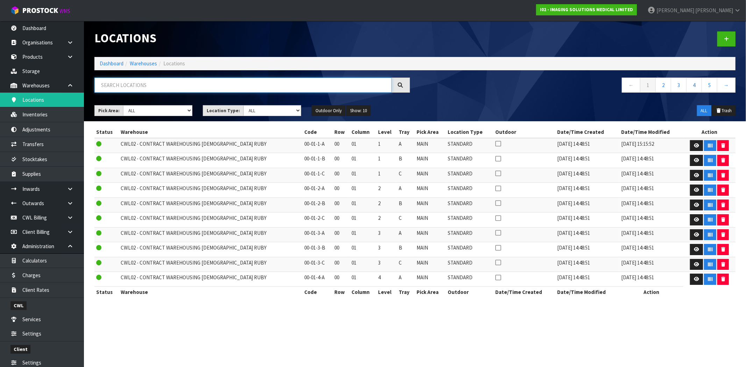
click at [257, 83] on input "text" at bounding box center [242, 85] width 297 height 15
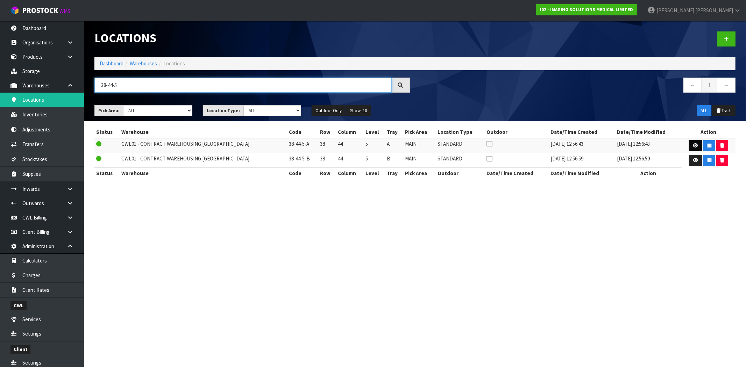
type input "38-44-5"
click at [693, 145] on icon at bounding box center [695, 145] width 5 height 5
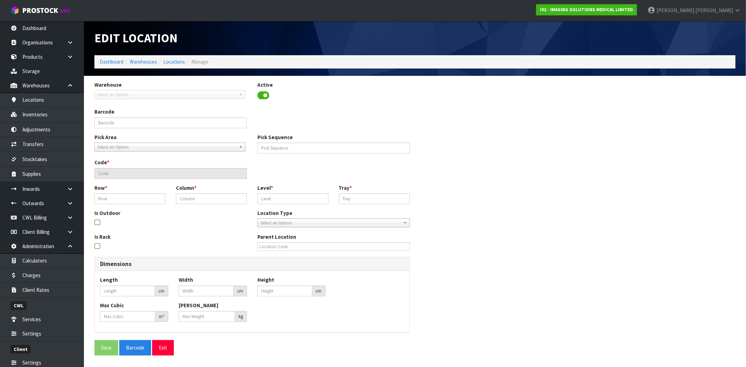
type input "10649"
type input "38-44-5-A"
type input "38"
type input "44"
type input "5"
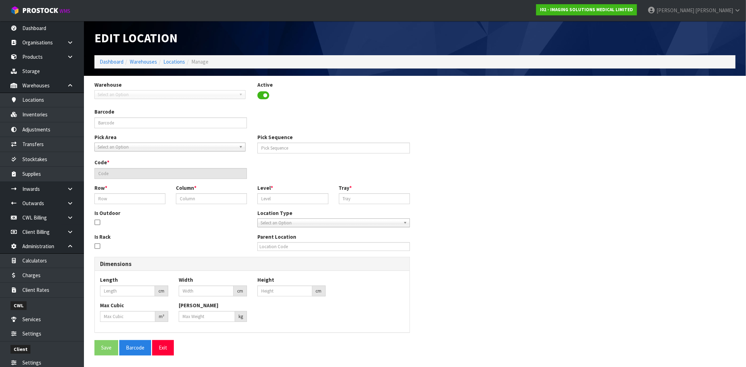
type input "A"
type input "0"
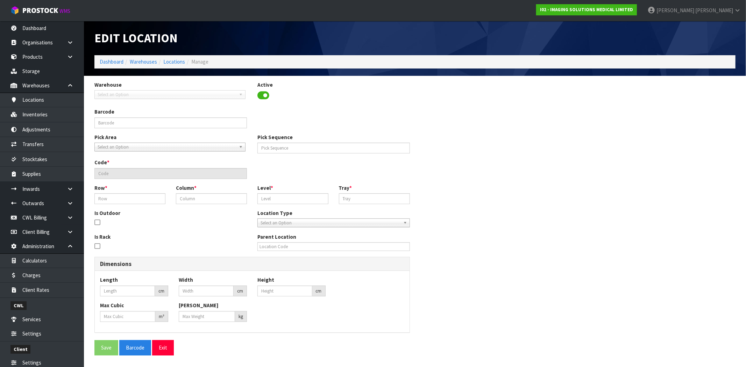
type input "0"
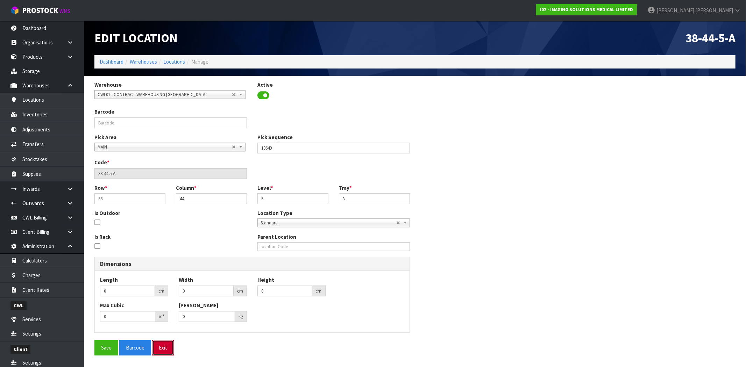
click at [162, 350] on button "Exit" at bounding box center [163, 347] width 22 height 15
